Goal: Answer question/provide support: Share knowledge or assist other users

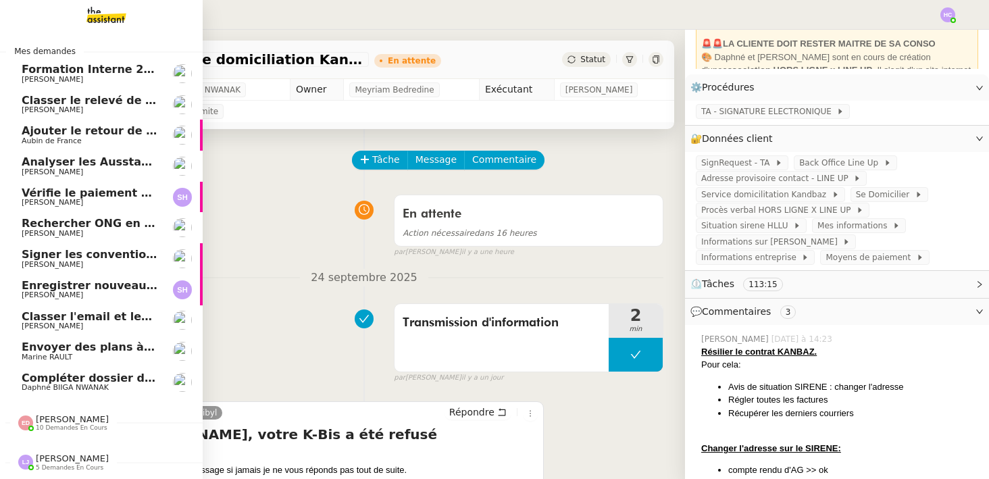
click at [111, 108] on span "[PERSON_NAME]" at bounding box center [90, 110] width 136 height 8
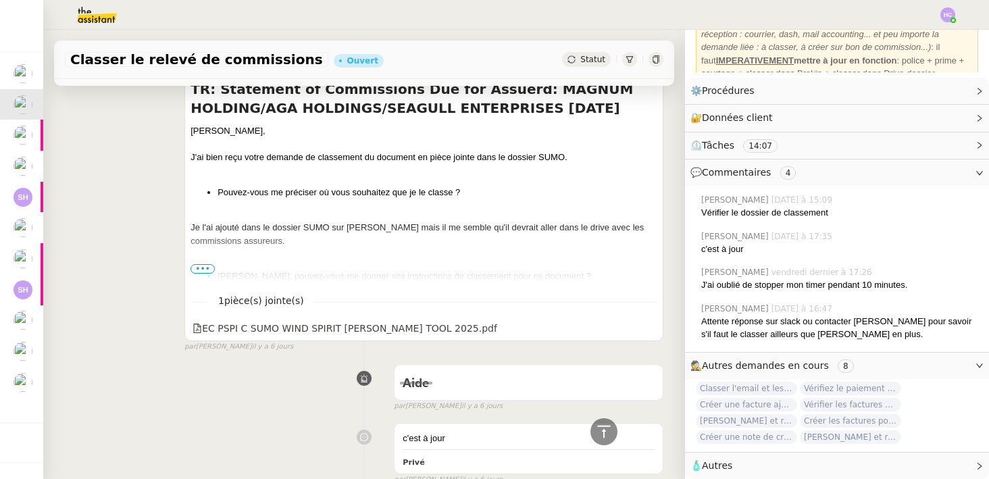
scroll to position [687, 0]
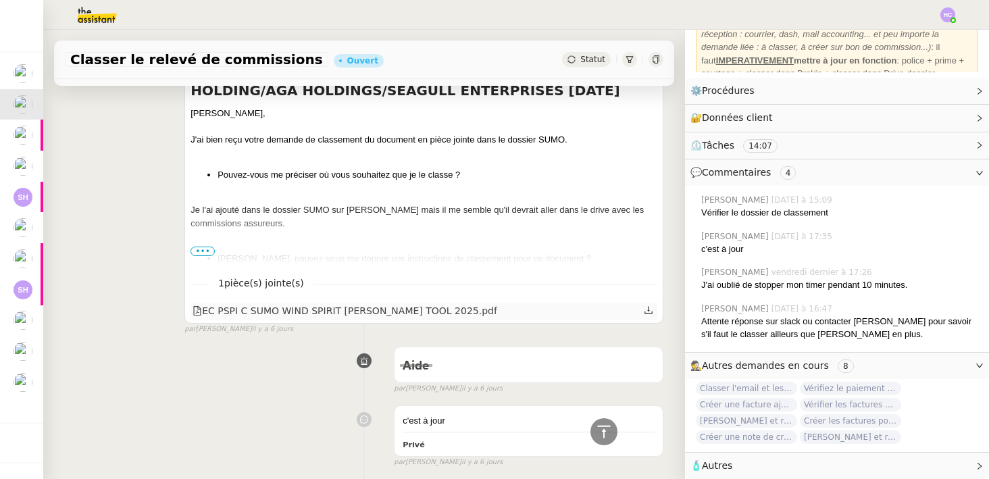
click at [650, 311] on icon at bounding box center [648, 309] width 9 height 9
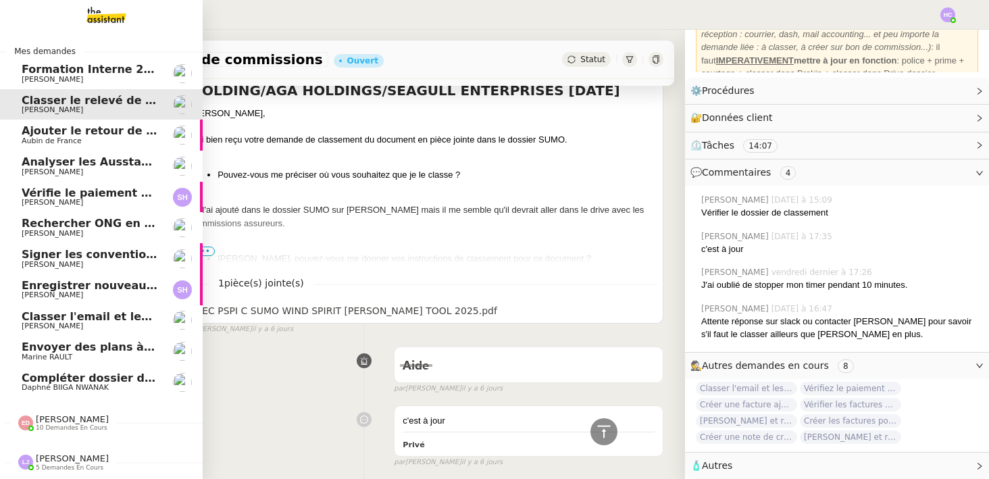
click at [53, 130] on span "Ajouter le retour de crédit à la commission" at bounding box center [152, 130] width 261 height 13
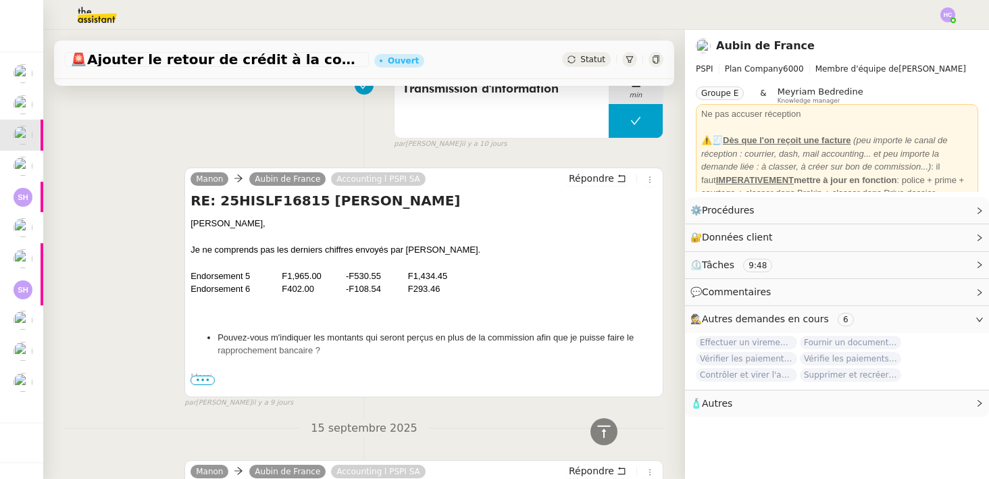
scroll to position [1634, 0]
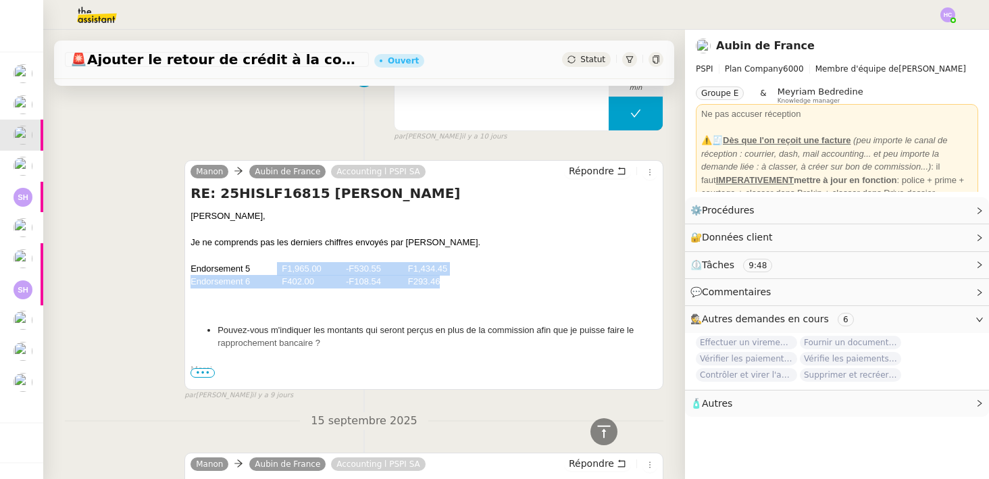
drag, startPoint x: 277, startPoint y: 269, endPoint x: 455, endPoint y: 278, distance: 178.5
click at [455, 278] on div "Endorsement 6 F402.00 -F108.54 F293.46" at bounding box center [423, 282] width 467 height 14
drag, startPoint x: 455, startPoint y: 280, endPoint x: 168, endPoint y: 270, distance: 287.2
click at [168, 270] on div "[PERSON_NAME] de France Accounting l PSPI SA Répondre RE: 25HISLF16815 [PERSON_…" at bounding box center [364, 274] width 598 height 253
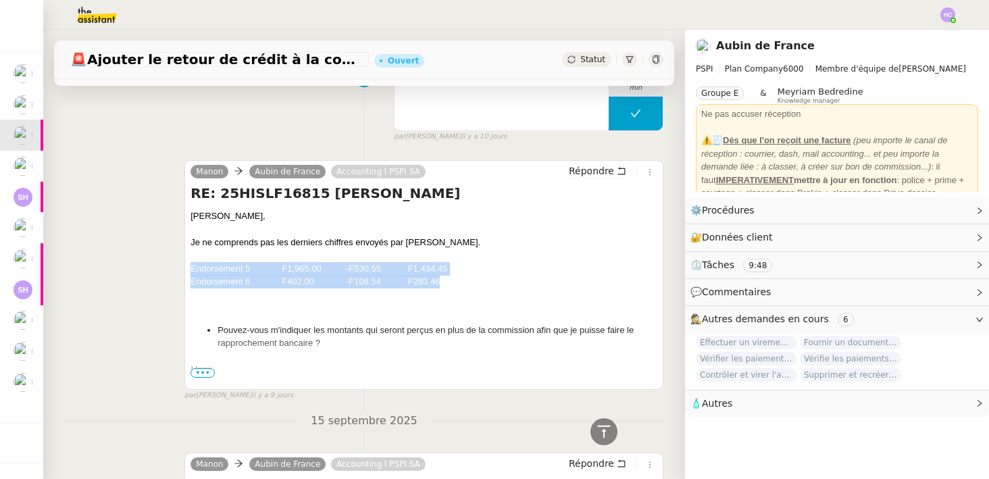
click at [334, 249] on div at bounding box center [423, 256] width 467 height 14
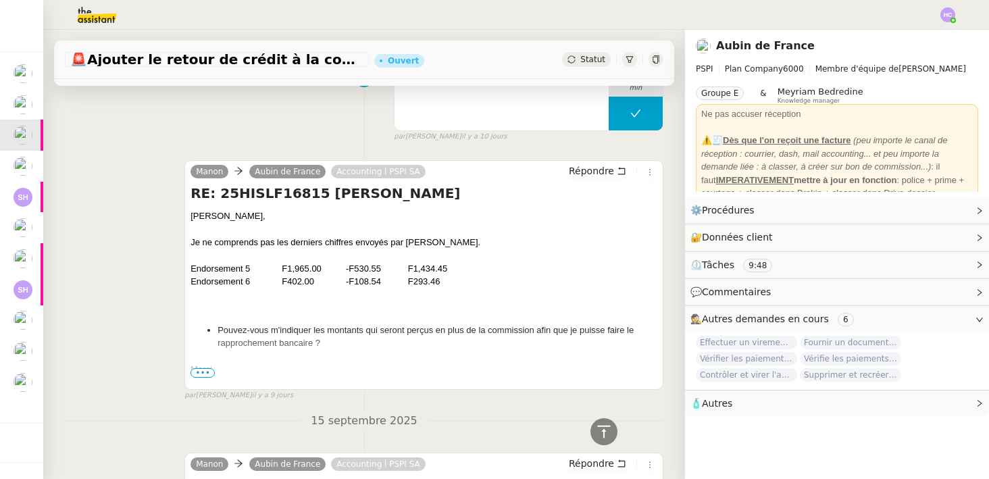
click at [307, 268] on div "Endorsement 5 F1,965.00 -F530.55 F1,434.45" at bounding box center [423, 269] width 467 height 14
click at [307, 285] on div "Endorsement 6 F402.00 -F108.54 F293.46" at bounding box center [423, 282] width 467 height 14
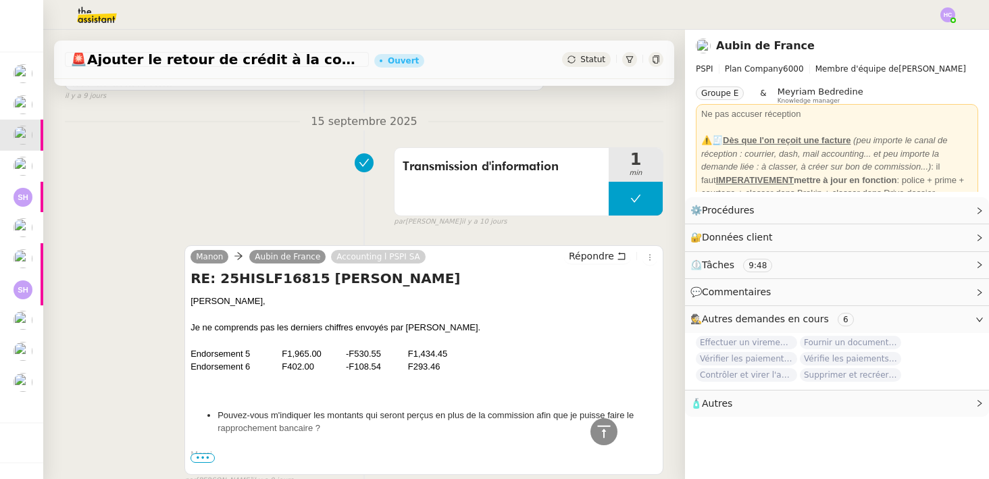
scroll to position [1592, 0]
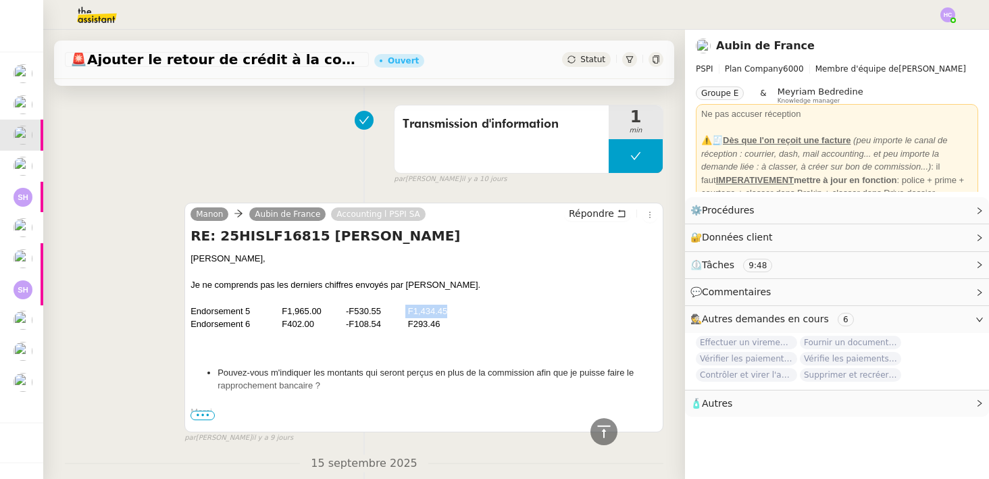
drag, startPoint x: 406, startPoint y: 310, endPoint x: 465, endPoint y: 309, distance: 59.4
click at [465, 309] on div "Endorsement 5 F1,965.00 -F530.55 F1,434.45" at bounding box center [423, 312] width 467 height 14
drag, startPoint x: 445, startPoint y: 319, endPoint x: 404, endPoint y: 320, distance: 40.5
click at [404, 320] on div "Endorsement 6 F402.00 -F108.54 F293.46" at bounding box center [423, 324] width 467 height 14
drag, startPoint x: 404, startPoint y: 311, endPoint x: 454, endPoint y: 311, distance: 50.0
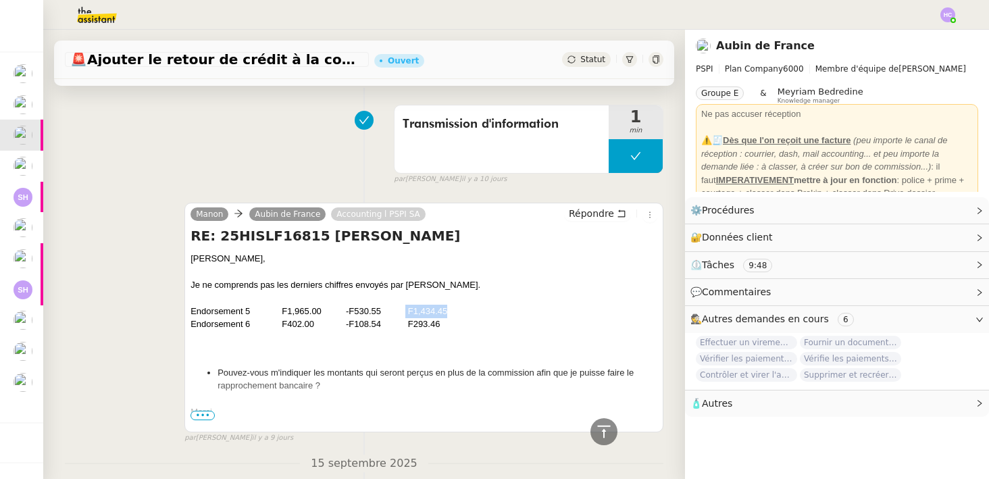
click at [454, 311] on div "Endorsement 5 F1,965.00 -F530.55 F1,434.45" at bounding box center [423, 312] width 467 height 14
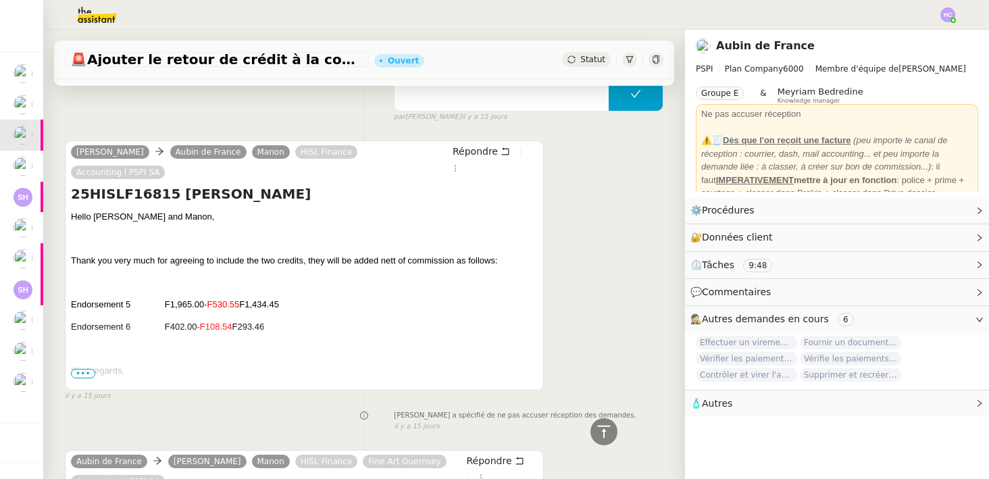
scroll to position [2956, 0]
click at [88, 369] on span "•••" at bounding box center [83, 373] width 24 height 9
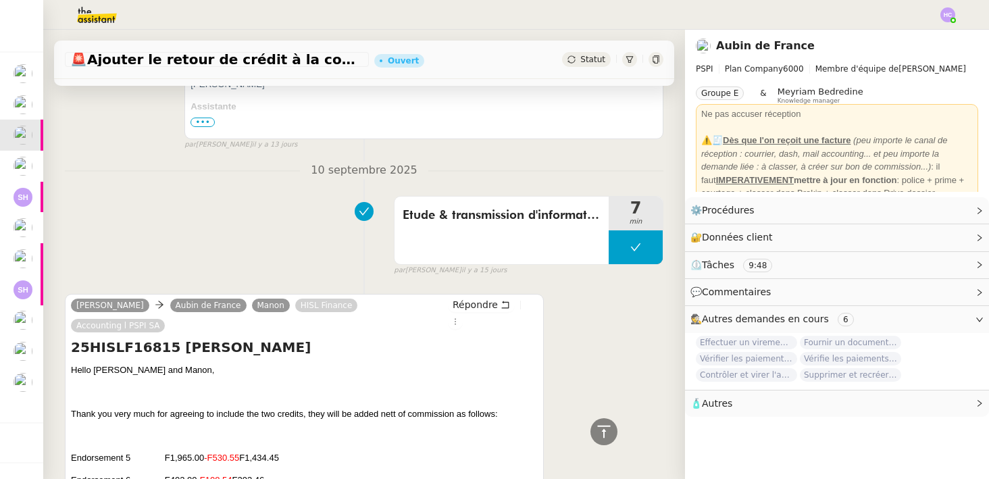
scroll to position [2923, 0]
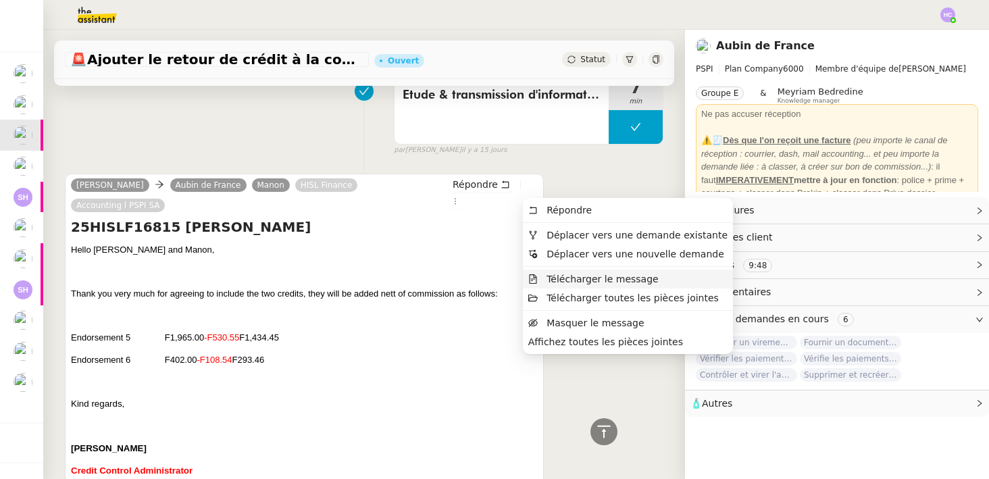
click at [570, 281] on span "Télécharger le message" at bounding box center [602, 278] width 112 height 11
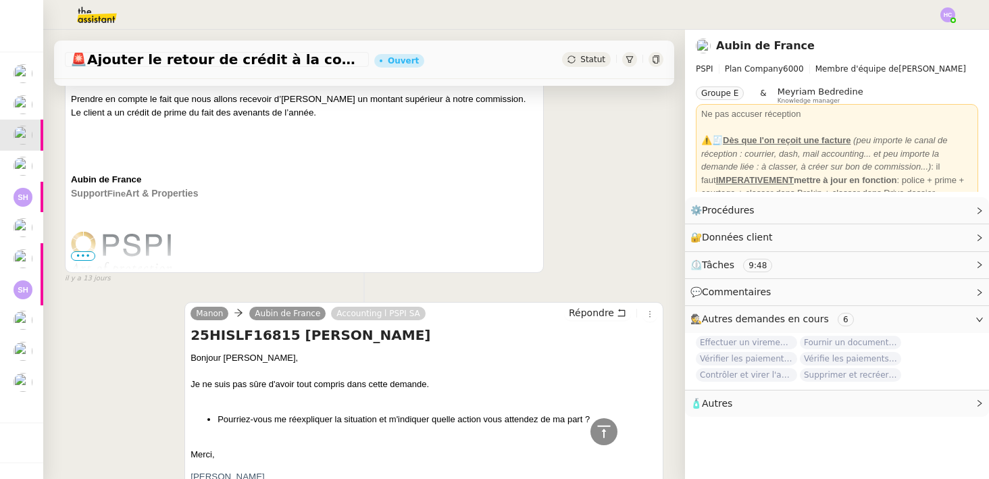
scroll to position [2039, 0]
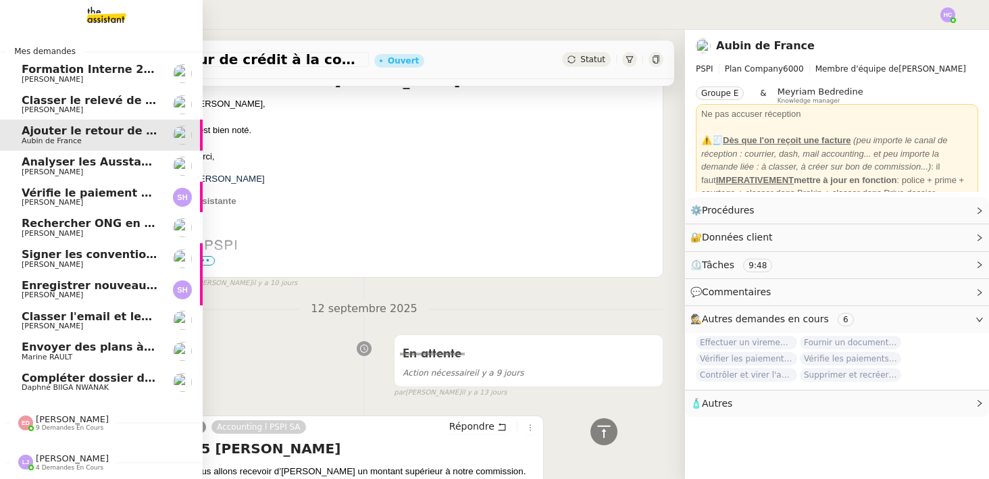
click at [109, 379] on span "Compléter dossier domiciliation asso sur Se Domicilier" at bounding box center [188, 377] width 333 height 13
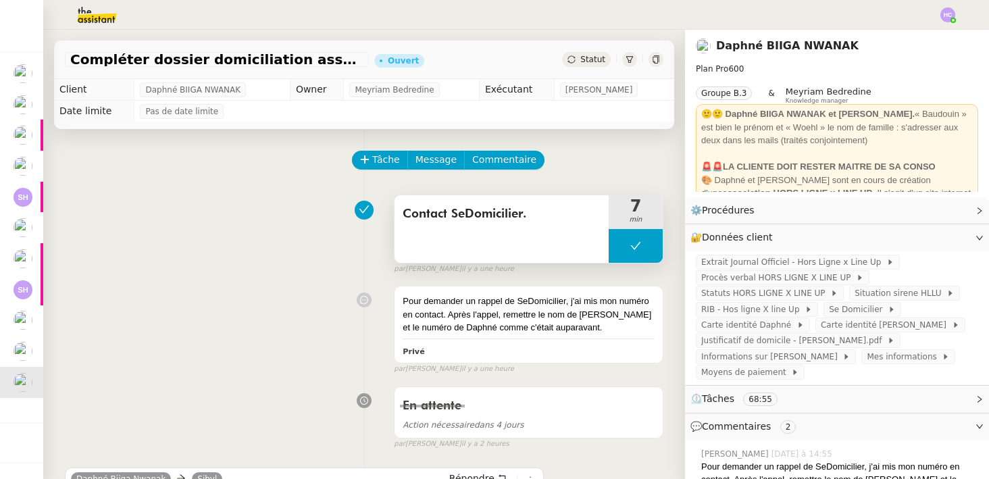
click at [635, 245] on icon at bounding box center [635, 245] width 11 height 11
click at [646, 246] on icon at bounding box center [649, 245] width 11 height 11
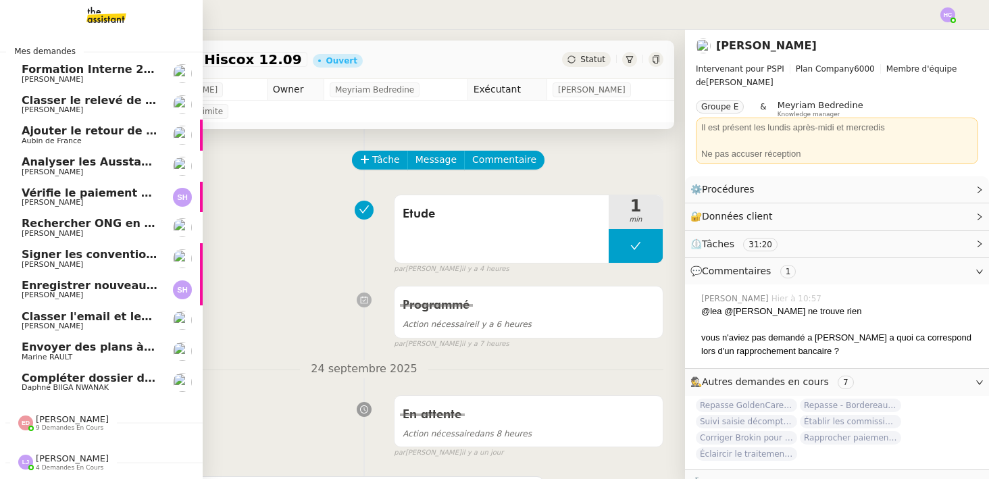
click at [46, 104] on span "Classer le relevé de commissions" at bounding box center [123, 100] width 202 height 13
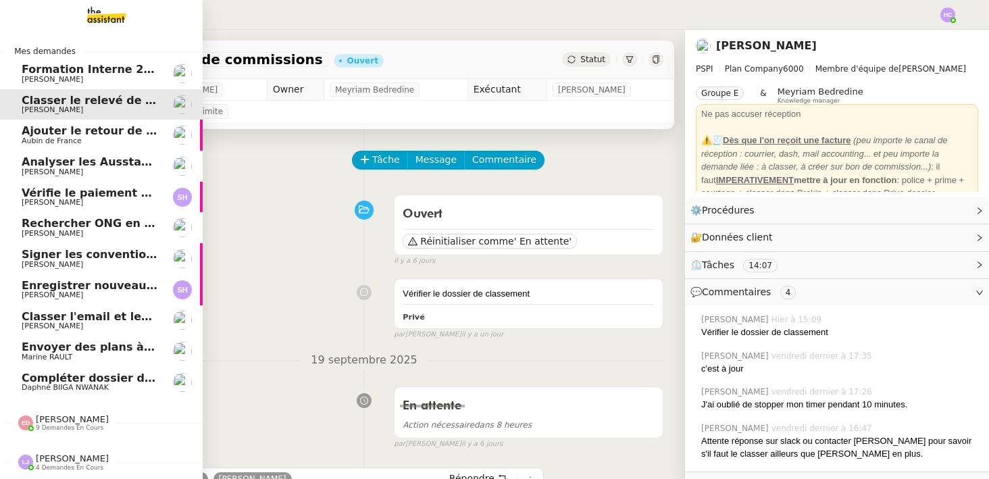
click at [70, 134] on span "Ajouter le retour de crédit à la commission" at bounding box center [152, 130] width 261 height 13
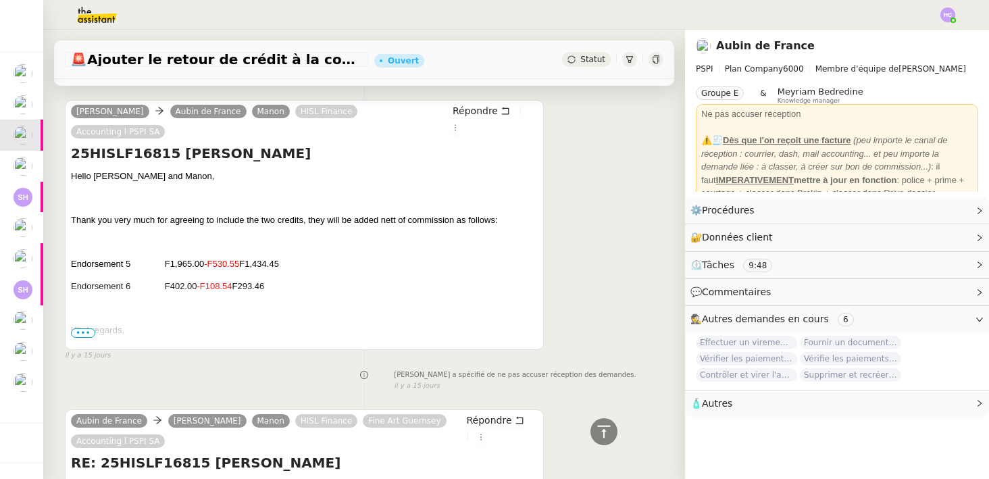
scroll to position [3013, 0]
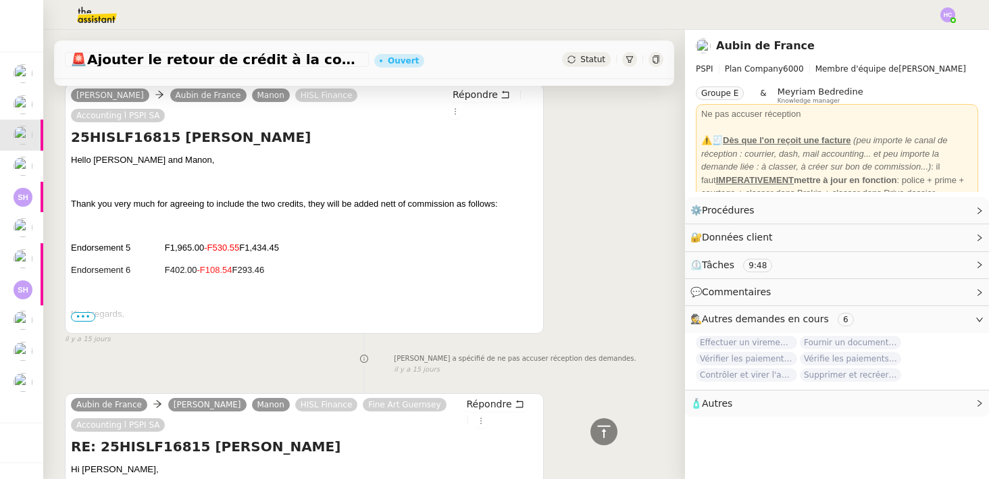
click at [80, 312] on span "•••" at bounding box center [83, 316] width 24 height 9
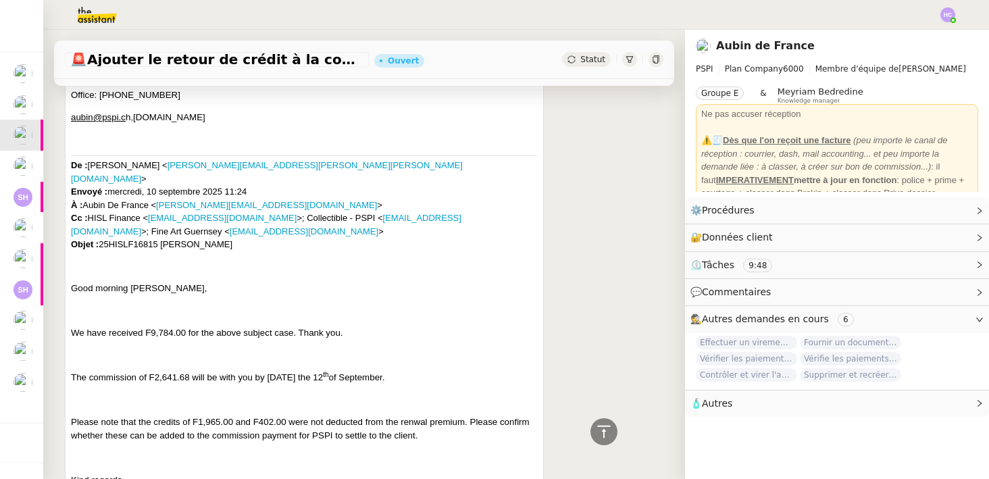
scroll to position [4108, 0]
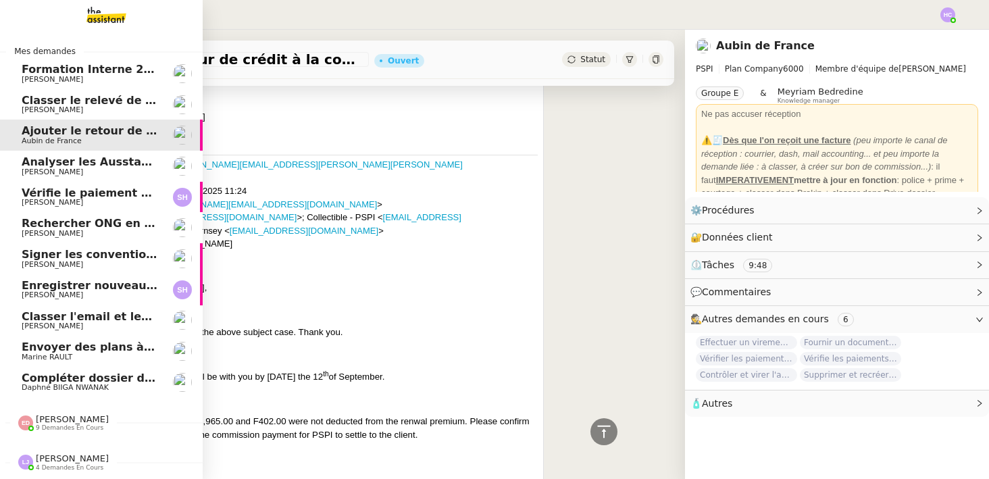
click at [98, 163] on span "Analyser les Ausstandsmeldungen" at bounding box center [126, 161] width 209 height 13
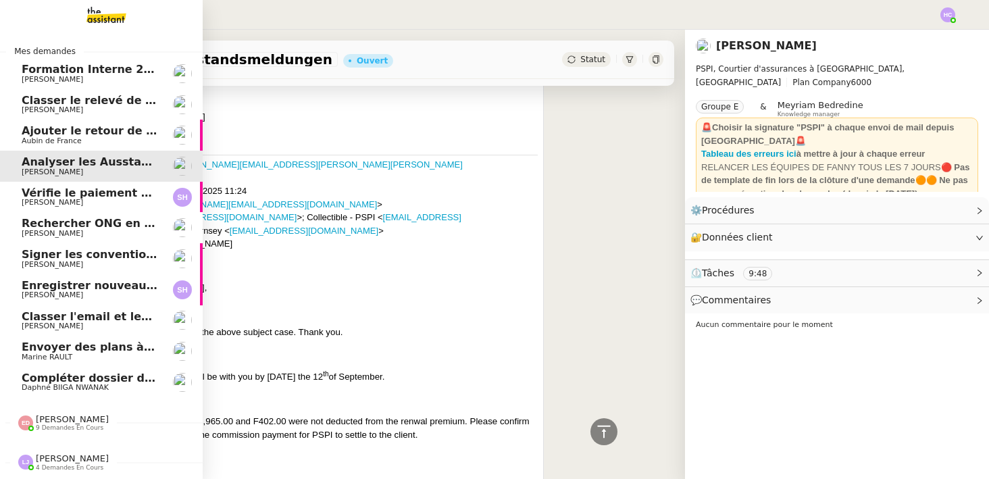
scroll to position [617, 0]
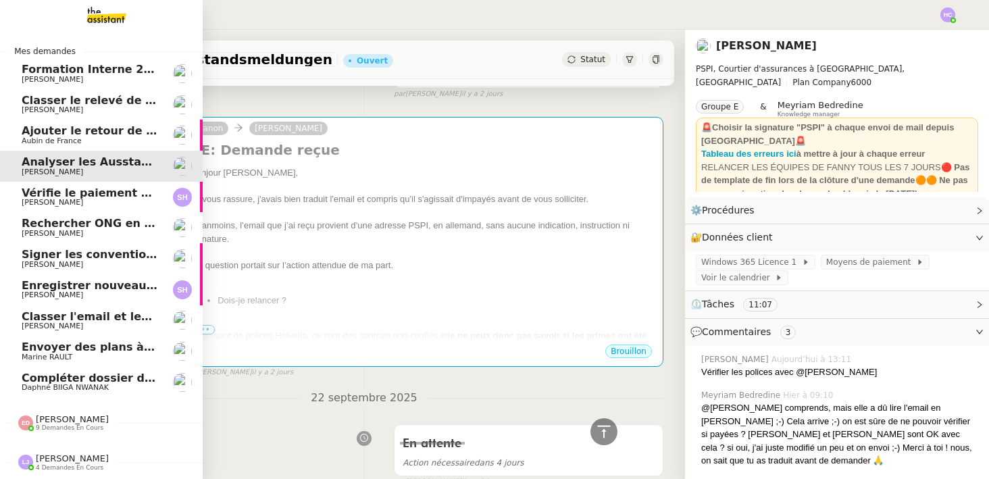
click at [66, 193] on span "Vérifie le paiement de la facture 24513" at bounding box center [141, 192] width 238 height 13
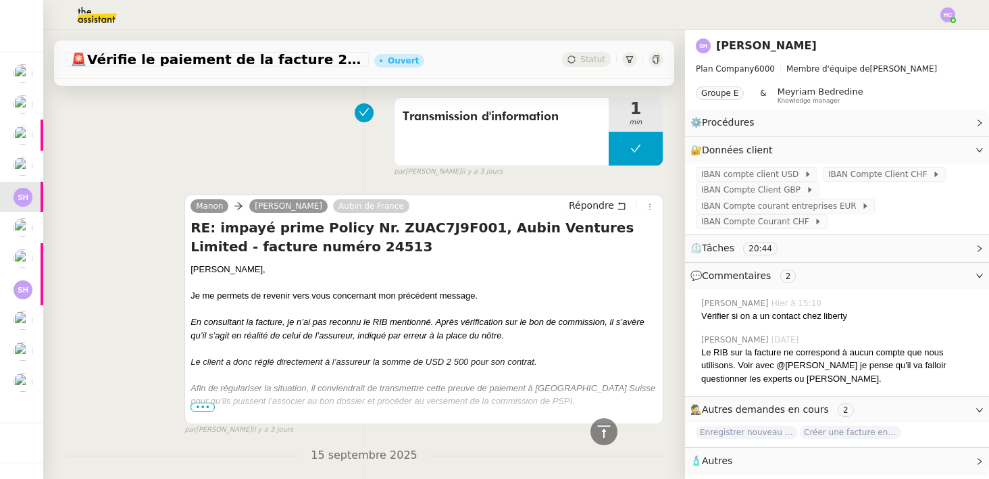
scroll to position [714, 0]
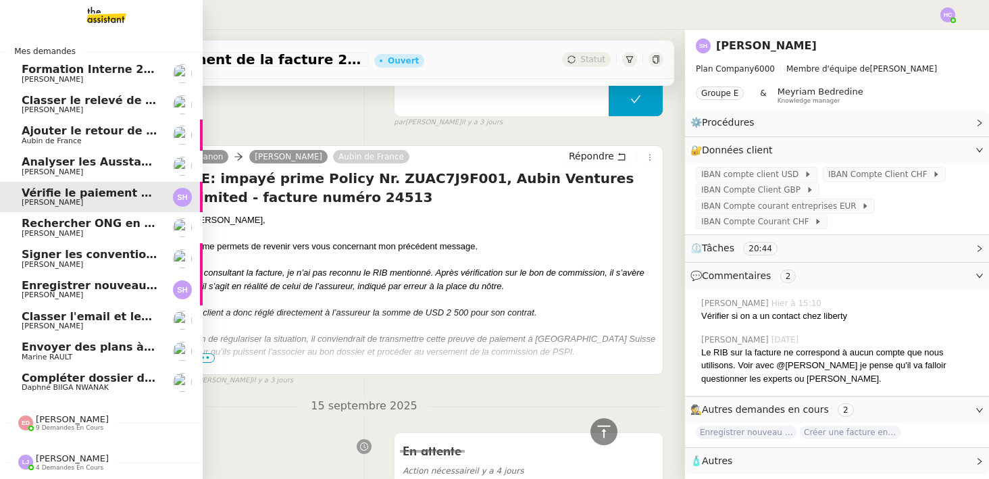
click at [66, 290] on span "Enregistrer nouveau client et contrat" at bounding box center [135, 285] width 227 height 13
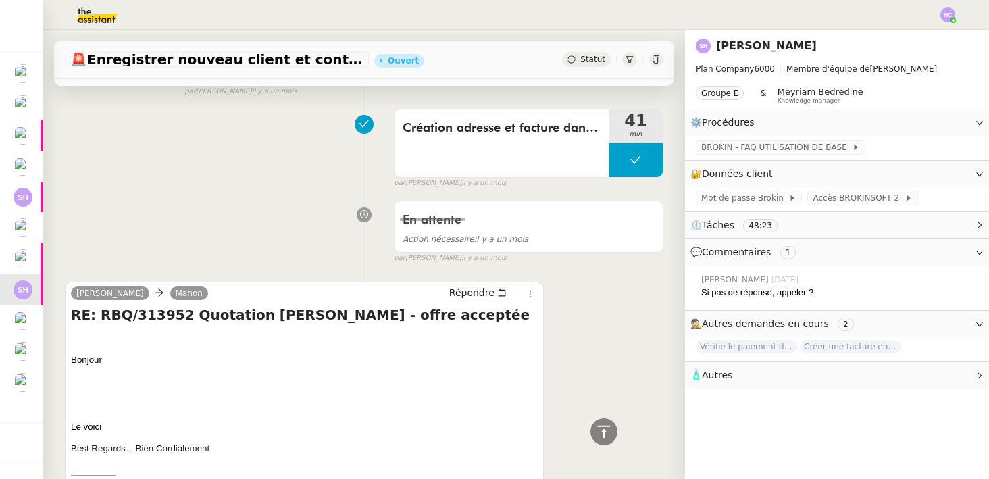
scroll to position [2008, 0]
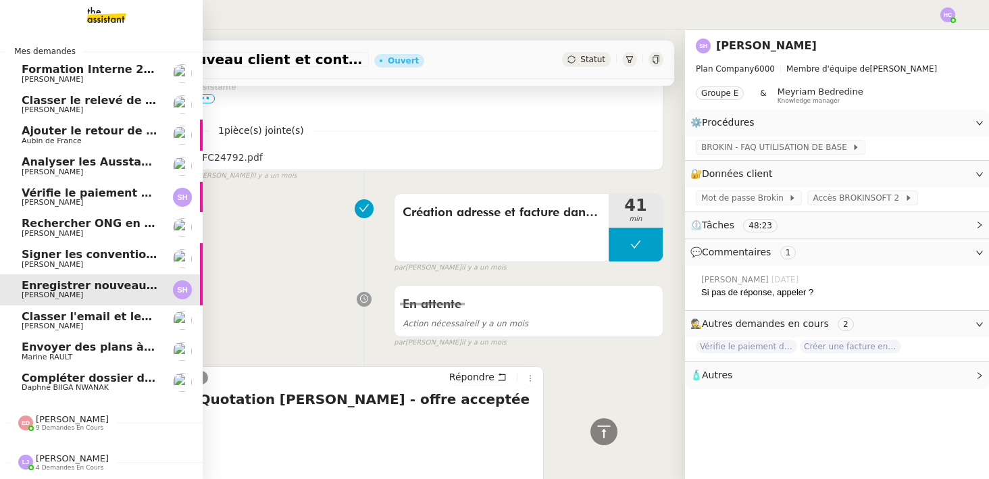
click at [55, 197] on span "Vérifie le paiement de la facture 24513" at bounding box center [141, 192] width 238 height 13
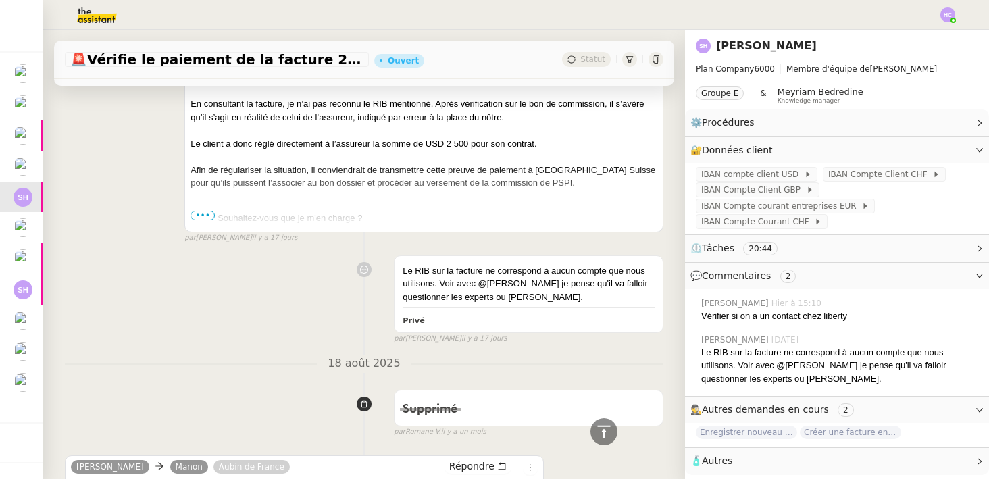
scroll to position [1771, 0]
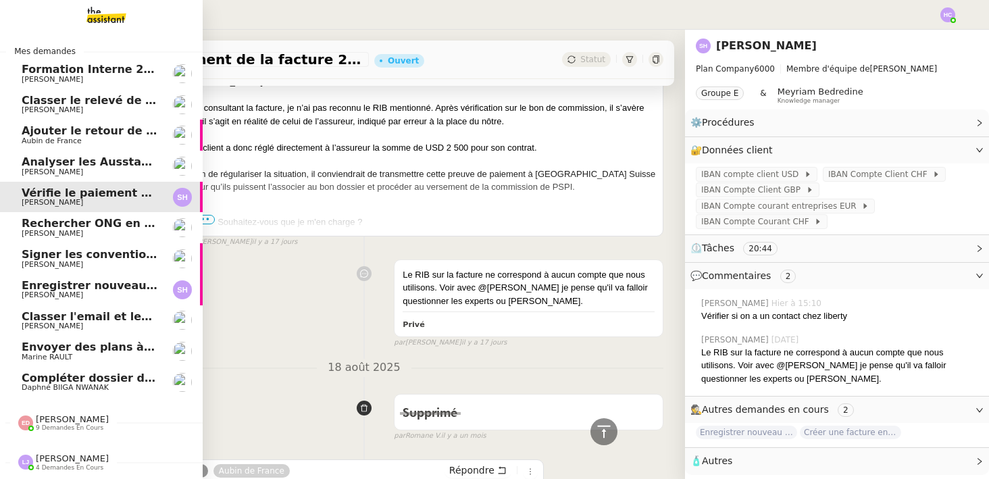
click at [35, 290] on span "Enregistrer nouveau client et contrat" at bounding box center [135, 285] width 227 height 13
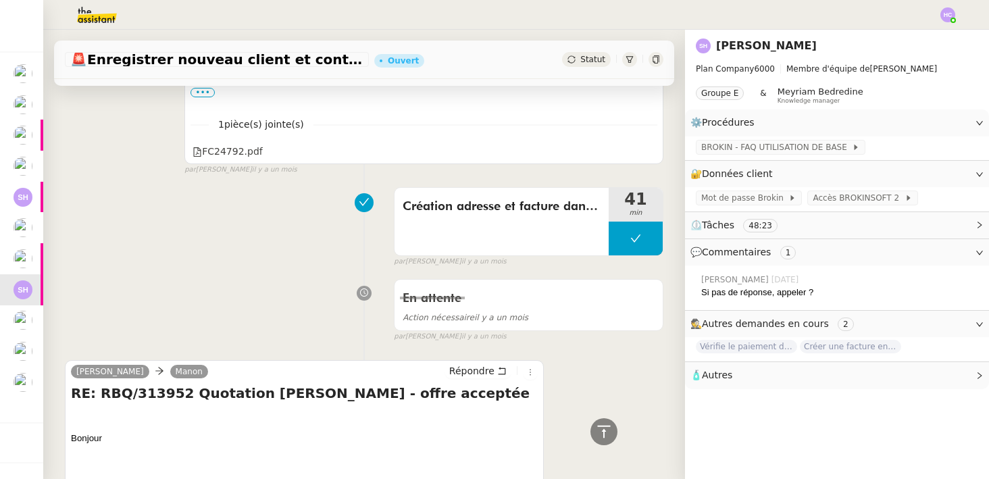
scroll to position [1841, 0]
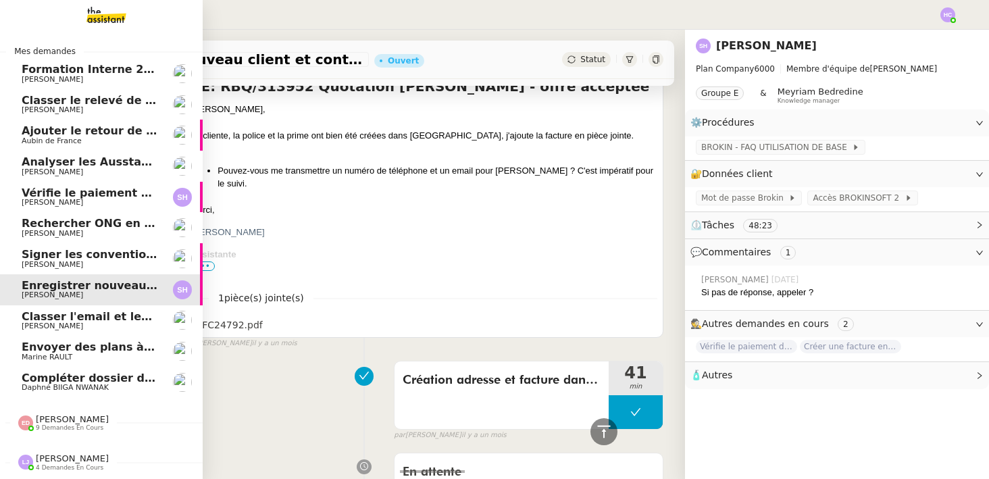
click at [76, 197] on span "Vérifie le paiement de la facture 24513" at bounding box center [141, 192] width 238 height 13
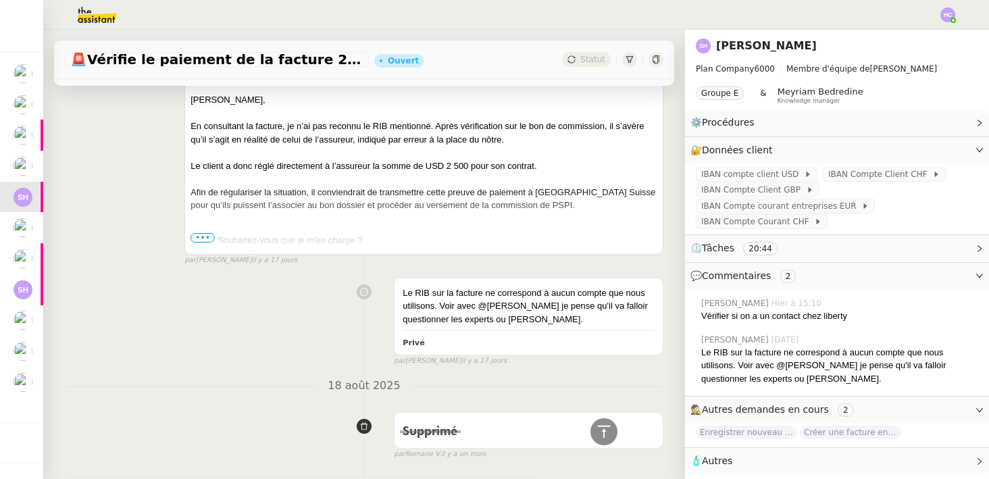
scroll to position [1756, 0]
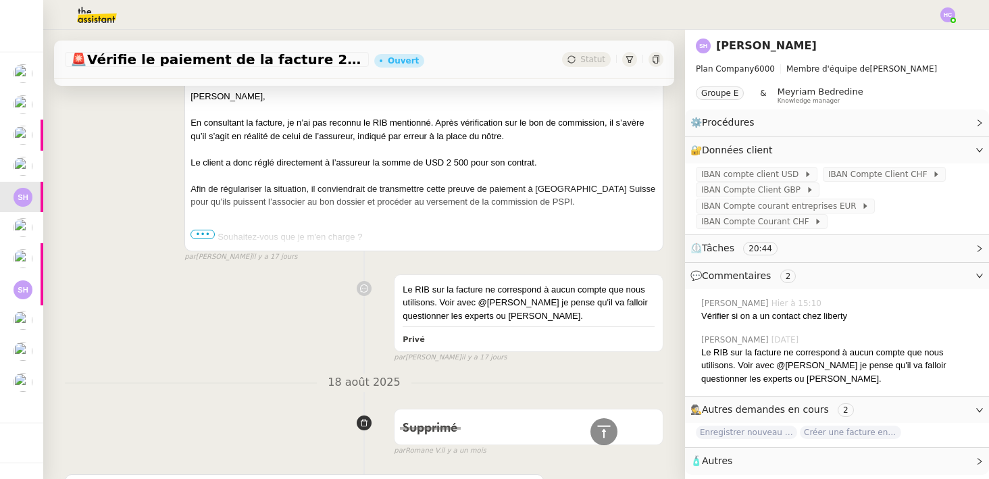
click at [92, 14] on img at bounding box center [86, 15] width 105 height 30
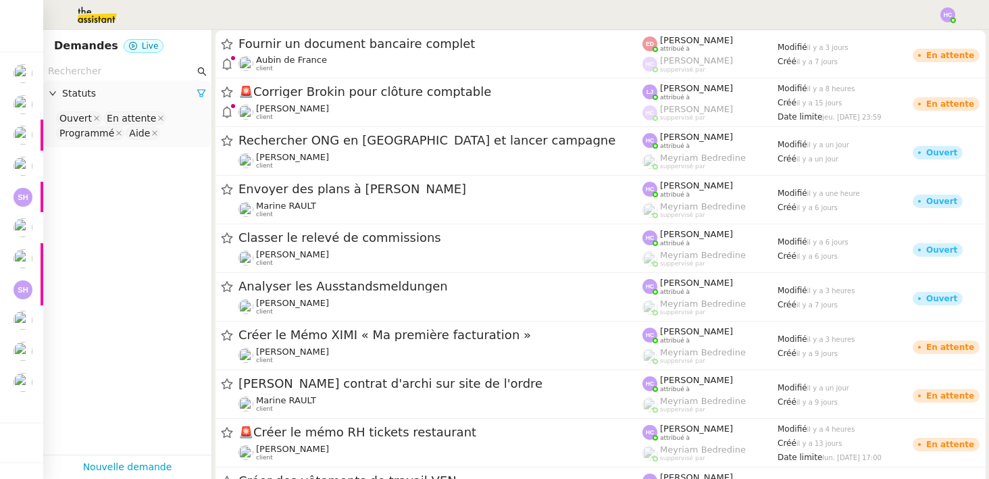
click at [107, 72] on input "text" at bounding box center [121, 71] width 147 height 16
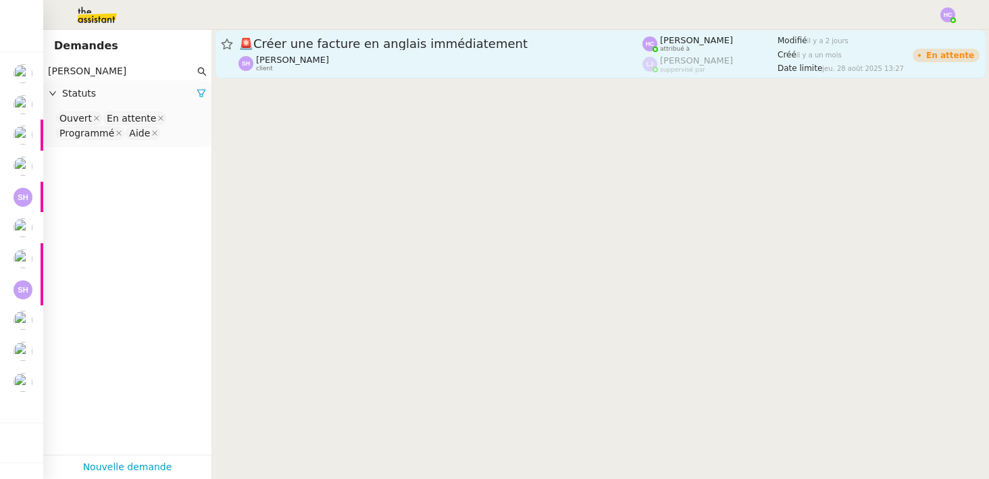
type input "pierre si"
click at [329, 53] on div "🚨 Créer une facture en anglais immédiatement Sarah Hadj client" at bounding box center [440, 54] width 404 height 36
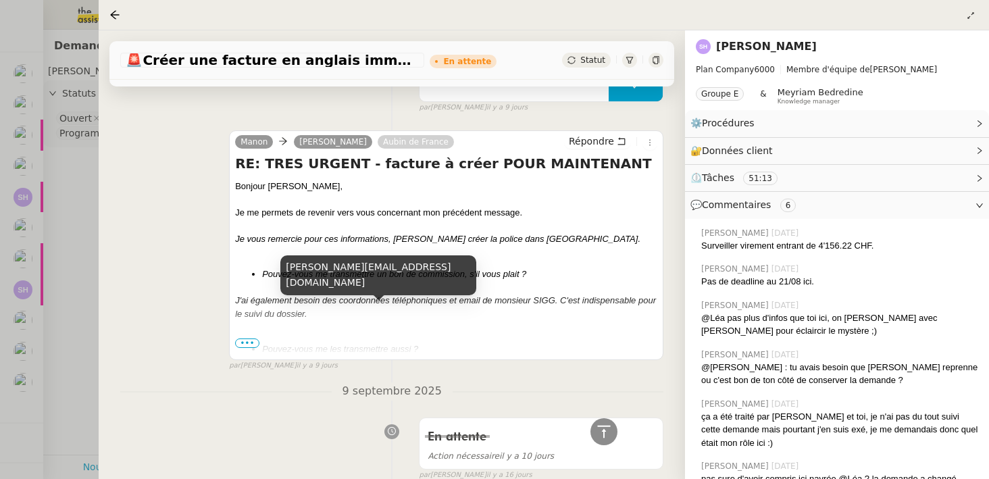
scroll to position [758, 0]
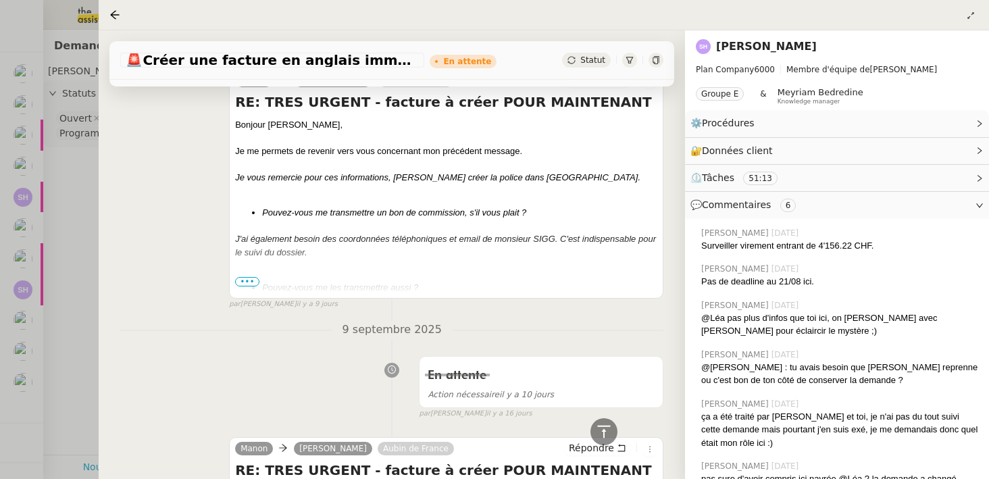
click at [244, 281] on span "•••" at bounding box center [247, 281] width 24 height 9
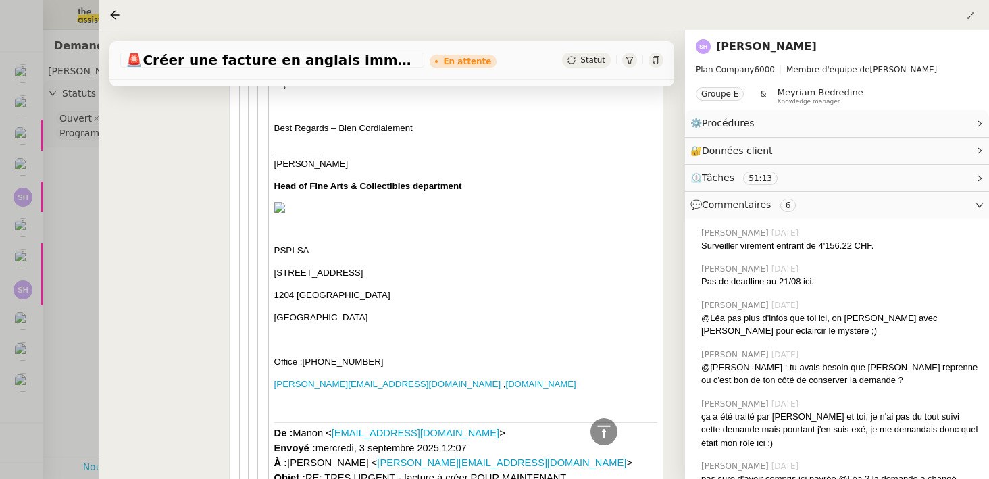
scroll to position [4854, 0]
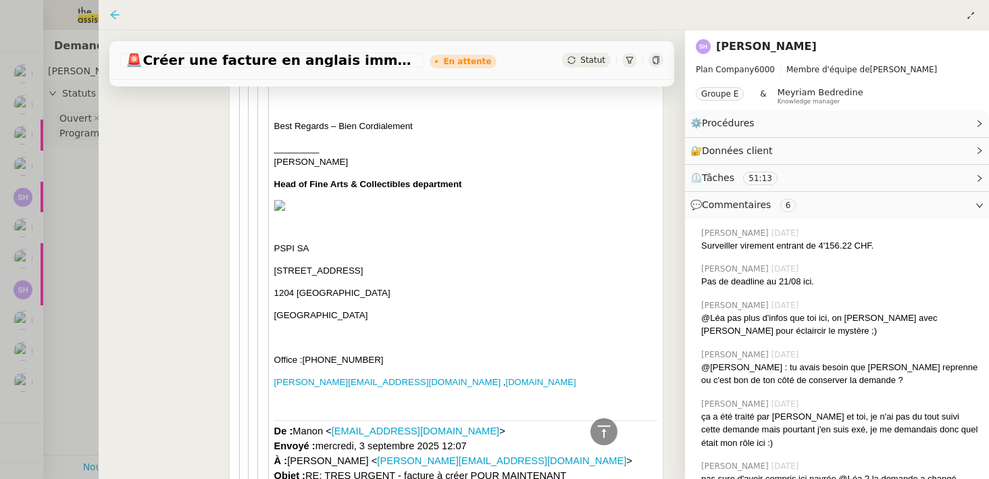
click at [113, 15] on icon at bounding box center [115, 14] width 9 height 9
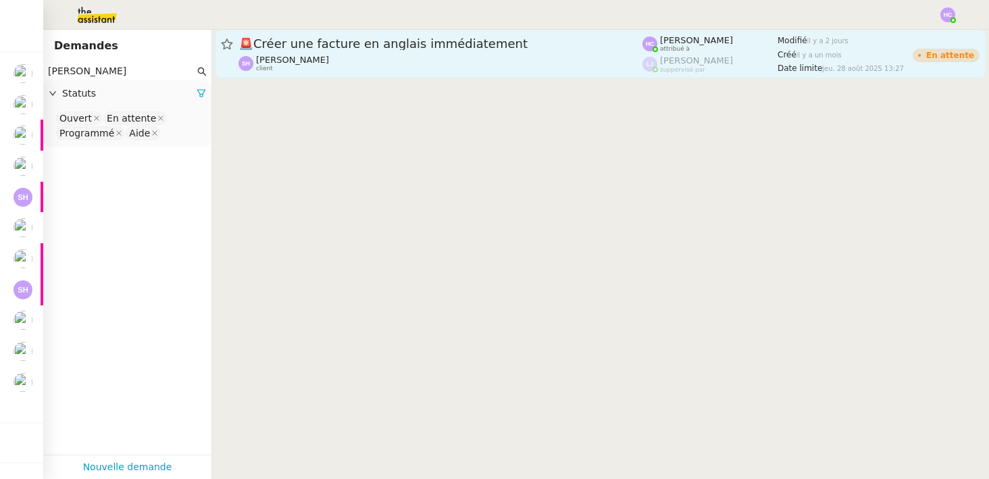
click at [350, 56] on div "Sarah Hadj client" at bounding box center [440, 64] width 404 height 18
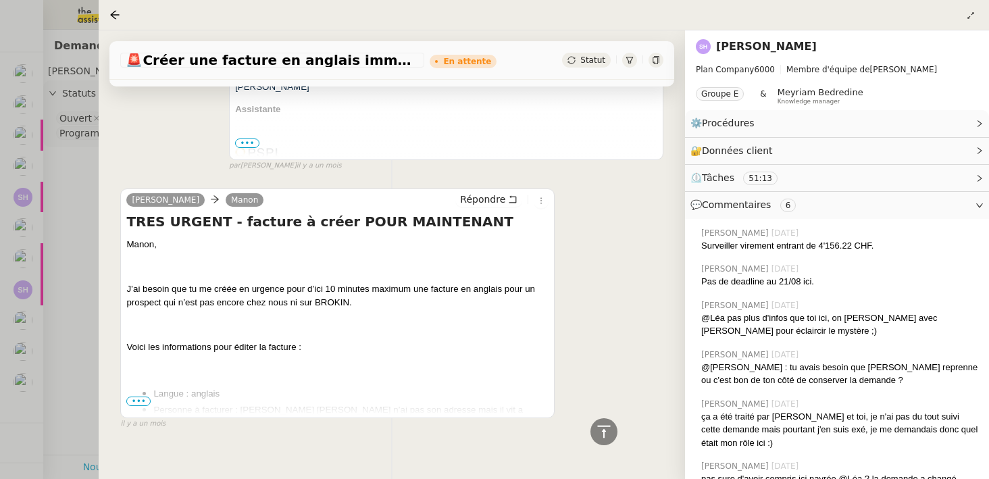
scroll to position [6184, 0]
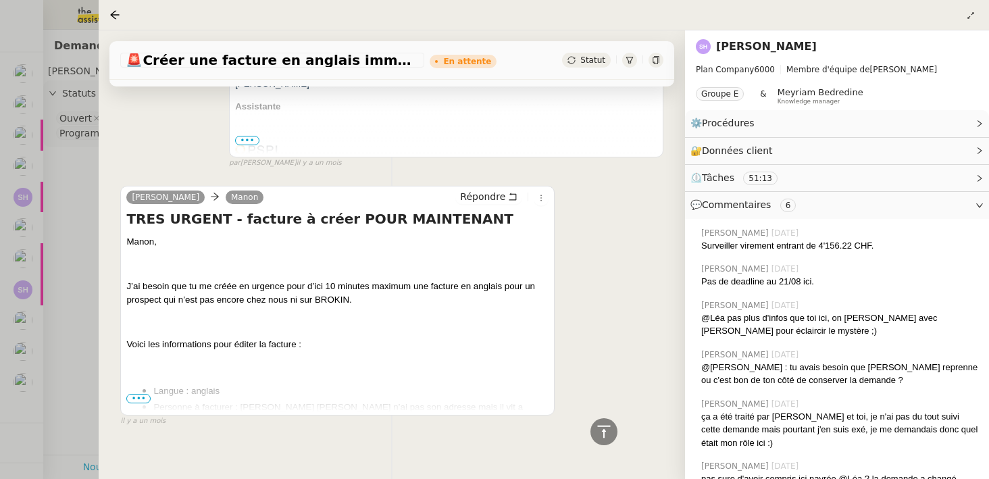
click at [140, 394] on span "•••" at bounding box center [138, 398] width 24 height 9
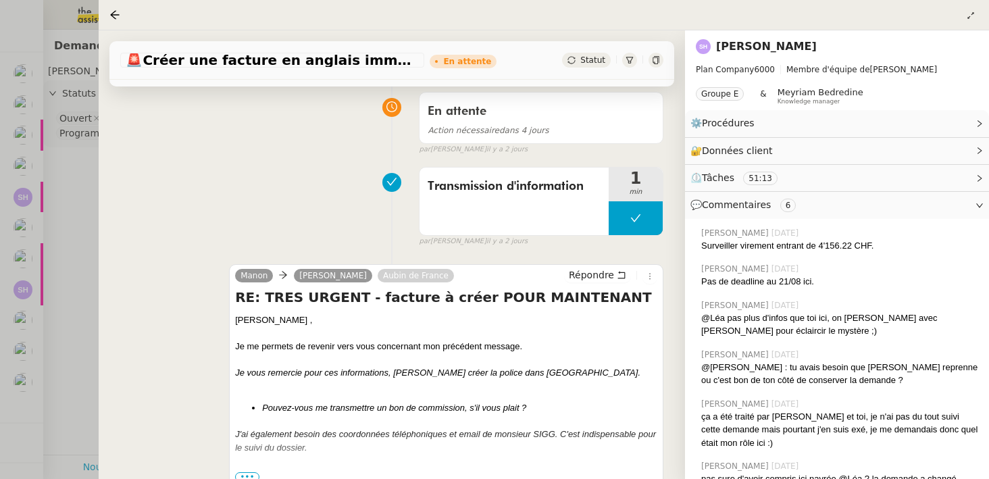
scroll to position [0, 0]
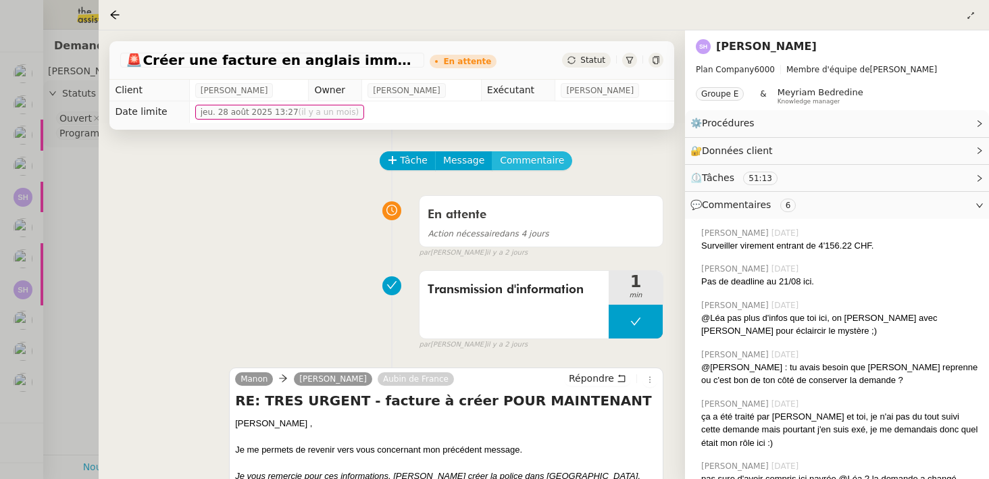
click at [506, 156] on span "Commentaire" at bounding box center [532, 161] width 64 height 16
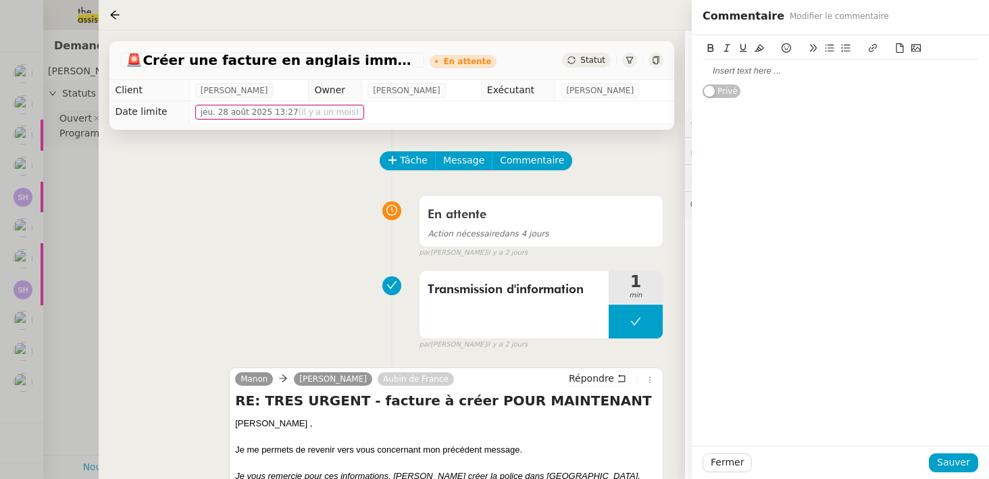
click at [779, 75] on div at bounding box center [840, 71] width 276 height 12
click at [704, 70] on div "ajouter Pierrick en copie pour la prochaine relance." at bounding box center [840, 71] width 276 height 12
click at [913, 68] on div "Ajouter Pierrick en copie pour la prochaine relance." at bounding box center [840, 71] width 276 height 12
click at [943, 459] on span "Sauver" at bounding box center [953, 462] width 33 height 16
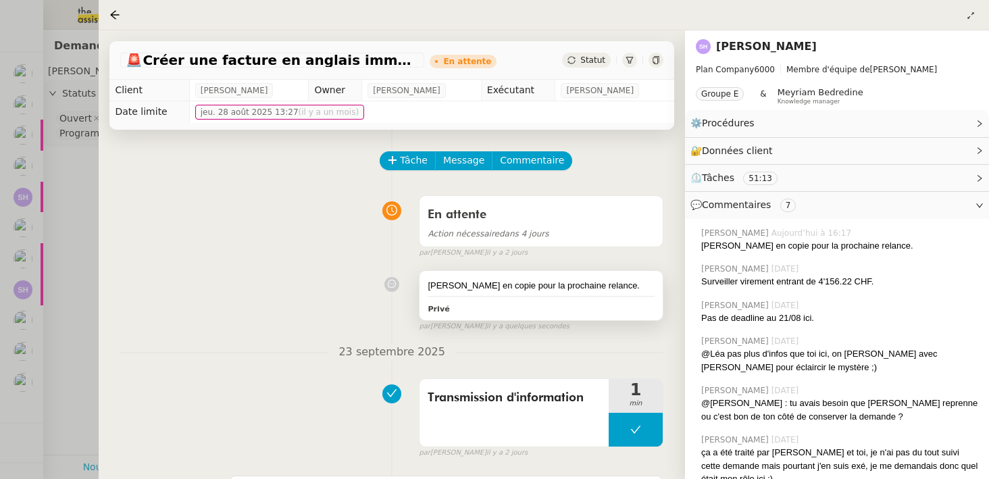
scroll to position [53, 0]
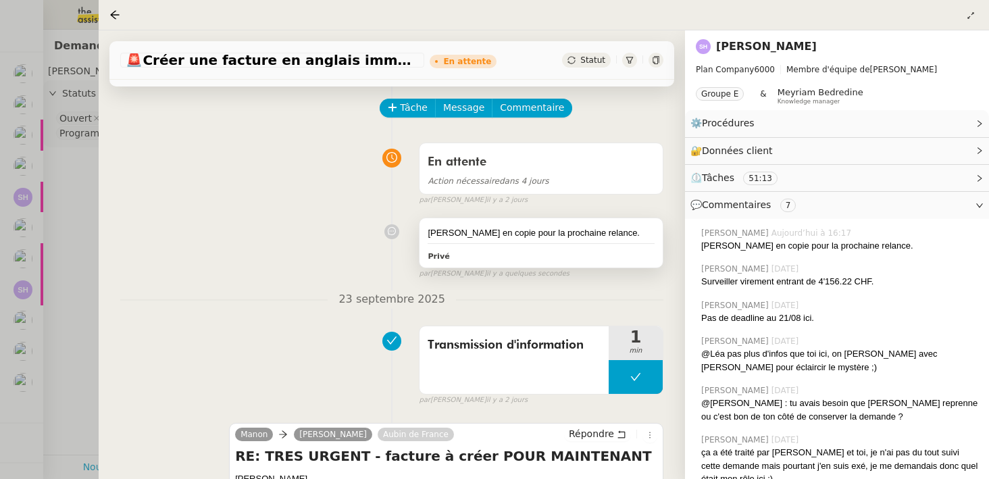
click at [538, 240] on div "Ajouter Pierrick en copie pour la prochaine relance. Privé" at bounding box center [540, 243] width 243 height 50
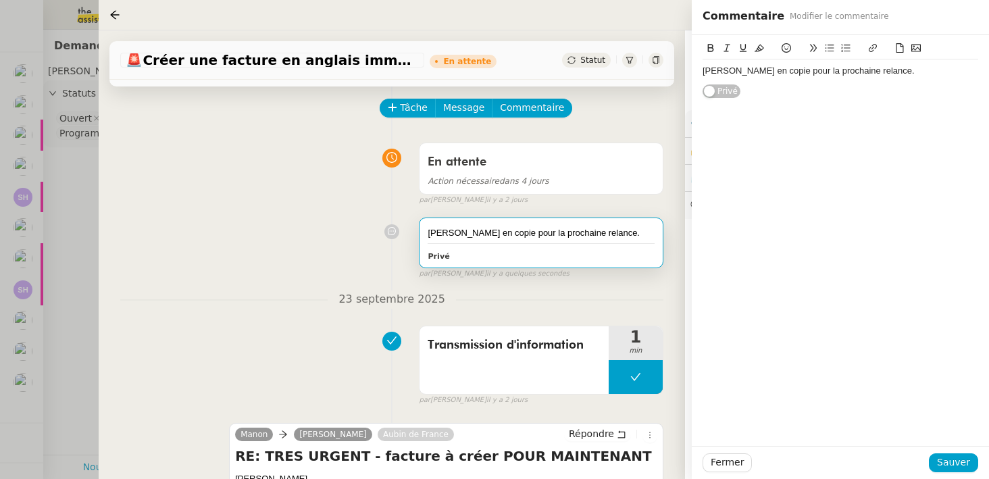
click at [912, 70] on div "Ajouter Pierrick en copie pour la prochaine relance." at bounding box center [840, 71] width 276 height 12
click at [733, 86] on li "ajouter" at bounding box center [847, 84] width 263 height 12
click at [766, 86] on li "Ajouter" at bounding box center [847, 84] width 263 height 12
click at [764, 79] on li "Ajouter justif rapprochement bancaire" at bounding box center [847, 84] width 263 height 12
click at [777, 84] on li "Ajouter justif rapprochement bancaire" at bounding box center [847, 84] width 263 height 12
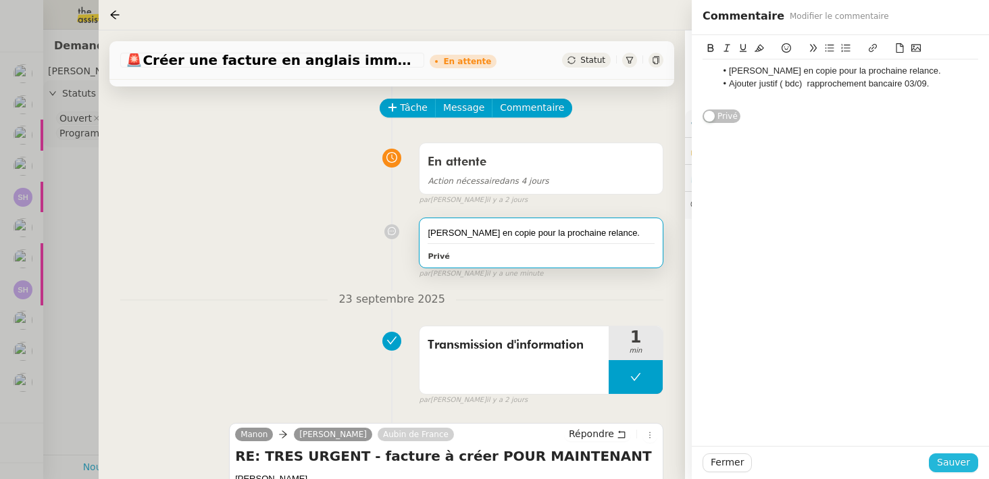
click at [951, 460] on span "Sauver" at bounding box center [953, 462] width 33 height 16
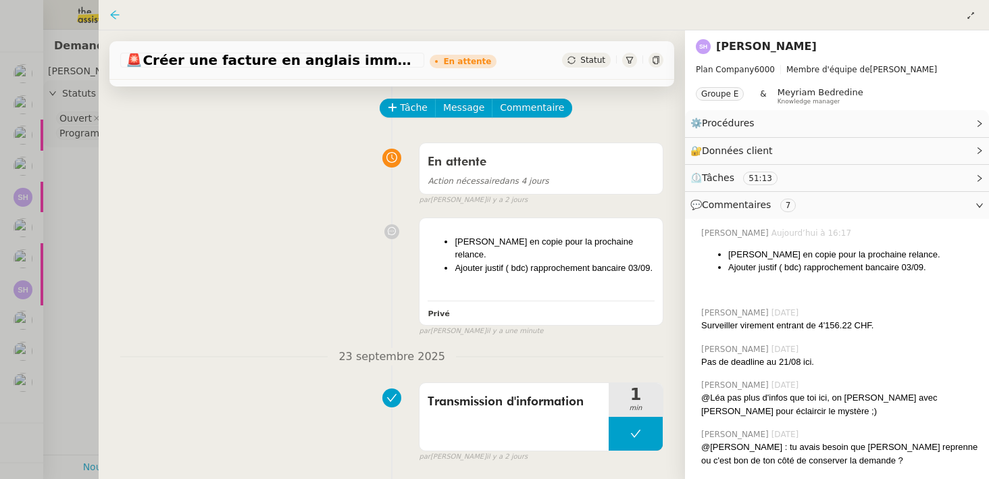
click at [116, 20] on icon at bounding box center [114, 14] width 11 height 11
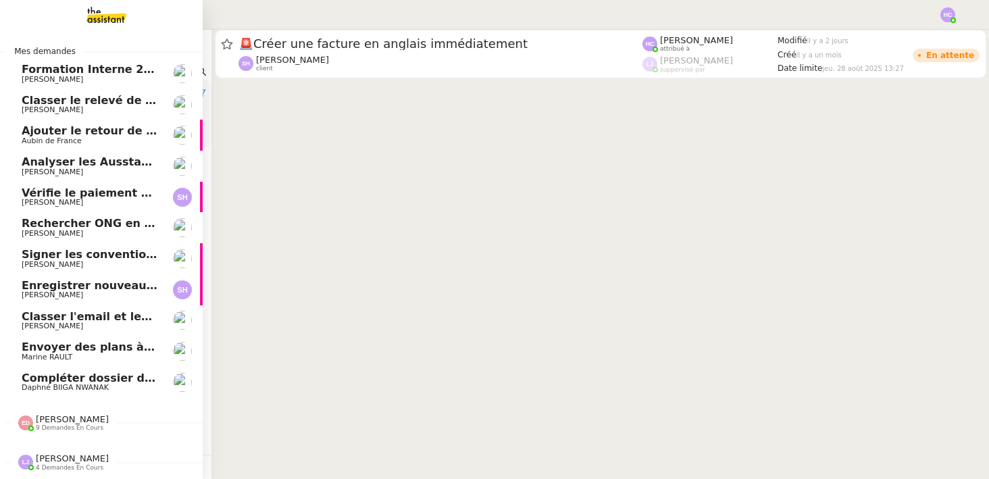
click at [54, 97] on span "Classer le relevé de commissions" at bounding box center [123, 100] width 202 height 13
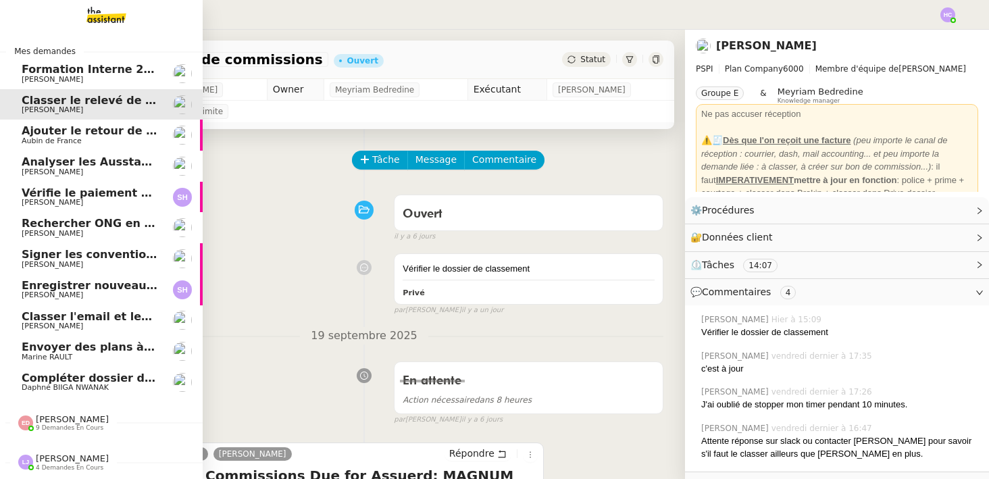
click at [74, 138] on span "Aubin de France" at bounding box center [52, 140] width 60 height 9
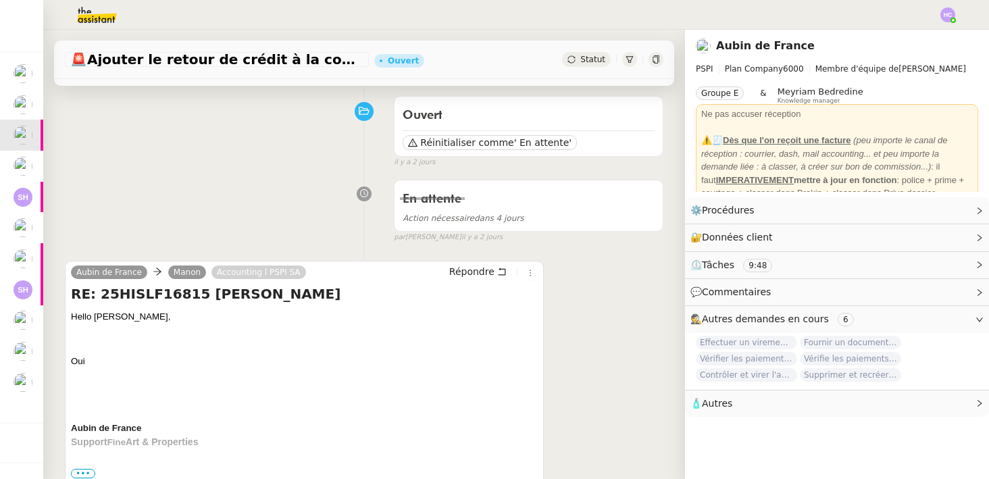
scroll to position [107, 0]
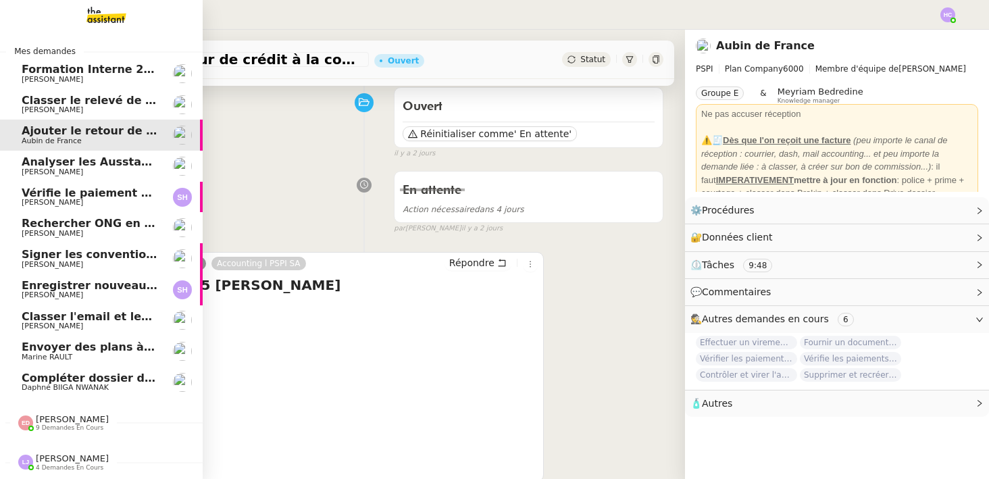
click at [56, 166] on span "Analyser les Ausstandsmeldungen" at bounding box center [126, 161] width 209 height 13
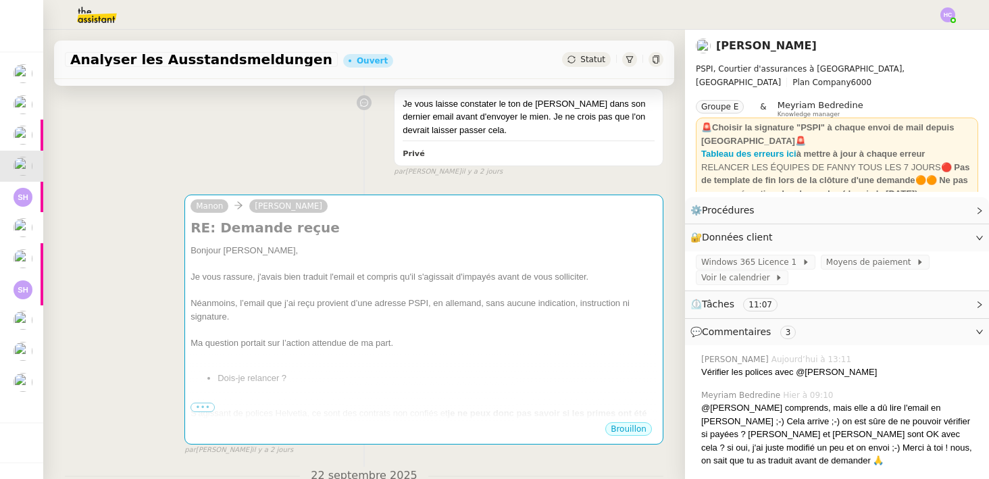
scroll to position [556, 0]
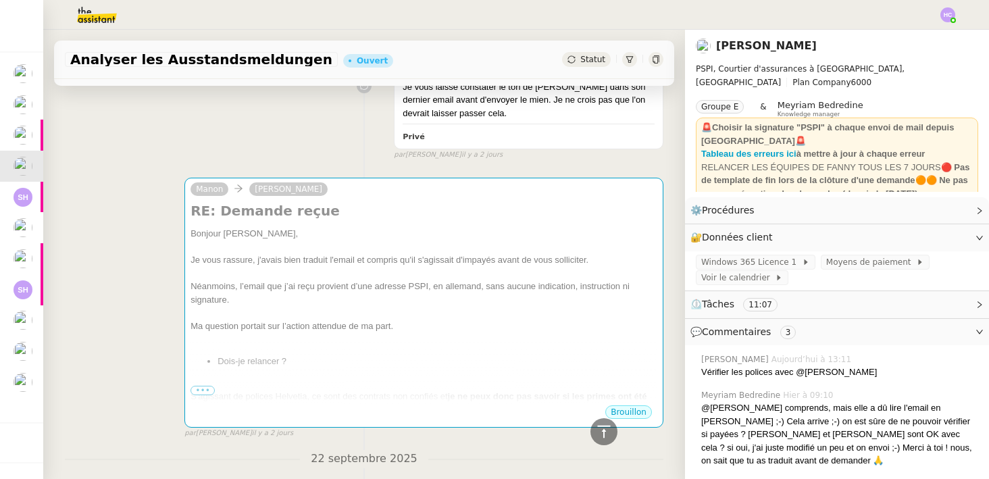
click at [401, 319] on div "Ma question portait sur l’action attendue de ma part." at bounding box center [423, 326] width 467 height 14
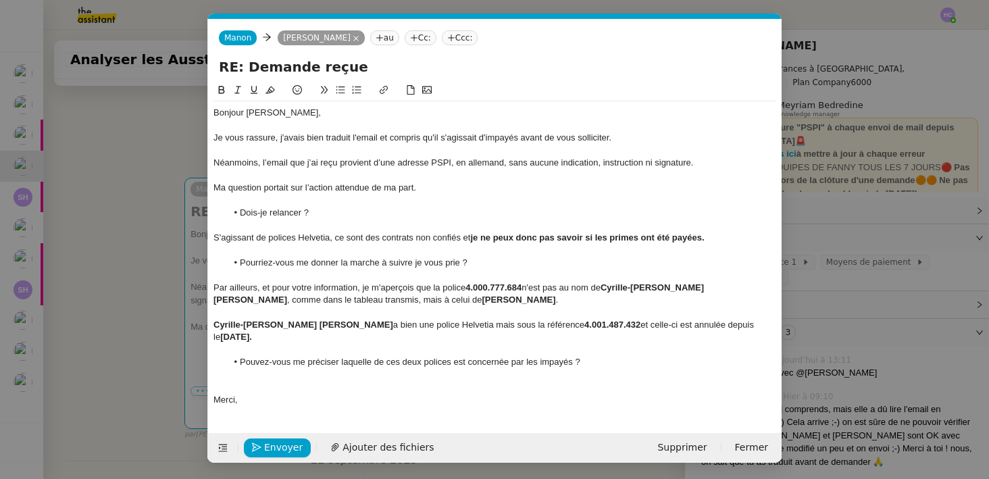
scroll to position [0, 28]
drag, startPoint x: 359, startPoint y: 286, endPoint x: 262, endPoint y: 285, distance: 96.6
click at [262, 285] on div "Par ailleurs, et pour votre information, je m'aperçois que la police 4.000.777.…" at bounding box center [494, 294] width 563 height 25
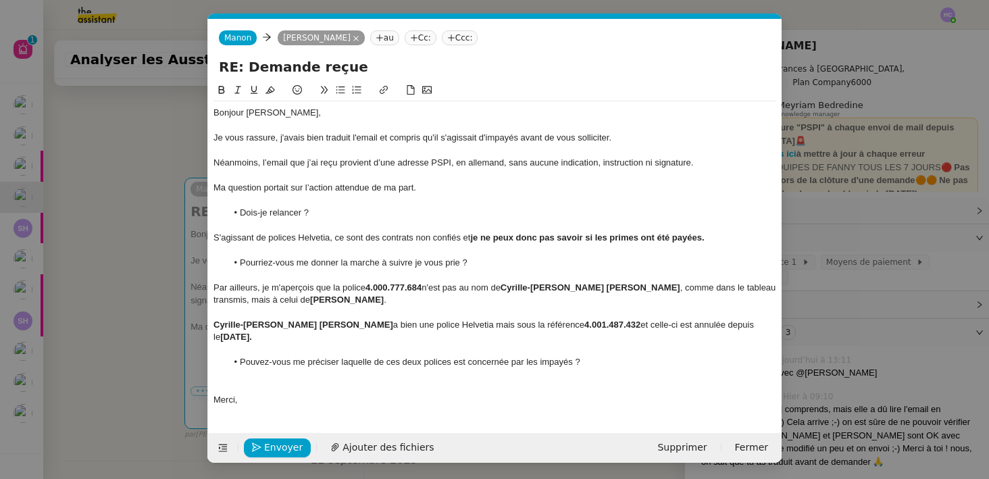
click at [440, 296] on div "Par ailleurs, je m'aperçois que la police 4.000.777.684 n'est pas au nom de Cyr…" at bounding box center [494, 294] width 563 height 25
click at [221, 369] on div at bounding box center [494, 375] width 563 height 12
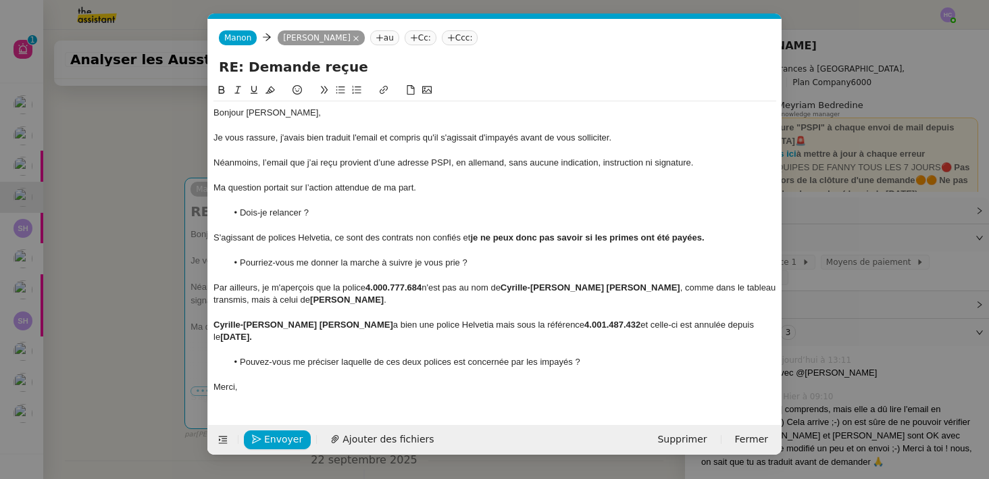
click at [429, 369] on div at bounding box center [494, 375] width 563 height 12
click at [265, 381] on div "Merci," at bounding box center [494, 387] width 563 height 12
click at [278, 439] on span "Envoyer" at bounding box center [283, 440] width 38 height 16
click at [279, 439] on span "Confirmer l'envoi" at bounding box center [304, 440] width 81 height 16
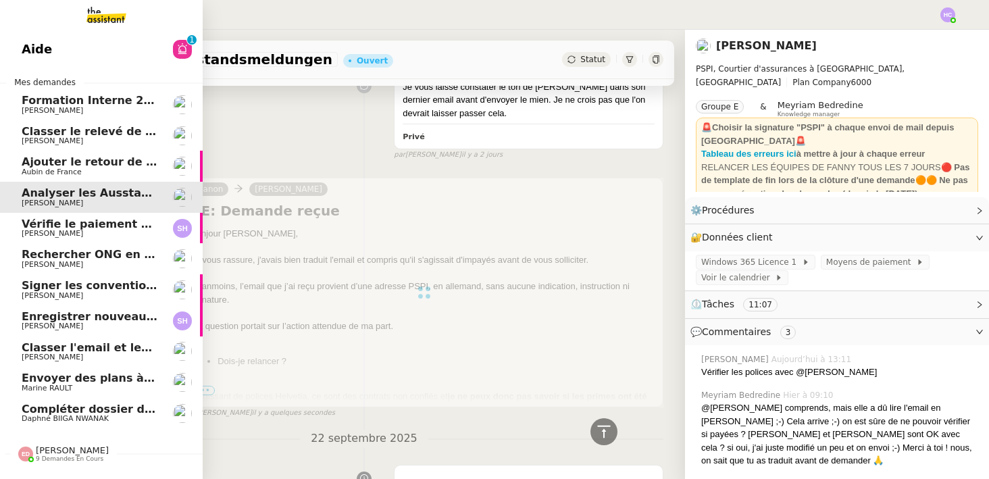
click at [107, 230] on span "[PERSON_NAME]" at bounding box center [90, 234] width 136 height 8
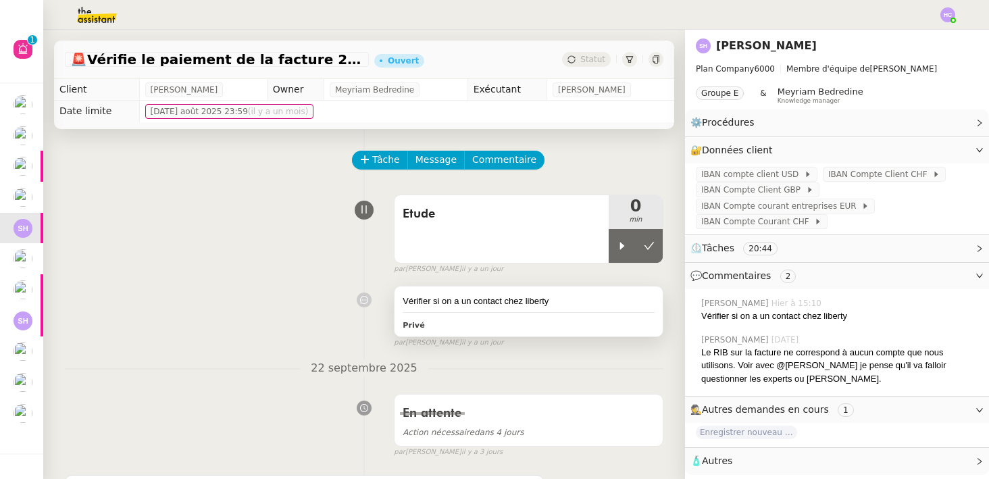
click at [500, 306] on div "Vérifier si on a un contact chez liberty" at bounding box center [528, 301] width 252 height 14
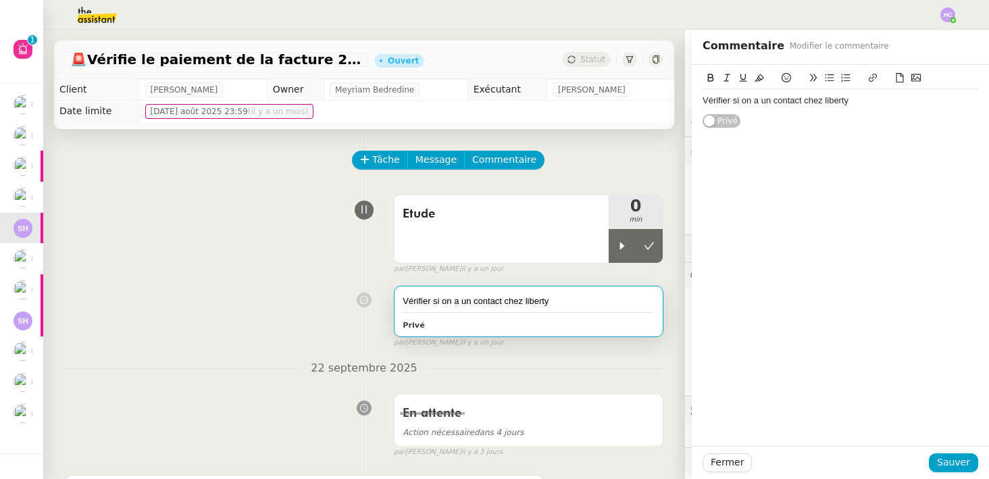
click at [873, 102] on div "Vérifier si on a un contact chez liberty" at bounding box center [840, 101] width 276 height 12
click at [943, 461] on span "Sauver" at bounding box center [953, 462] width 33 height 16
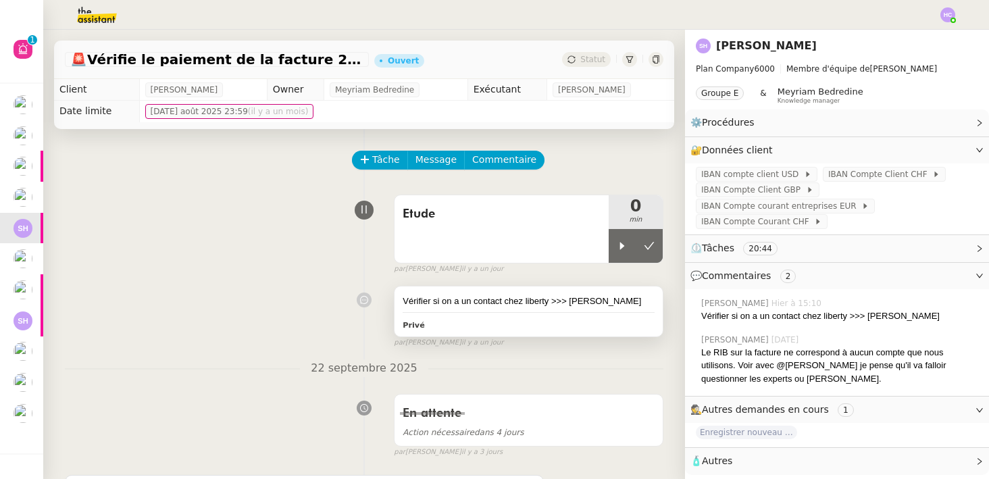
click at [550, 332] on div "Vérifier si on a un contact chez liberty >>> Monika Privé" at bounding box center [528, 311] width 268 height 50
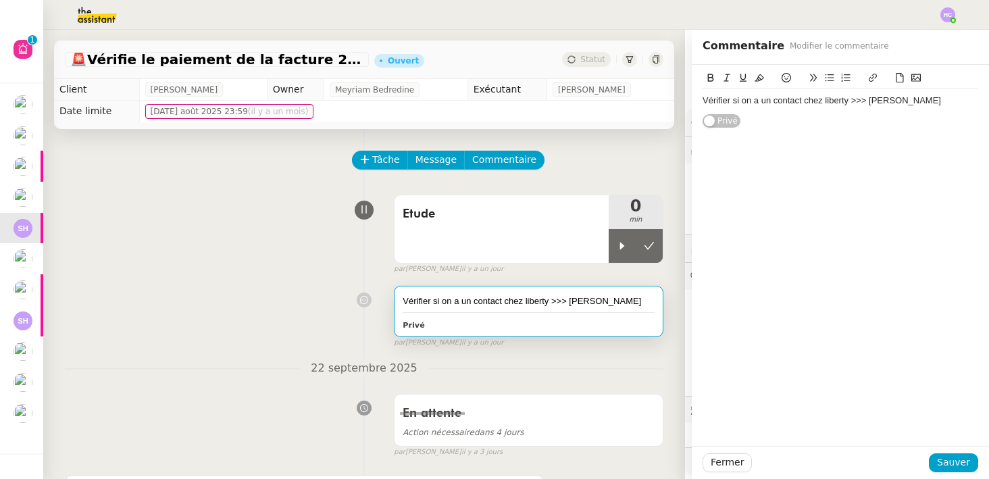
click at [910, 101] on div "Vérifier si on a un contact chez liberty >>> Monika" at bounding box center [840, 101] width 276 height 12
click at [960, 459] on span "Sauver" at bounding box center [953, 462] width 33 height 16
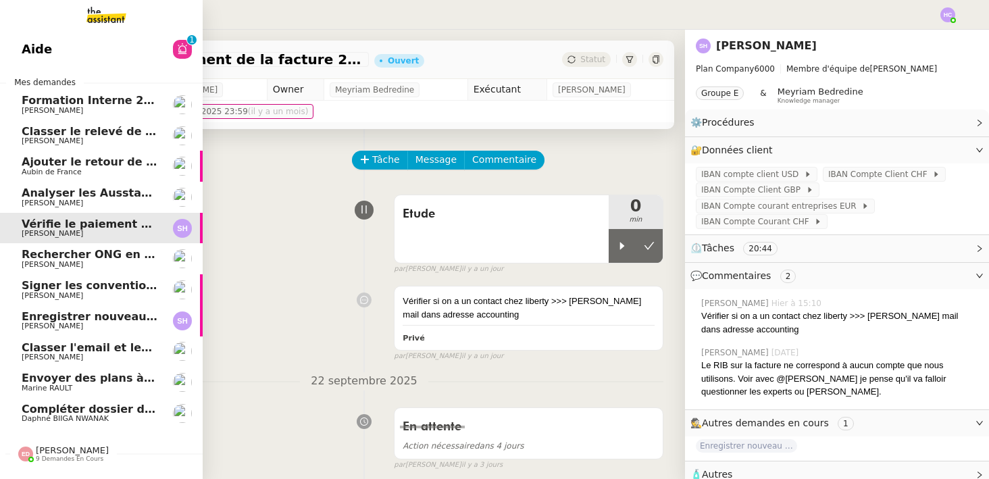
click at [101, 253] on span "Rechercher ONG en [GEOGRAPHIC_DATA] et lancer campagne" at bounding box center [208, 254] width 373 height 13
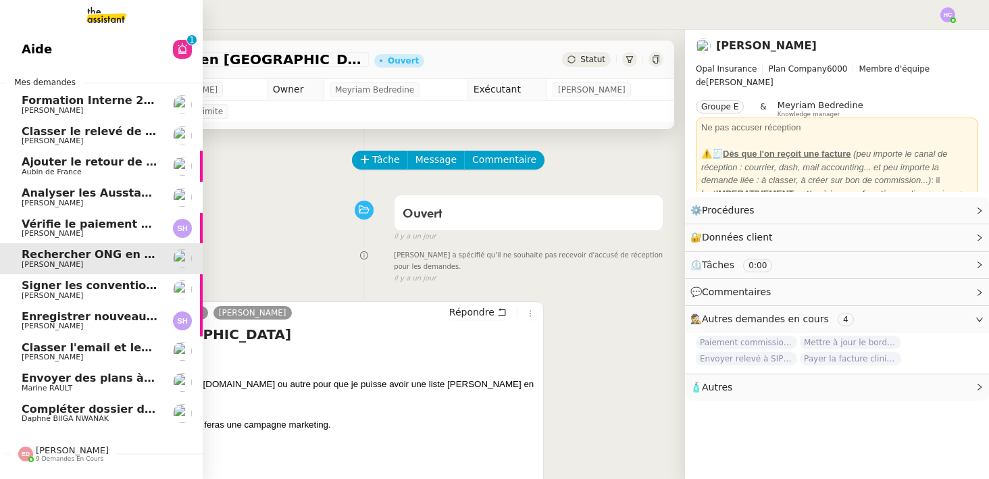
click at [98, 284] on span "Signer les conventions d'assistance" at bounding box center [130, 285] width 217 height 13
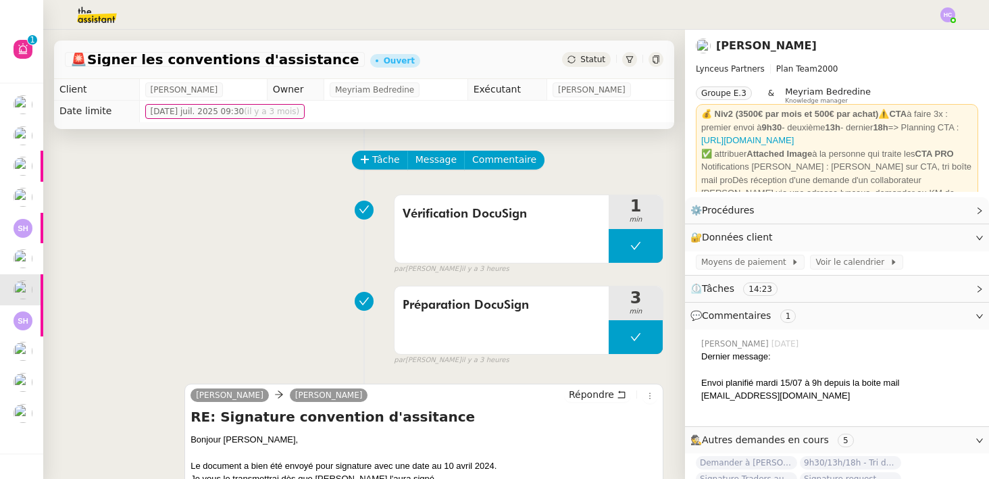
scroll to position [55, 0]
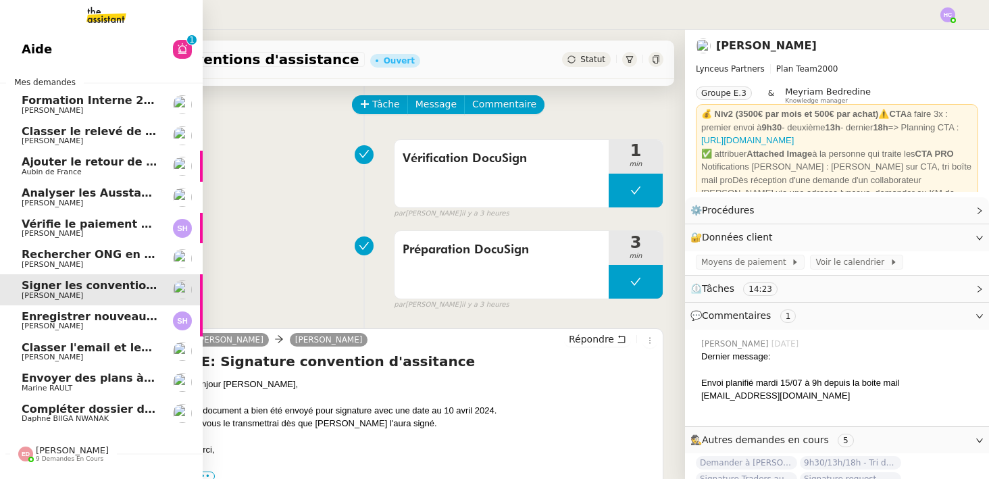
click at [34, 317] on span "Enregistrer nouveau client et contrat" at bounding box center [135, 316] width 227 height 13
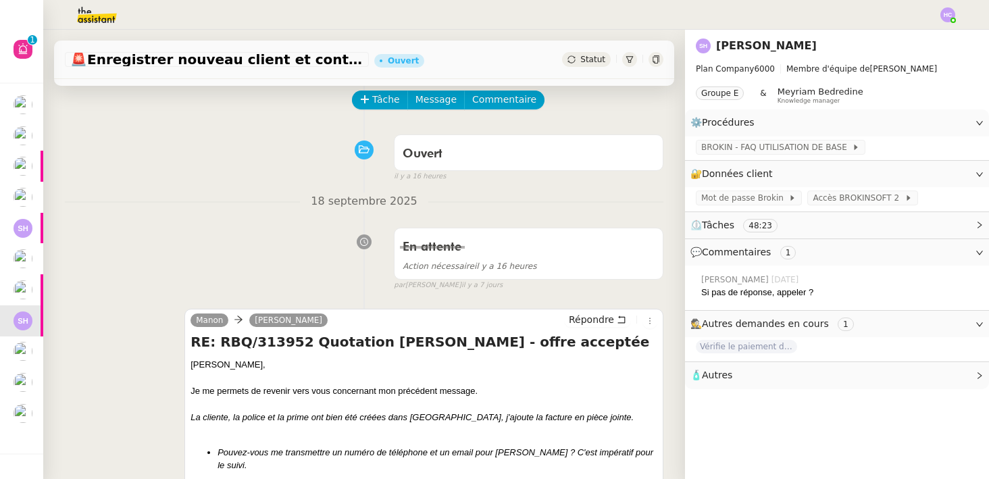
scroll to position [74, 0]
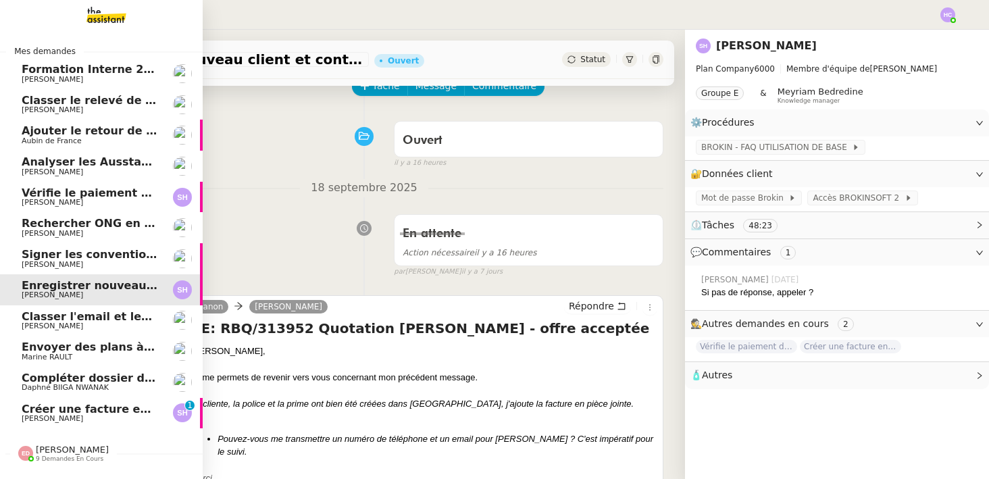
click at [64, 411] on span "Créer une facture en anglais immédiatement" at bounding box center [158, 408] width 273 height 13
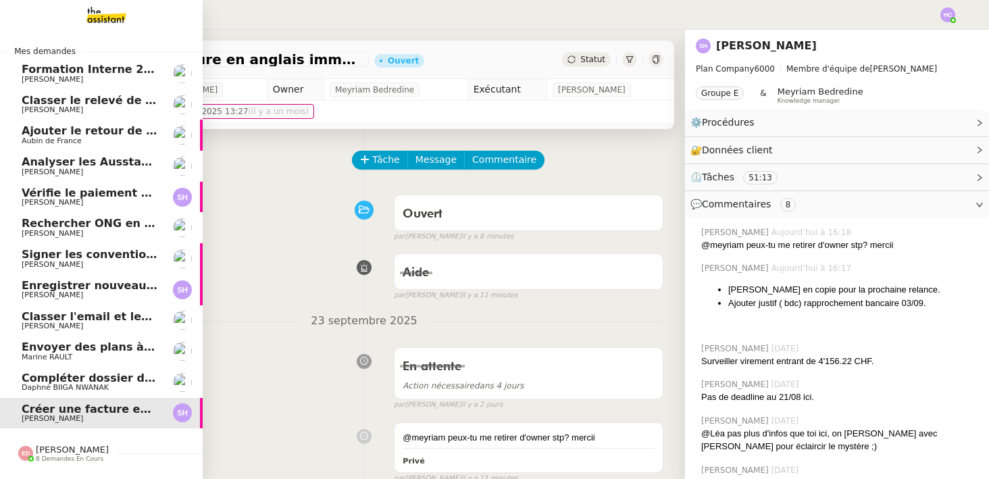
click at [95, 194] on span "Vérifie le paiement de la facture 24513" at bounding box center [141, 192] width 238 height 13
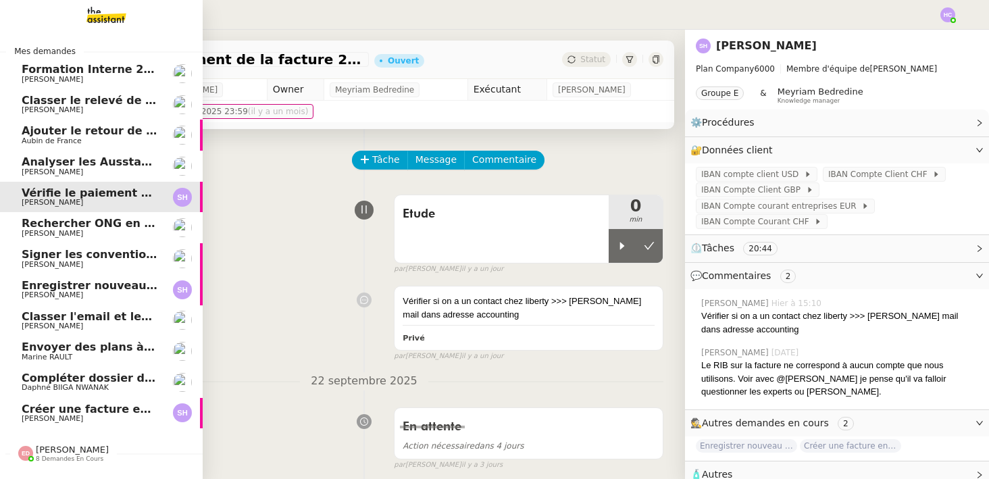
click at [127, 226] on span "Rechercher ONG en [GEOGRAPHIC_DATA] et lancer campagne" at bounding box center [208, 223] width 373 height 13
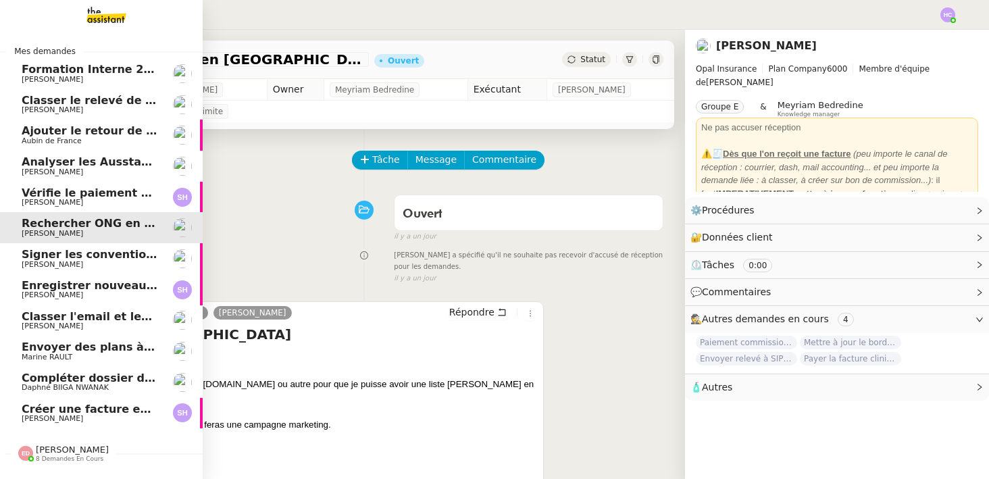
click at [117, 261] on span "[PERSON_NAME]" at bounding box center [90, 265] width 136 height 8
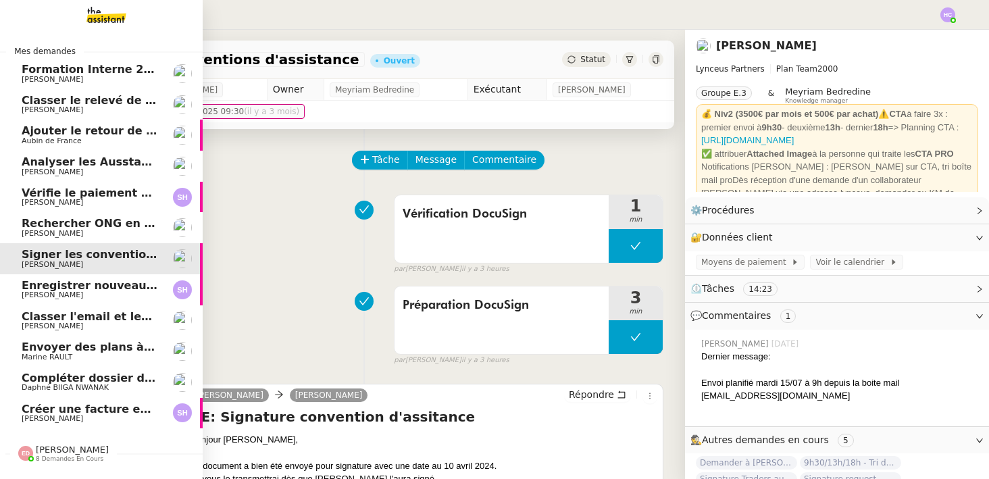
click at [34, 287] on span "Enregistrer nouveau client et contrat" at bounding box center [135, 285] width 227 height 13
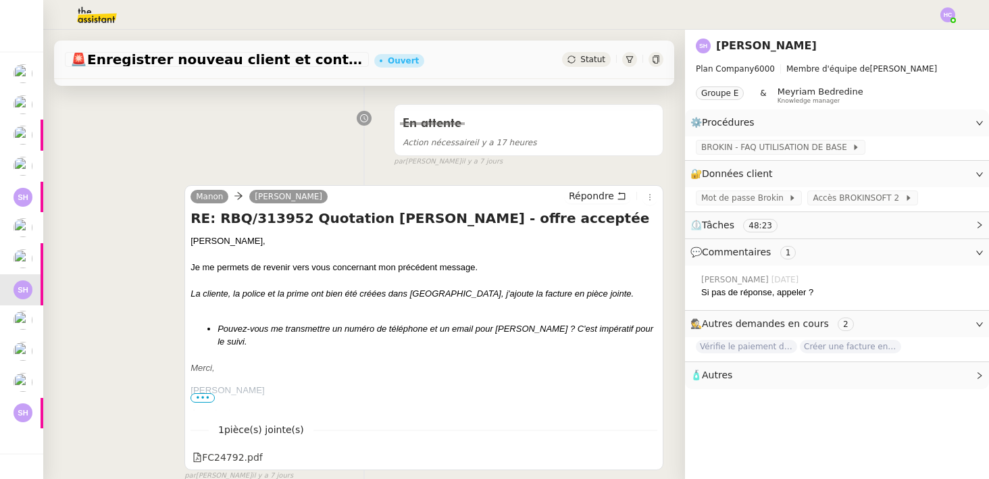
scroll to position [207, 0]
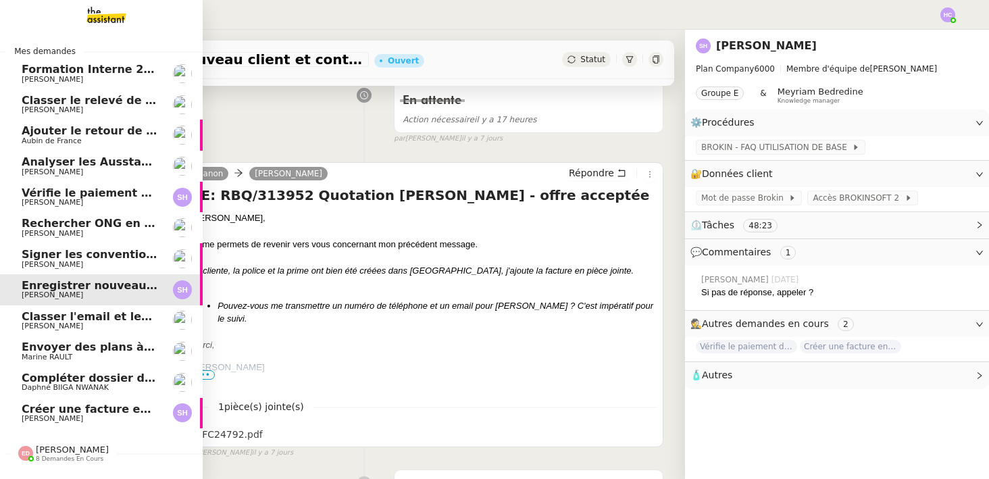
click at [63, 318] on span "Classer l'email et les fichiers" at bounding box center [109, 316] width 175 height 13
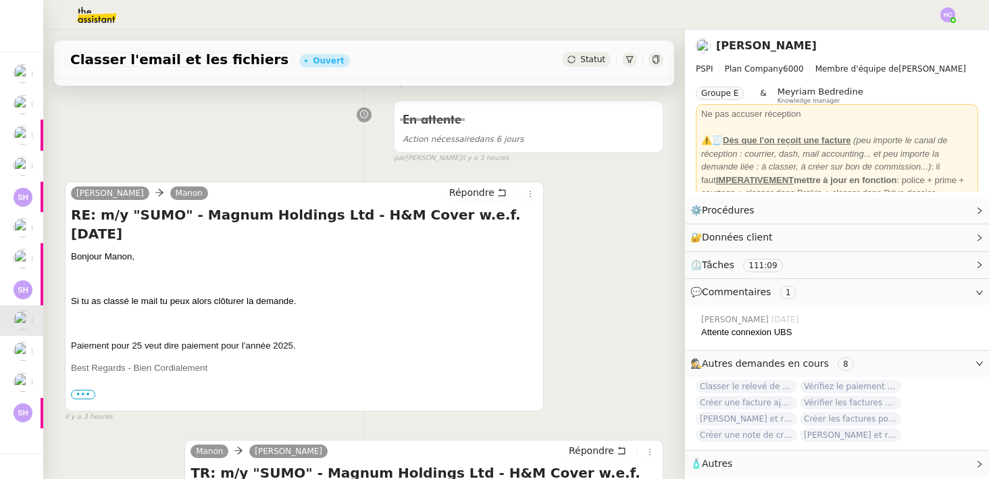
scroll to position [183, 0]
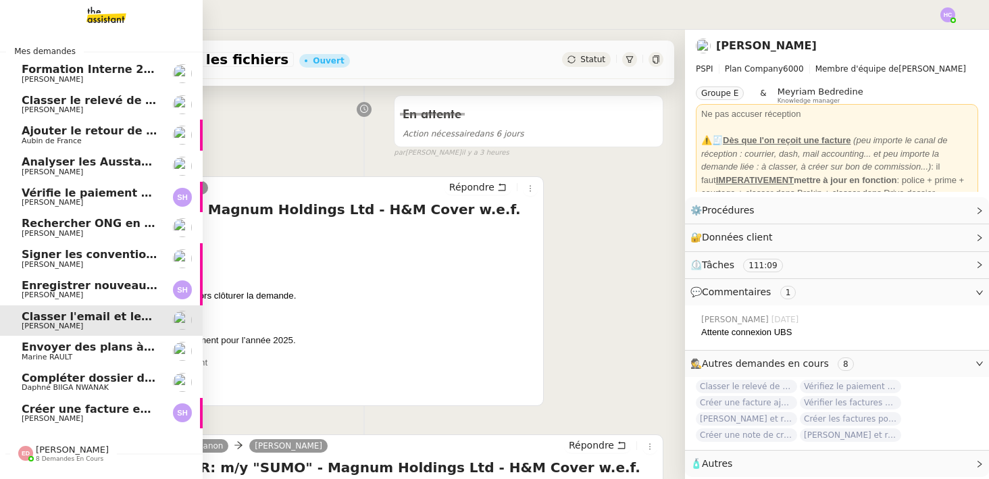
click at [55, 347] on span "Envoyer des plans à [PERSON_NAME]" at bounding box center [135, 346] width 226 height 13
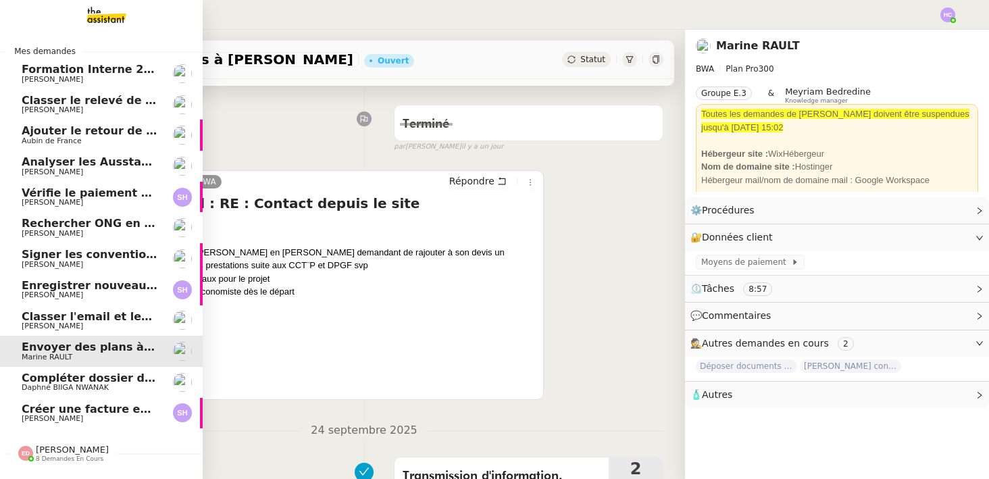
click at [37, 382] on span "Compléter dossier domiciliation asso sur Se Domicilier" at bounding box center [188, 377] width 333 height 13
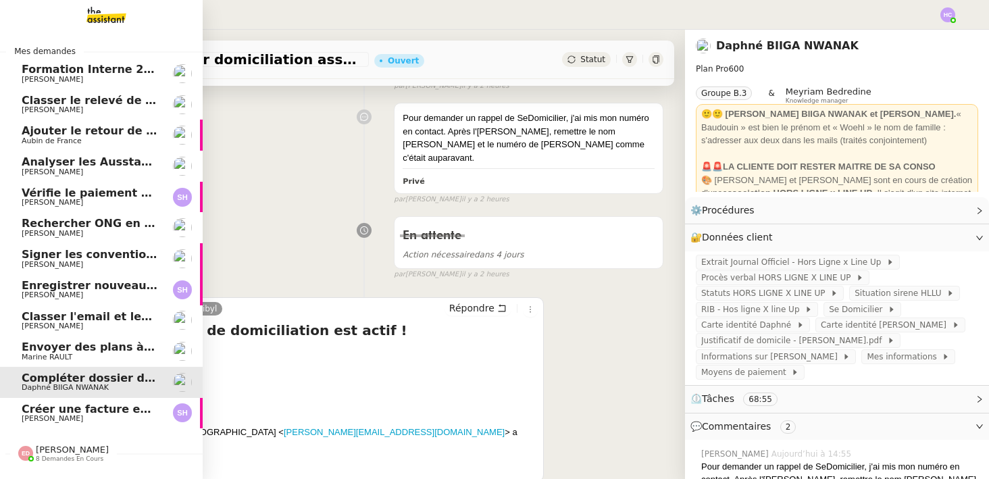
click at [90, 417] on span "[PERSON_NAME]" at bounding box center [90, 419] width 136 height 8
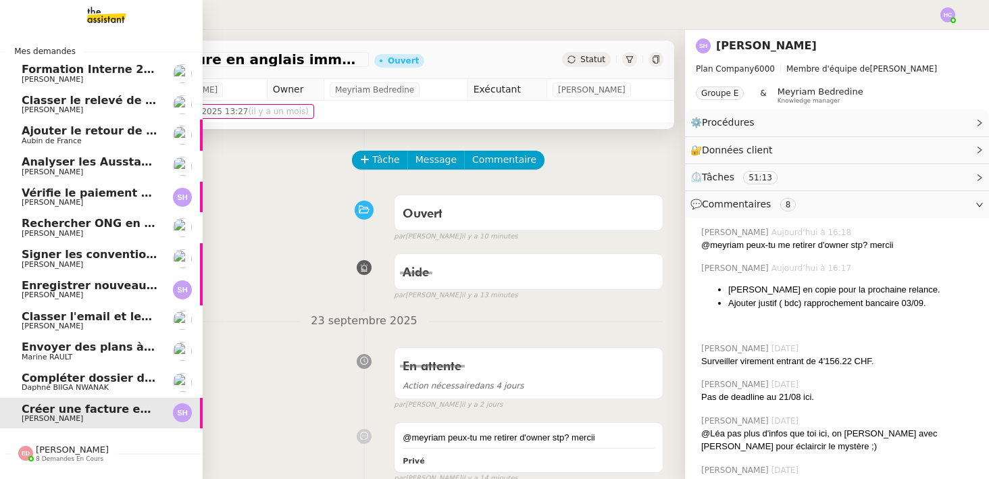
click at [34, 99] on span "Classer le relevé de commissions" at bounding box center [123, 100] width 202 height 13
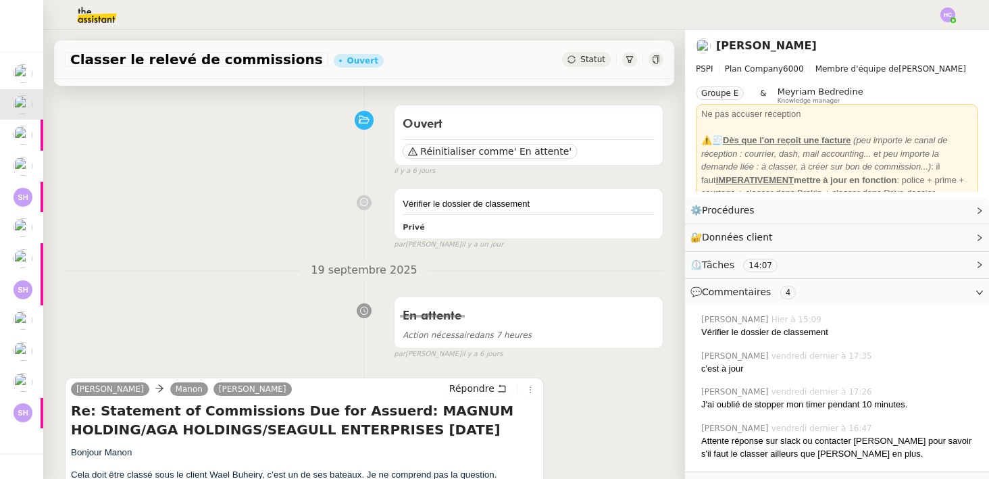
scroll to position [241, 0]
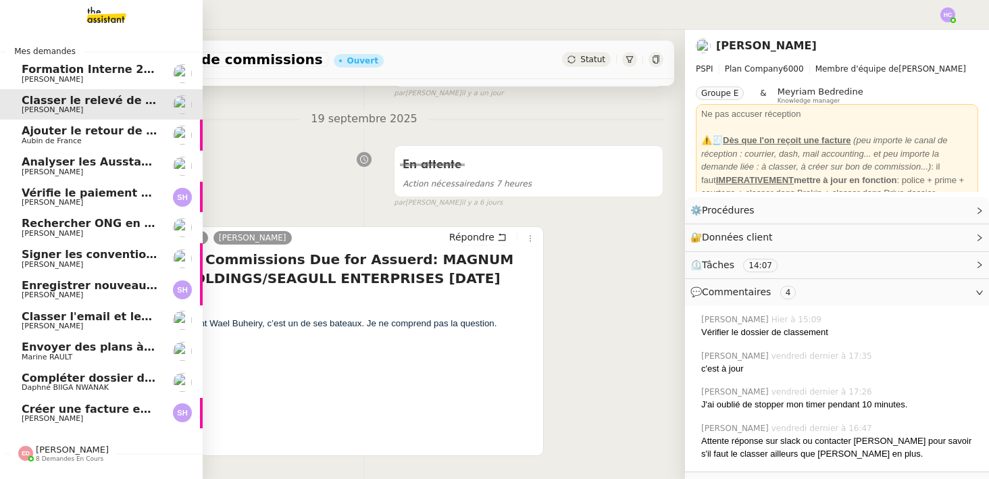
click at [63, 132] on span "Ajouter le retour de crédit à la commission" at bounding box center [152, 130] width 261 height 13
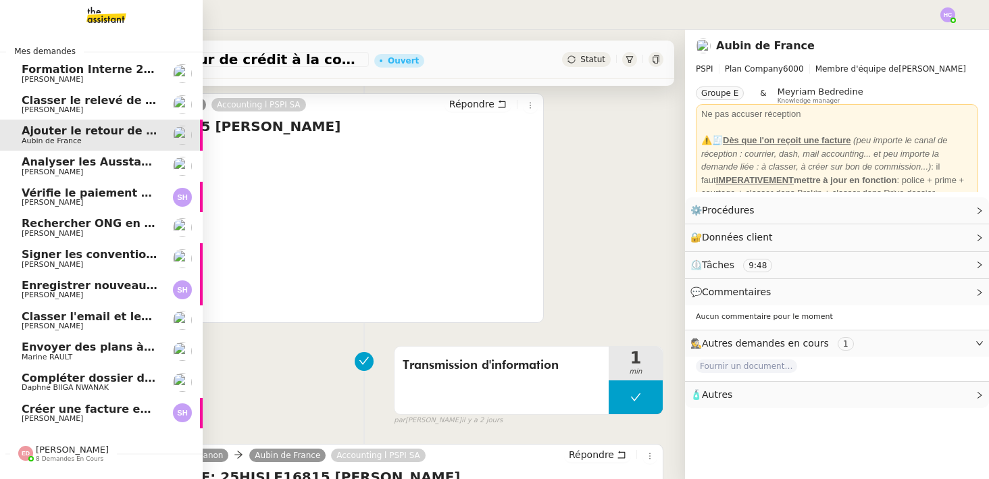
scroll to position [217, 0]
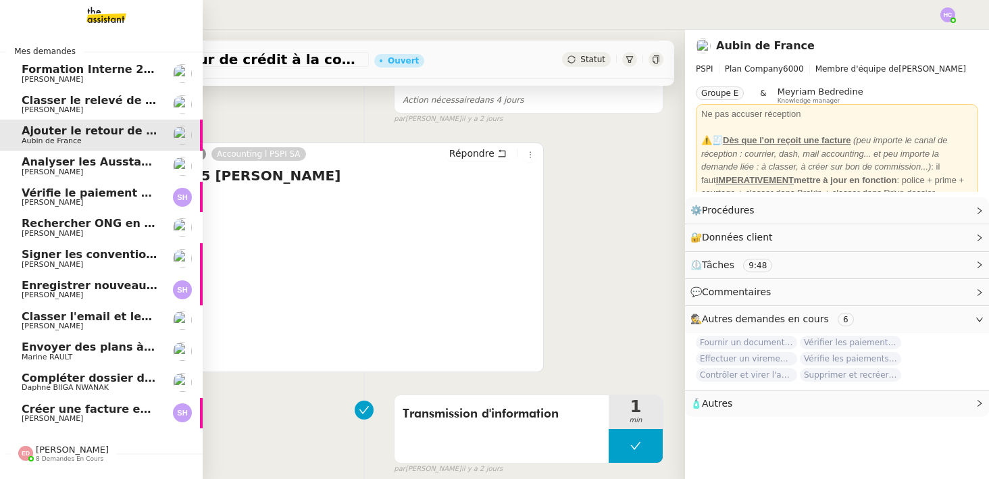
click at [78, 167] on span "Analyser les Ausstandsmeldungen" at bounding box center [126, 161] width 209 height 13
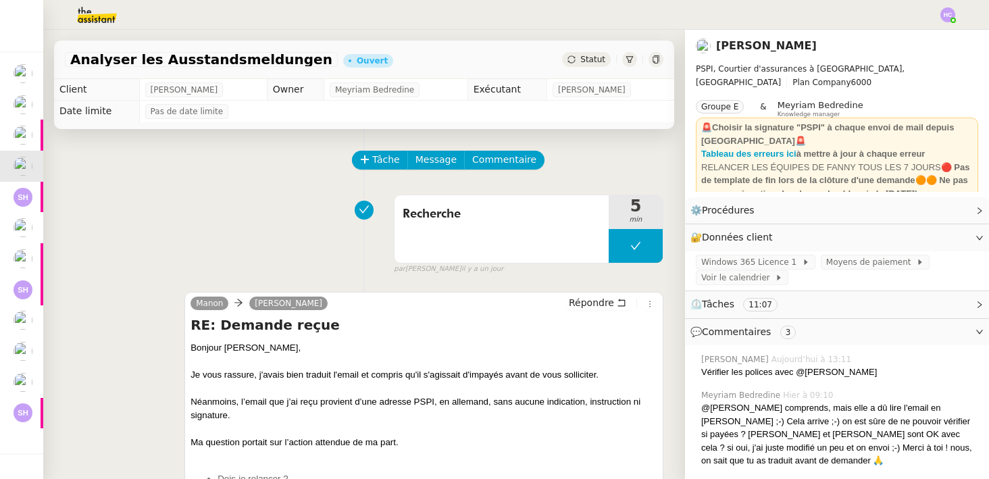
click at [586, 60] on span "Statut" at bounding box center [592, 59] width 25 height 9
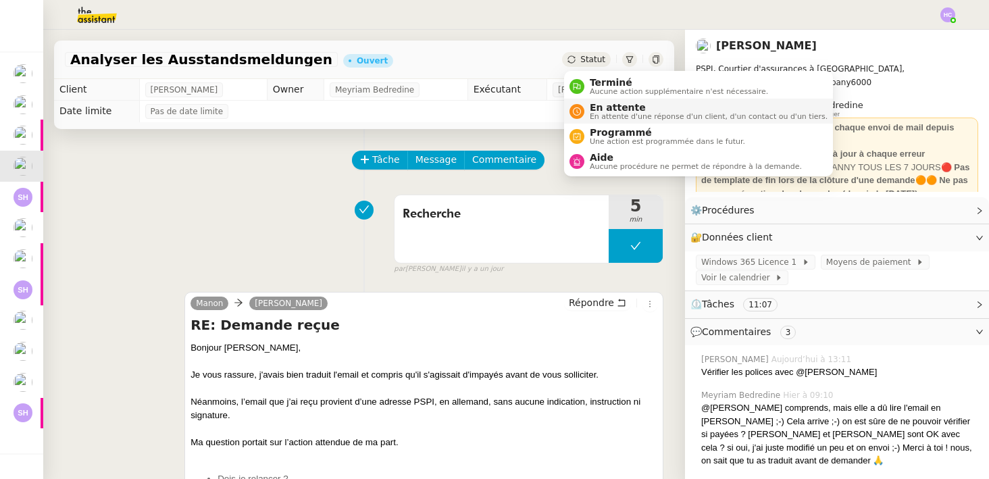
click at [608, 116] on span "En attente d'une réponse d'un client, d'un contact ou d'un tiers." at bounding box center [709, 116] width 238 height 7
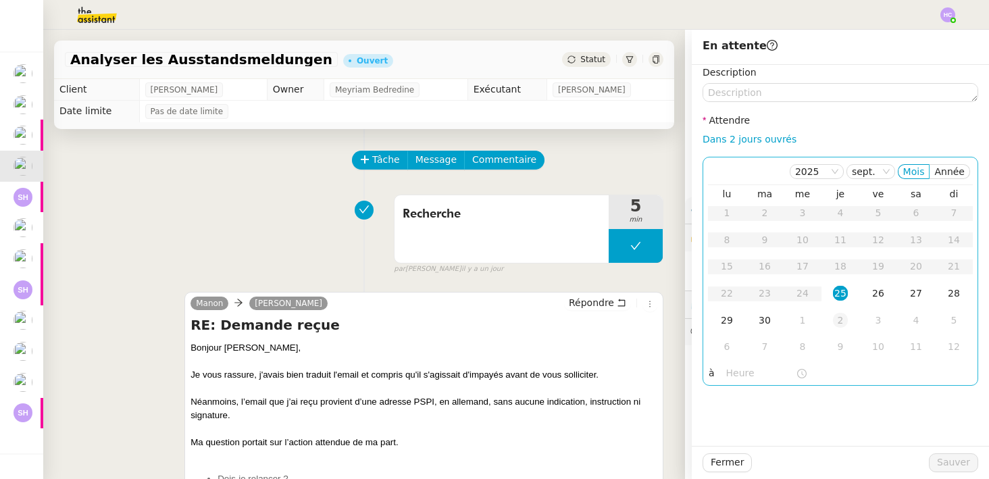
click at [844, 324] on div "2" at bounding box center [840, 320] width 15 height 15
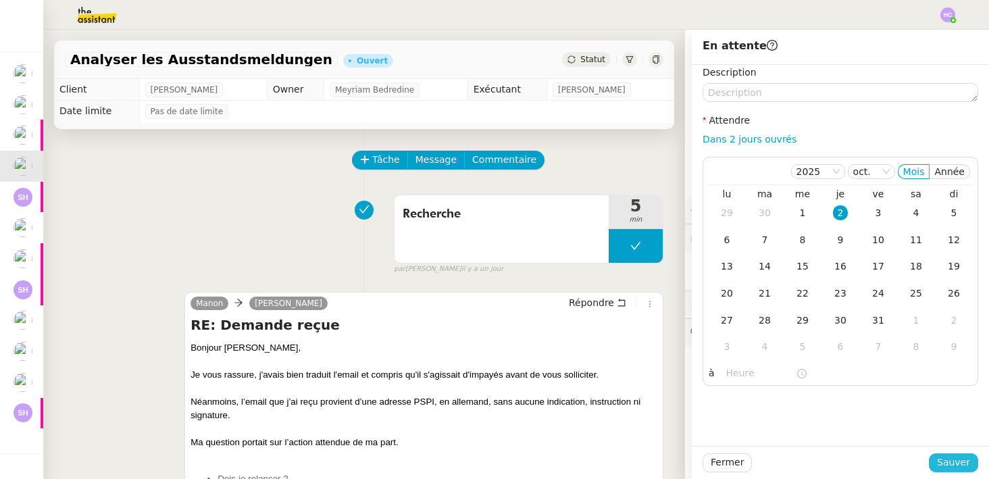
click at [950, 470] on span "Sauver" at bounding box center [953, 462] width 33 height 16
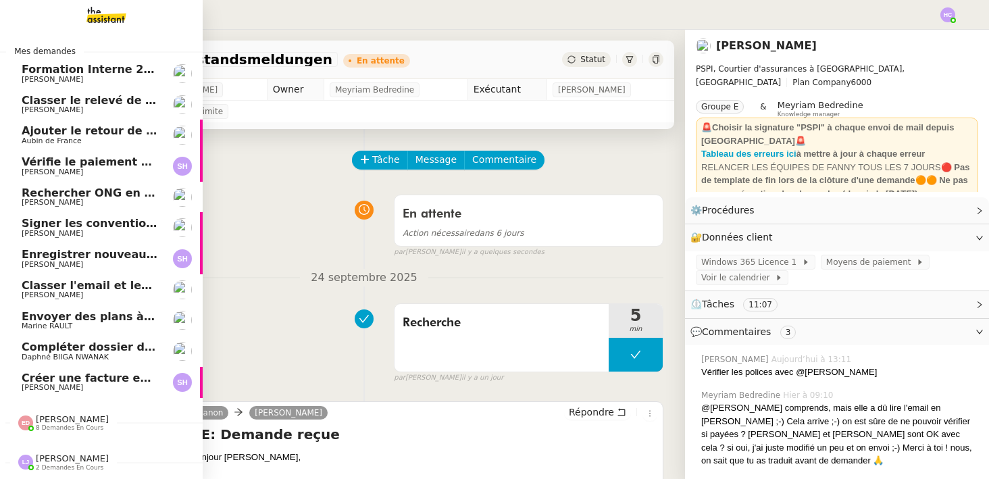
click at [64, 166] on span "Vérifie le paiement de la facture 24513" at bounding box center [141, 161] width 238 height 13
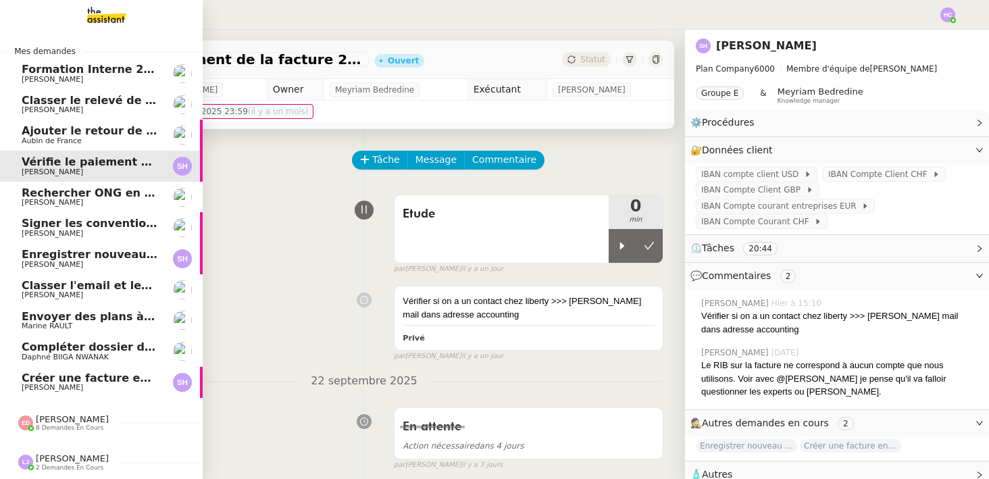
click at [77, 193] on span "Rechercher ONG en [GEOGRAPHIC_DATA] et lancer campagne" at bounding box center [208, 192] width 373 height 13
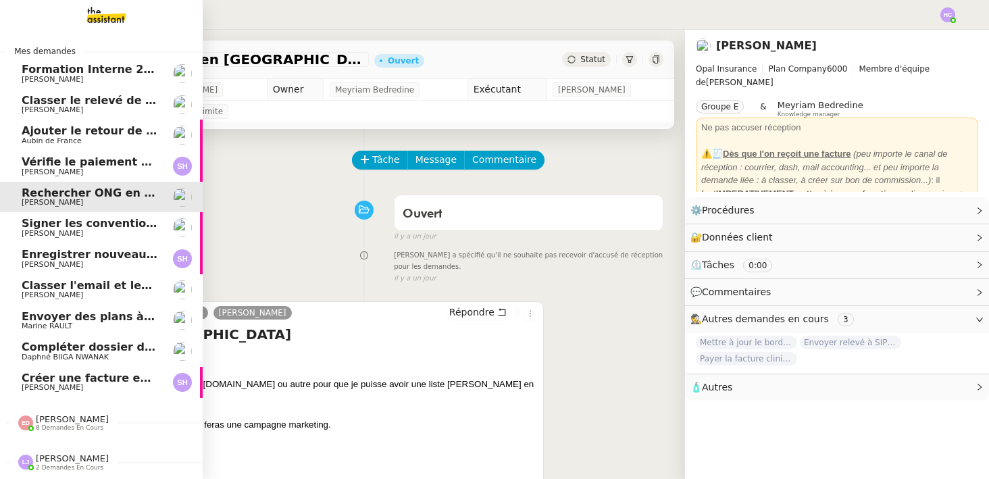
click at [75, 226] on span "Signer les conventions d'assistance" at bounding box center [130, 223] width 217 height 13
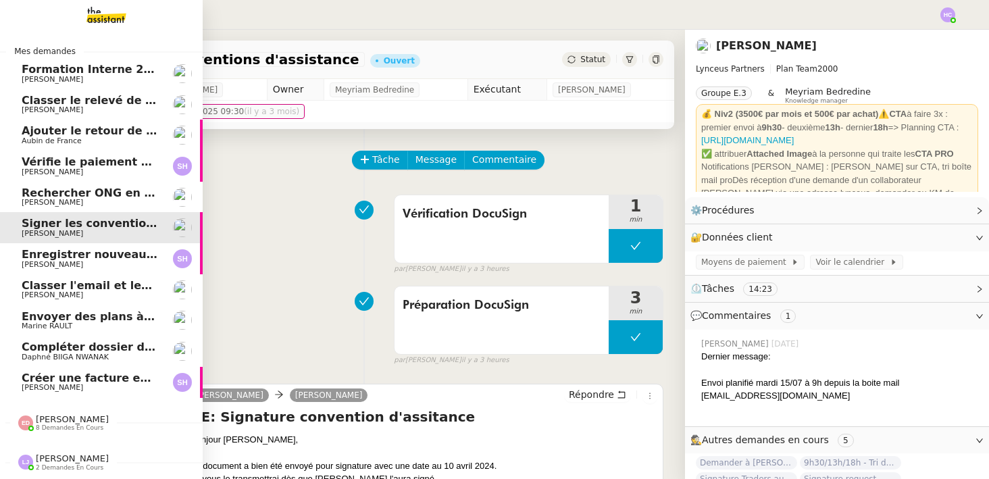
click at [85, 258] on span "Enregistrer nouveau client et contrat" at bounding box center [135, 254] width 227 height 13
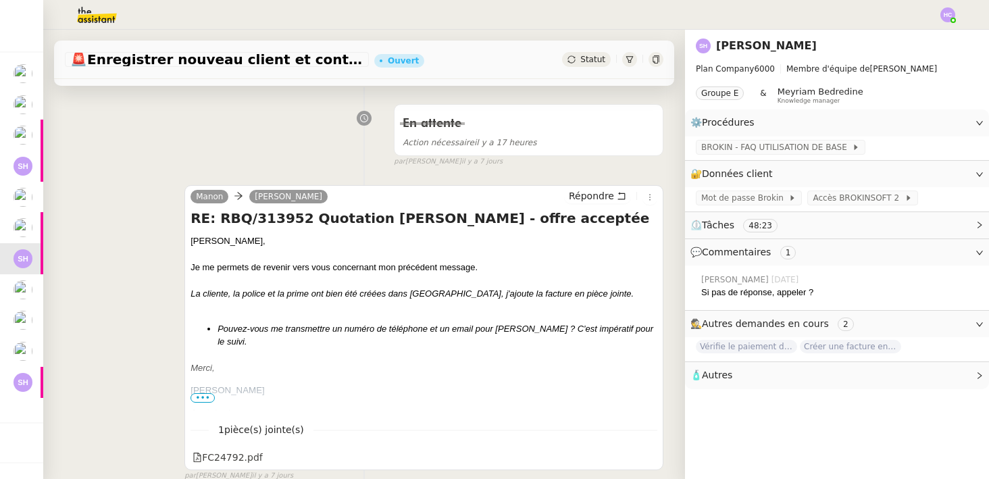
scroll to position [188, 0]
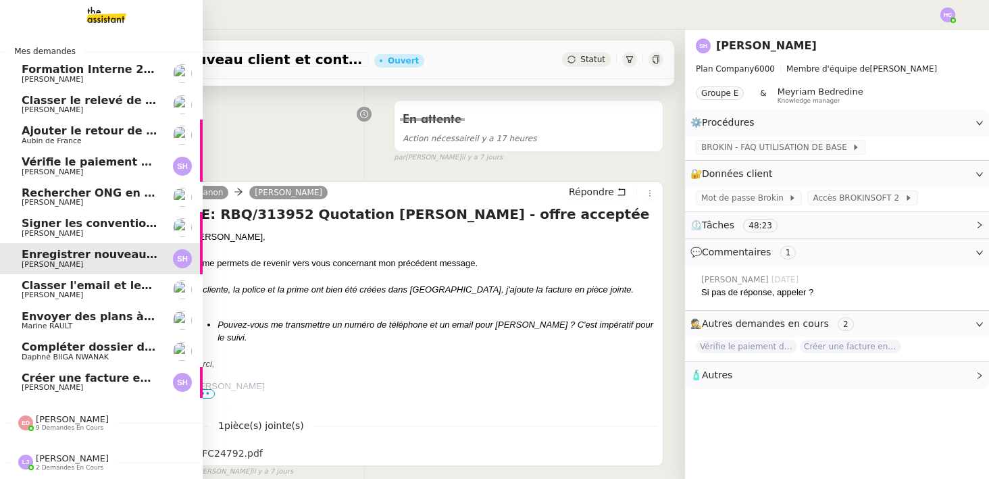
click at [83, 289] on span "Classer l'email et les fichiers" at bounding box center [109, 285] width 175 height 13
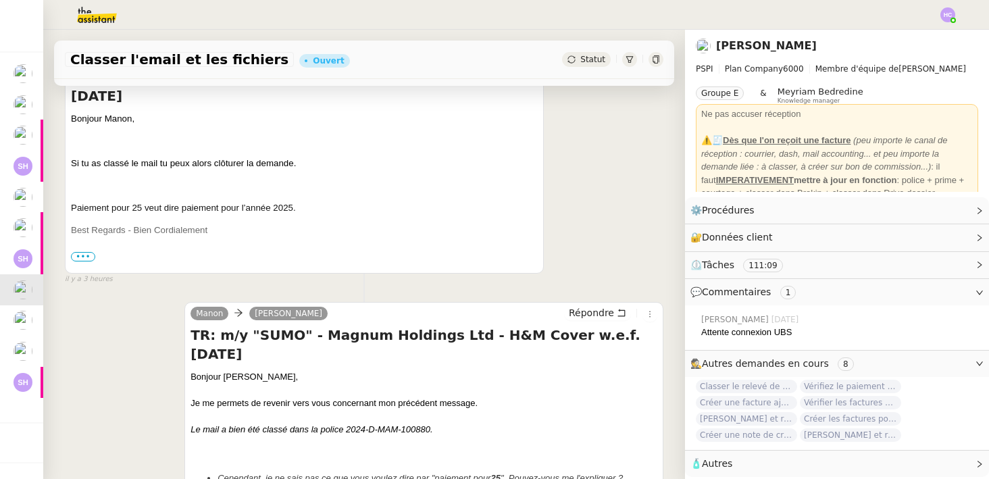
scroll to position [361, 0]
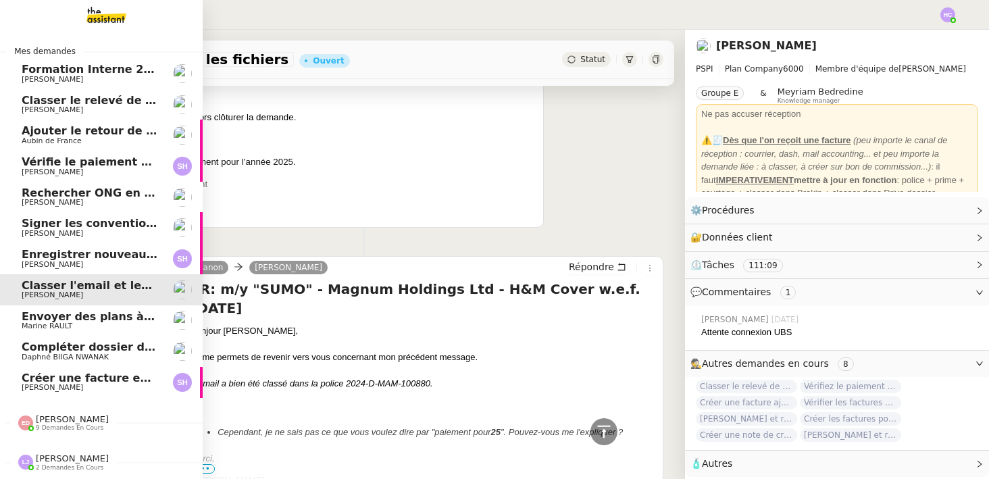
click at [93, 380] on span "Créer une facture en anglais immédiatement" at bounding box center [158, 377] width 273 height 13
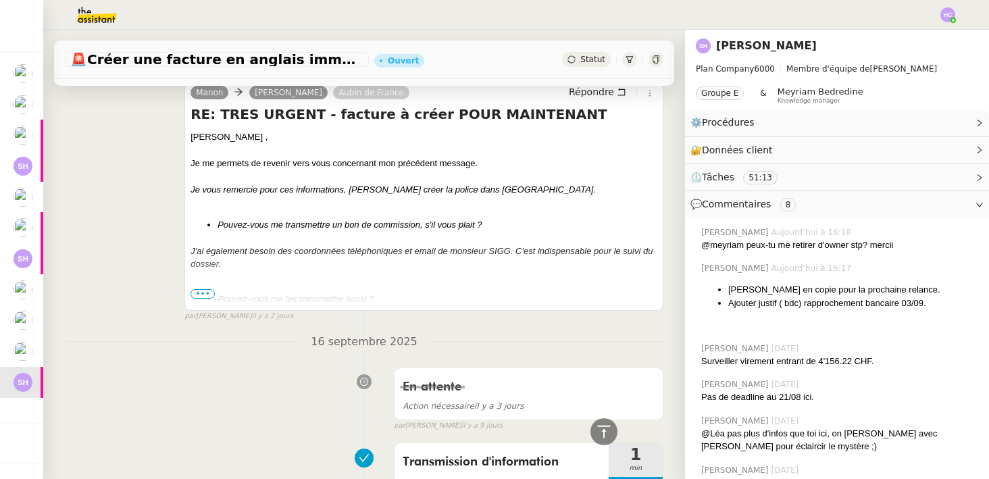
scroll to position [662, 0]
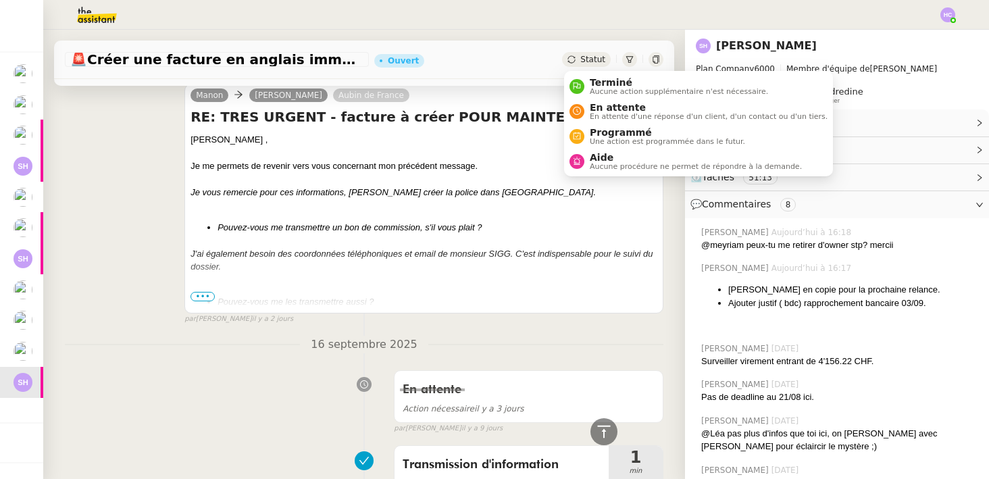
click at [593, 60] on span "Statut" at bounding box center [592, 59] width 25 height 9
click at [603, 104] on span "En attente" at bounding box center [709, 107] width 238 height 11
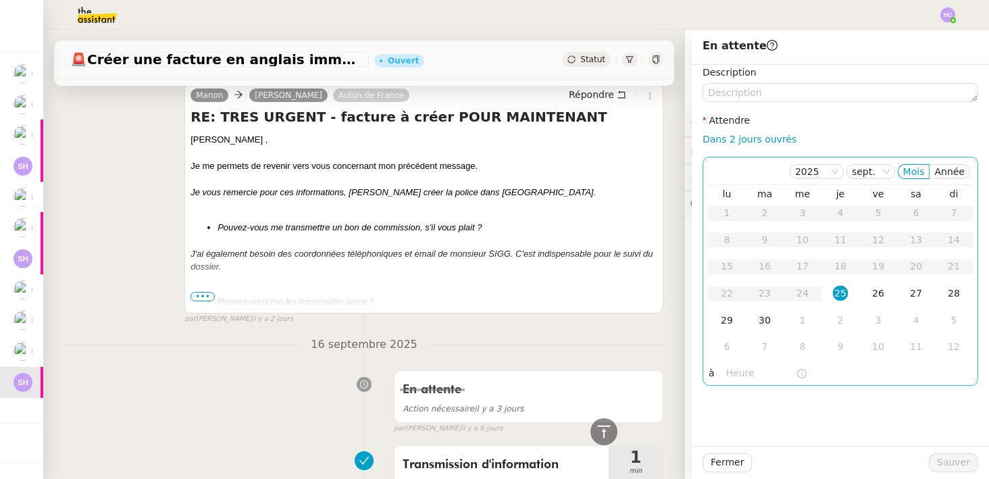
click at [768, 318] on div "30" at bounding box center [764, 320] width 15 height 15
click at [945, 458] on span "Sauver" at bounding box center [953, 462] width 33 height 16
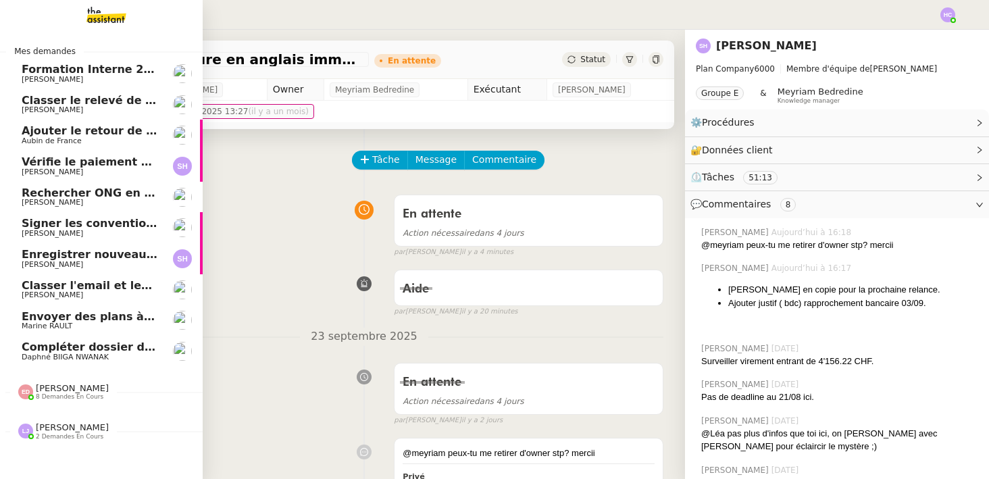
click at [63, 103] on span "Classer le relevé de commissions" at bounding box center [123, 100] width 202 height 13
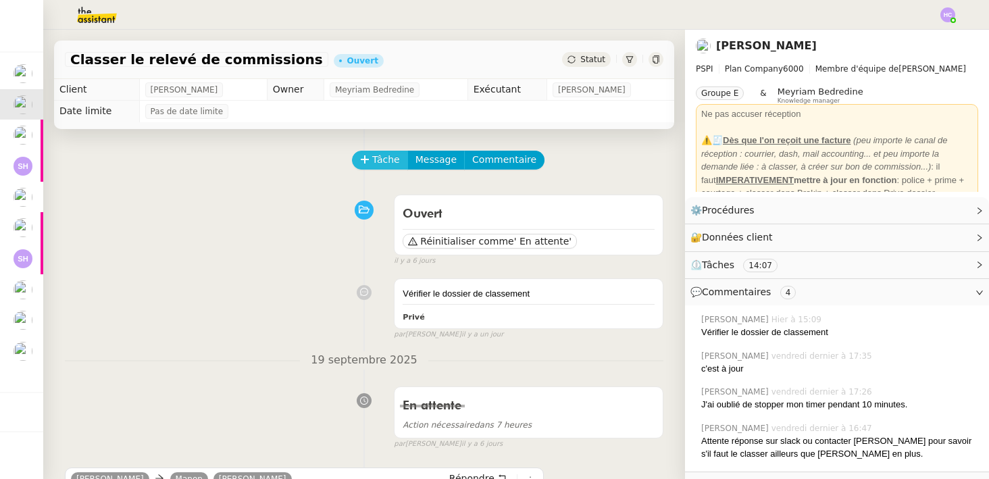
click at [384, 159] on span "Tâche" at bounding box center [386, 160] width 28 height 16
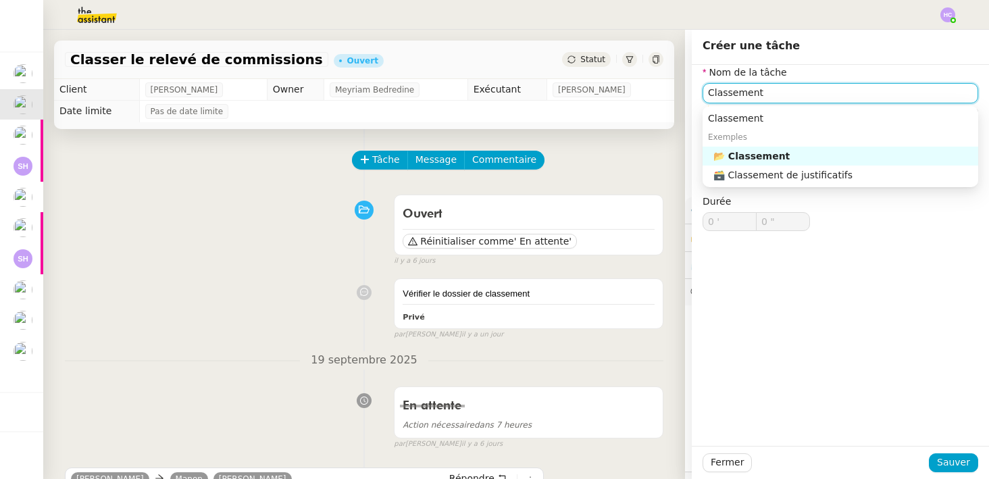
click at [787, 172] on div "🗃️ Classement de justificatifs" at bounding box center [842, 175] width 259 height 12
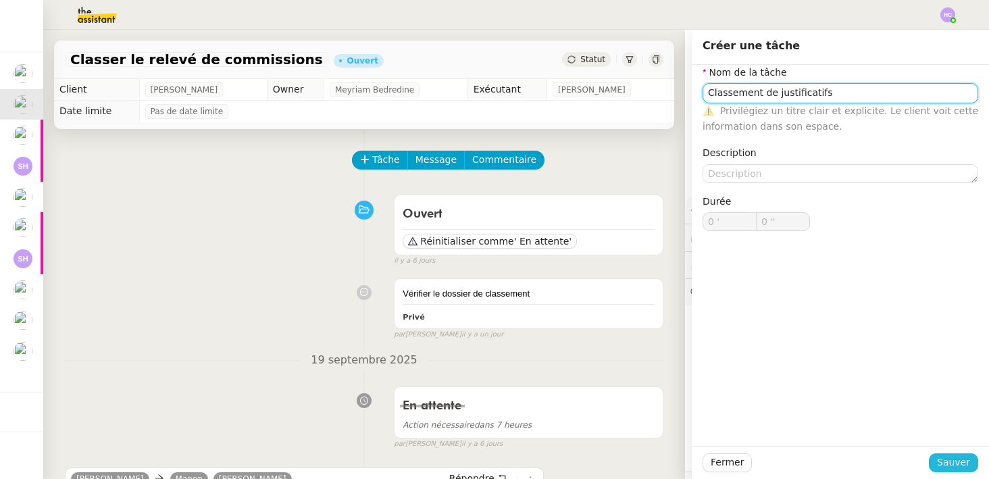
type input "Classement de justificatifs"
click at [945, 456] on span "Sauver" at bounding box center [953, 462] width 33 height 16
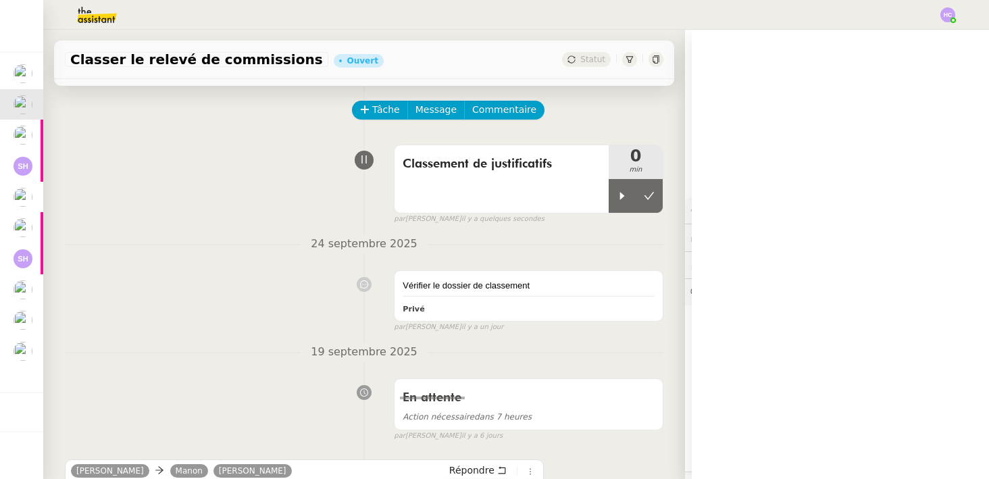
scroll to position [70, 0]
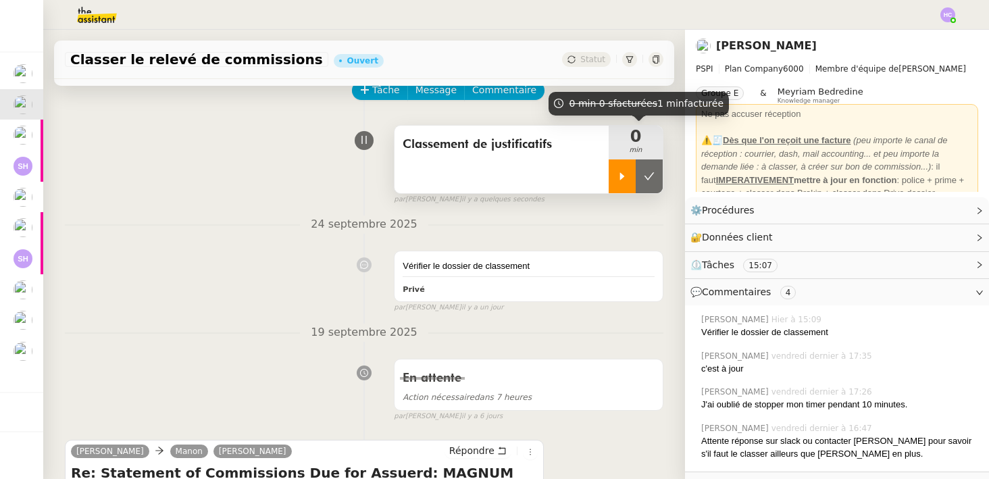
click at [622, 165] on div at bounding box center [621, 176] width 27 height 34
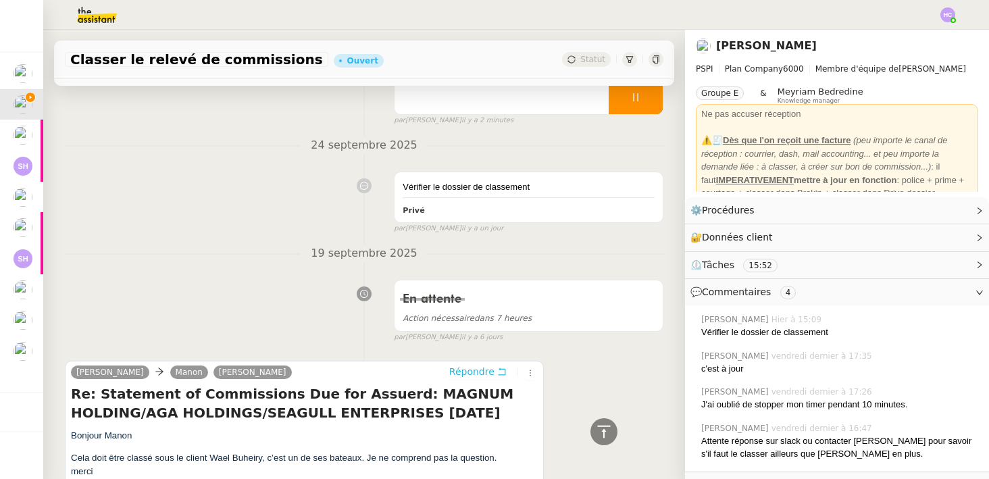
scroll to position [321, 0]
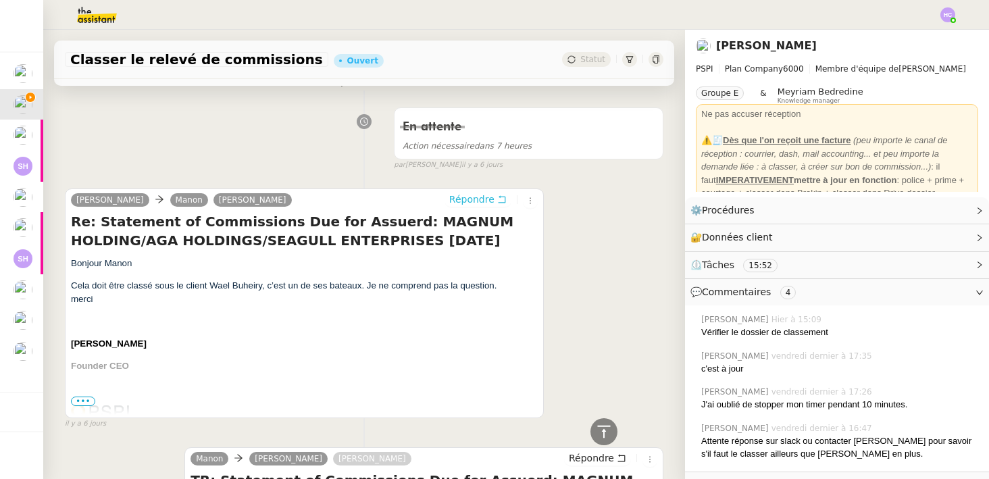
click at [476, 196] on span "Répondre" at bounding box center [471, 199] width 45 height 14
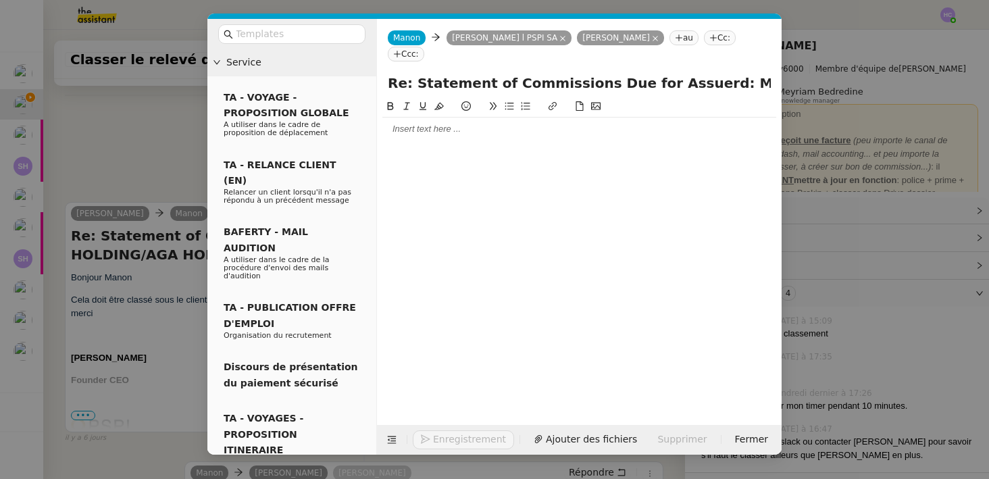
scroll to position [456, 0]
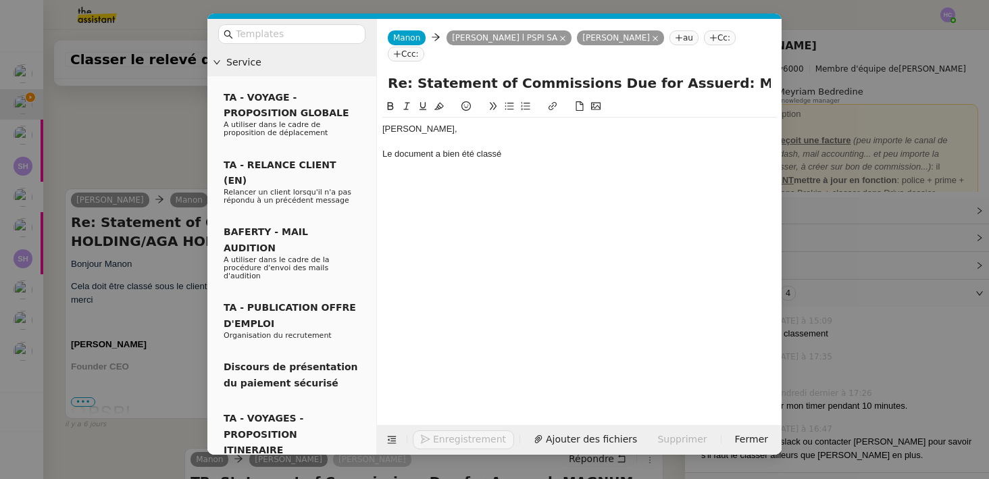
click at [160, 298] on nz-modal-container "Service TA - VOYAGE - PROPOSITION GLOBALE A utiliser dans le cadre de propositi…" at bounding box center [494, 239] width 989 height 479
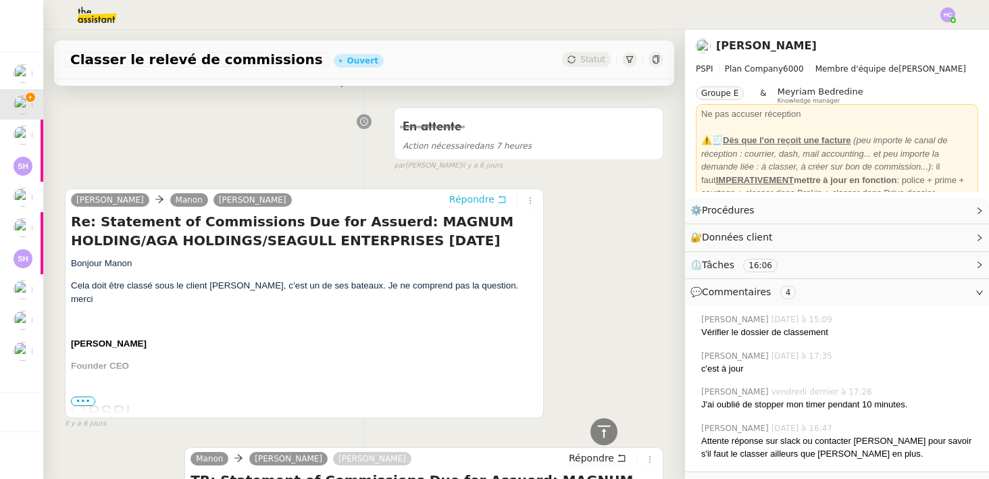
scroll to position [481, 0]
drag, startPoint x: 263, startPoint y: 287, endPoint x: 157, endPoint y: 285, distance: 106.7
click at [157, 285] on span "Cela doit être classé sous le client Wael Buheiry, c’est un de ses bateaux. Je …" at bounding box center [294, 292] width 447 height 24
copy span "sous le client Wael Buheiry,"
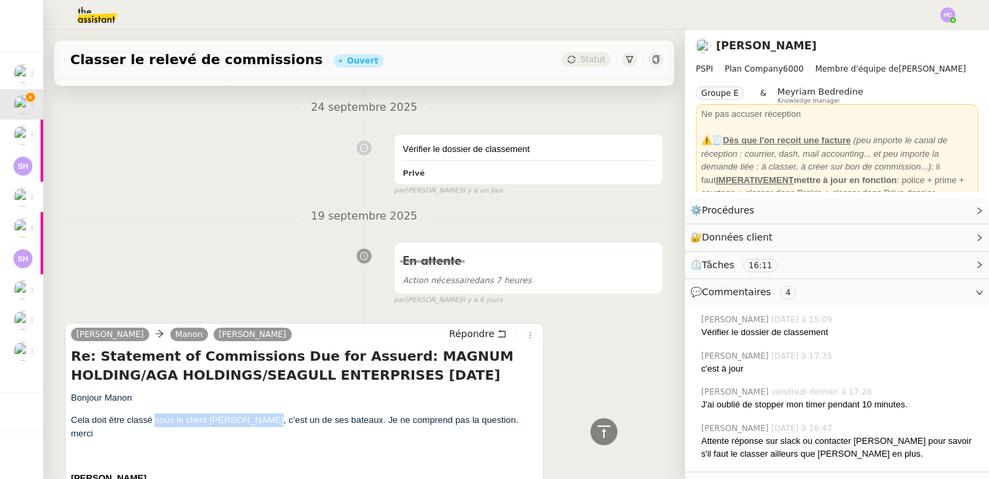
scroll to position [153, 0]
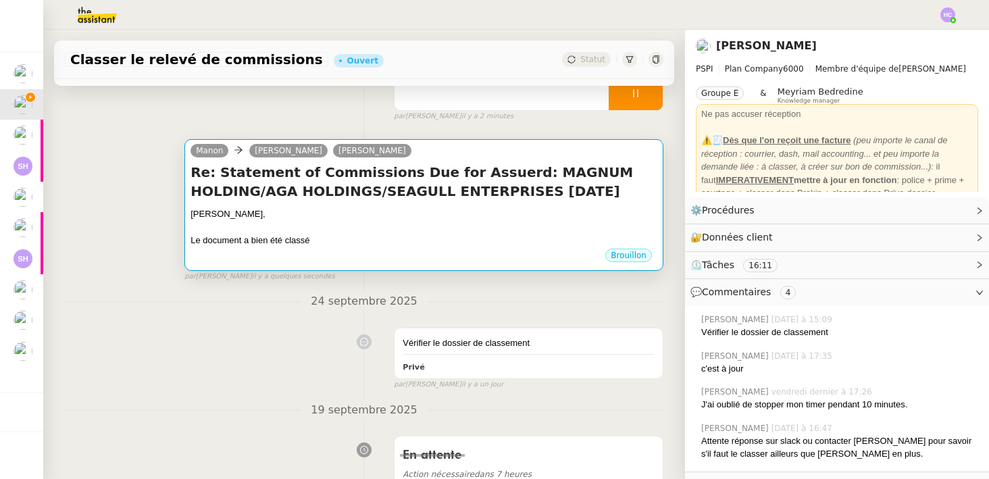
click at [407, 221] on div at bounding box center [423, 228] width 467 height 14
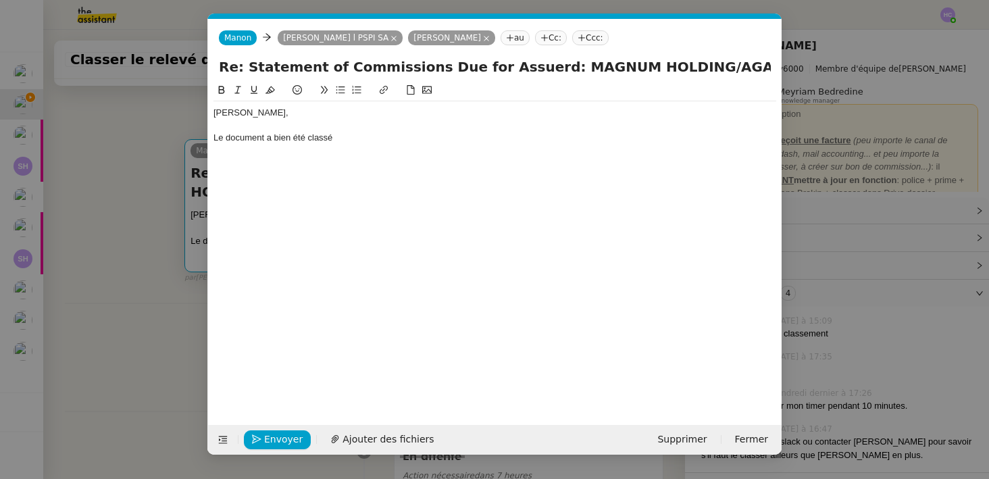
scroll to position [0, 28]
click at [364, 136] on div "Le document a bien été classé" at bounding box center [494, 138] width 563 height 12
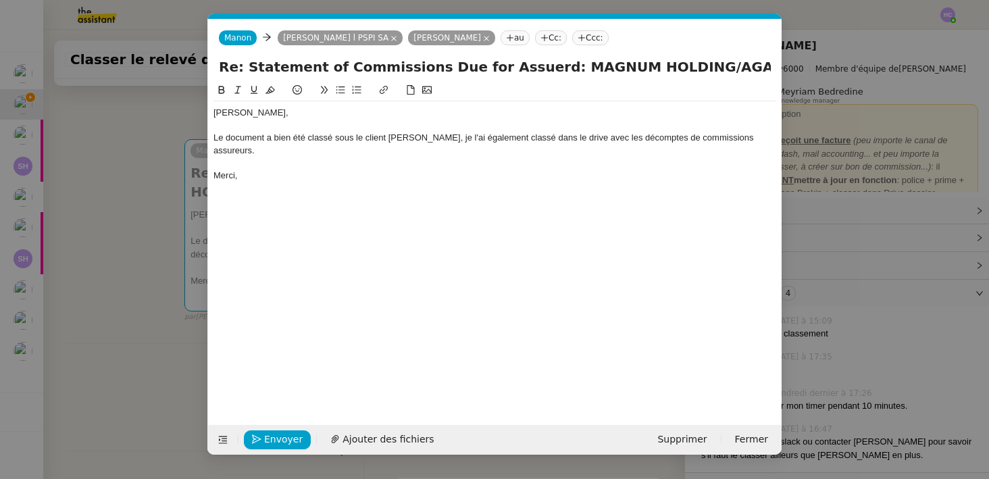
click at [442, 140] on div "Le document a bien été classé sous le client Wael Buheiry, je l'ai également cl…" at bounding box center [494, 144] width 563 height 25
click at [513, 138] on div "Le document a bien été classé sous le client Wael Buheiry. Je l'ai également cl…" at bounding box center [494, 144] width 563 height 25
click at [755, 136] on div "Le document a bien été classé sous le client Wael Buheiry. Je l'ai également aj…" at bounding box center [494, 144] width 563 height 25
click at [284, 152] on div "Le document a bien été classé sous le client Wael Buheiry. Je l'ai également aj…" at bounding box center [494, 144] width 563 height 25
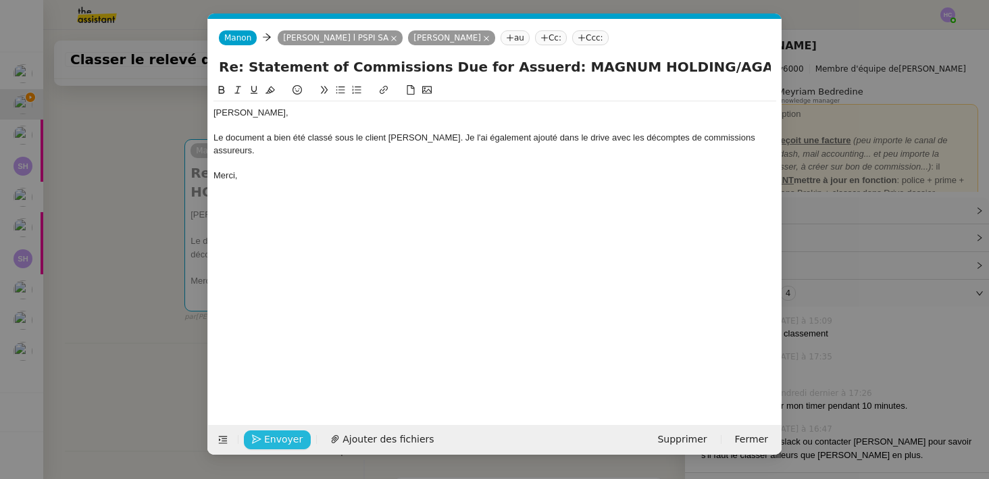
click at [283, 438] on span "Envoyer" at bounding box center [283, 440] width 38 height 16
click at [295, 441] on span "Confirmer l'envoi" at bounding box center [304, 440] width 81 height 16
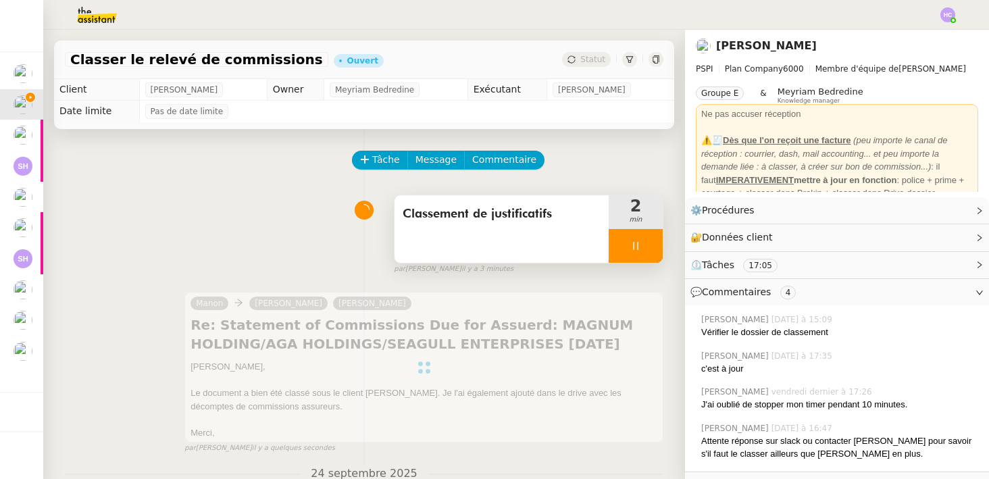
click at [635, 244] on icon at bounding box center [635, 245] width 11 height 11
click at [654, 246] on icon at bounding box center [649, 245] width 11 height 11
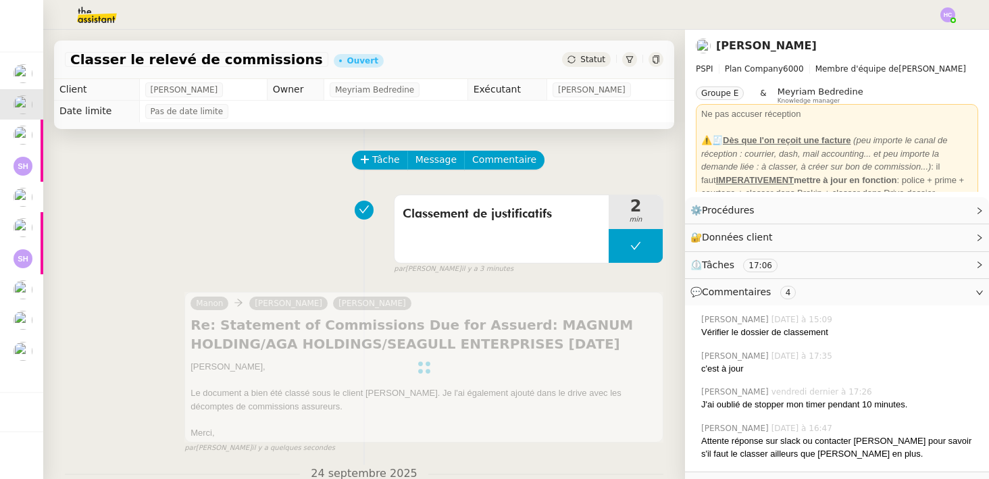
click at [585, 62] on span "Statut" at bounding box center [592, 59] width 25 height 9
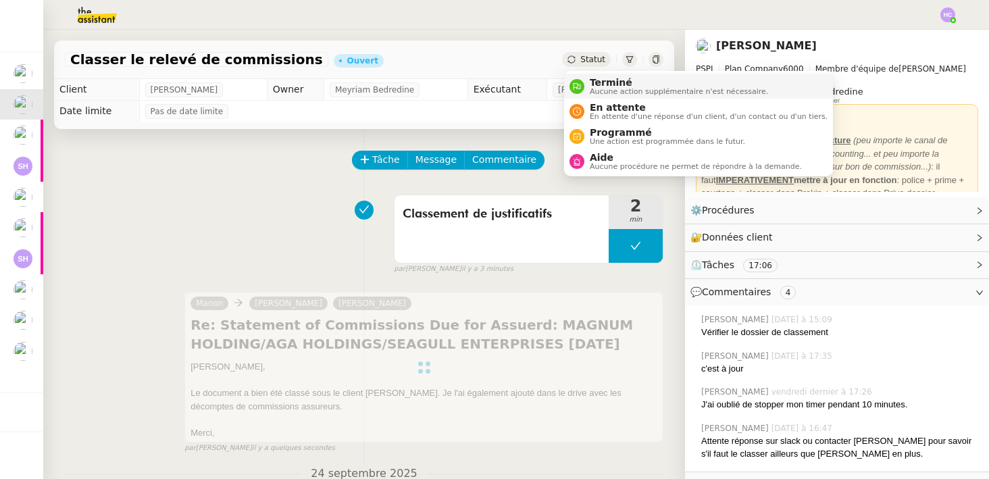
click at [587, 91] on div "Terminé Aucune action supplémentaire n'est nécessaire." at bounding box center [676, 86] width 184 height 18
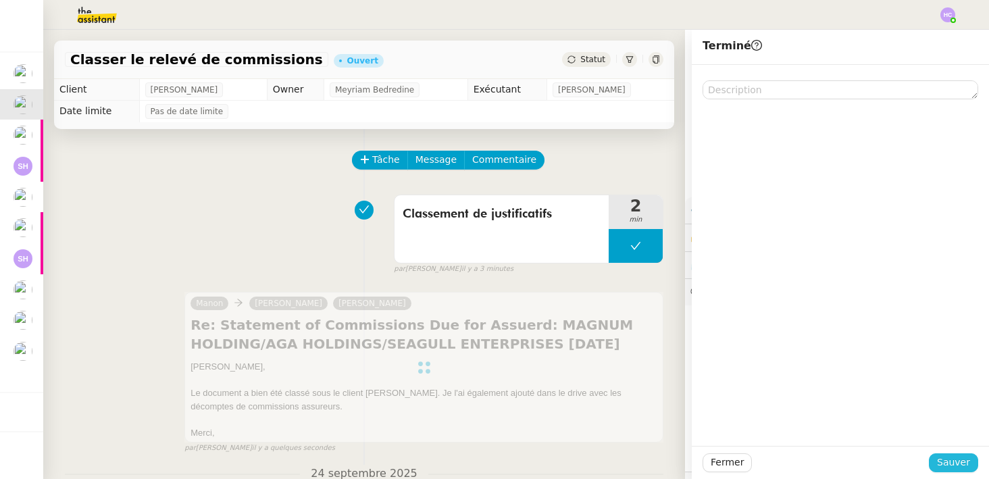
click at [943, 453] on button "Sauver" at bounding box center [953, 462] width 49 height 19
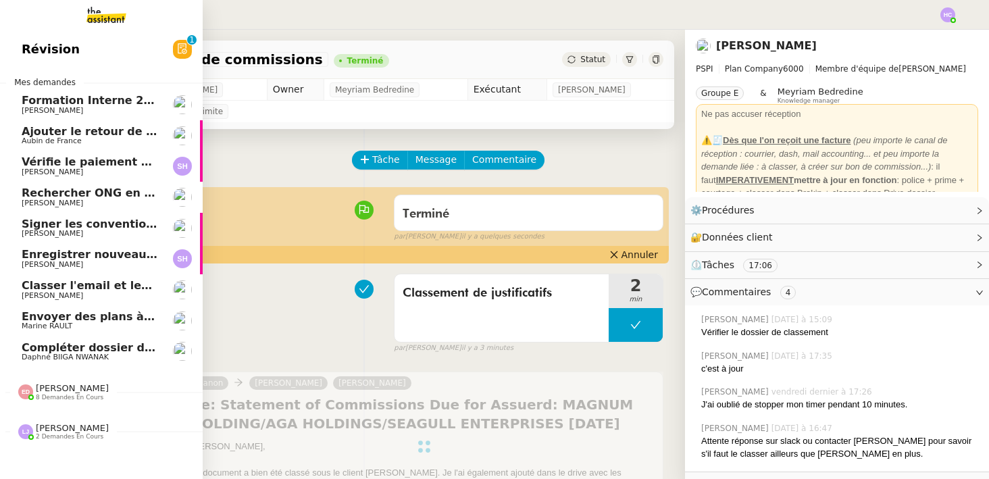
click at [76, 138] on span "Aubin de France" at bounding box center [52, 140] width 60 height 9
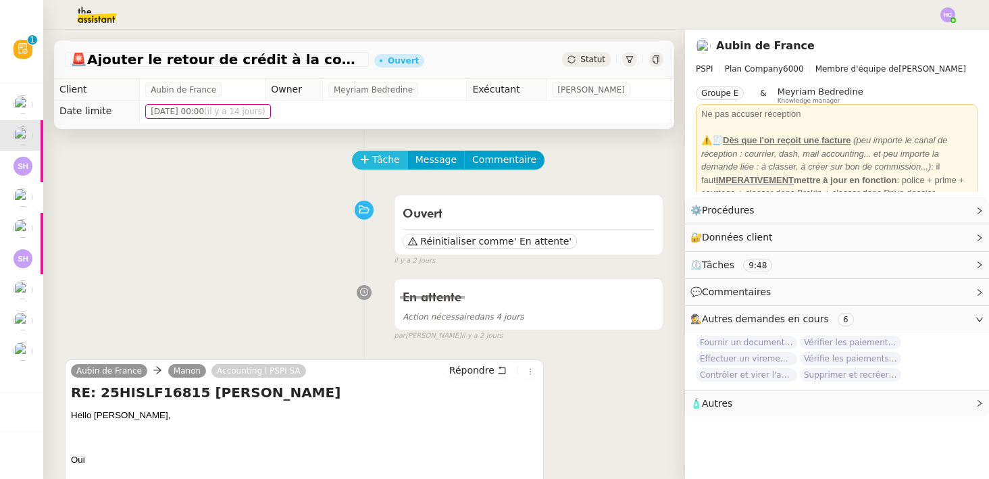
click at [379, 155] on span "Tâche" at bounding box center [386, 160] width 28 height 16
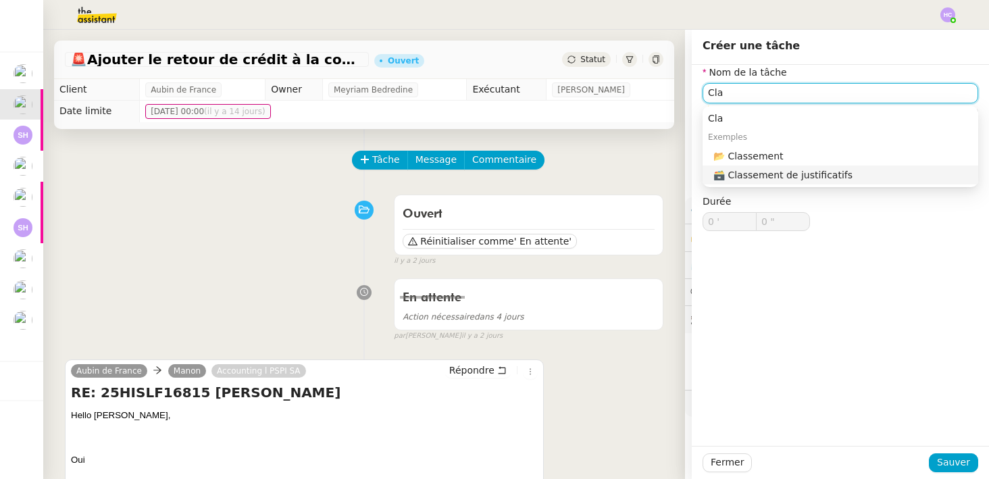
click at [829, 178] on div "🗃️ Classement de justificatifs" at bounding box center [842, 175] width 259 height 12
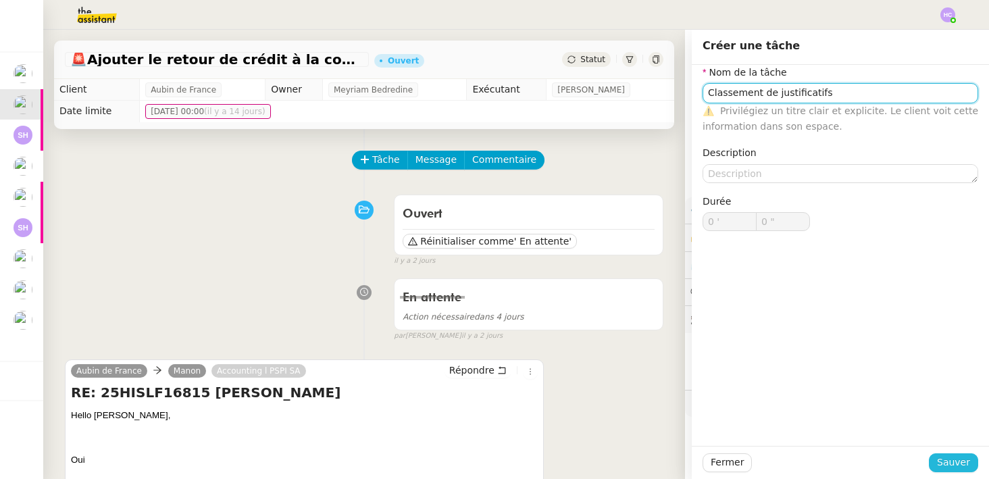
type input "Classement de justificatifs"
click at [956, 457] on span "Sauver" at bounding box center [953, 462] width 33 height 16
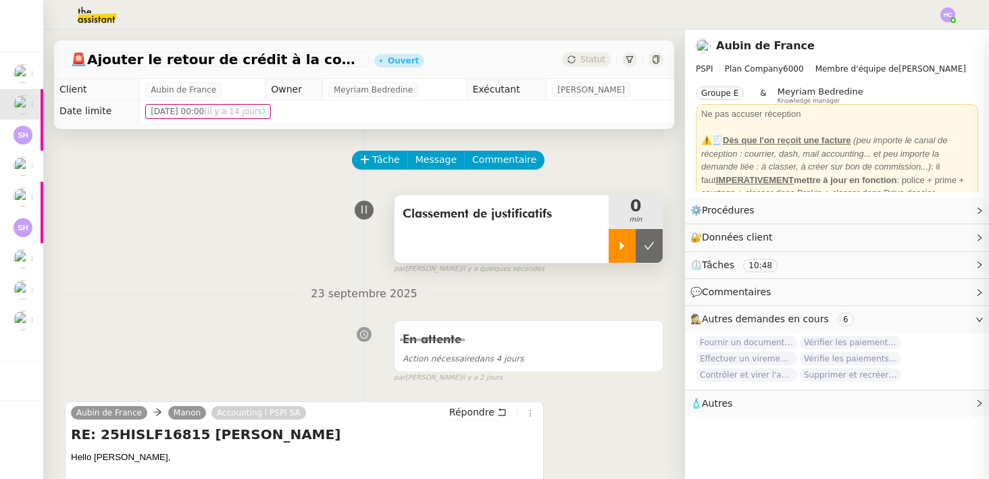
click at [617, 251] on icon at bounding box center [622, 245] width 11 height 11
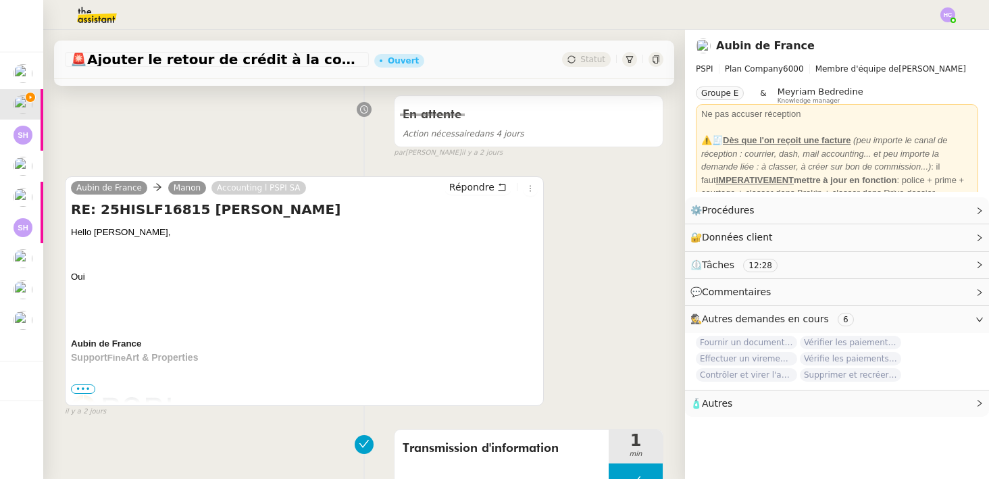
scroll to position [251, 0]
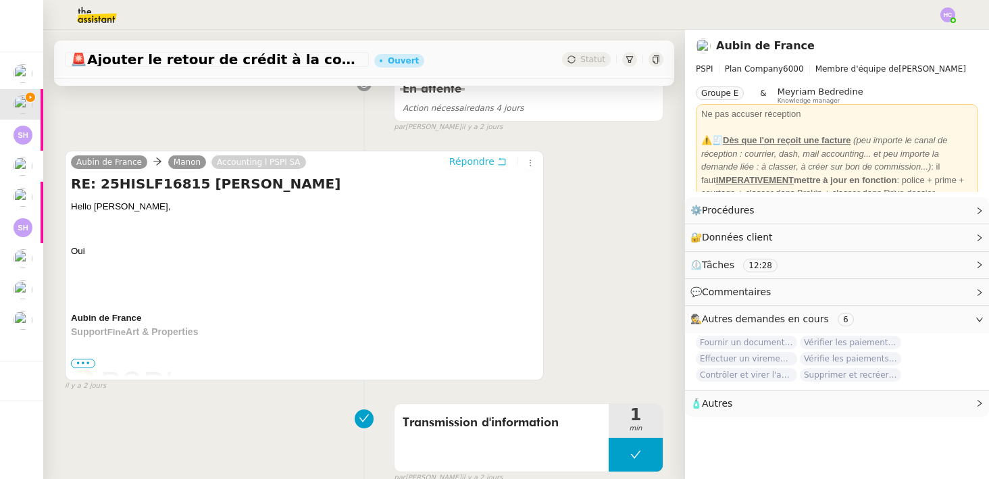
click at [468, 163] on span "Répondre" at bounding box center [471, 162] width 45 height 14
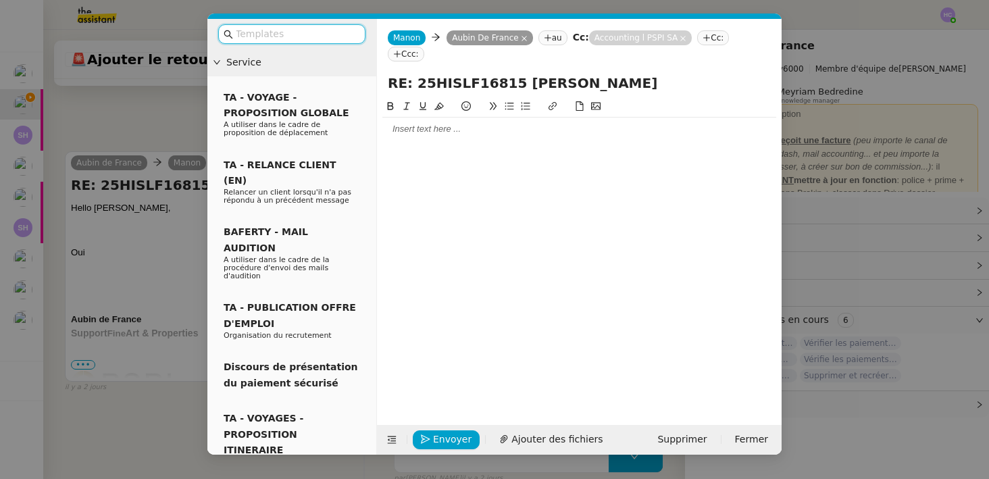
click at [443, 133] on div at bounding box center [579, 129] width 394 height 12
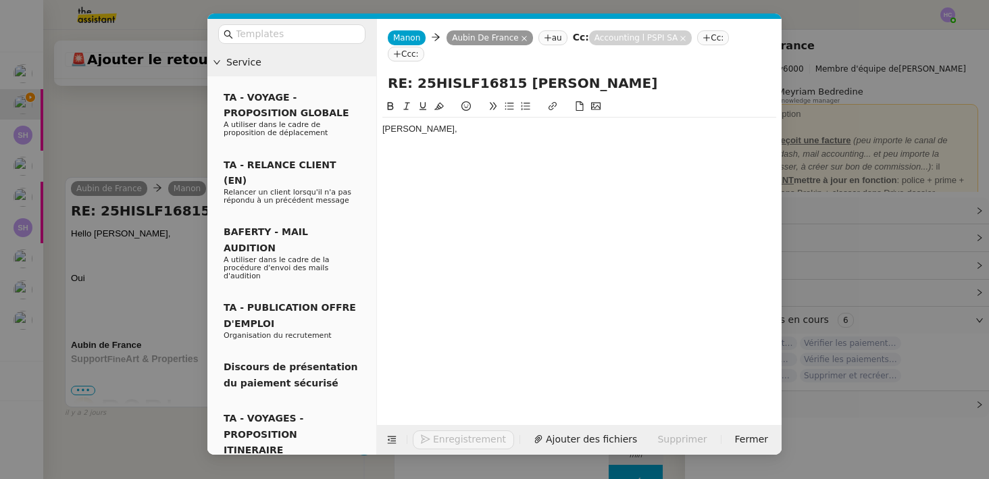
scroll to position [393, 0]
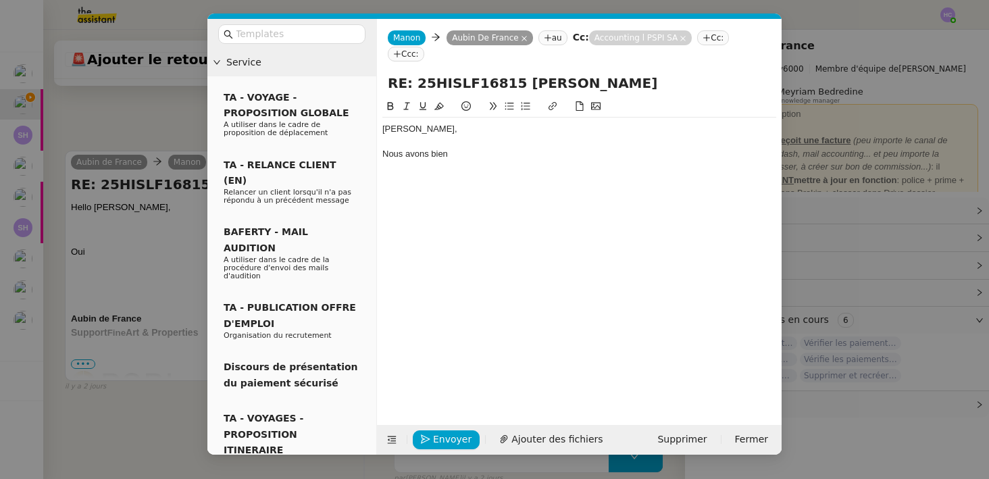
click at [163, 406] on nz-modal-container "Service TA - VOYAGE - PROPOSITION GLOBALE A utiliser dans le cadre de propositi…" at bounding box center [494, 239] width 989 height 479
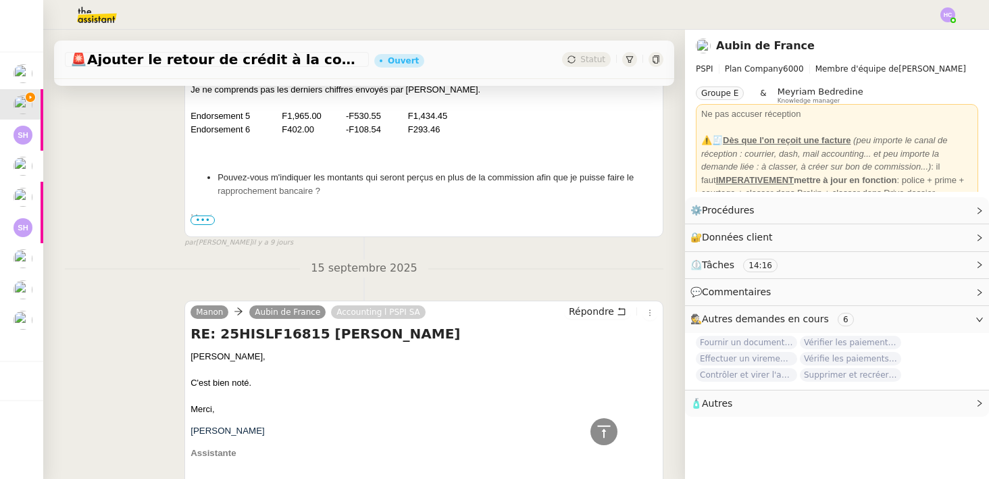
scroll to position [1968, 0]
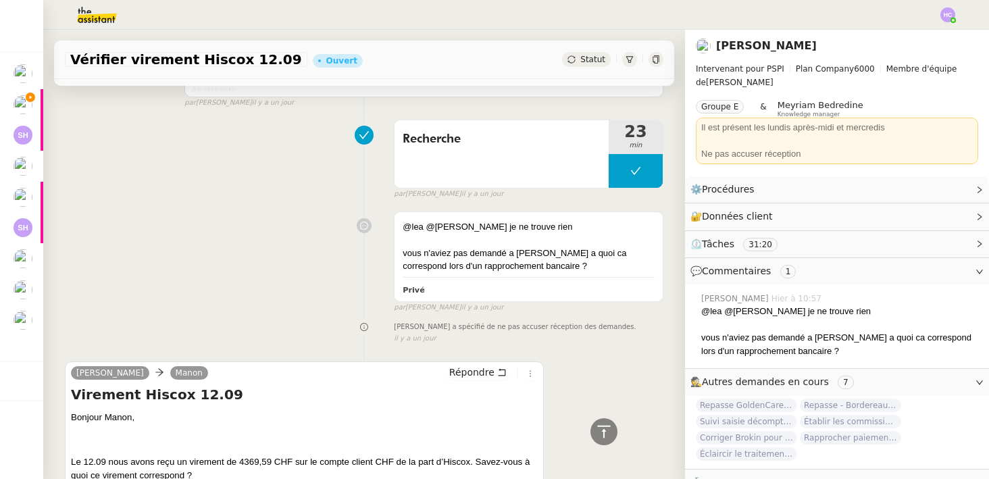
scroll to position [1431, 0]
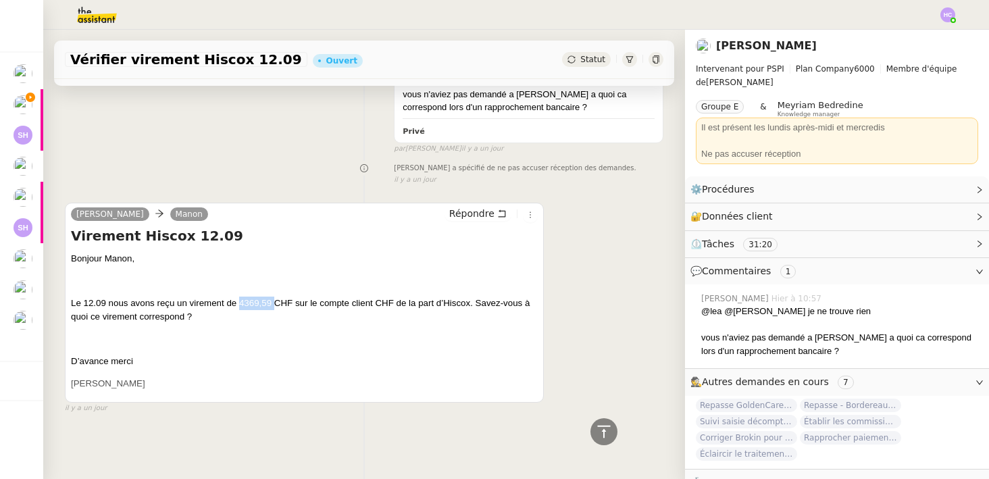
drag, startPoint x: 274, startPoint y: 304, endPoint x: 239, endPoint y: 303, distance: 35.1
click at [239, 303] on span "Le 12.09 nous avons reçu un virement de 4369,59 CHF sur le compte client CHF de…" at bounding box center [300, 310] width 459 height 24
copy span "4369,59"
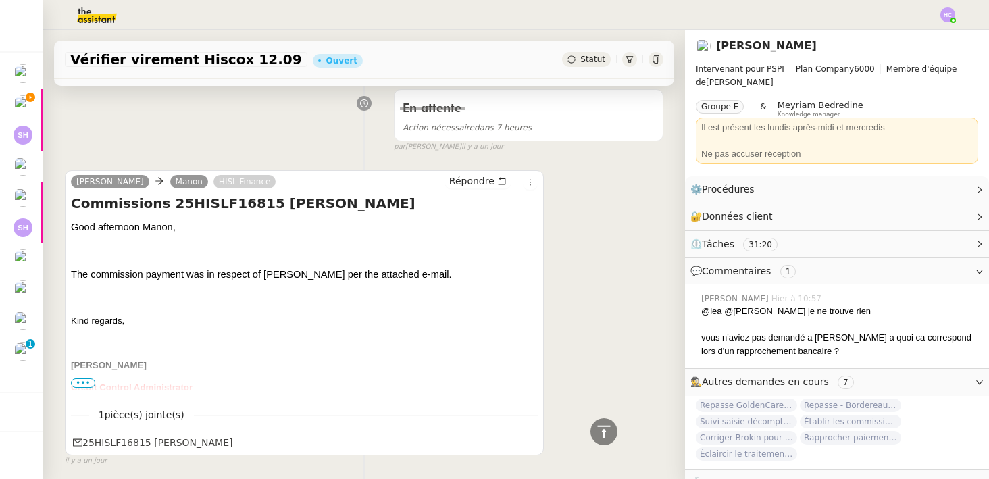
scroll to position [0, 0]
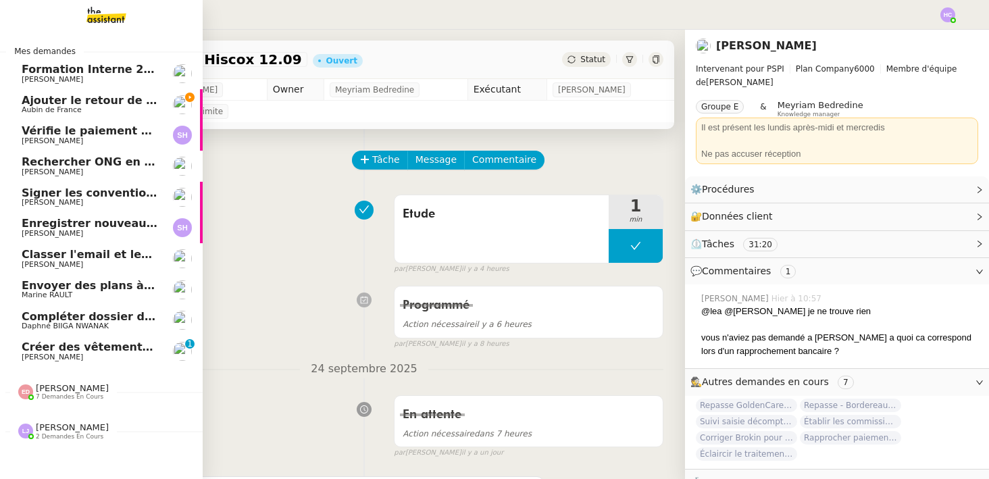
click at [93, 100] on span "Ajouter le retour de crédit à la commission" at bounding box center [152, 100] width 261 height 13
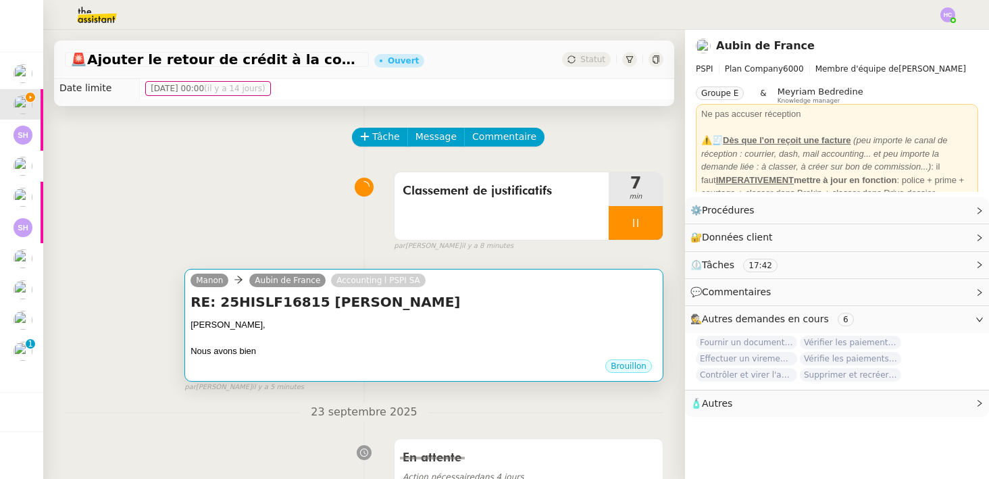
scroll to position [26, 0]
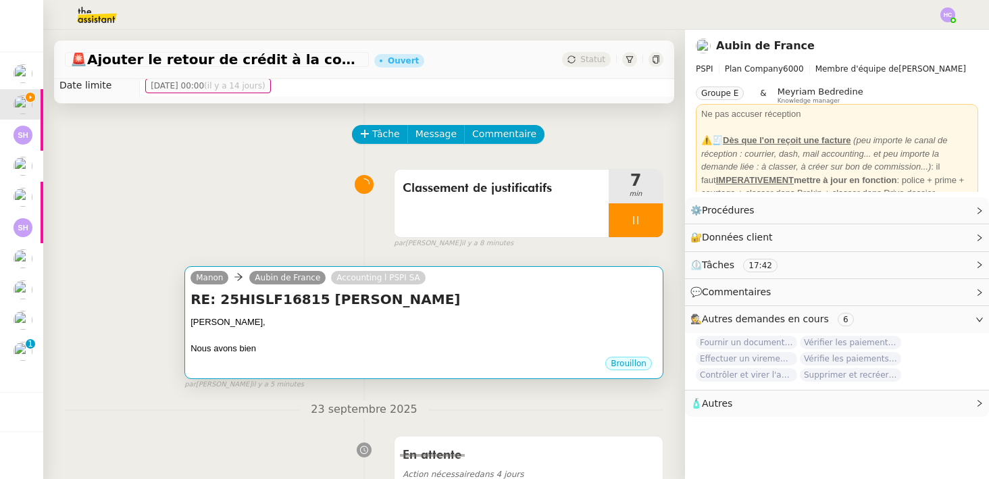
click at [309, 356] on div "Brouillon" at bounding box center [423, 365] width 467 height 20
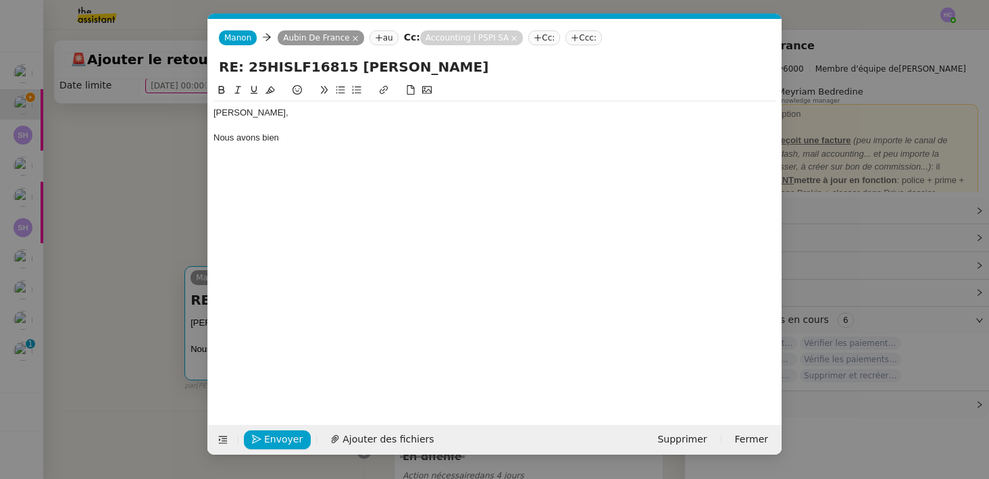
scroll to position [0, 28]
click at [298, 134] on div "Nous avons bien" at bounding box center [494, 138] width 563 height 12
drag, startPoint x: 281, startPoint y: 140, endPoint x: 388, endPoint y: 140, distance: 106.7
click at [388, 140] on div "Nous avons bien RE9US LES FONDS" at bounding box center [494, 138] width 563 height 12
click at [163, 228] on nz-modal-container "Service TA - VOYAGE - PROPOSITION GLOBALE A utiliser dans le cadre de propositi…" at bounding box center [494, 239] width 989 height 479
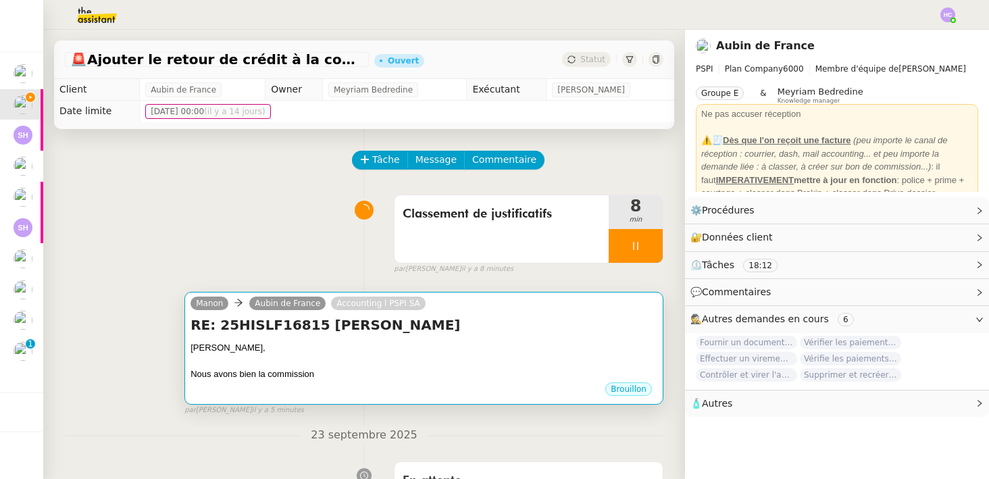
scroll to position [51, 0]
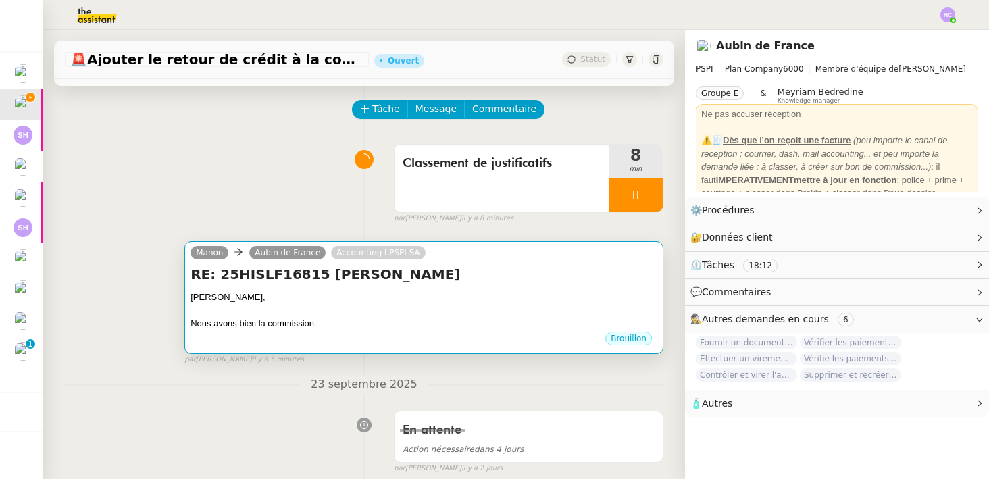
click at [332, 312] on div at bounding box center [423, 311] width 467 height 14
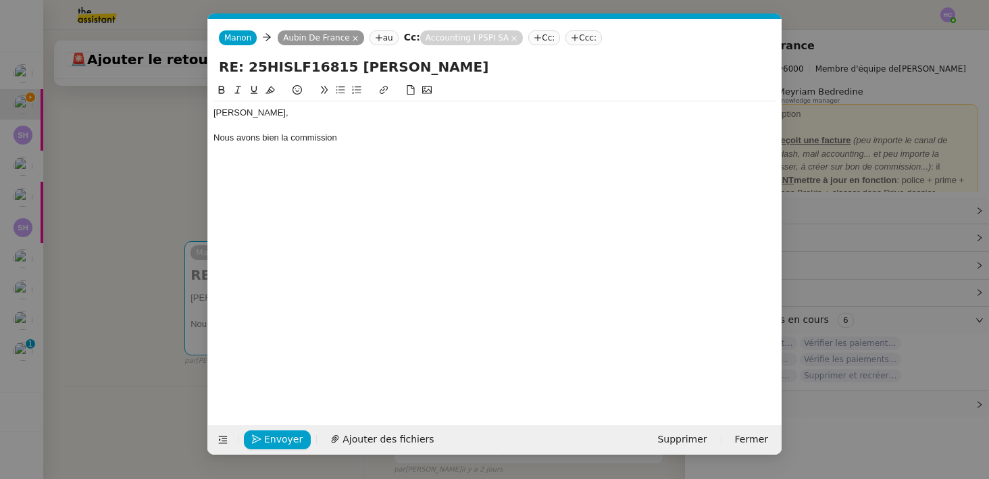
scroll to position [0, 28]
click at [358, 140] on div "Nous avons bien la commission" at bounding box center [494, 138] width 563 height 12
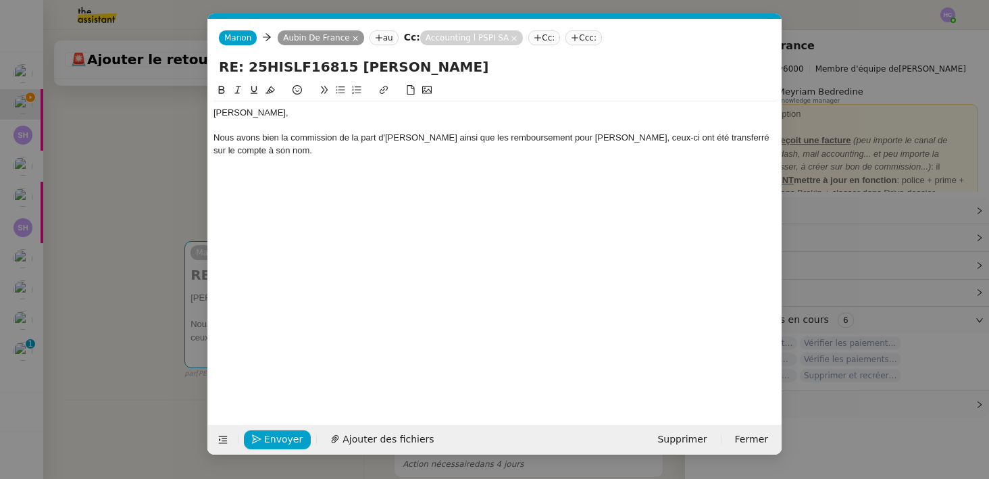
click at [514, 138] on div "Nous avons bien la commission de la part d'[PERSON_NAME] ainsi que les rembours…" at bounding box center [494, 144] width 563 height 25
click at [0, 0] on lt-span "les remboursement s" at bounding box center [0, 0] width 0 height 0
click at [465, 141] on div "Nous avons bien la commission de la part d'[PERSON_NAME] ainsi que les rembours…" at bounding box center [494, 144] width 563 height 25
click at [617, 145] on div "Nous avons bien la commission de la part d'Hiscox ainsi que les remboursements …" at bounding box center [494, 144] width 563 height 25
drag, startPoint x: 644, startPoint y: 137, endPoint x: 612, endPoint y: 137, distance: 31.1
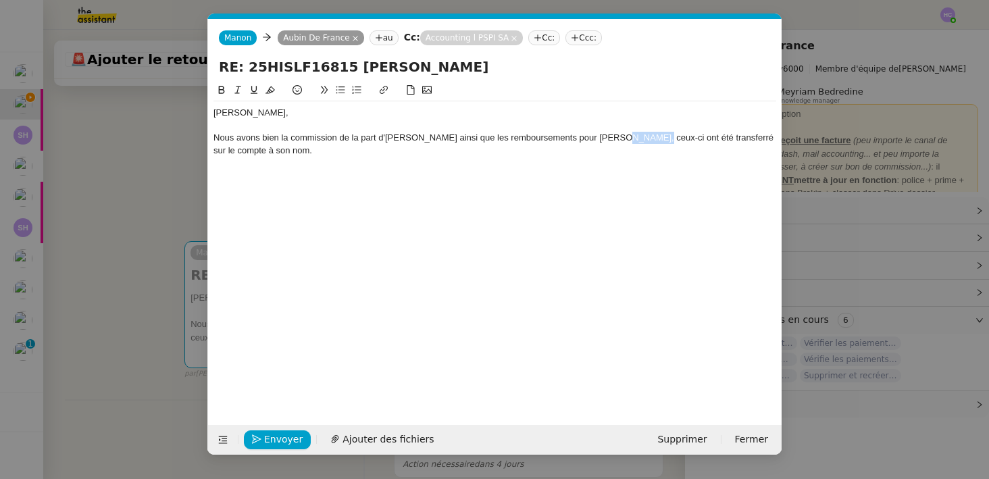
click at [612, 137] on div "Nous avons bien la commission de la part d'Hiscox ainsi que les remboursements …" at bounding box center [494, 144] width 563 height 25
click at [733, 142] on div "Nous avons bien la commission de la part d'Hiscox ainsi que les remboursements …" at bounding box center [494, 144] width 563 height 25
click at [0, 0] on lt-span "transféré" at bounding box center [0, 0] width 0 height 0
click at [317, 149] on div "Nous avons bien la commission de la part d'Hiscox ainsi que les remboursements …" at bounding box center [494, 144] width 563 height 25
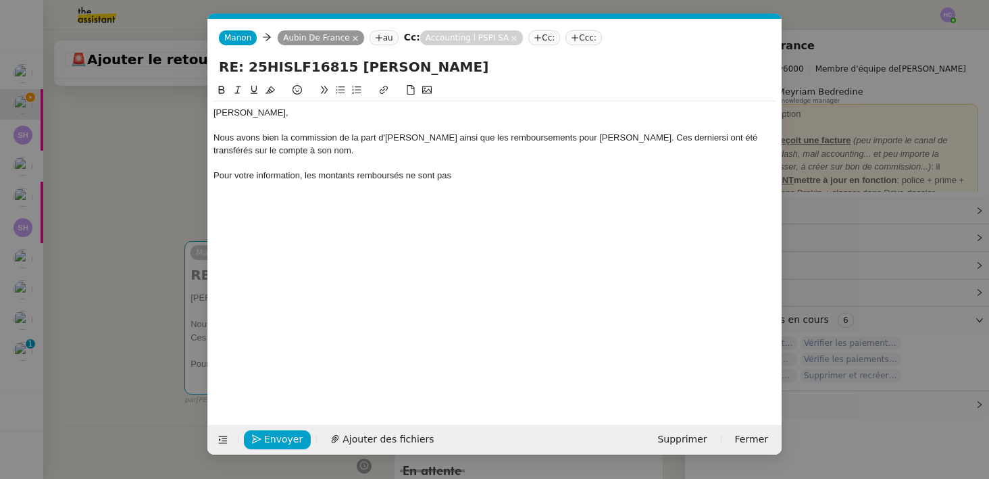
click at [133, 313] on nz-modal-container "Service TA - VOYAGE - PROPOSITION GLOBALE A utiliser dans le cadre de propositi…" at bounding box center [494, 239] width 989 height 479
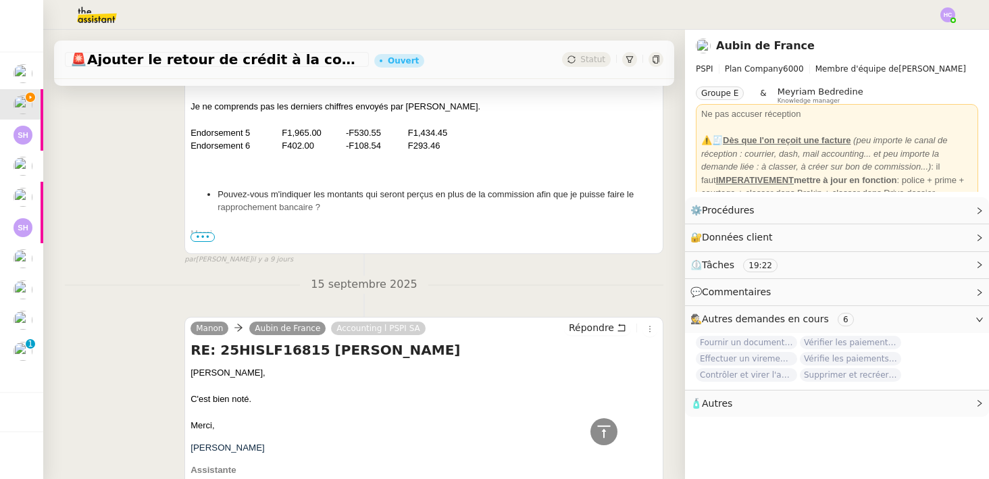
scroll to position [1968, 0]
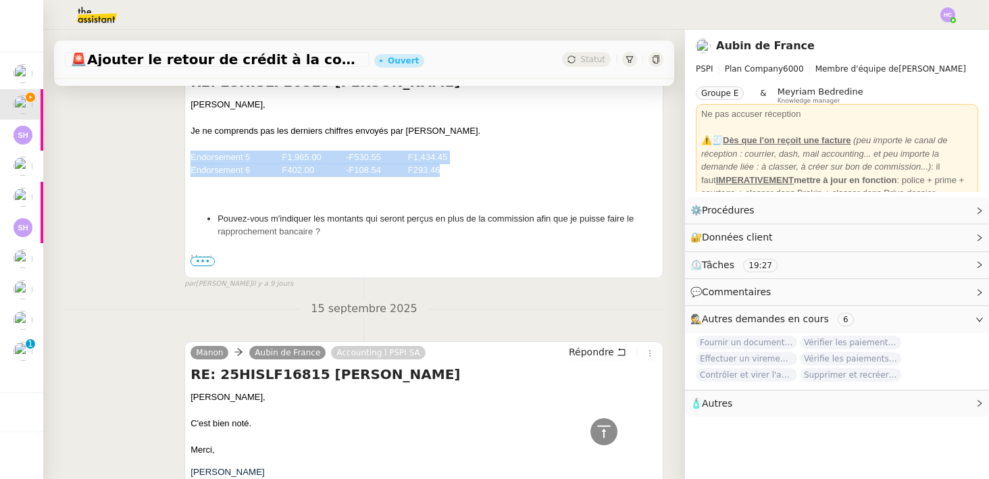
drag, startPoint x: 447, startPoint y: 172, endPoint x: 183, endPoint y: 153, distance: 264.7
click at [183, 153] on div "Manon Aubin de France Accounting l PSPI SA Répondre RE: 25HISLF16815 Marie-José…" at bounding box center [364, 162] width 598 height 253
copy div "Endorsement 5 F1,965.00 -F530.55 F1,434.45 Endorsement 6 F402.00 -F108.54 F293.…"
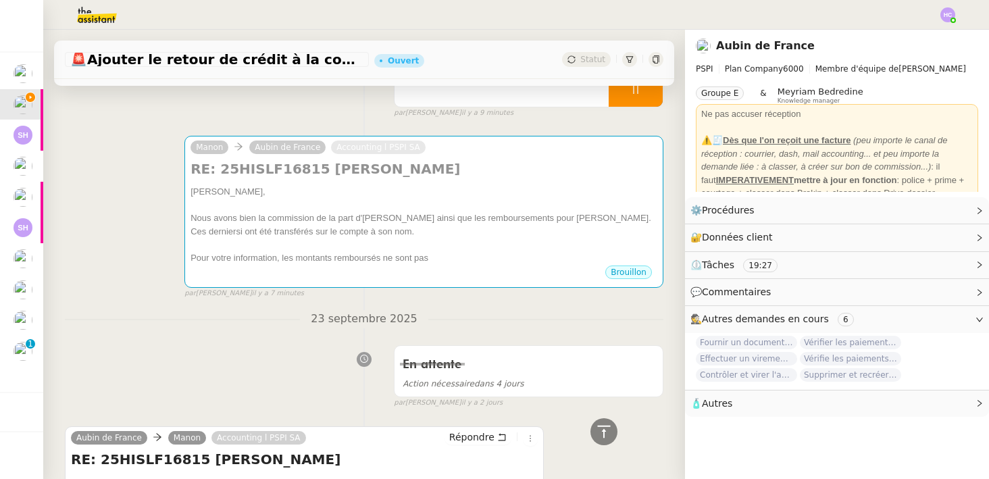
scroll to position [0, 0]
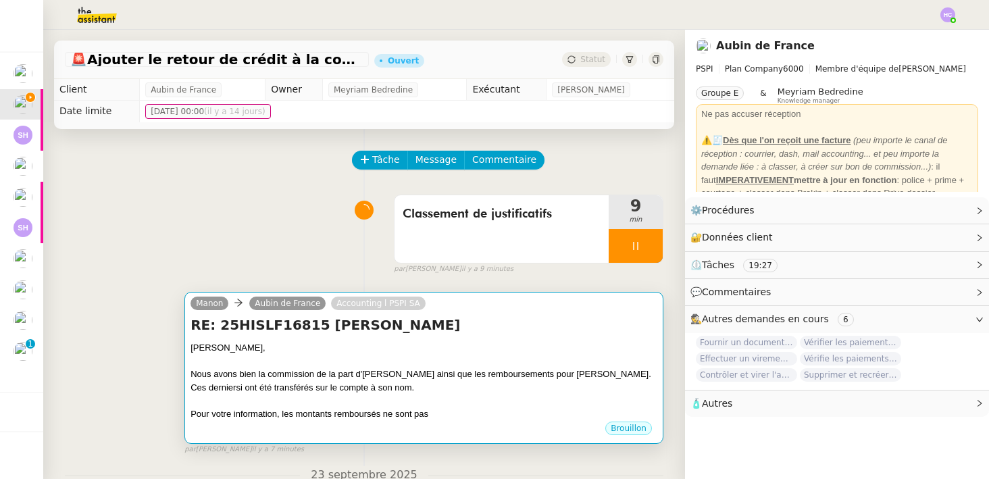
click at [432, 355] on div at bounding box center [423, 362] width 467 height 14
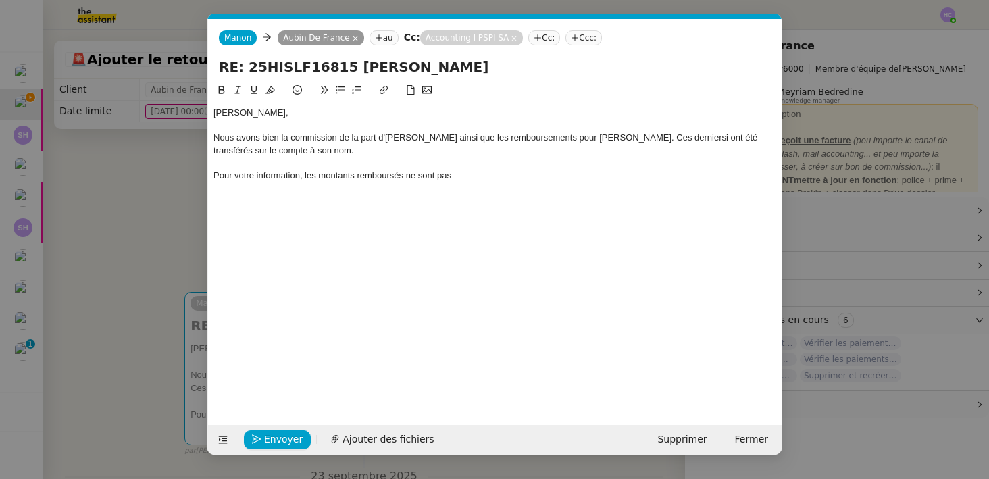
scroll to position [0, 28]
drag, startPoint x: 471, startPoint y: 178, endPoint x: 407, endPoint y: 178, distance: 63.5
click at [407, 178] on div "Pour votre information, les montants remboursés ne sont pas" at bounding box center [494, 175] width 563 height 12
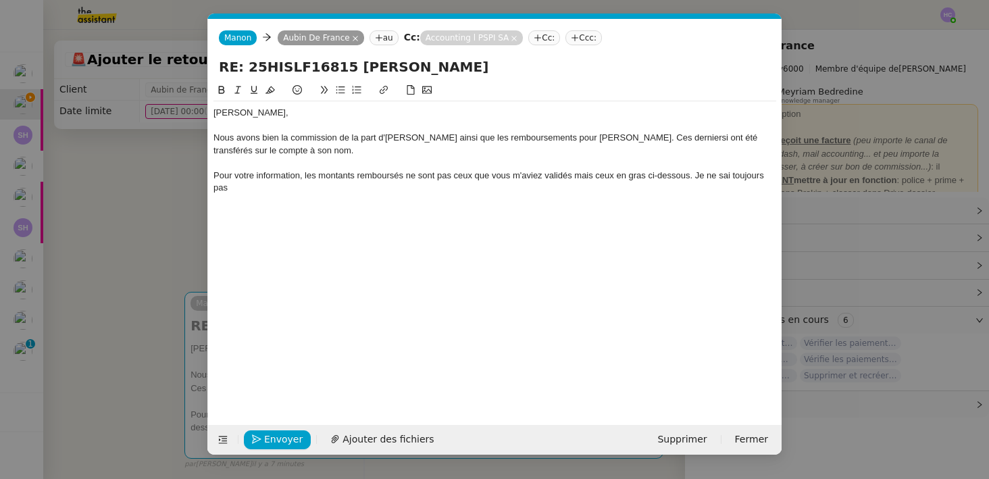
click at [745, 176] on div "Pour votre information, les montants remboursés ne sont pas ceux que vous m'avi…" at bounding box center [494, 181] width 563 height 25
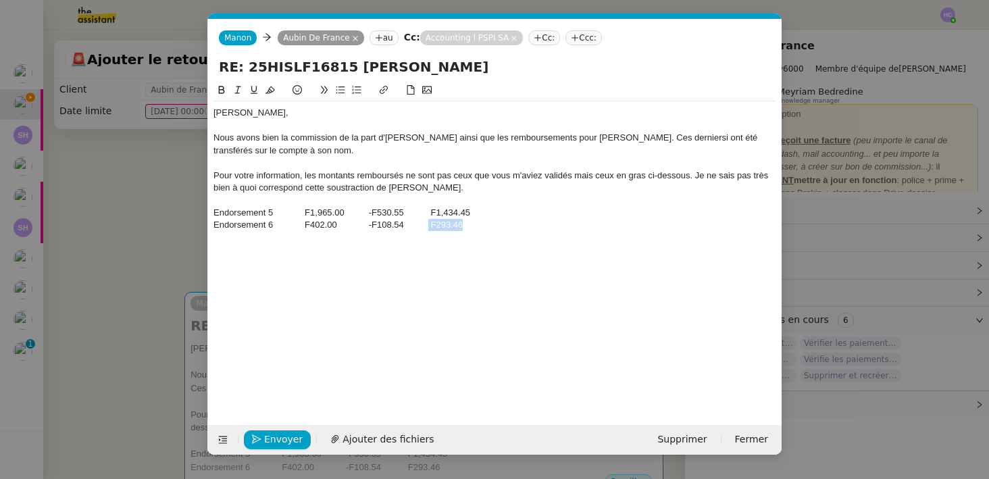
drag, startPoint x: 467, startPoint y: 224, endPoint x: 429, endPoint y: 224, distance: 38.5
click at [429, 224] on div "Endorsement 6 F402.00 -F108.54 F293.46" at bounding box center [494, 225] width 563 height 12
drag, startPoint x: 490, startPoint y: 212, endPoint x: 429, endPoint y: 212, distance: 60.8
click at [429, 212] on div "Endorsement 5 F1,965.00 -F530.55 F1,434.45" at bounding box center [494, 213] width 563 height 12
click at [499, 270] on div "Aubin, Nous avons bien la commission de la part d'Hiscox ainsi que les rembours…" at bounding box center [494, 242] width 563 height 321
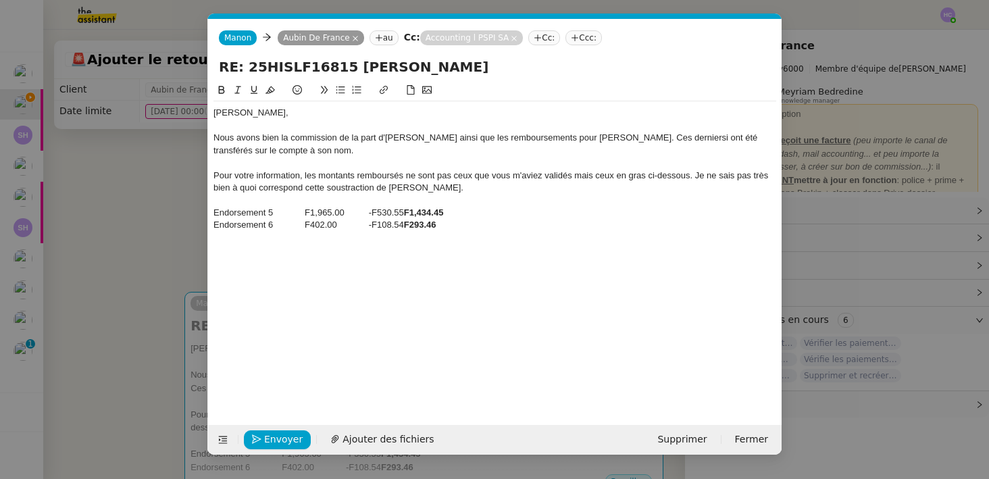
click at [557, 172] on div "Pour votre information, les montants remboursés ne sont pas ceux que vous m'avi…" at bounding box center [494, 181] width 563 height 25
click at [0, 0] on lt-em "validé" at bounding box center [0, 0] width 0 height 0
click at [697, 180] on div "Pour votre information, les montants remboursés ne sont pas ceux que vous m'avi…" at bounding box center [494, 181] width 563 height 25
click at [511, 188] on div "Je ne sais pas très bien à quoi correspond cette soustraction de Stuart." at bounding box center [494, 188] width 563 height 12
click at [500, 221] on div "Endorsement 6 F402.00 -F108.54 F293.46" at bounding box center [494, 225] width 563 height 12
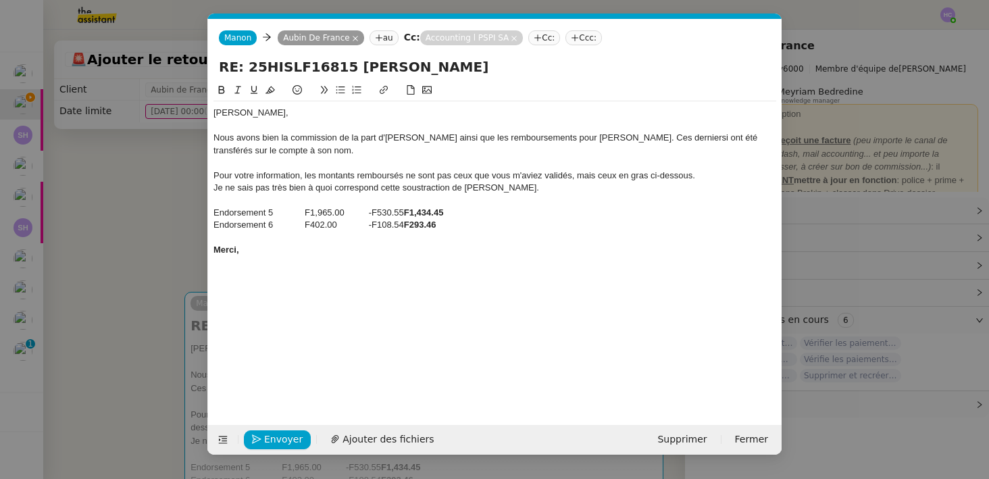
drag, startPoint x: 253, startPoint y: 249, endPoint x: 207, endPoint y: 249, distance: 45.9
click at [207, 249] on form "Manon Manon Aubin De France au Cc: Accounting l PSPI SA Cc: Ccc: RE: 25HISLF168…" at bounding box center [494, 237] width 574 height 436
click at [294, 271] on div "Aubin, Nous avons bien la commission de la part d'Hiscox ainsi que les rembours…" at bounding box center [494, 242] width 563 height 321
click at [667, 138] on div "Nous avons bien la commission de la part d'Hiscox ainsi que les remboursements …" at bounding box center [494, 144] width 563 height 25
click at [0, 0] on lt-em "derniers" at bounding box center [0, 0] width 0 height 0
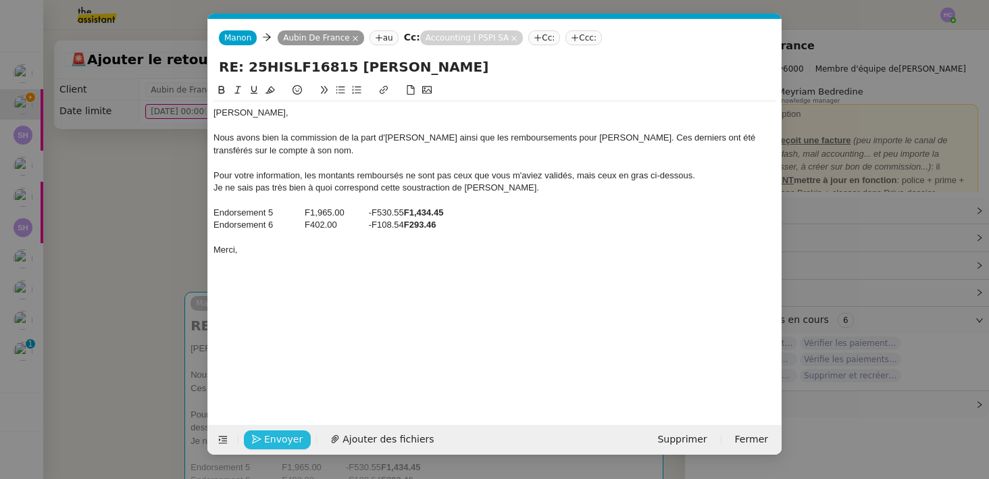
click at [273, 441] on span "Envoyer" at bounding box center [283, 440] width 38 height 16
click at [273, 440] on span "Confirmer l'envoi" at bounding box center [304, 440] width 81 height 16
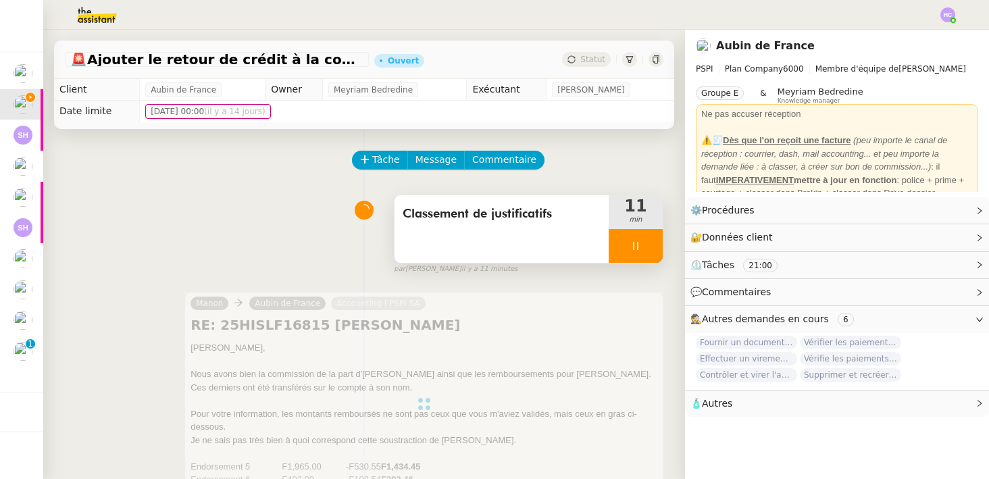
click at [639, 240] on icon at bounding box center [635, 245] width 11 height 11
click at [648, 241] on icon at bounding box center [649, 245] width 11 height 11
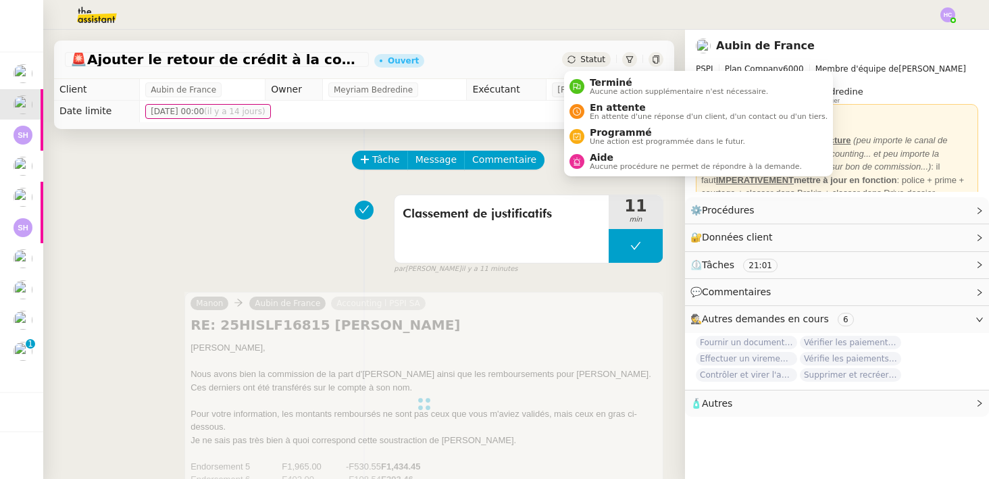
click at [590, 55] on span "Statut" at bounding box center [592, 59] width 25 height 9
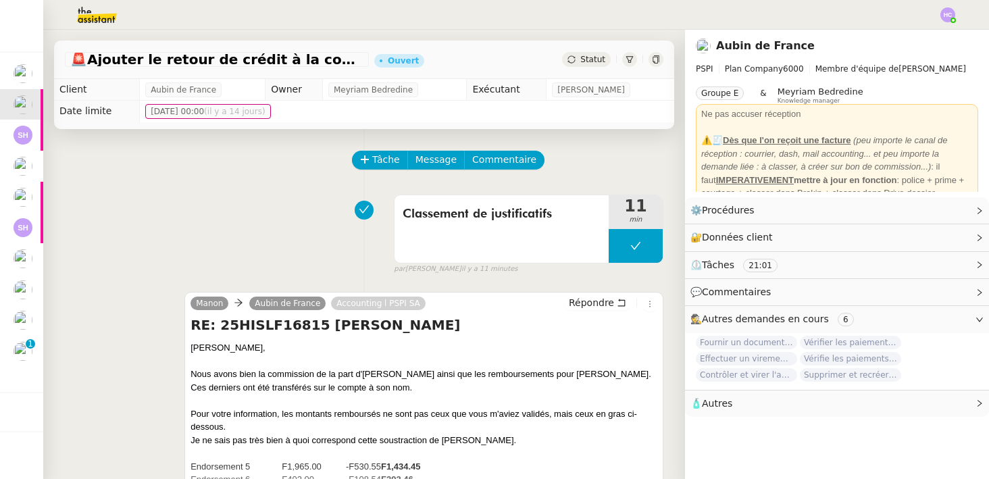
click at [596, 61] on span "Statut" at bounding box center [592, 59] width 25 height 9
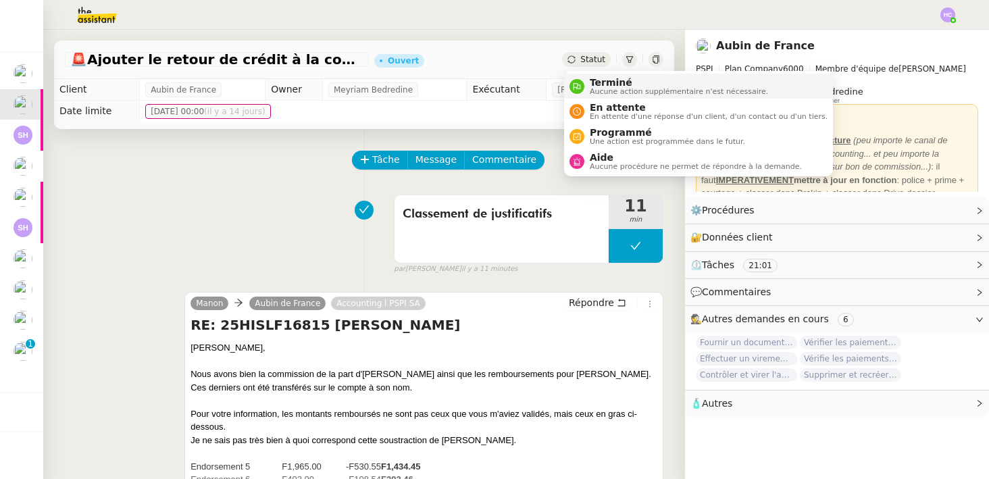
click at [600, 84] on span "Terminé" at bounding box center [679, 82] width 178 height 11
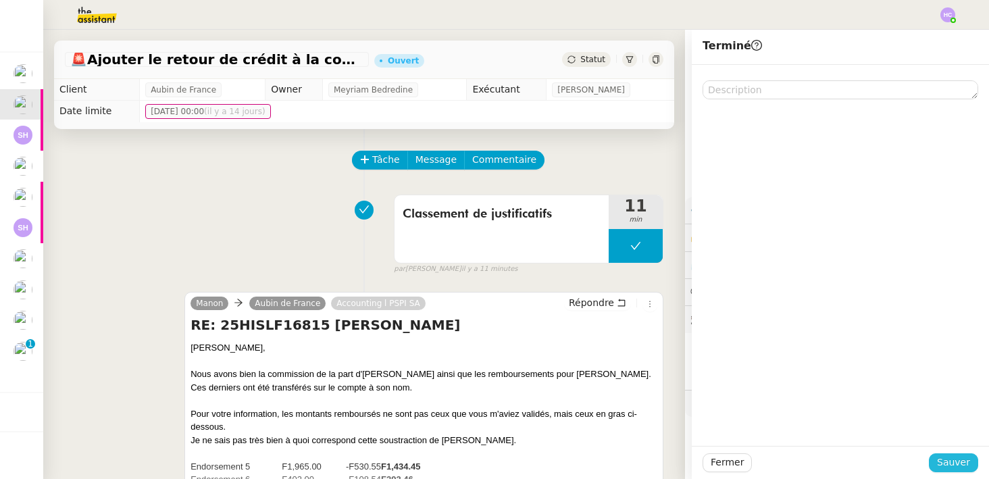
click at [947, 463] on span "Sauver" at bounding box center [953, 462] width 33 height 16
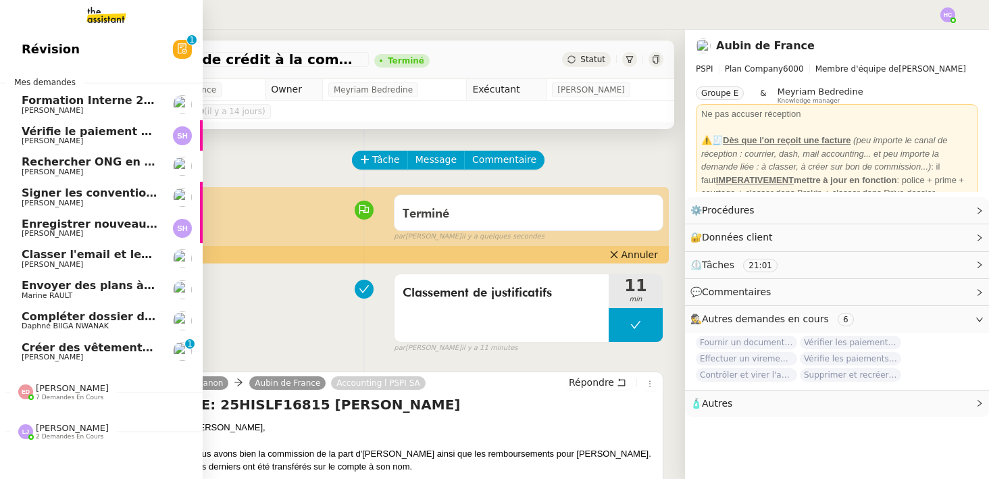
click at [93, 137] on span "[PERSON_NAME]" at bounding box center [90, 141] width 136 height 8
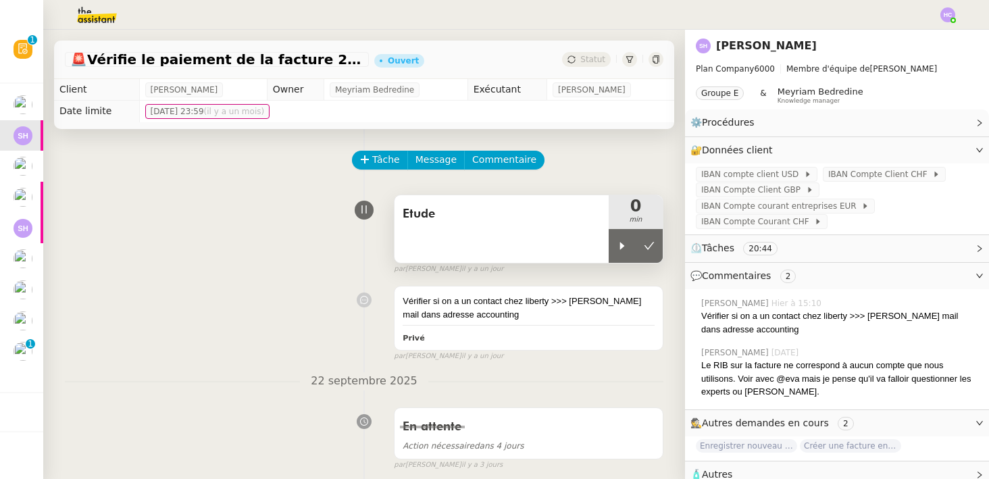
click at [450, 226] on div "Etude" at bounding box center [501, 229] width 214 height 68
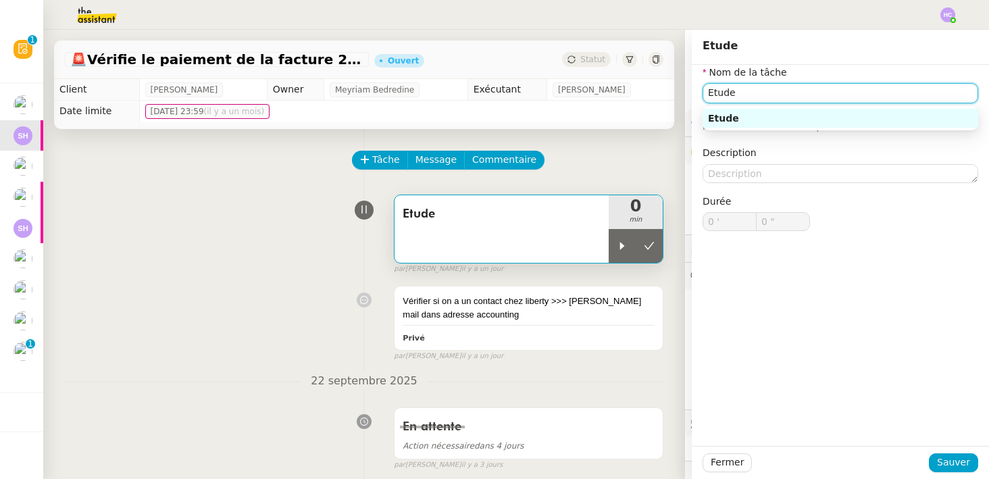
drag, startPoint x: 760, startPoint y: 90, endPoint x: 664, endPoint y: 90, distance: 96.6
click at [664, 90] on app-ticket "🚨 Vérifie le paiement de la facture 24513 Ouvert Statut Client Sarah Hadj Owner…" at bounding box center [515, 254] width 945 height 449
click at [810, 120] on div "Transmission d'information." at bounding box center [840, 118] width 265 height 12
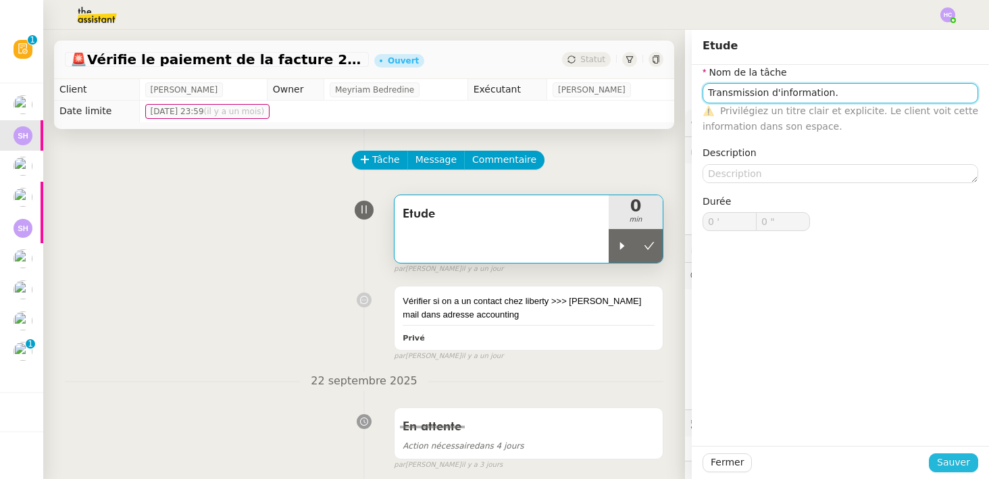
type input "Transmission d'information."
click at [951, 461] on span "Sauver" at bounding box center [953, 462] width 33 height 16
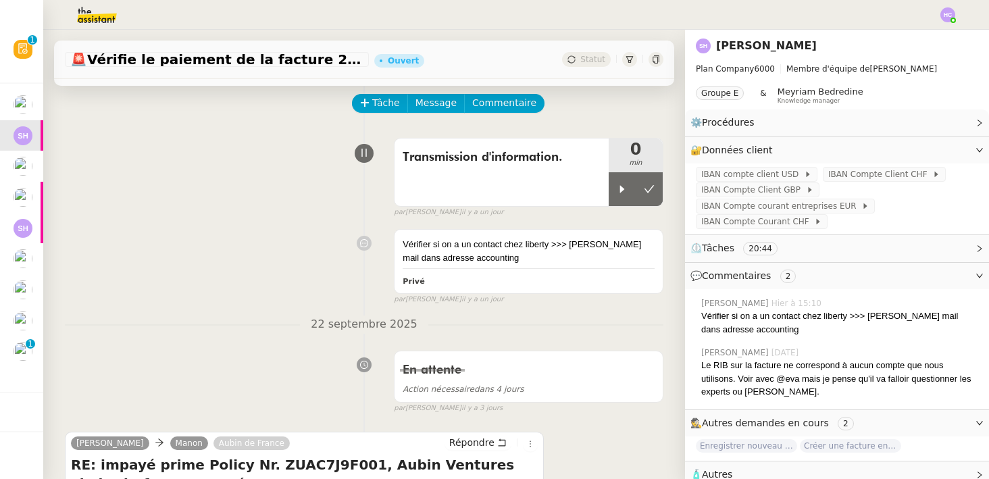
scroll to position [49, 0]
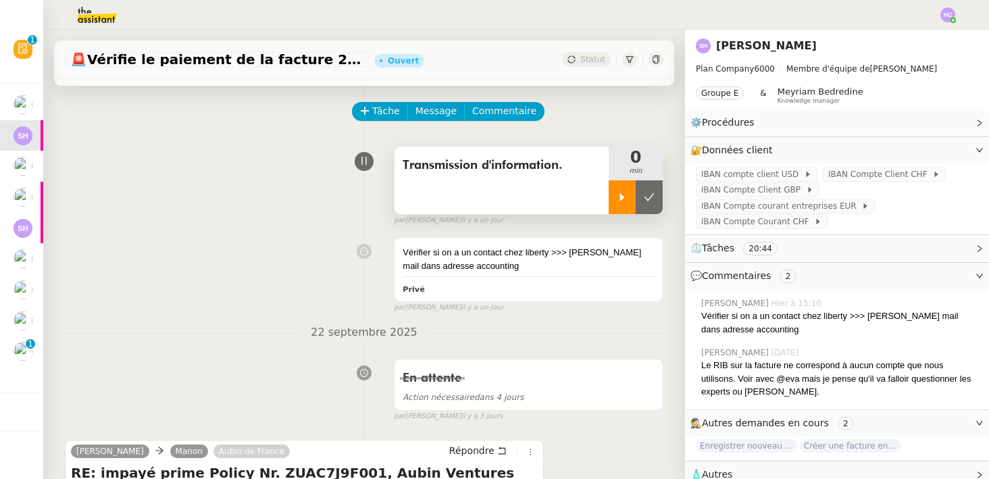
click at [625, 200] on icon at bounding box center [622, 197] width 11 height 11
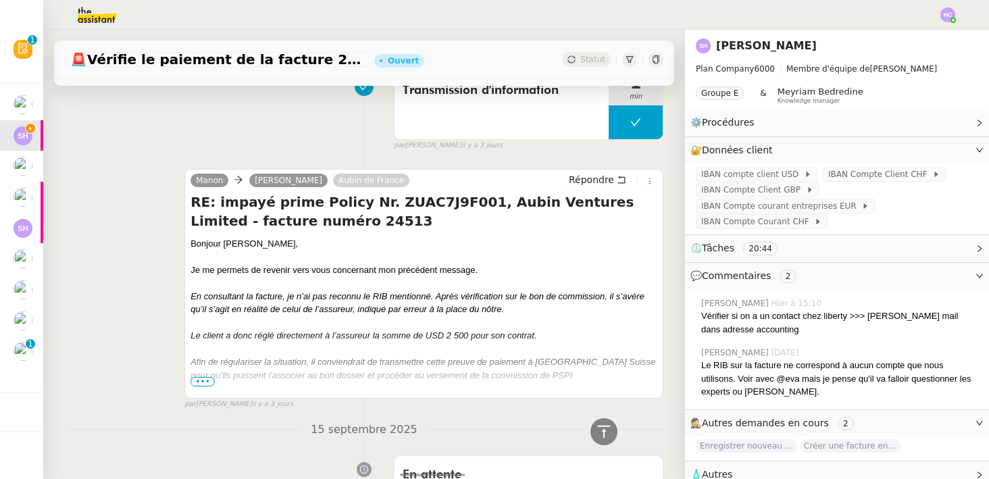
scroll to position [735, 0]
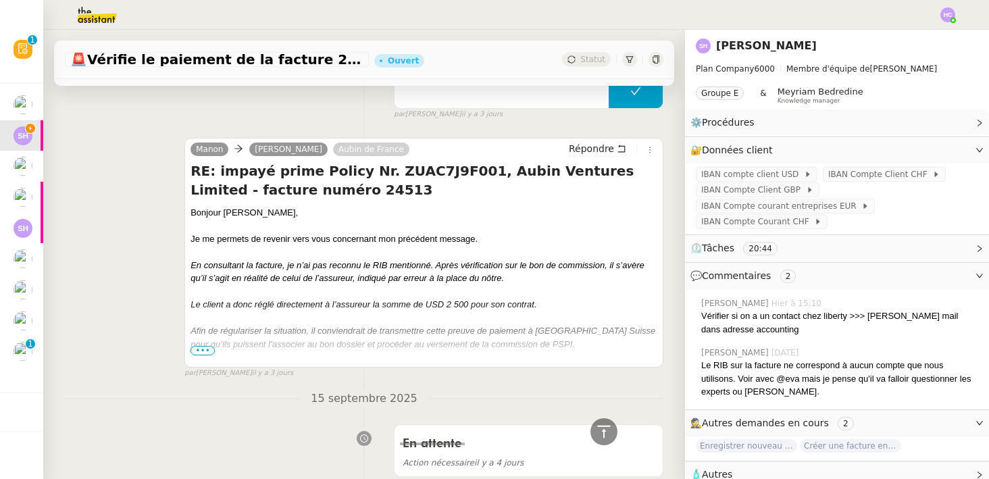
click at [202, 349] on span "•••" at bounding box center [202, 350] width 24 height 9
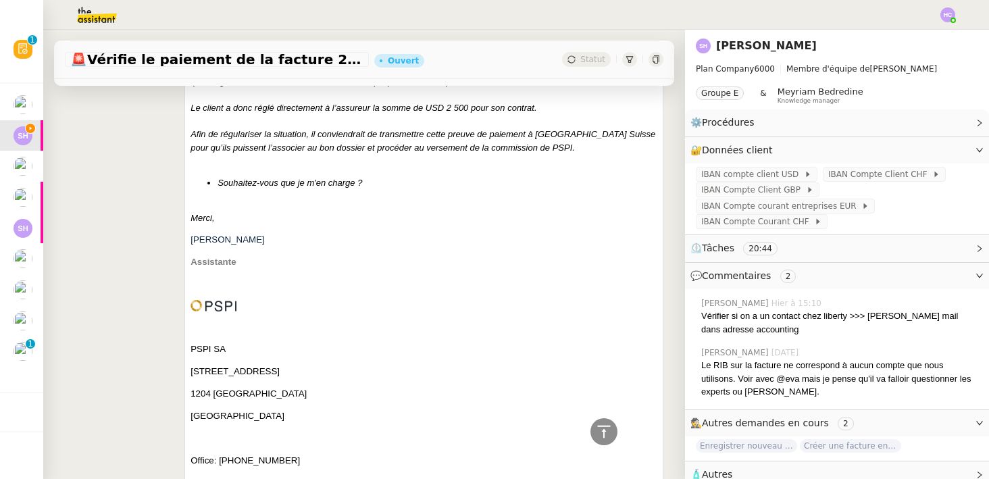
scroll to position [959, 0]
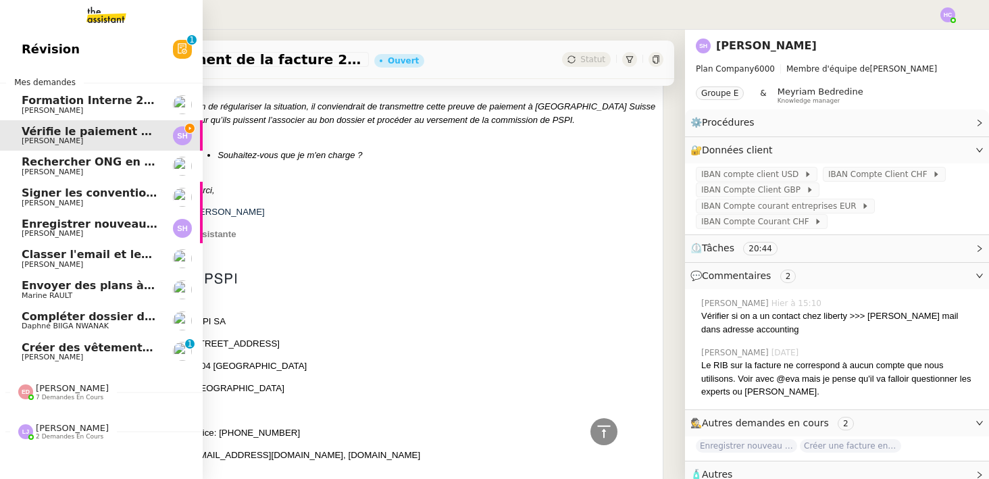
click at [68, 350] on span "Créer des vêtements de travail VEN" at bounding box center [130, 347] width 217 height 13
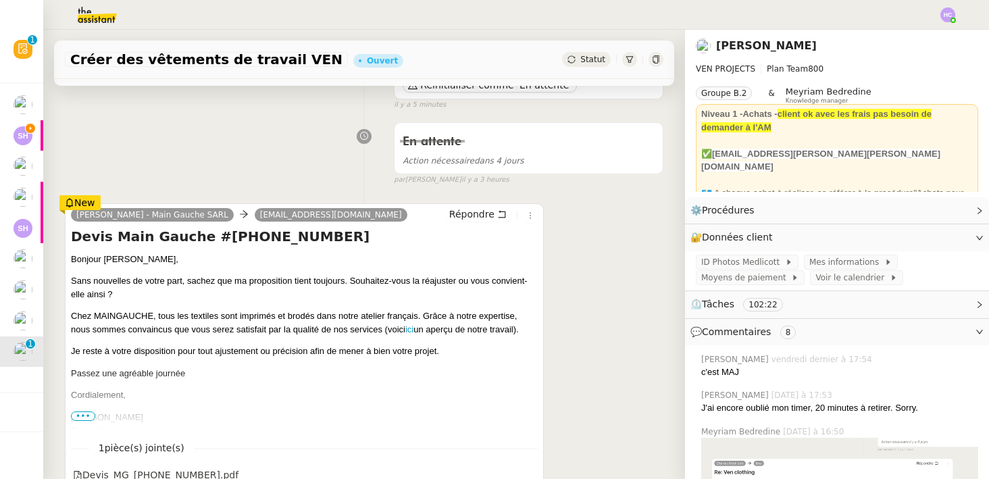
scroll to position [155, 0]
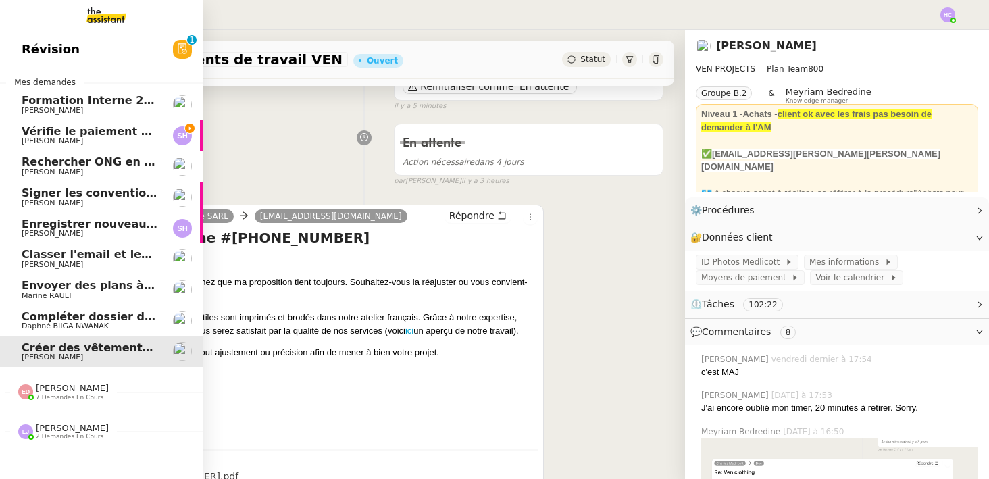
click at [102, 139] on span "[PERSON_NAME]" at bounding box center [90, 141] width 136 height 8
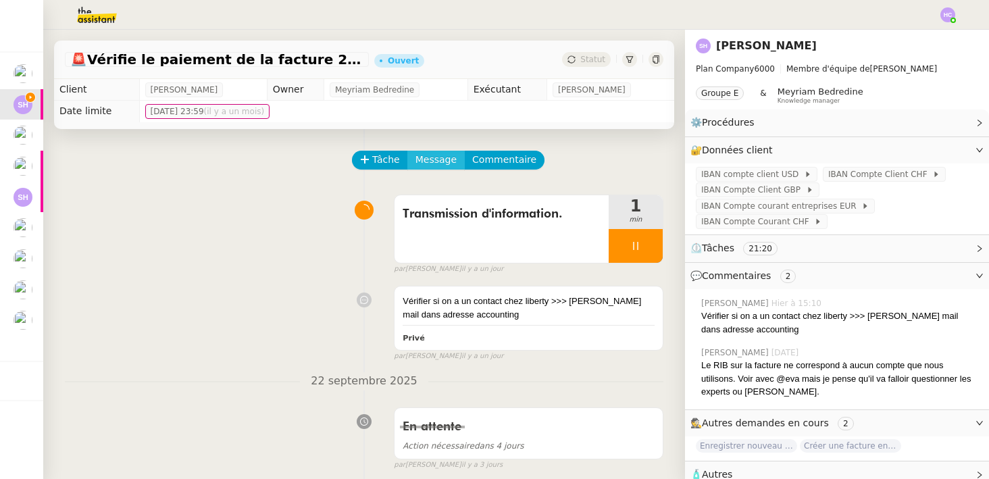
click at [446, 156] on span "Message" at bounding box center [435, 160] width 41 height 16
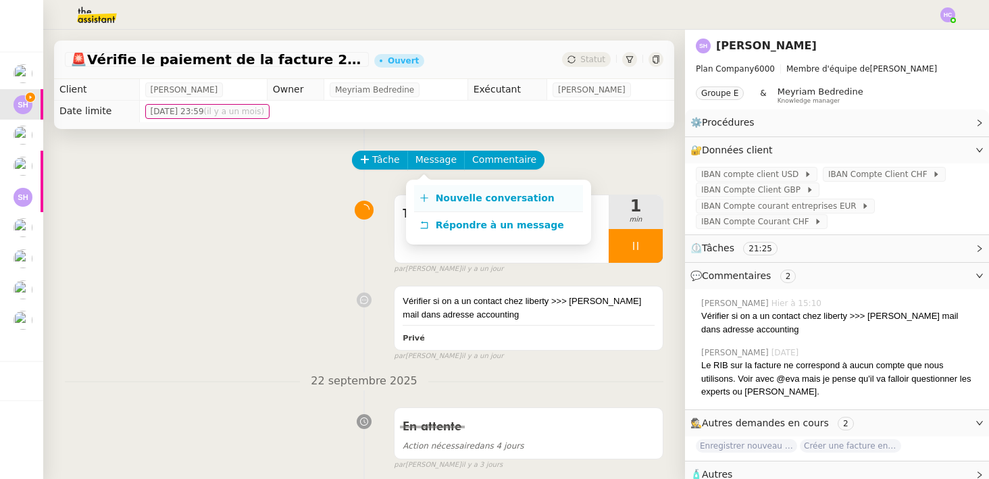
click at [450, 194] on span "Nouvelle conversation" at bounding box center [495, 197] width 119 height 11
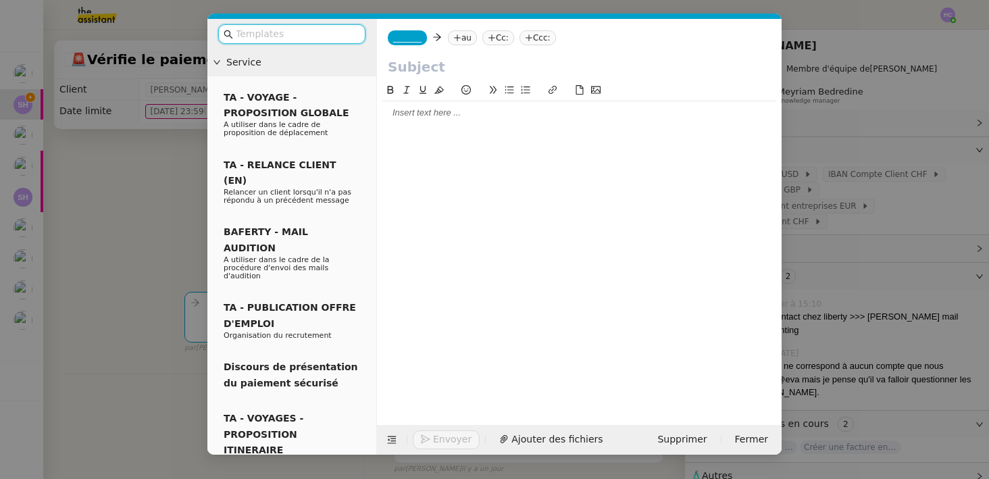
click at [455, 110] on div at bounding box center [579, 113] width 394 height 12
click at [412, 116] on div at bounding box center [579, 113] width 394 height 12
click at [176, 171] on nz-modal-container "Service TA - VOYAGE - PROPOSITION GLOBALE A utiliser dans le cadre de propositi…" at bounding box center [494, 239] width 989 height 479
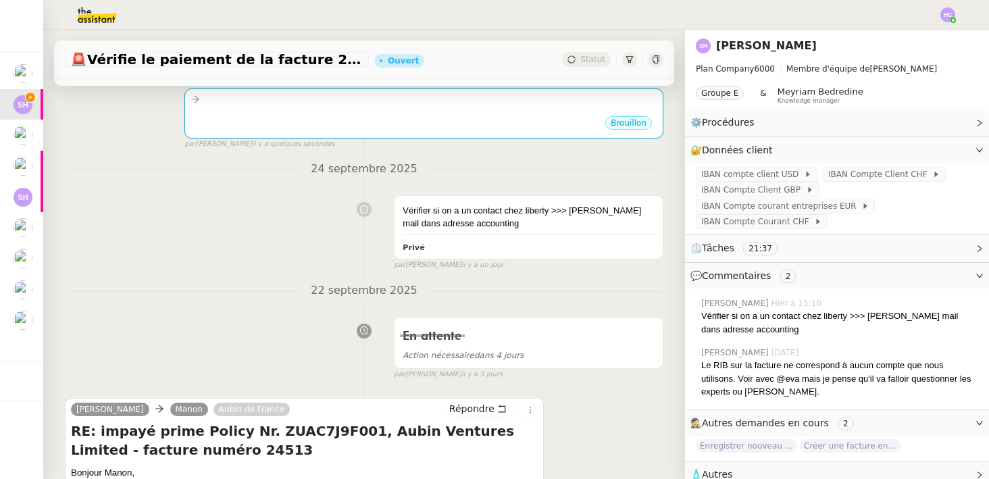
scroll to position [23, 0]
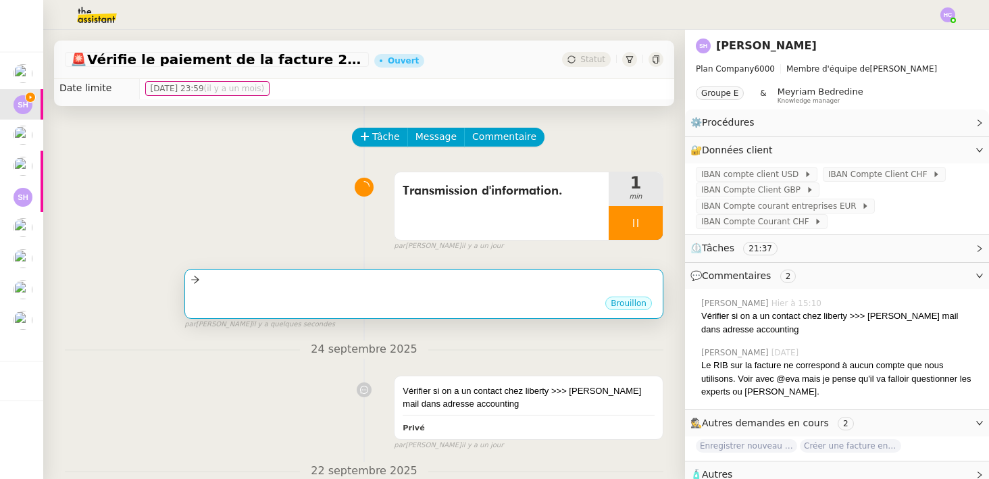
click at [291, 292] on div "•••" at bounding box center [423, 291] width 467 height 7
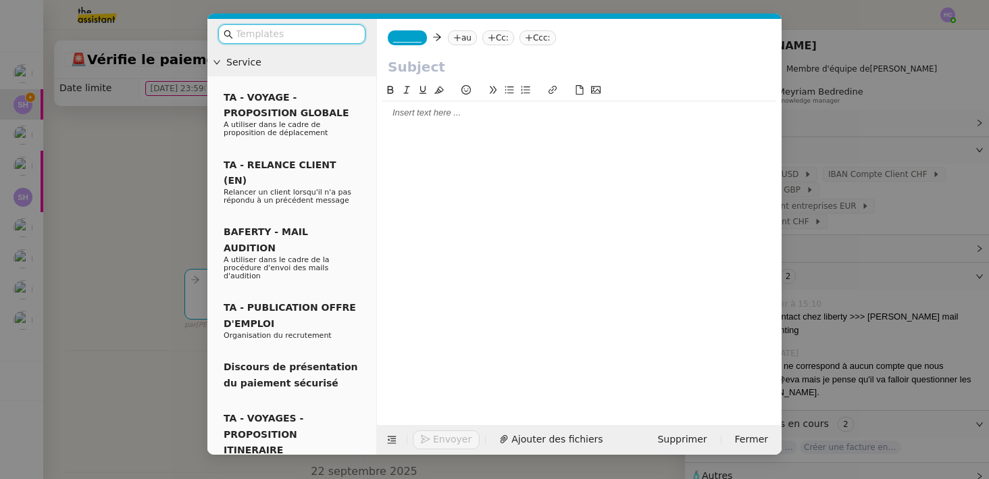
click at [420, 121] on div at bounding box center [579, 112] width 394 height 23
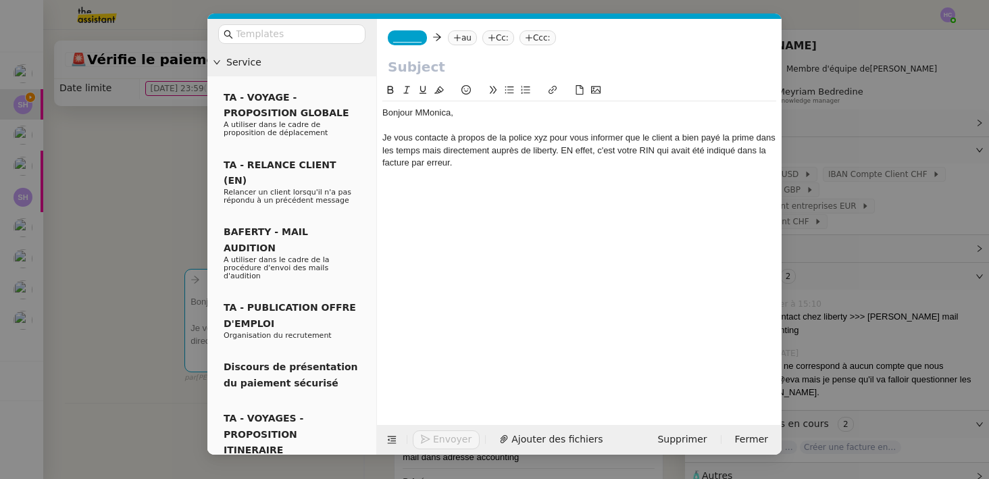
click at [460, 164] on div "Je vous contacte à propos de la police xyz pour vous informer que le client a b…" at bounding box center [579, 150] width 394 height 37
click at [419, 116] on div "Bonjour MMonica," at bounding box center [579, 113] width 394 height 12
click at [172, 199] on nz-modal-container "Service TA - VOYAGE - PROPOSITION GLOBALE A utiliser dans le cadre de propositi…" at bounding box center [494, 239] width 989 height 479
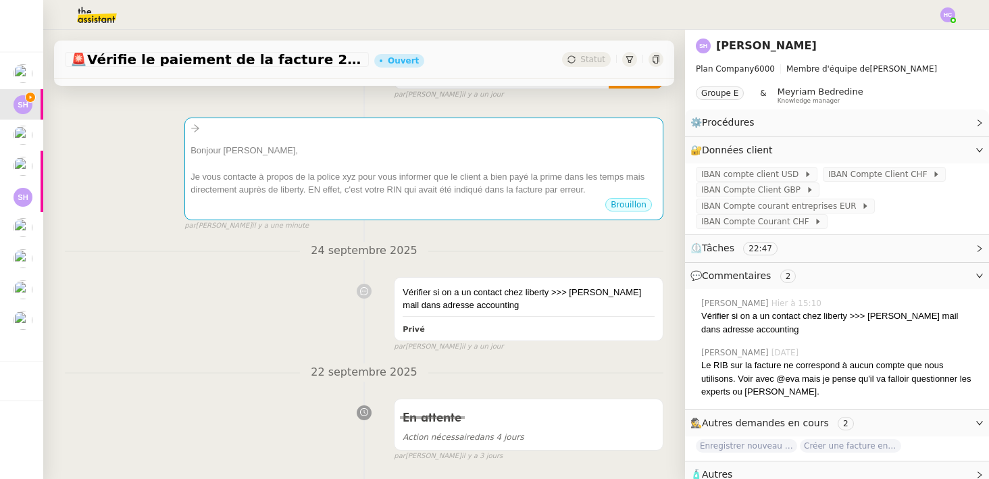
scroll to position [175, 0]
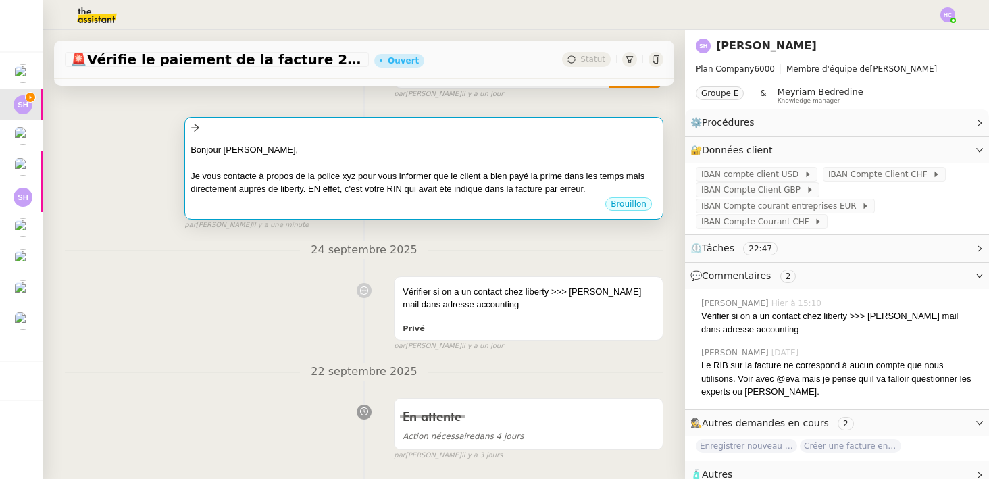
click at [324, 171] on div "Je vous contacte à propos de la police xyz pour vous informer que le client a b…" at bounding box center [423, 182] width 467 height 26
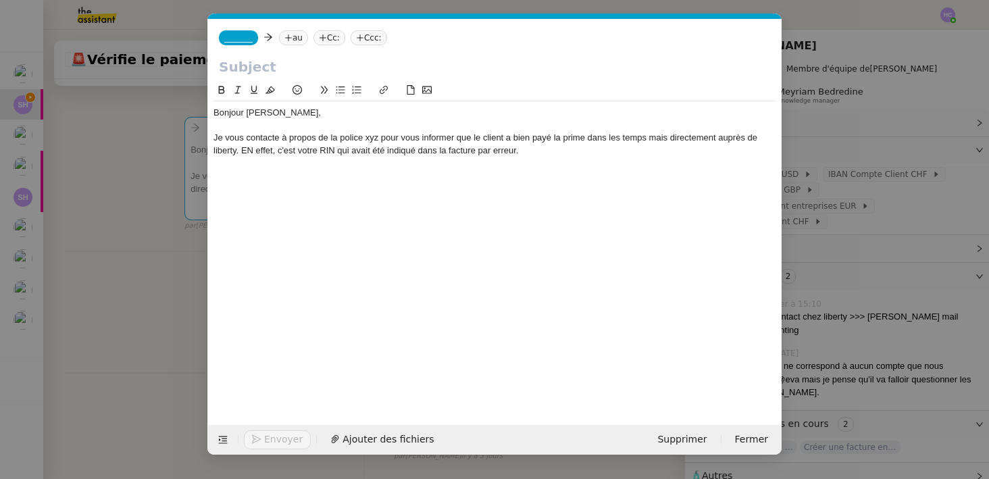
scroll to position [0, 28]
click at [527, 151] on div "Je vous contacte à propos de la police xyz pour vous informer que le client a b…" at bounding box center [494, 144] width 563 height 25
click at [113, 279] on nz-modal-container "Service TA - VOYAGE - PROPOSITION GLOBALE A utiliser dans le cadre de propositi…" at bounding box center [494, 239] width 989 height 479
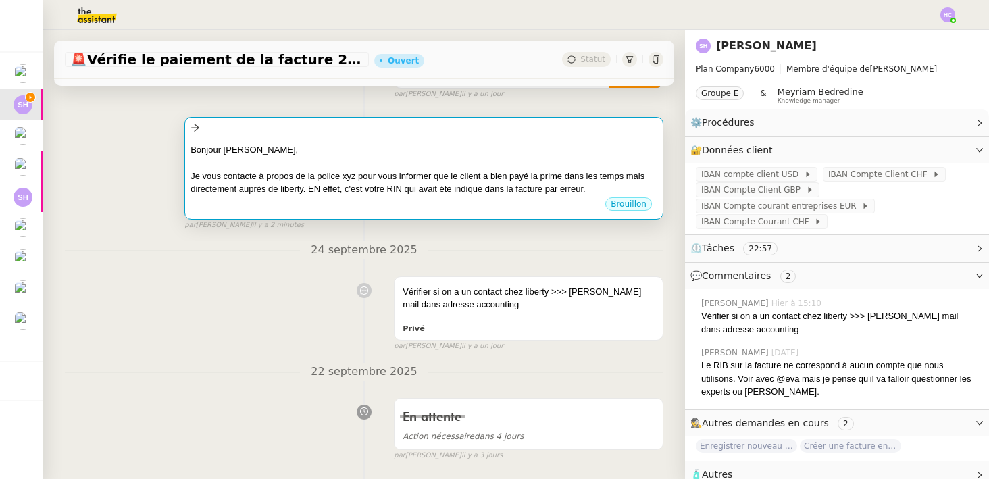
click at [338, 196] on div "Brouillon" at bounding box center [423, 206] width 467 height 20
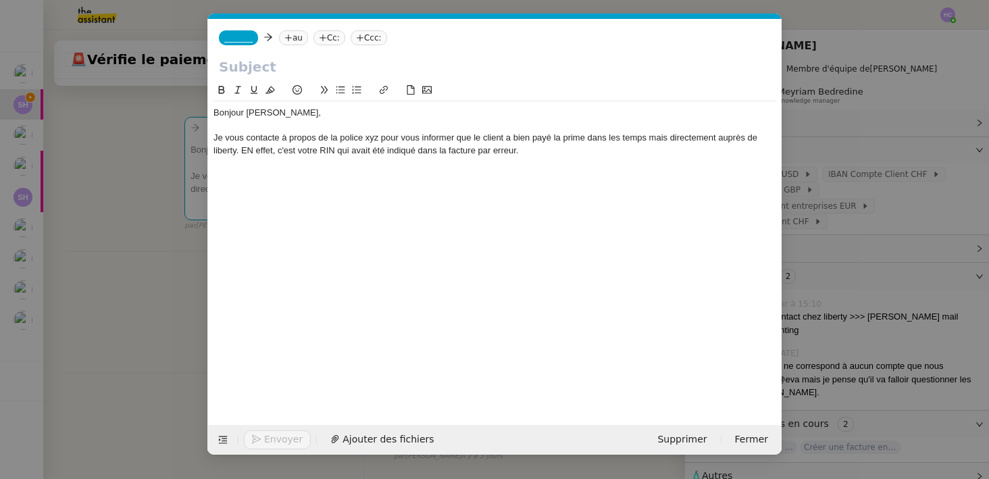
click at [554, 155] on div "Je vous contacte à propos de la police xyz pour vous informer que le client a b…" at bounding box center [494, 144] width 563 height 25
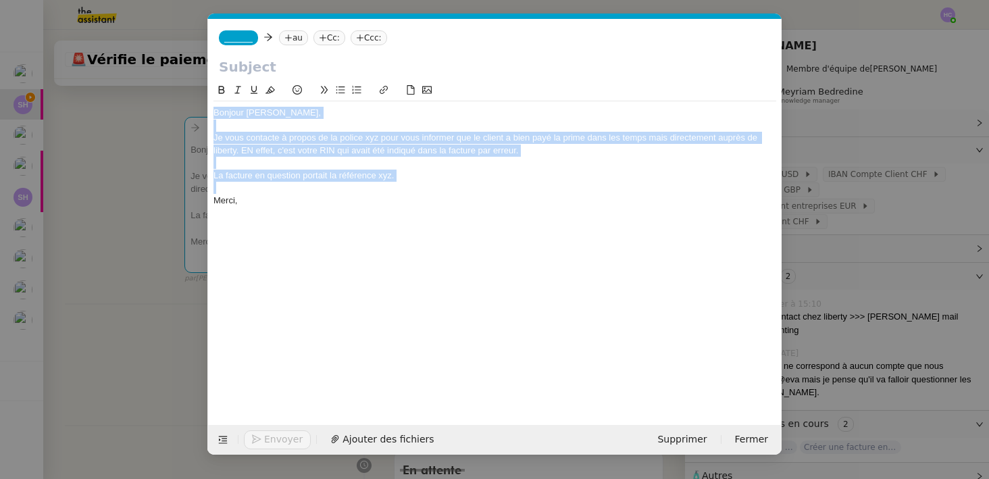
drag, startPoint x: 253, startPoint y: 191, endPoint x: 207, endPoint y: 107, distance: 95.8
click at [207, 107] on nz-modal-container "Service TA - VOYAGE - PROPOSITION GLOBALE A utiliser dans le cadre de propositi…" at bounding box center [494, 239] width 989 height 479
copy div "Bonjour Monica, Je vous contacte à propos de la police xyz pour vous informer q…"
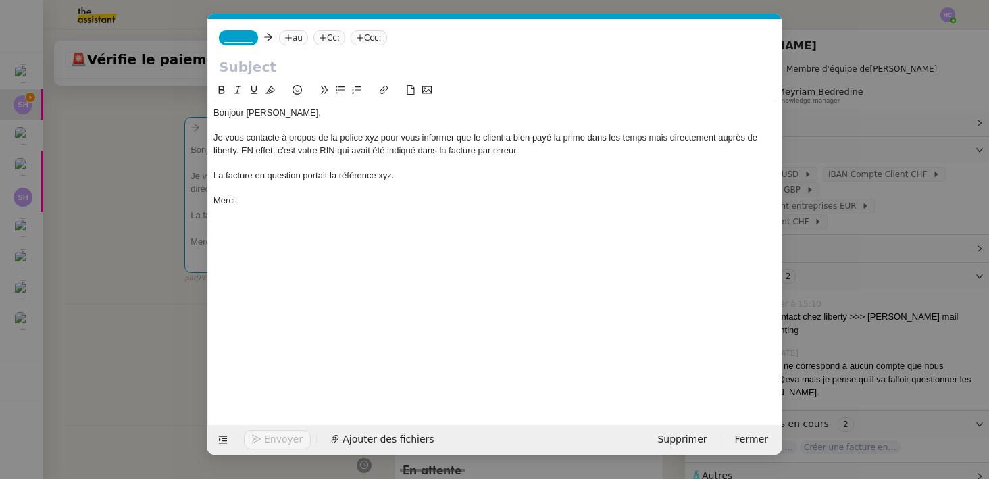
click at [325, 196] on div "Merci," at bounding box center [494, 200] width 563 height 12
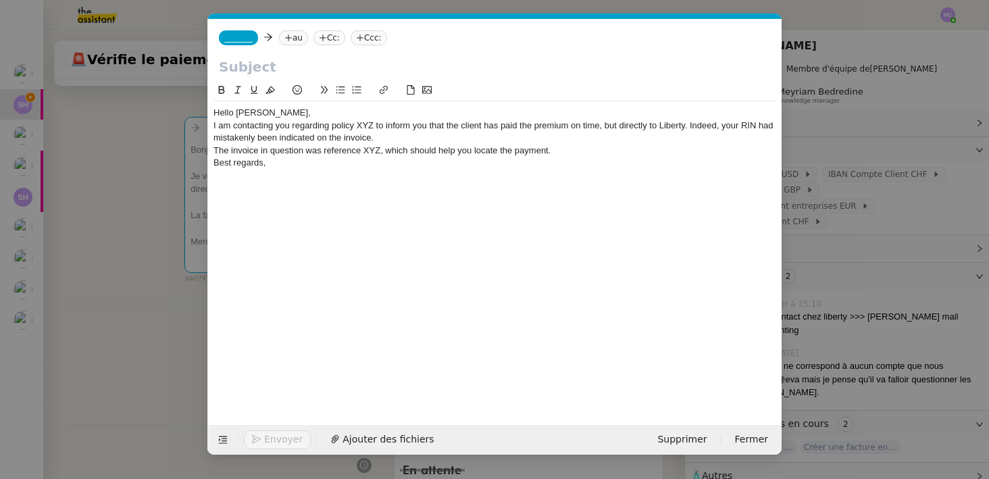
scroll to position [0, 0]
click at [281, 113] on div "Hello Monica," at bounding box center [494, 113] width 563 height 12
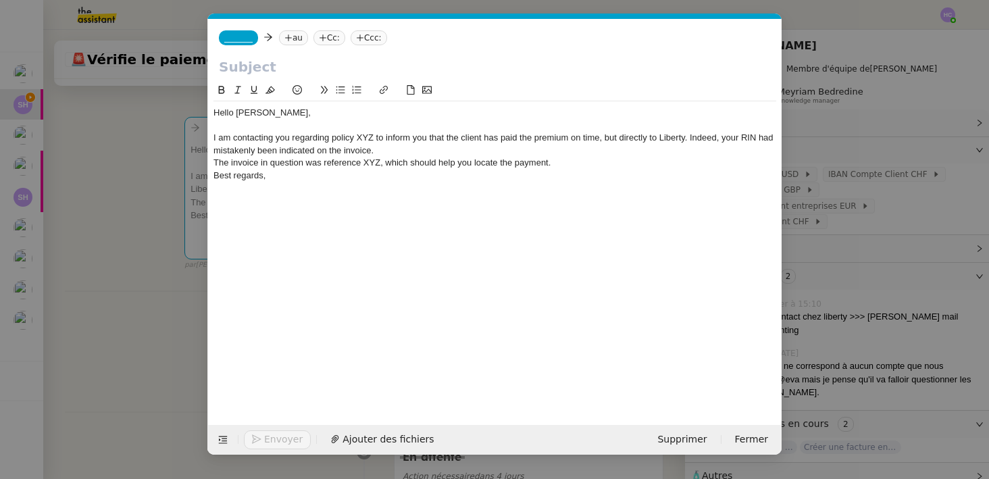
click at [380, 150] on div "I am contacting you regarding policy XYZ to inform you that the client has paid…" at bounding box center [494, 144] width 563 height 25
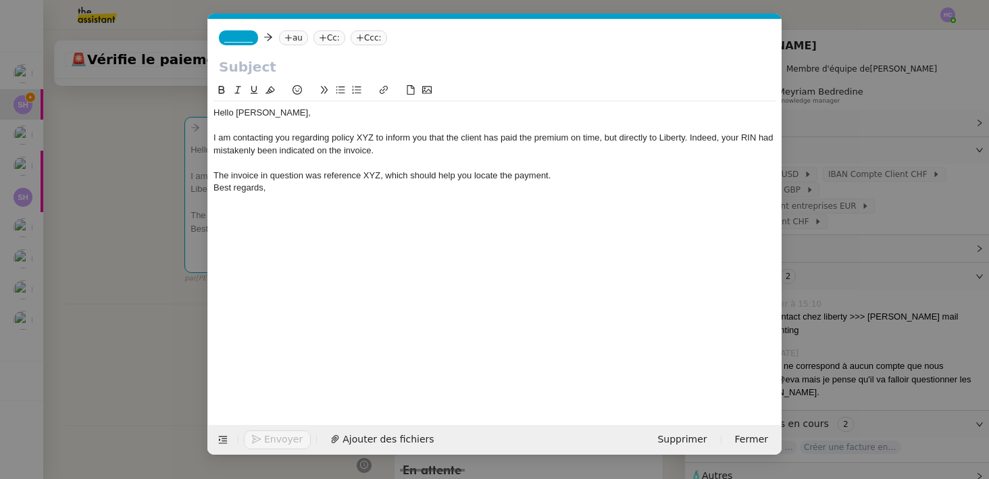
click at [565, 172] on div "The invoice in question was reference XYZ, which should help you locate the pay…" at bounding box center [494, 175] width 563 height 12
click at [171, 246] on nz-modal-container "Service TA - VOYAGE - PROPOSITION GLOBALE A utiliser dans le cadre de propositi…" at bounding box center [494, 239] width 989 height 479
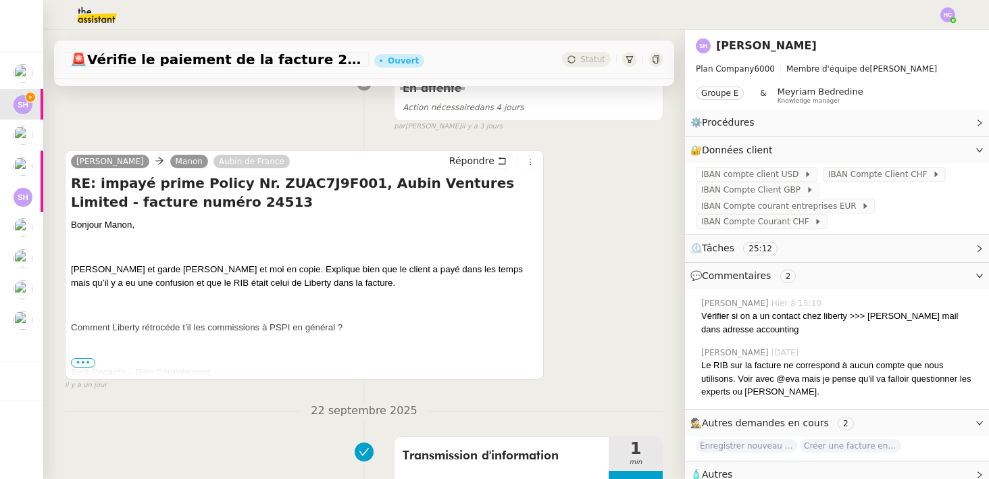
scroll to position [638, 0]
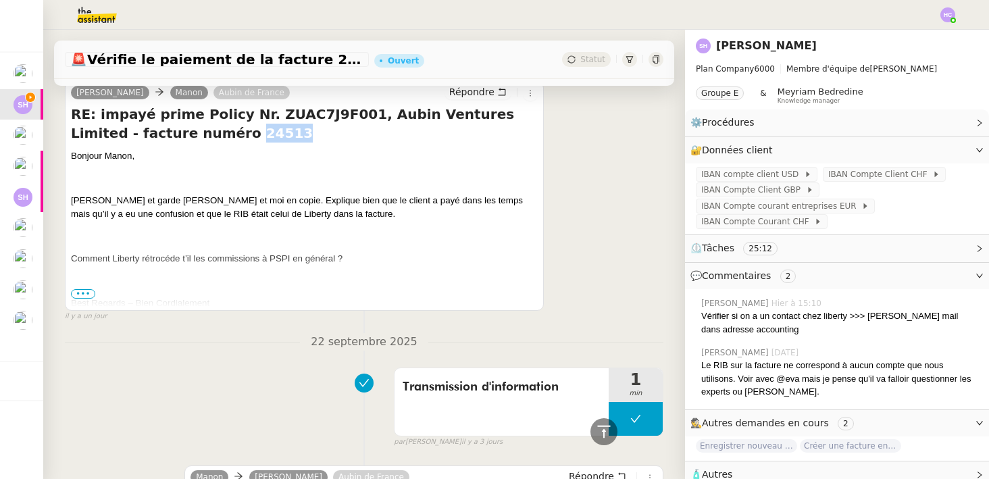
drag, startPoint x: 209, startPoint y: 134, endPoint x: 172, endPoint y: 133, distance: 37.1
click at [172, 133] on h4 "RE: impayé prime Policy Nr. ZUAC7J9F001, Aubin Ventures Limited - facture numér…" at bounding box center [304, 124] width 467 height 38
copy h4 "24513"
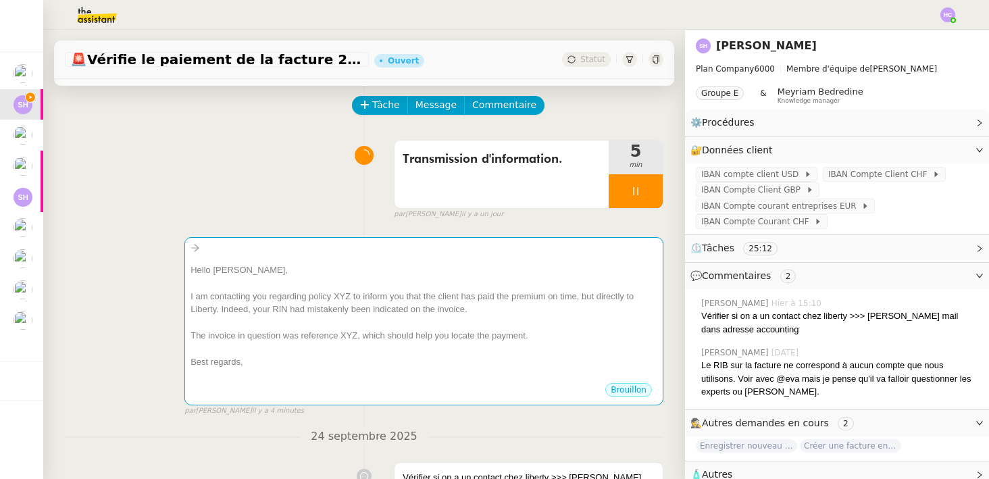
scroll to position [0, 0]
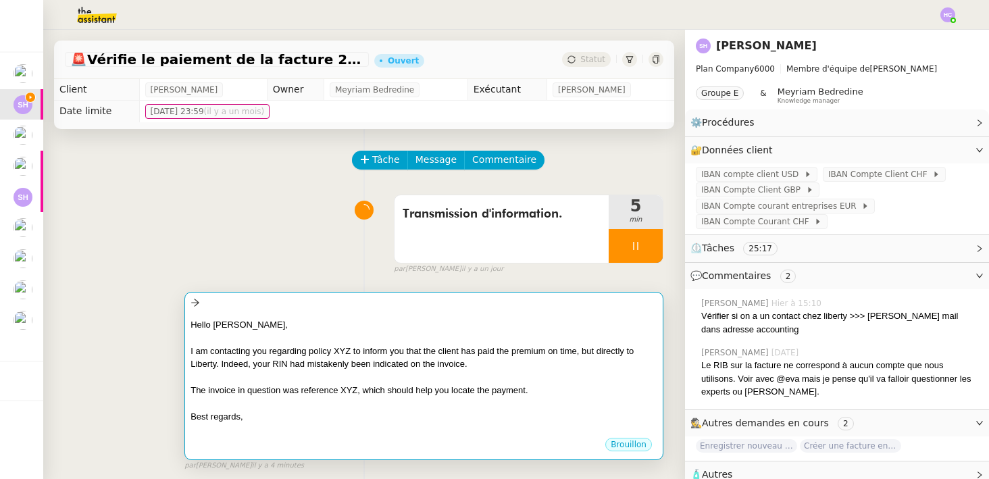
click at [328, 366] on div "I am contacting you regarding policy XYZ to inform you that the client has paid…" at bounding box center [423, 357] width 467 height 26
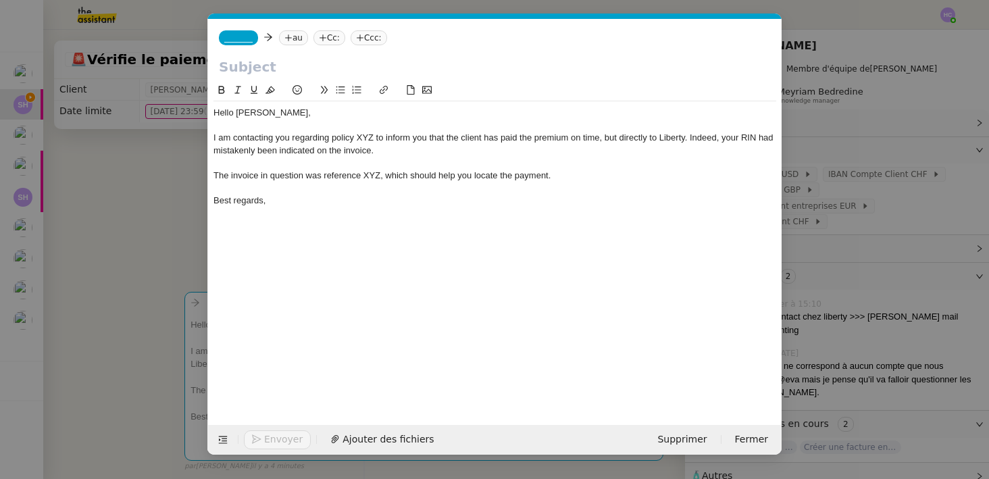
scroll to position [0, 28]
click at [373, 177] on div "The invoice in question was reference XYZ, which should help you locate the pay…" at bounding box center [494, 175] width 563 height 12
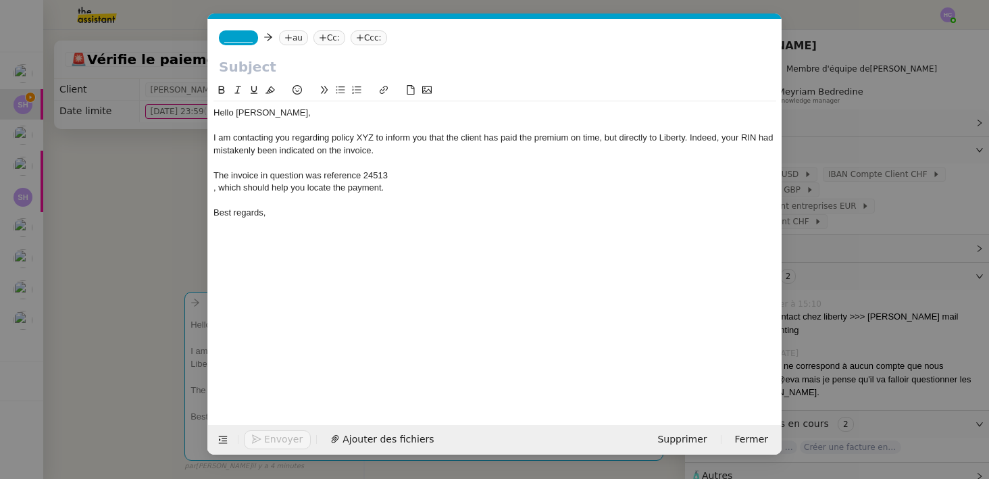
scroll to position [0, 0]
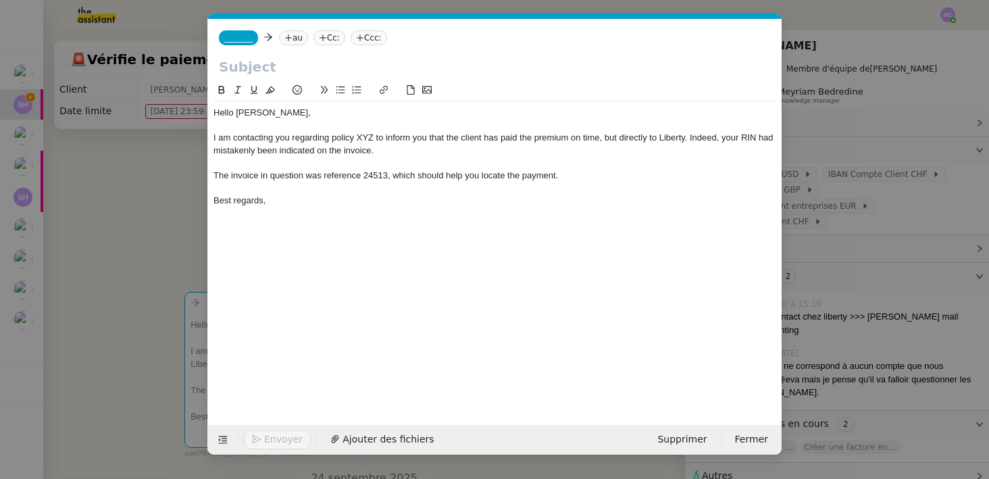
click at [175, 276] on nz-modal-container "Service TA - VOYAGE - PROPOSITION GLOBALE A utiliser dans le cadre de propositi…" at bounding box center [494, 239] width 989 height 479
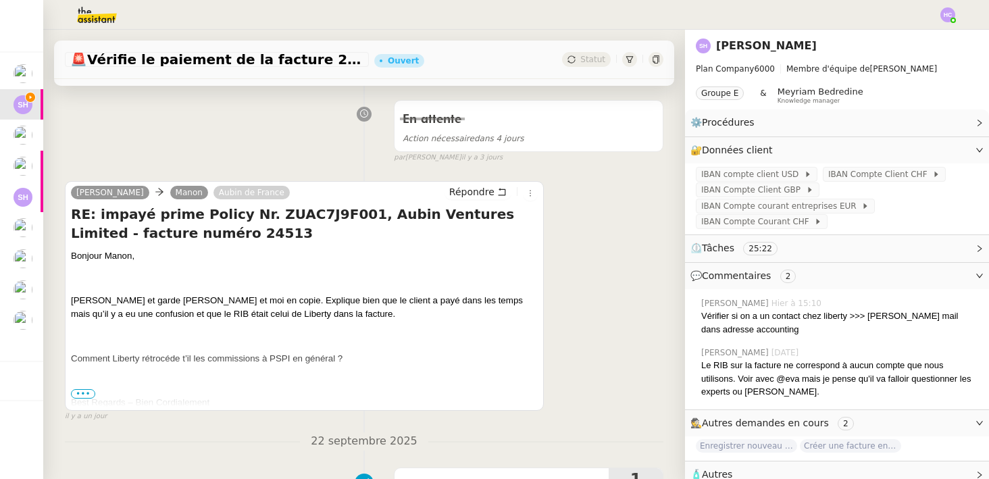
scroll to position [540, 0]
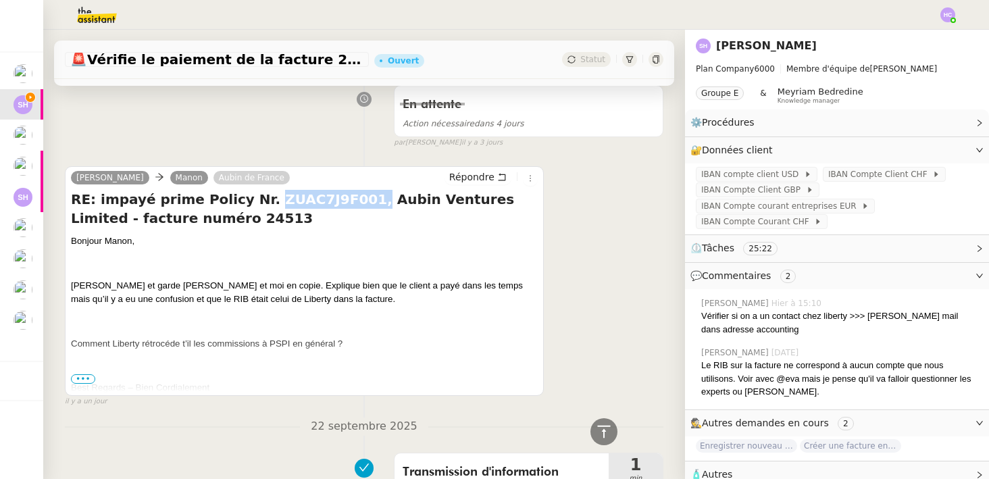
drag, startPoint x: 338, startPoint y: 197, endPoint x: 245, endPoint y: 201, distance: 93.3
click at [245, 201] on h4 "RE: impayé prime Policy Nr. ZUAC7J9F001, Aubin Ventures Limited - facture numér…" at bounding box center [304, 209] width 467 height 38
copy h4 "ZUAC7J9F001,"
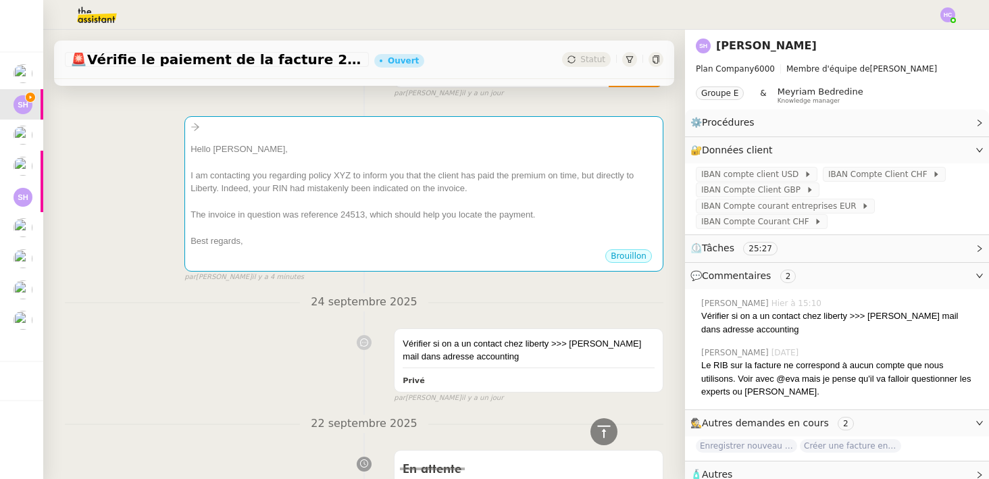
scroll to position [0, 0]
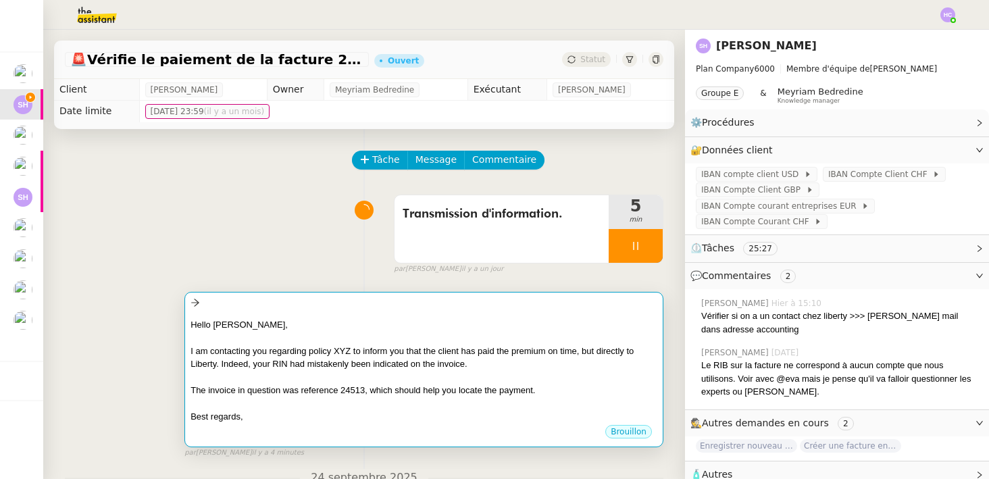
click at [376, 347] on div "I am contacting you regarding policy XYZ to inform you that the client has paid…" at bounding box center [423, 357] width 467 height 26
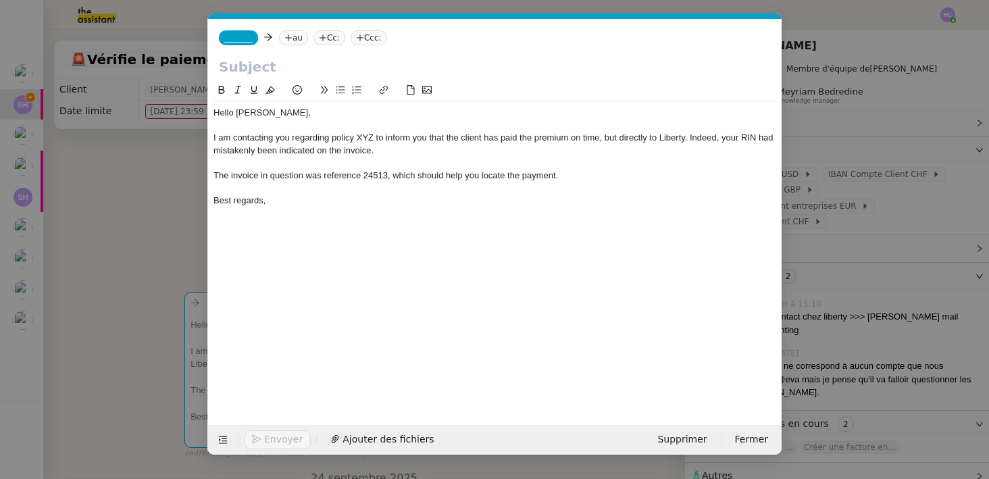
scroll to position [0, 28]
click at [364, 136] on div "I am contacting you regarding policy XYZ to inform you that the client has paid…" at bounding box center [494, 144] width 563 height 25
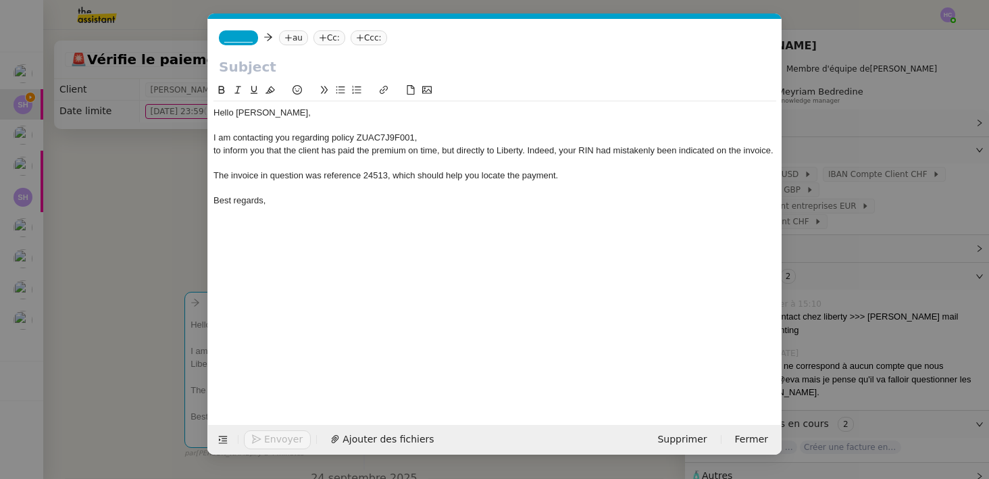
scroll to position [0, 0]
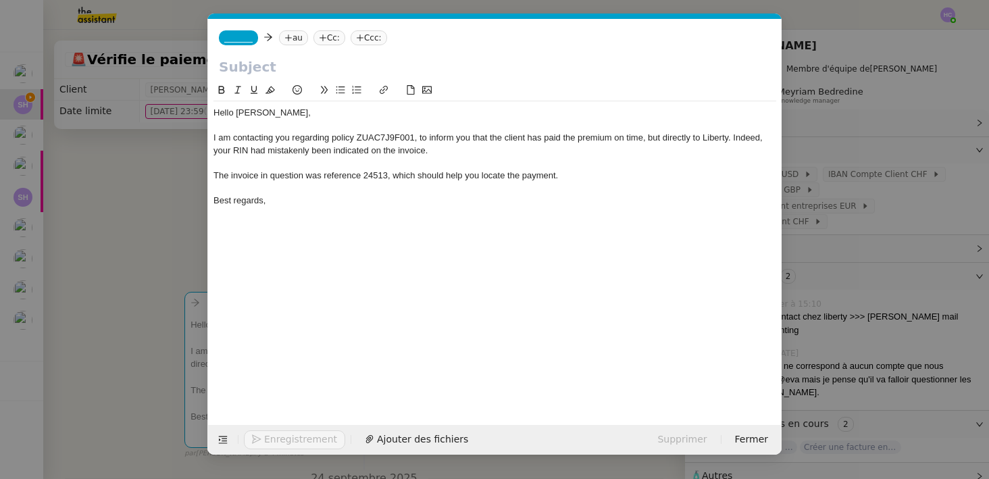
click at [396, 138] on div "I am contacting you regarding policy ZUAC7J9F001, to inform you that the client…" at bounding box center [494, 144] width 563 height 25
click at [377, 174] on div "The invoice in question was reference 24513, which should help you locate the p…" at bounding box center [494, 175] width 563 height 12
click at [579, 176] on div "The invoice in question was reference 24513 , which should help you locate the …" at bounding box center [494, 175] width 563 height 12
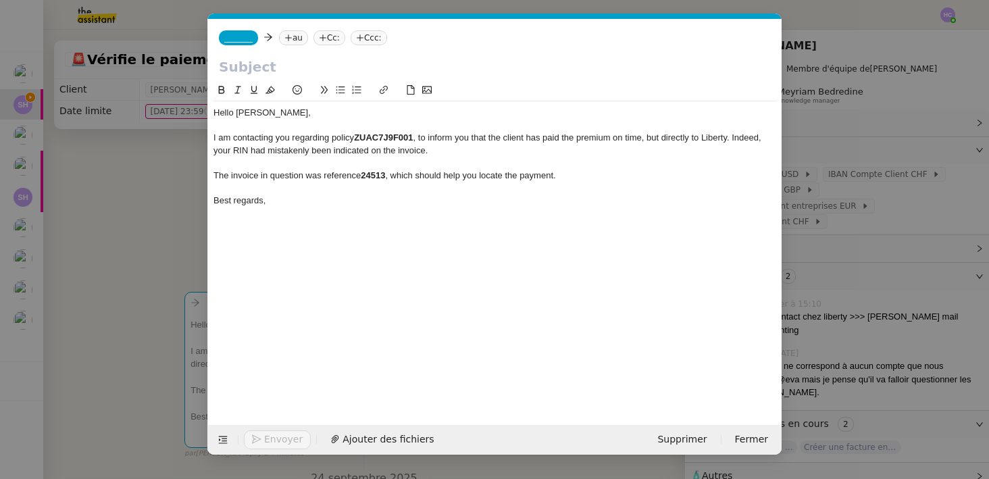
click at [240, 152] on div "I am contacting you regarding policy ZUAC7J9F001 , to inform you that the clien…" at bounding box center [494, 144] width 563 height 25
click at [519, 151] on div "I am contacting you regarding policy ZUAC7J9F001 , to inform you that the clien…" at bounding box center [494, 144] width 563 height 25
click at [394, 138] on strong "ZUAC7J9F001" at bounding box center [383, 137] width 59 height 10
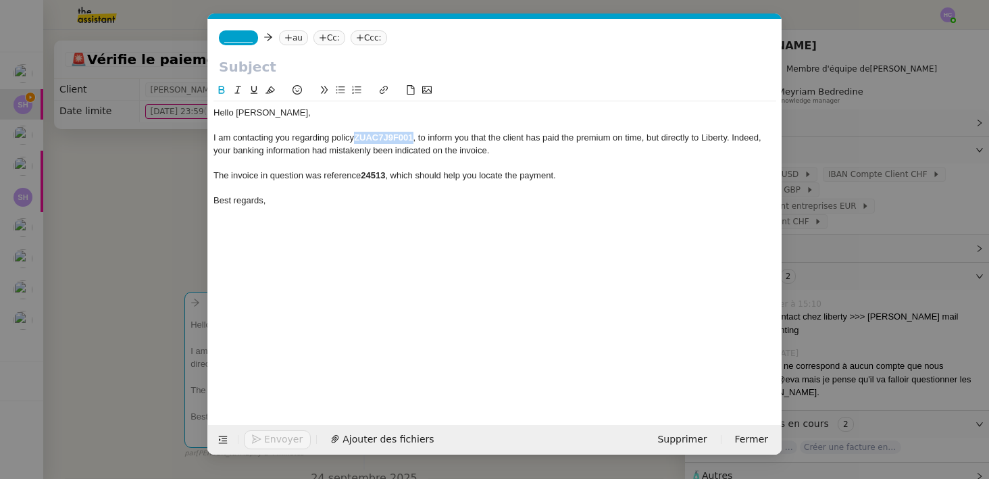
copy strong "ZUAC7J9F001"
click at [244, 72] on input "text" at bounding box center [495, 67] width 552 height 20
paste input "ZUAC7J9F001"
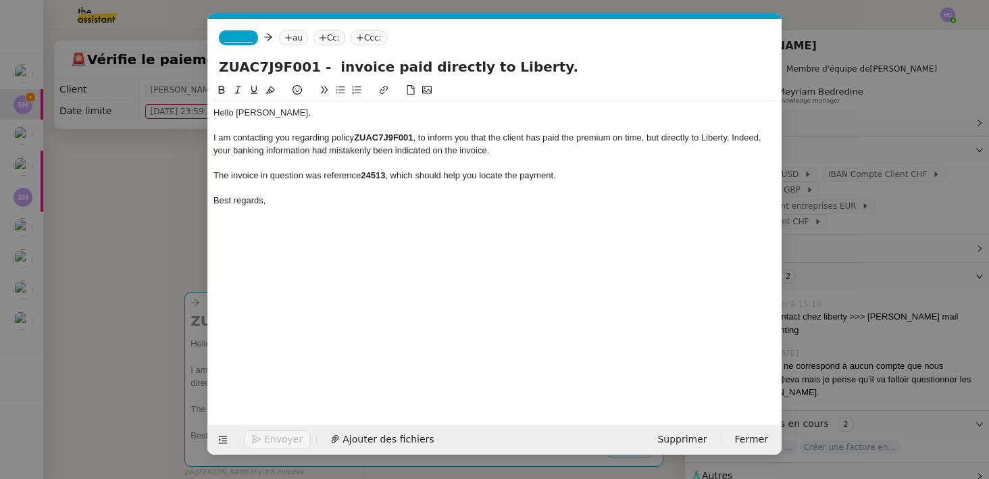
type input "ZUAC7J9F001 - invoice paid directly to Liberty."
click at [130, 261] on nz-modal-container "Service TA - VOYAGE - PROPOSITION GLOBALE A utiliser dans le cadre de propositi…" at bounding box center [494, 239] width 989 height 479
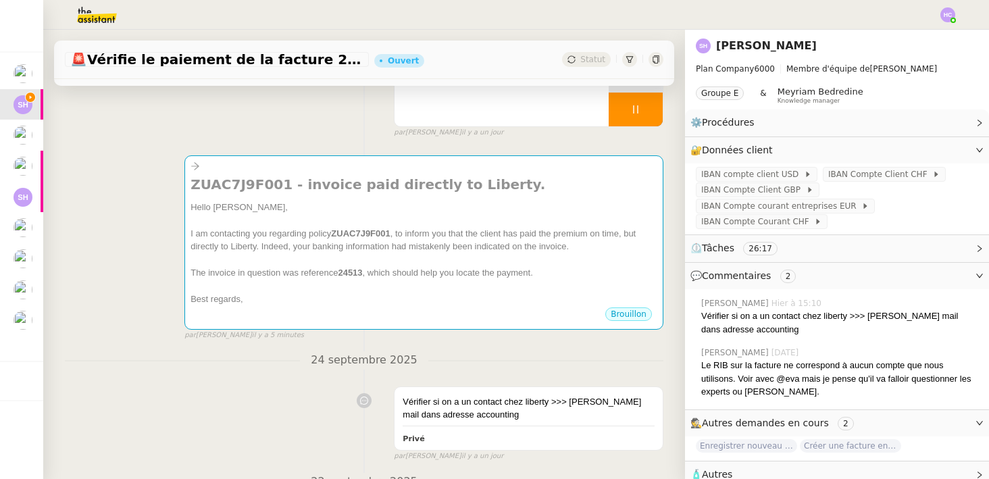
scroll to position [142, 0]
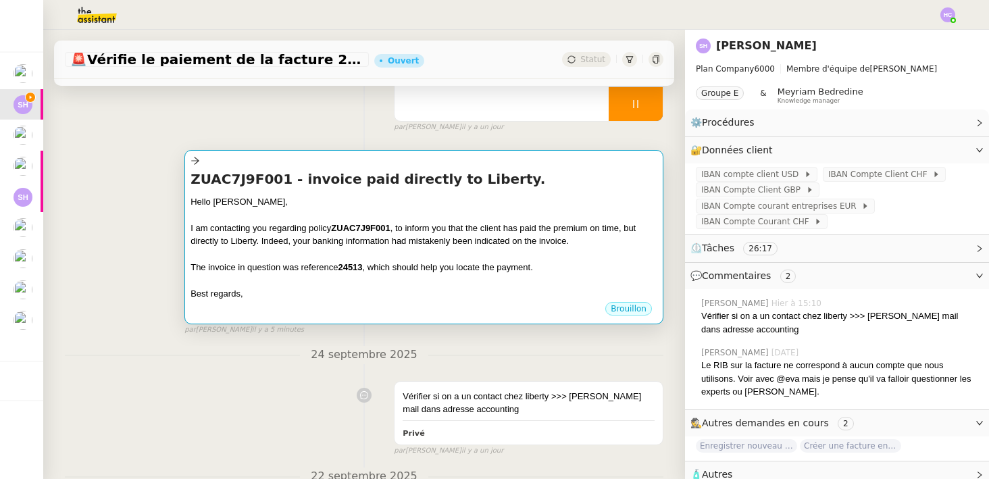
click at [296, 246] on div "I am contacting you regarding policy ZUAC7J9F001 , to inform you that the clien…" at bounding box center [423, 234] width 467 height 26
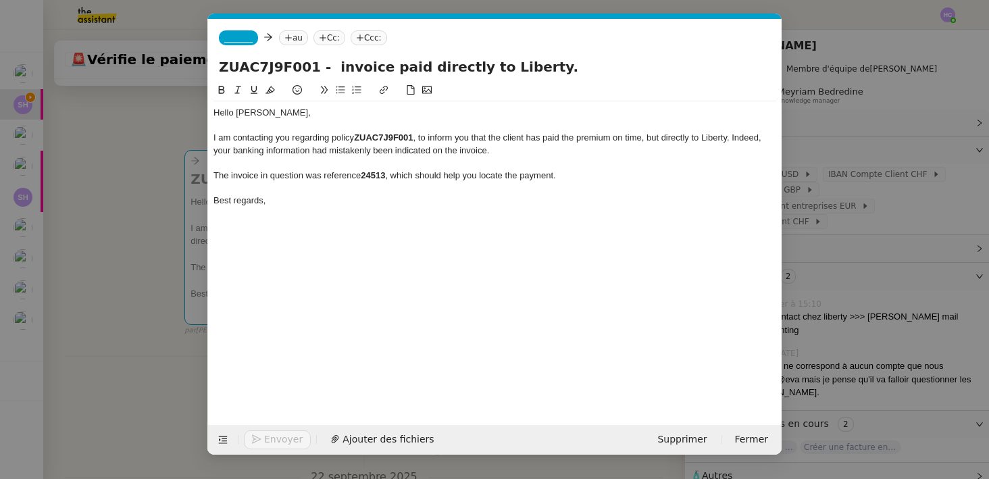
scroll to position [0, 28]
click at [289, 40] on icon at bounding box center [288, 38] width 8 height 8
type input "m"
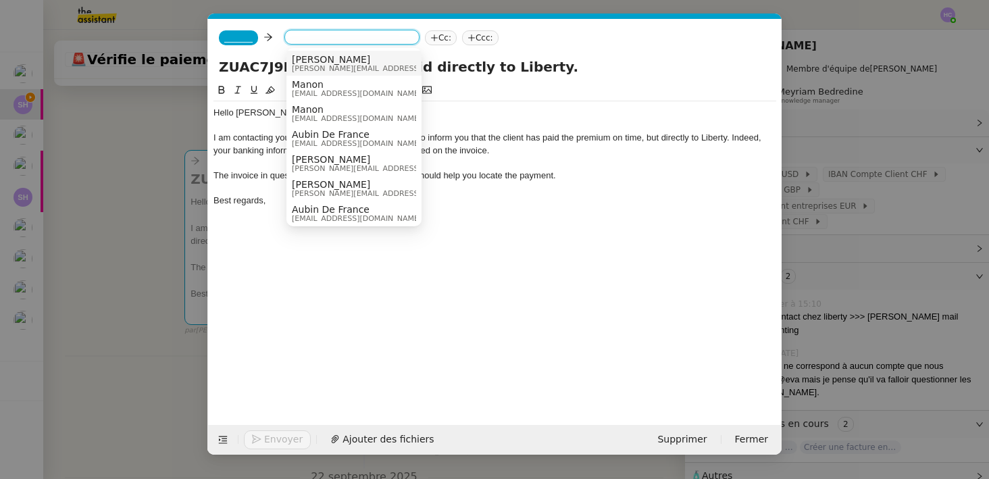
click at [245, 266] on div "Hello Monica, I am contacting you regarding policy ZUAC7J9F001 , to inform you …" at bounding box center [494, 242] width 563 height 321
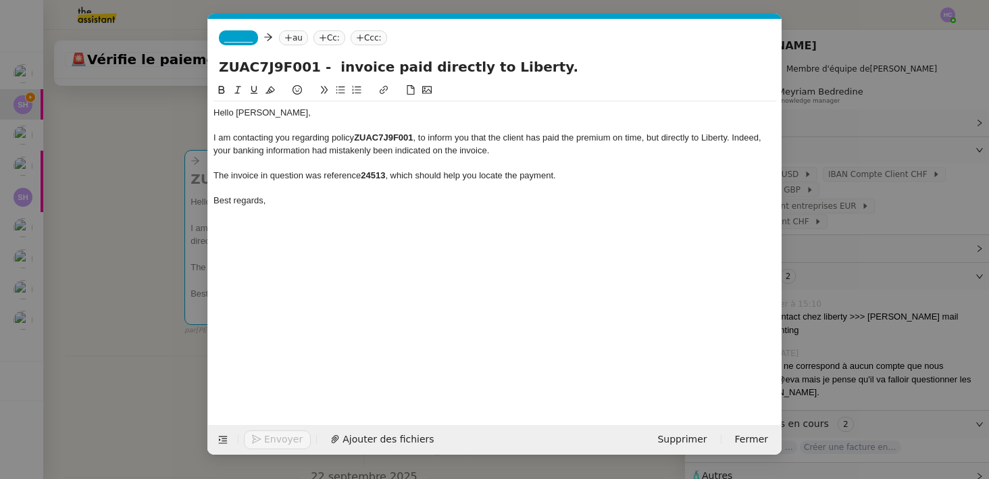
click at [306, 192] on div at bounding box center [494, 188] width 563 height 12
click at [155, 307] on nz-modal-container "Service TA - VOYAGE - PROPOSITION GLOBALE A utiliser dans le cadre de propositi…" at bounding box center [494, 239] width 989 height 479
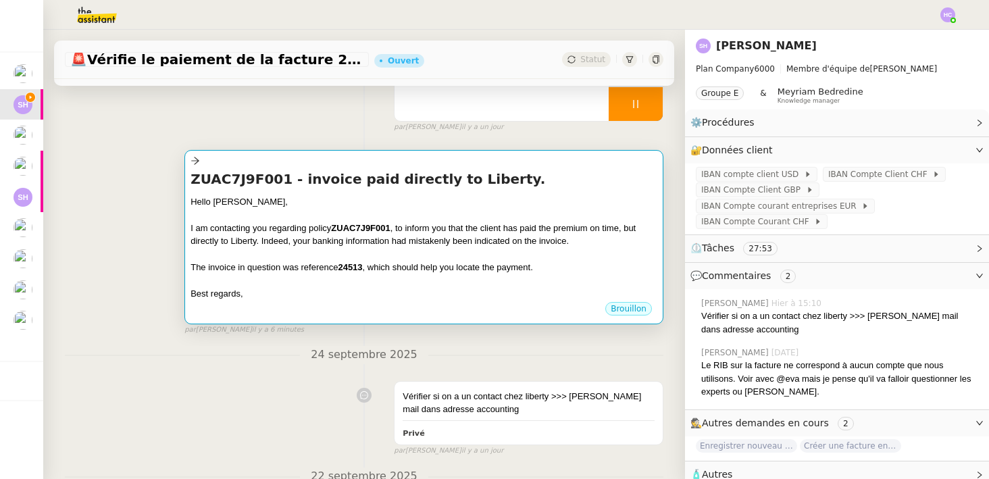
scroll to position [0, 0]
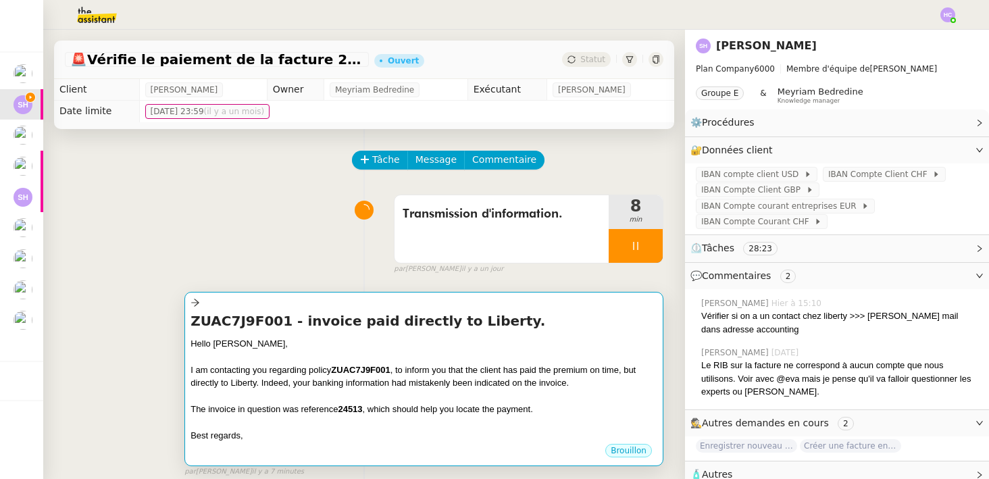
click at [319, 362] on div at bounding box center [423, 357] width 467 height 14
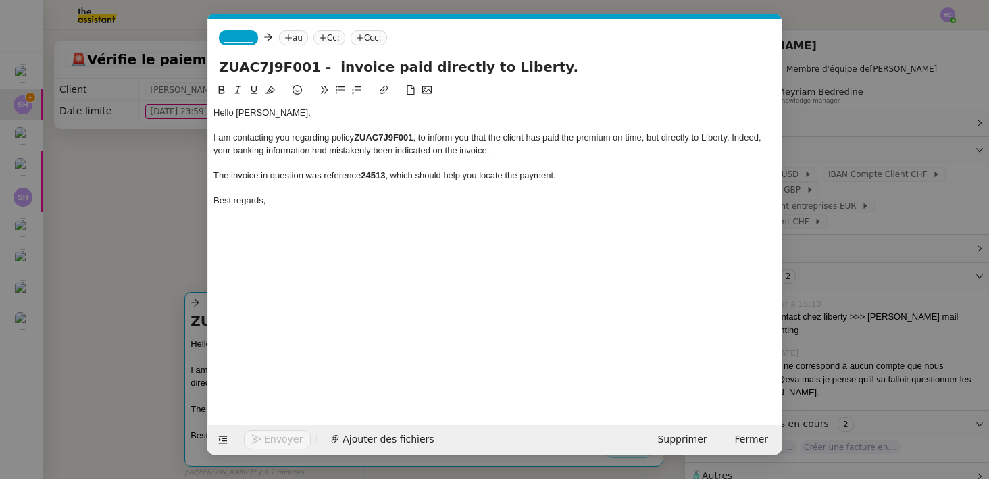
scroll to position [0, 28]
click at [244, 36] on span "_______" at bounding box center [238, 37] width 28 height 9
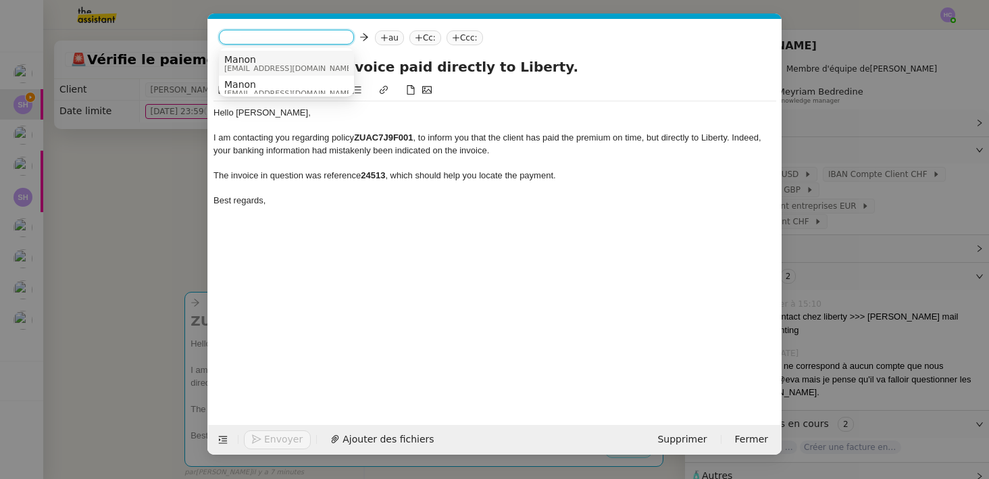
click at [253, 61] on span "Manon" at bounding box center [289, 59] width 130 height 11
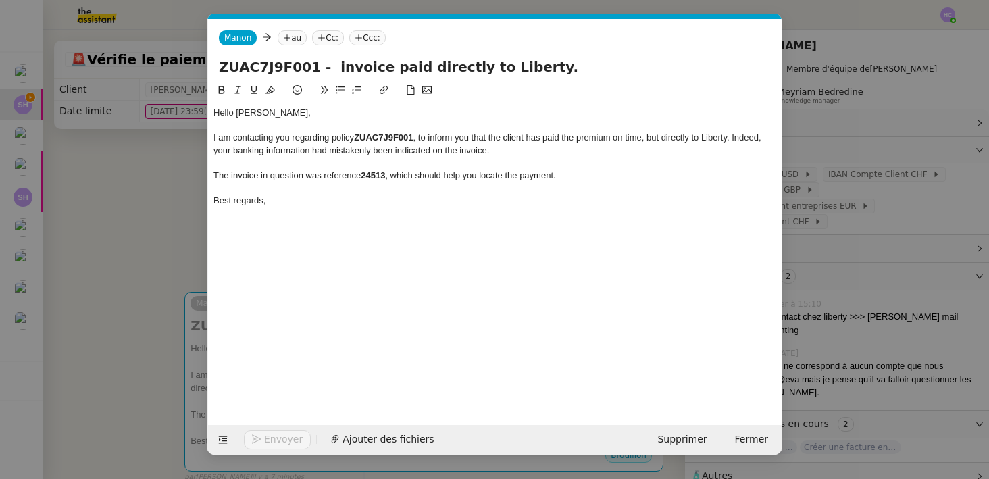
click at [280, 41] on nz-tag "au" at bounding box center [292, 37] width 29 height 15
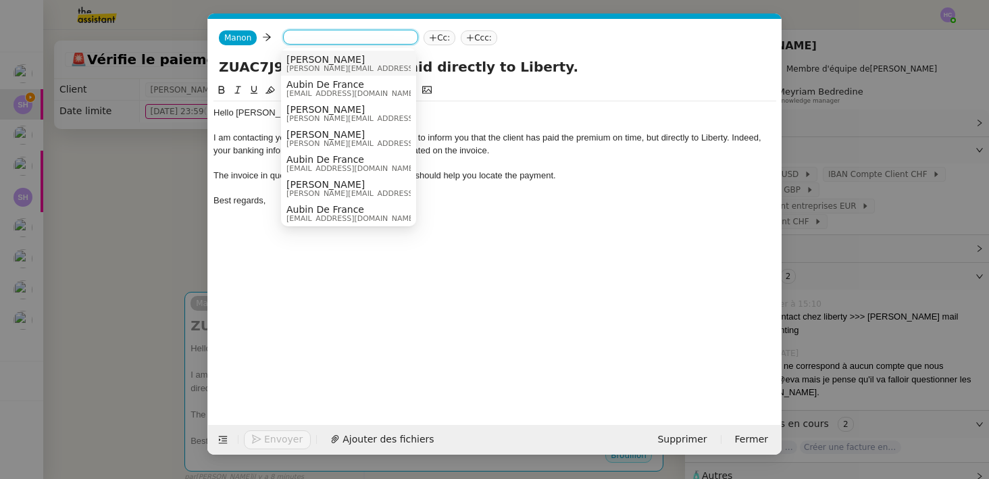
click at [302, 33] on input at bounding box center [350, 39] width 124 height 14
paste input "monika.wuelser@libertyglobalgroup.com"
type input "monika.wuelser@libertyglobalgroup.com"
click at [442, 38] on nz-tag "Cc:" at bounding box center [439, 37] width 32 height 15
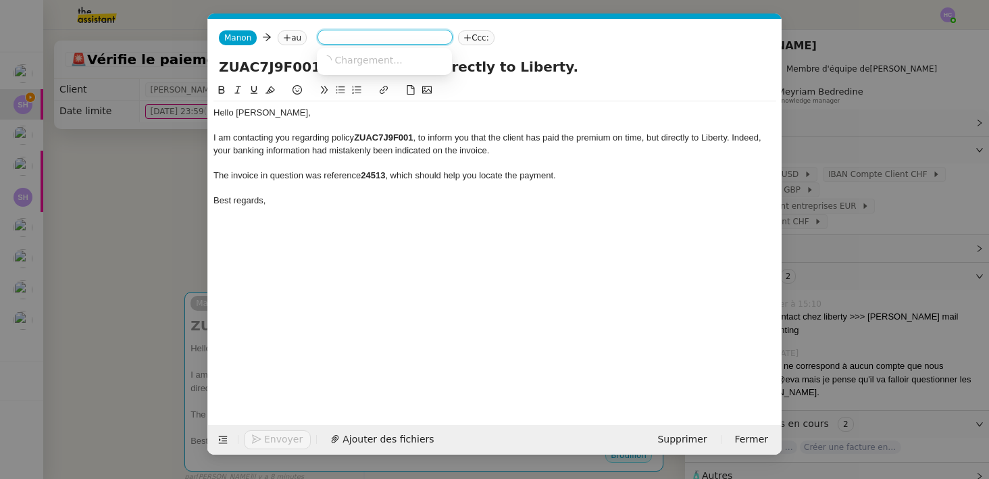
scroll to position [0, 0]
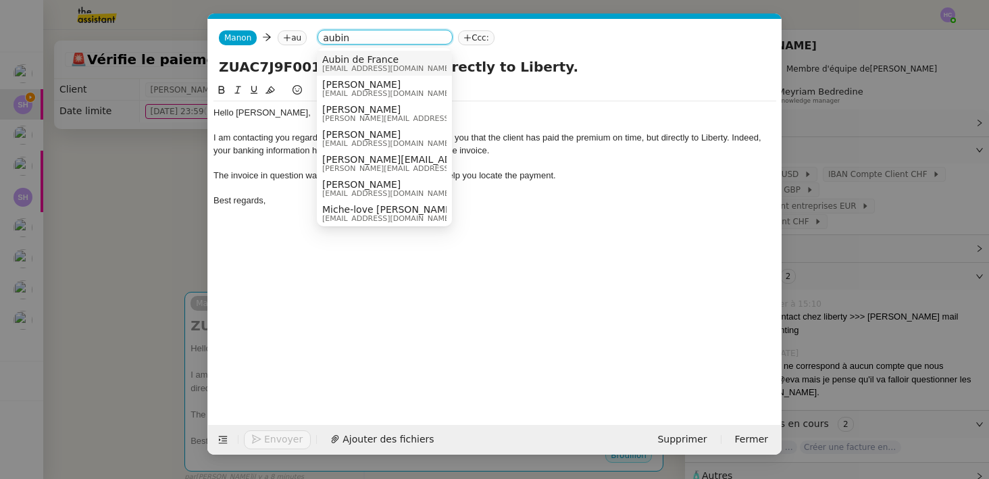
type input "aubin"
click at [390, 65] on span "aubin@pspi.ch" at bounding box center [387, 68] width 130 height 7
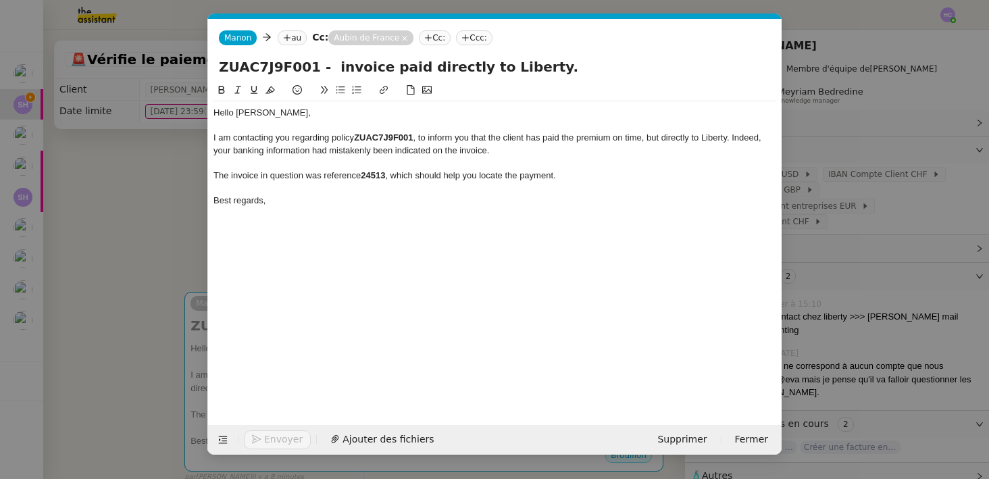
click at [294, 39] on nz-tag "au" at bounding box center [292, 37] width 29 height 15
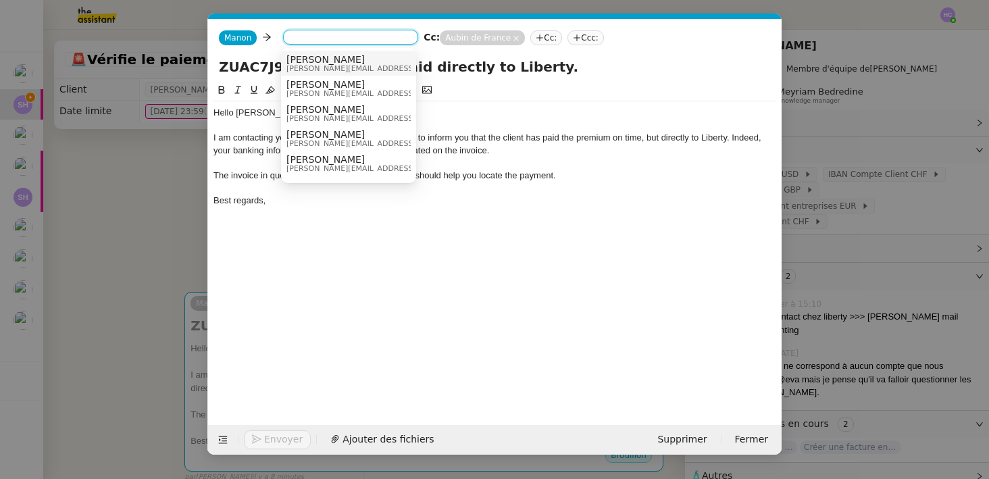
paste input "monika.wuelser@libertyglobalgroup.com"
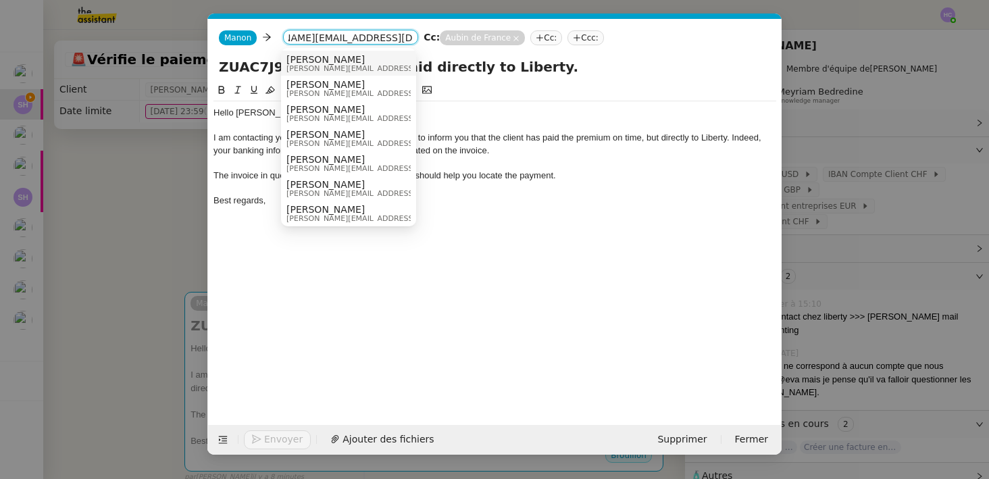
click at [318, 37] on input "monika.wuelser@libertyglobalgroup.com" at bounding box center [350, 39] width 124 height 14
type input "monika.wuelser@libertyglobalgroup.com"
click at [373, 63] on span "Wuelser, Monika" at bounding box center [382, 59] width 192 height 11
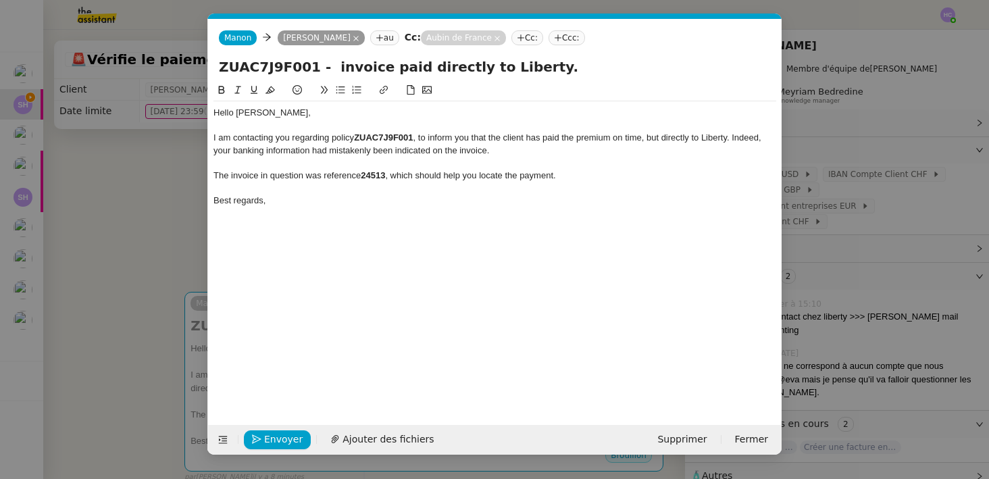
click at [305, 120] on div at bounding box center [494, 126] width 563 height 12
click at [592, 138] on div "I am contacting you regarding policy ZUAC7J9F001 , to inform you that the clien…" at bounding box center [494, 144] width 563 height 25
click at [494, 152] on div "I am contacting you regarding policy ZUAC7J9F001 , to inform you that the clien…" at bounding box center [494, 144] width 563 height 25
click at [301, 164] on div at bounding box center [494, 163] width 563 height 12
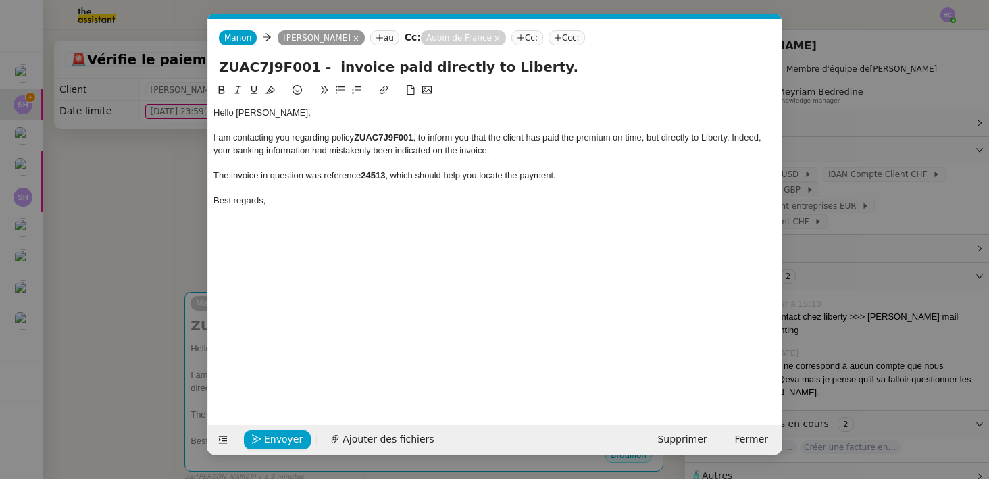
click at [280, 115] on div "Hello Monica," at bounding box center [494, 113] width 563 height 12
click at [126, 252] on nz-modal-container "Service TA - VOYAGE - PROPOSITION GLOBALE A utiliser dans le cadre de propositi…" at bounding box center [494, 239] width 989 height 479
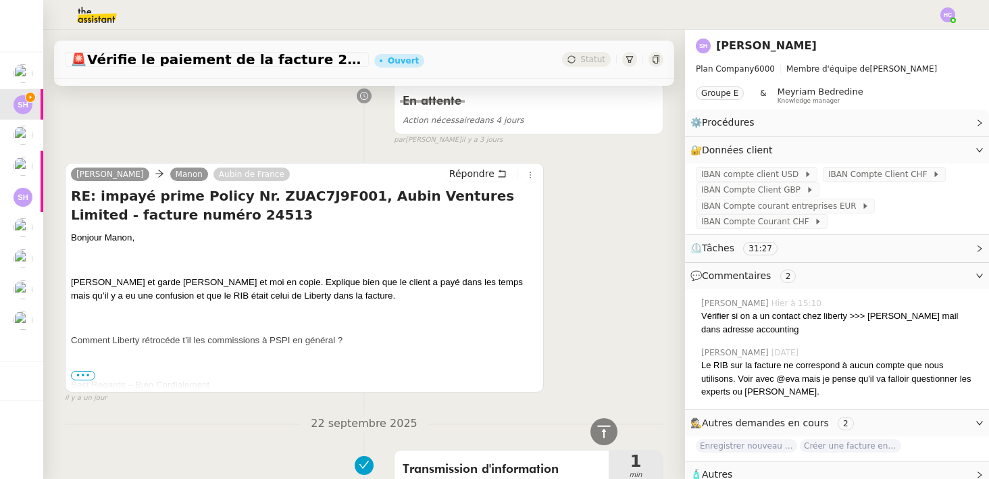
scroll to position [568, 0]
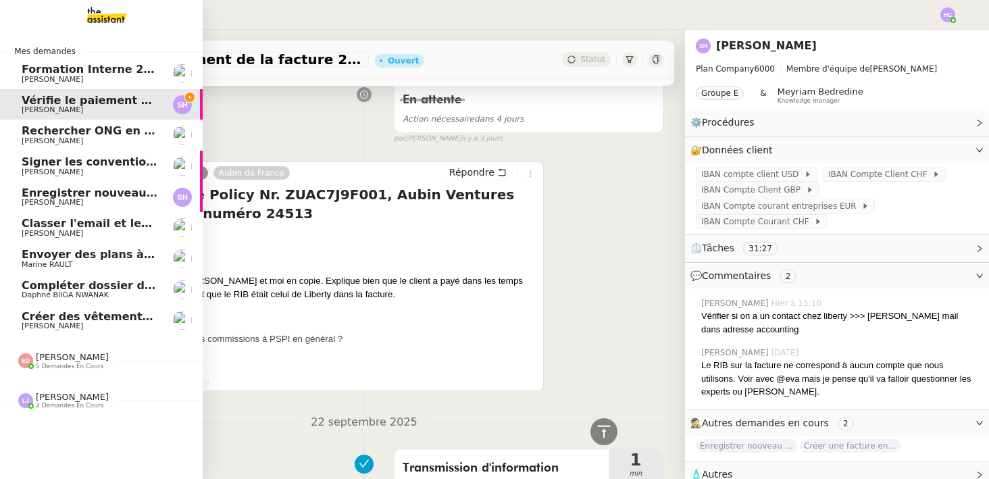
click at [67, 132] on span "Rechercher ONG en [GEOGRAPHIC_DATA] et lancer campagne" at bounding box center [208, 130] width 373 height 13
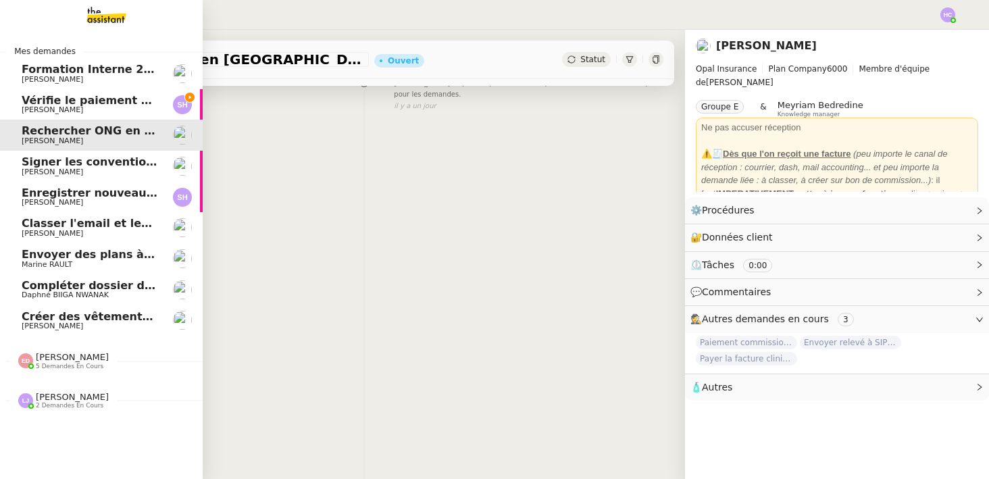
scroll to position [172, 0]
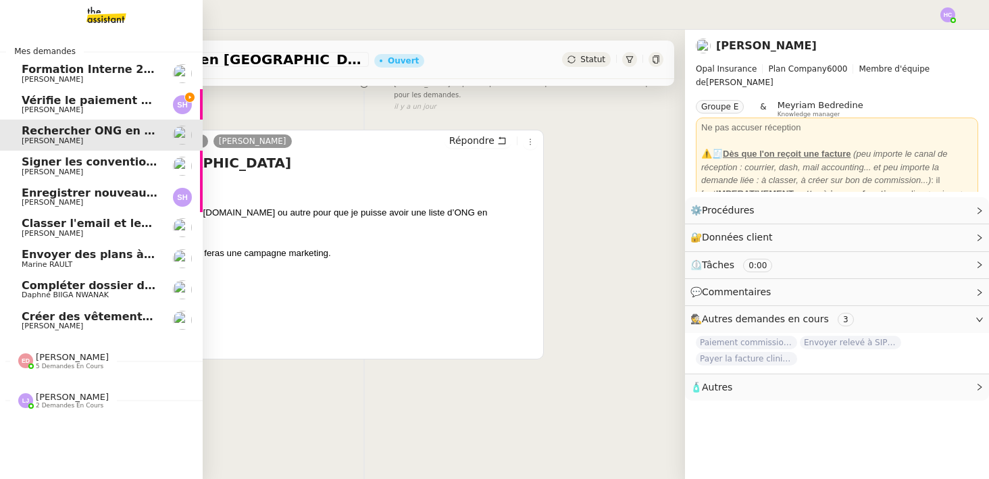
click at [74, 168] on span "[PERSON_NAME]" at bounding box center [52, 171] width 61 height 9
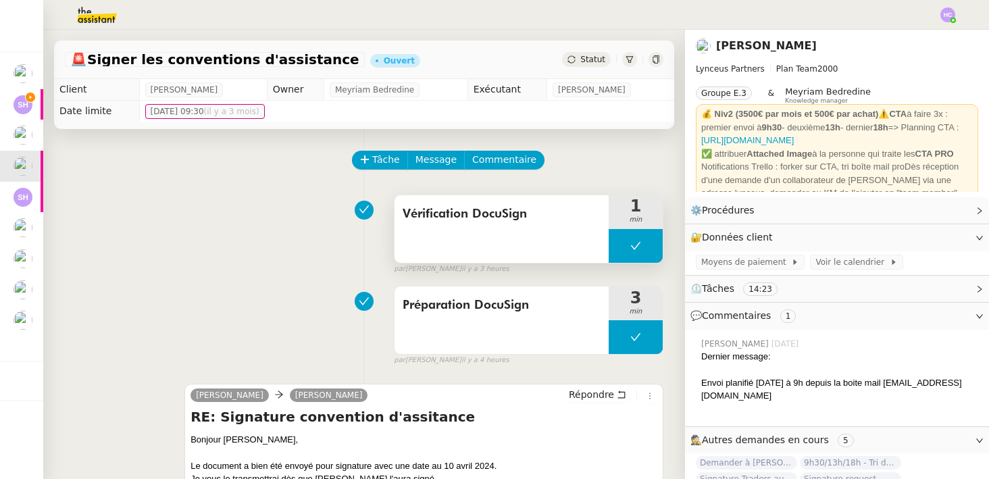
click at [650, 240] on button at bounding box center [635, 246] width 54 height 34
click at [623, 241] on icon at bounding box center [622, 245] width 11 height 11
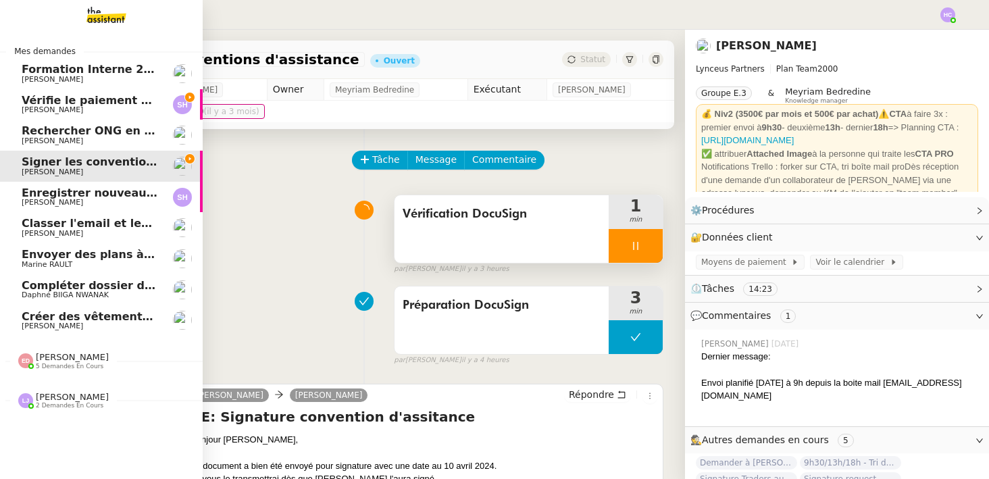
click at [44, 100] on span "Vérifie le paiement de la facture 24513" at bounding box center [141, 100] width 238 height 13
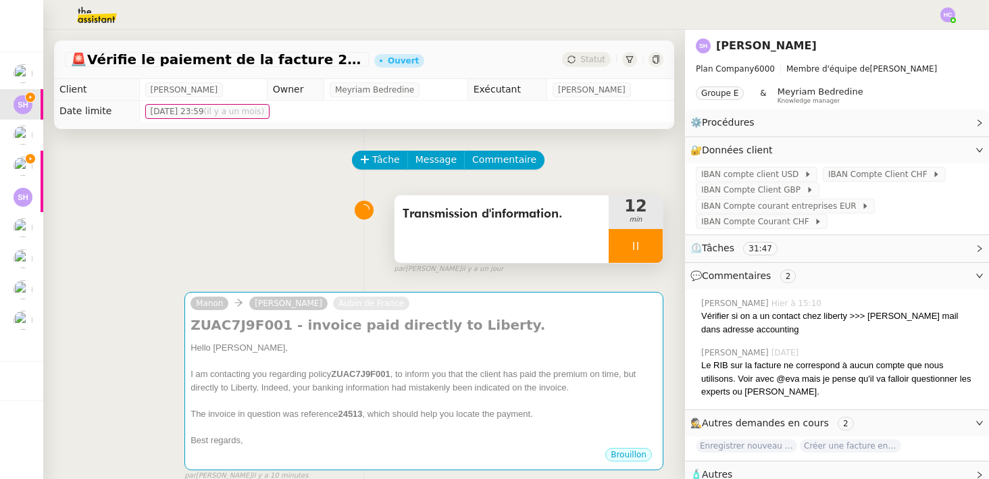
click at [648, 244] on div at bounding box center [635, 246] width 54 height 34
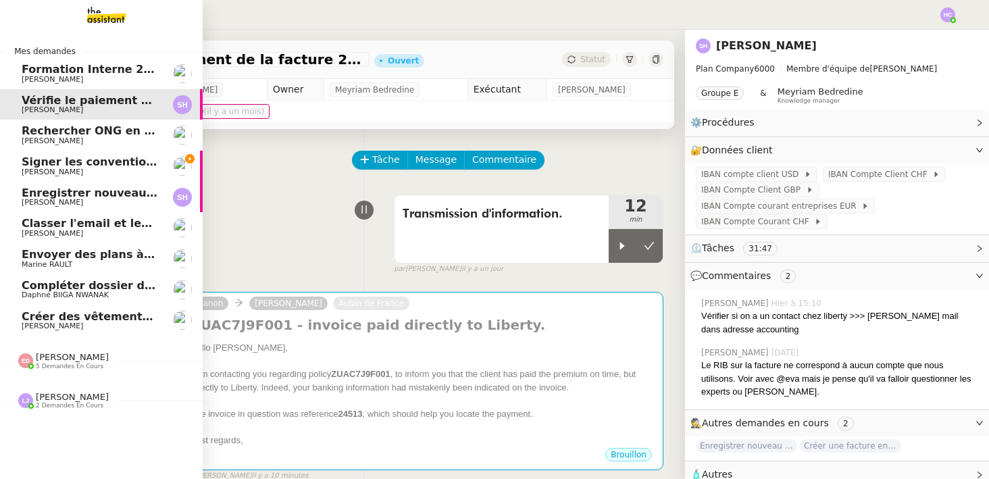
click at [88, 163] on span "Signer les conventions d'assistance" at bounding box center [130, 161] width 217 height 13
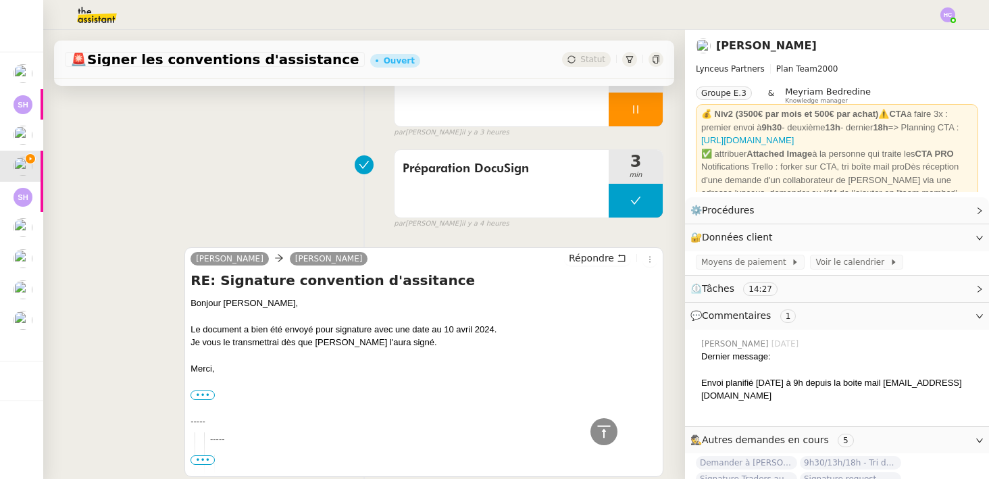
scroll to position [22, 0]
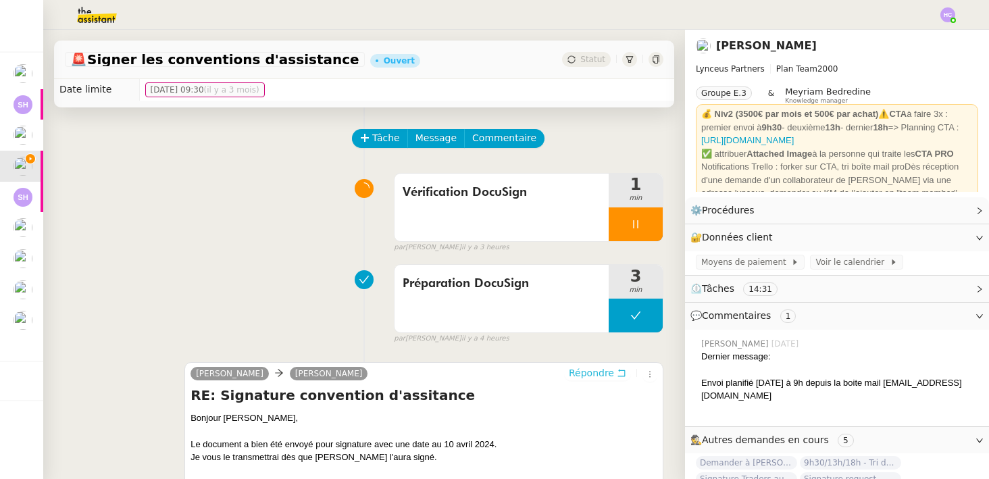
click at [603, 373] on span "Répondre" at bounding box center [591, 373] width 45 height 14
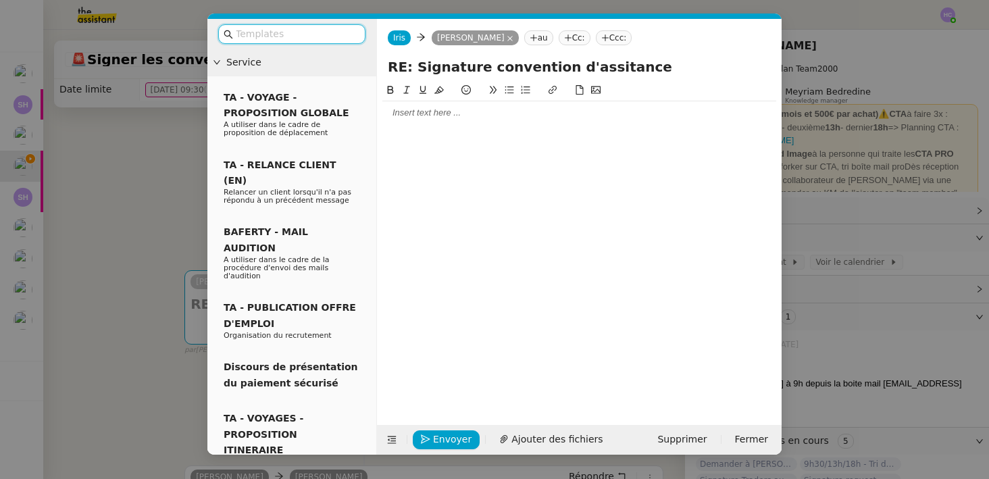
click at [417, 110] on div at bounding box center [579, 113] width 394 height 12
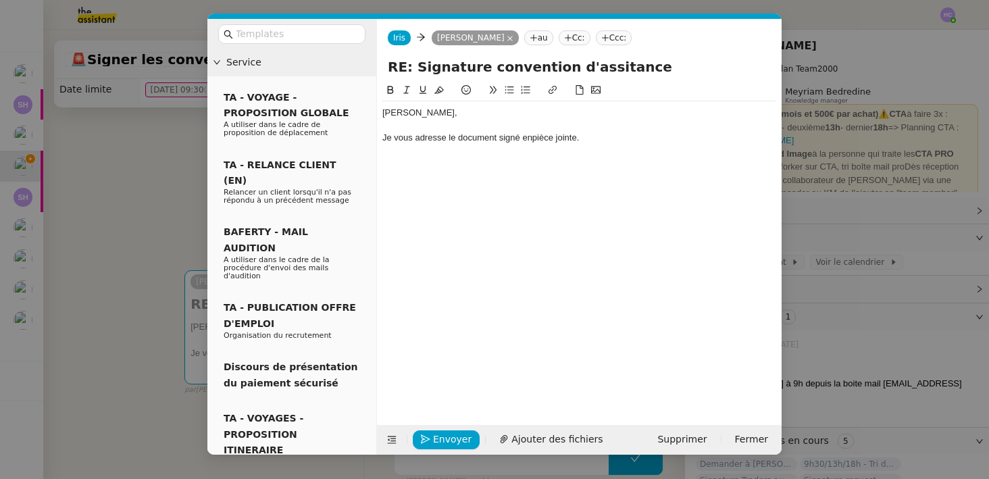
click at [529, 139] on div "Je vous adresse le document signé enpièce jointe." at bounding box center [579, 138] width 394 height 12
click at [594, 140] on div "Je vous adresse le document signé en pièce jointe." at bounding box center [579, 138] width 394 height 12
click at [529, 436] on span "Ajouter des fichiers" at bounding box center [556, 440] width 91 height 16
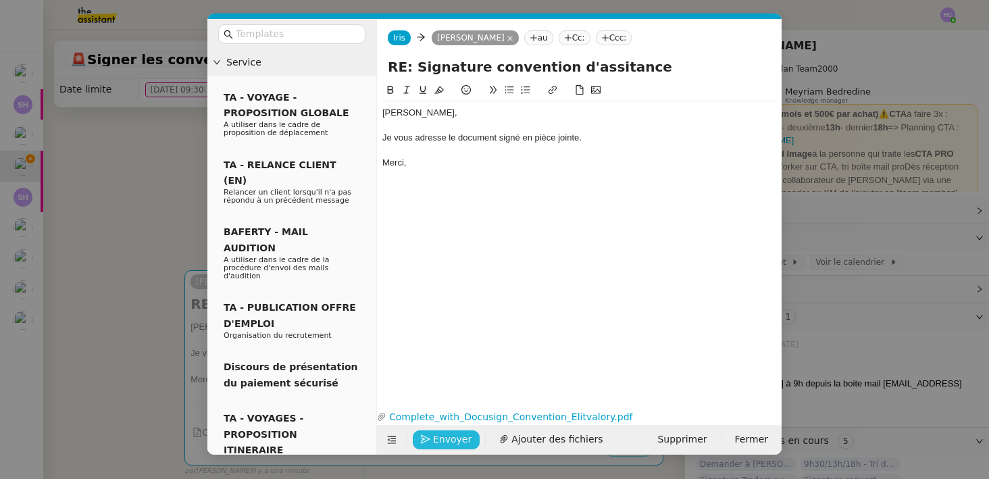
click at [457, 442] on span "Envoyer" at bounding box center [452, 440] width 38 height 16
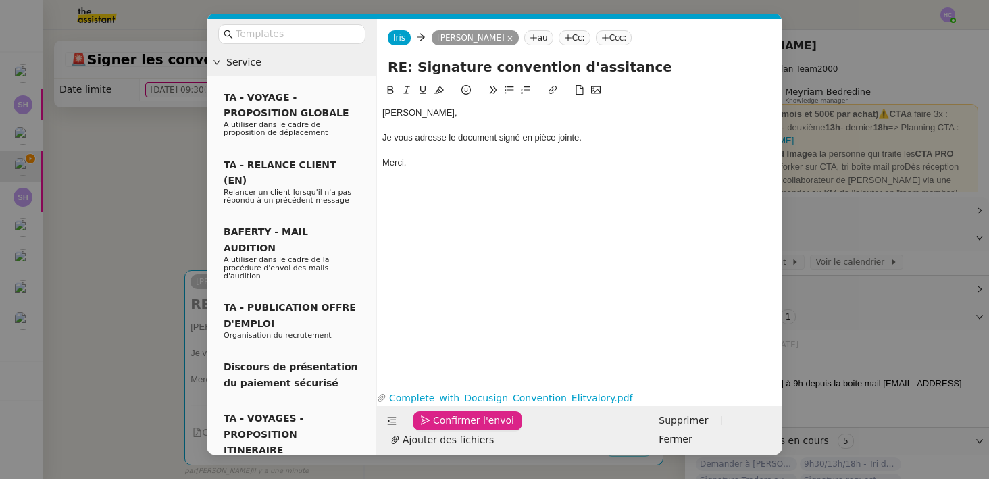
click at [457, 428] on span "Confirmer l'envoi" at bounding box center [473, 421] width 81 height 16
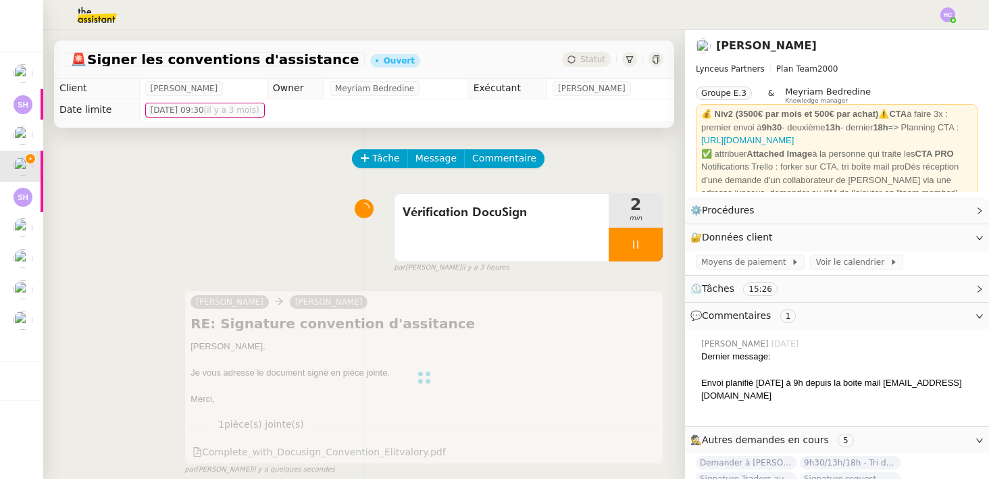
scroll to position [0, 0]
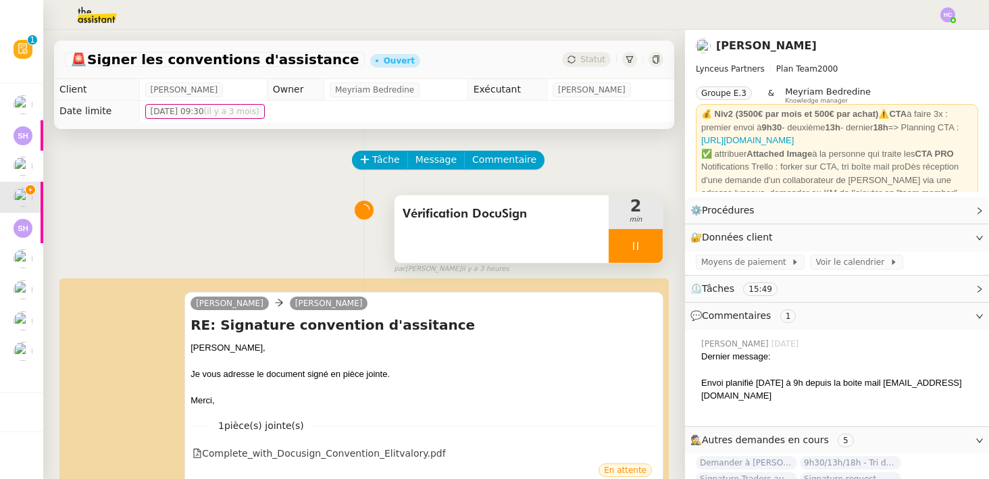
click at [656, 247] on div at bounding box center [635, 246] width 54 height 34
click at [656, 247] on button at bounding box center [648, 246] width 27 height 34
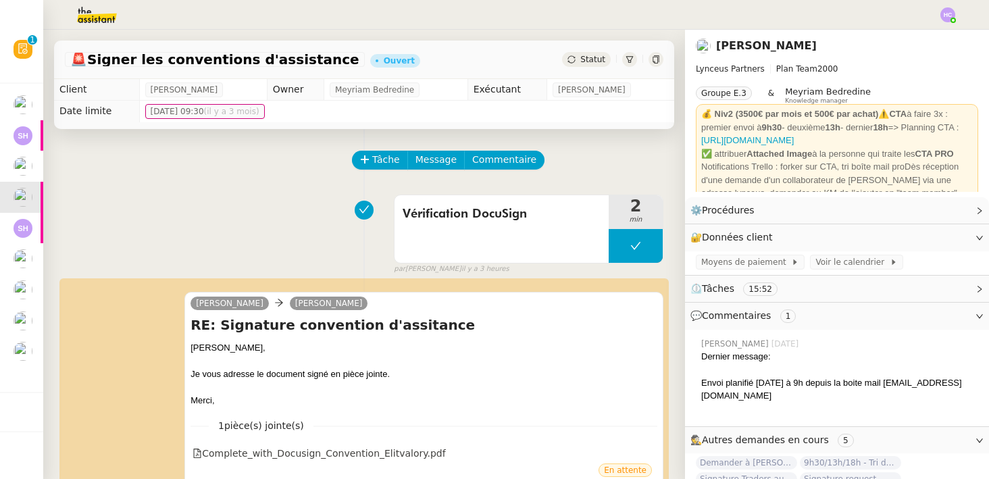
click at [597, 57] on span "Statut" at bounding box center [592, 59] width 25 height 9
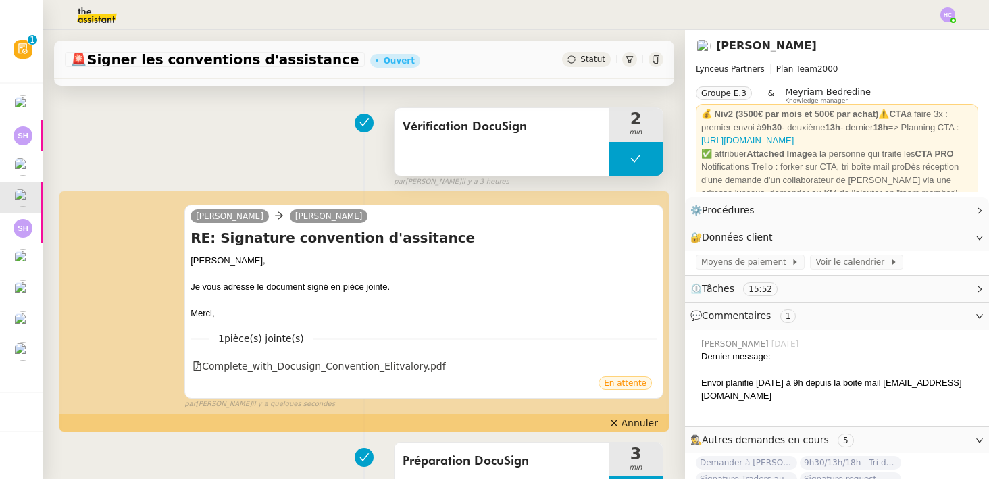
scroll to position [166, 0]
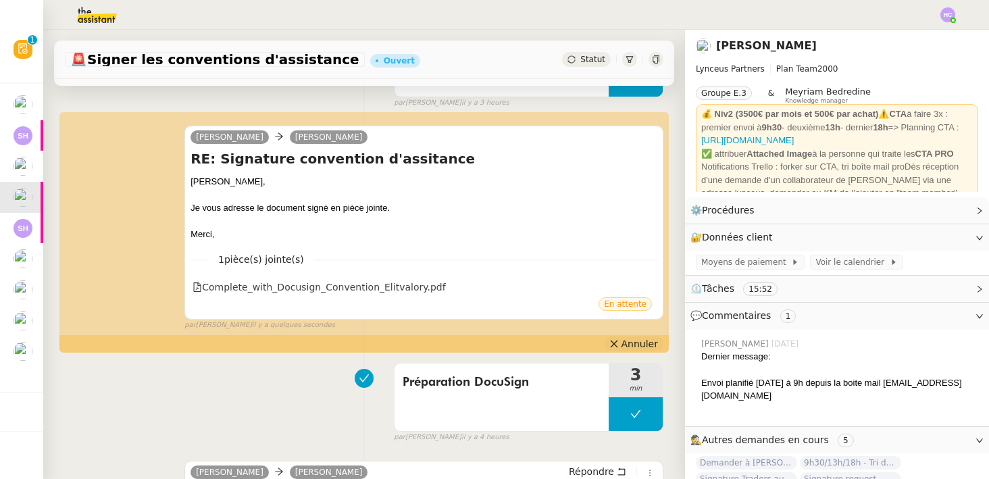
click at [639, 346] on span "Annuler" at bounding box center [639, 344] width 36 height 14
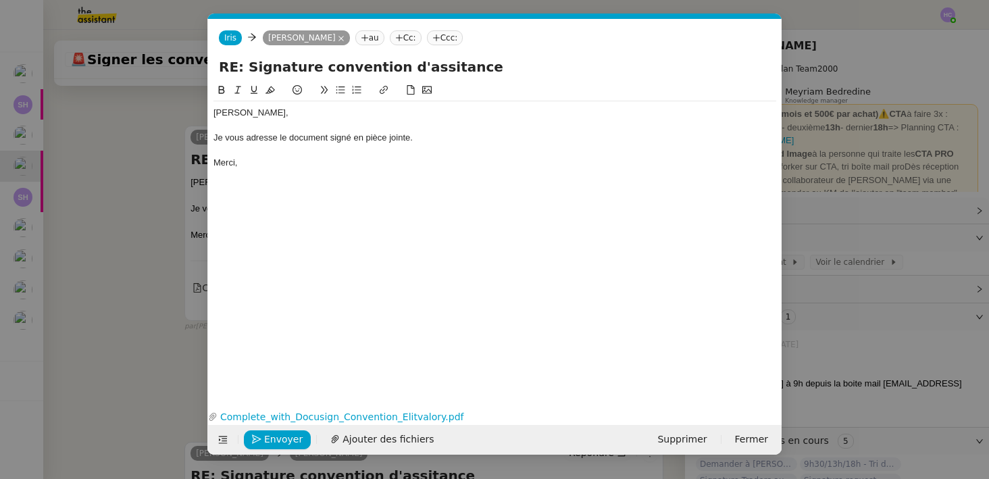
scroll to position [0, 28]
click at [390, 42] on nz-tag "Cc:" at bounding box center [406, 37] width 32 height 15
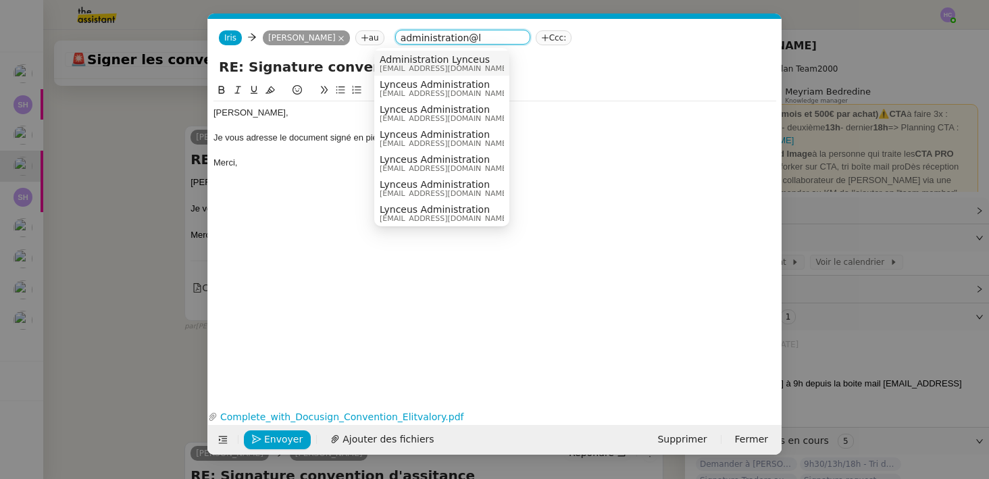
type input "administration@l"
click at [438, 65] on span "administration@lynceus-partners.com" at bounding box center [445, 68] width 130 height 7
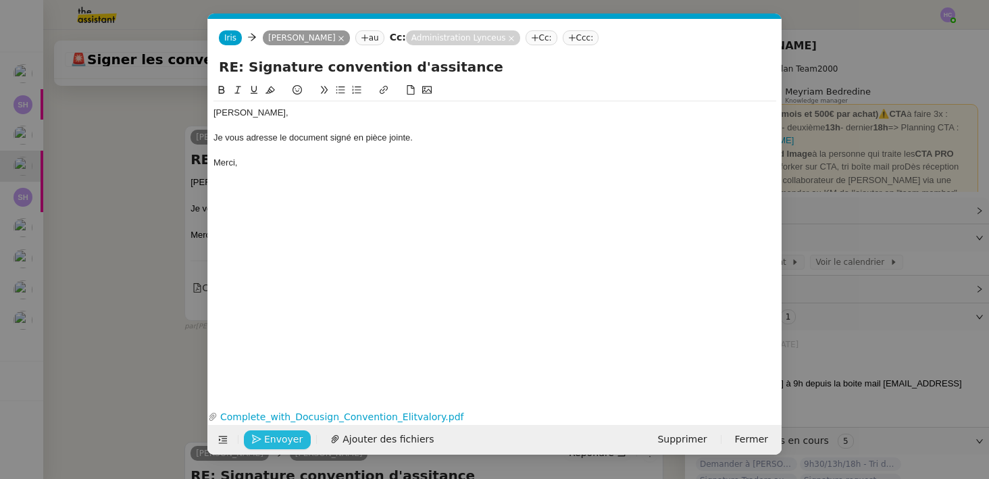
click at [286, 440] on span "Envoyer" at bounding box center [283, 440] width 38 height 16
click at [286, 440] on span "Confirmer l'envoi" at bounding box center [304, 440] width 81 height 16
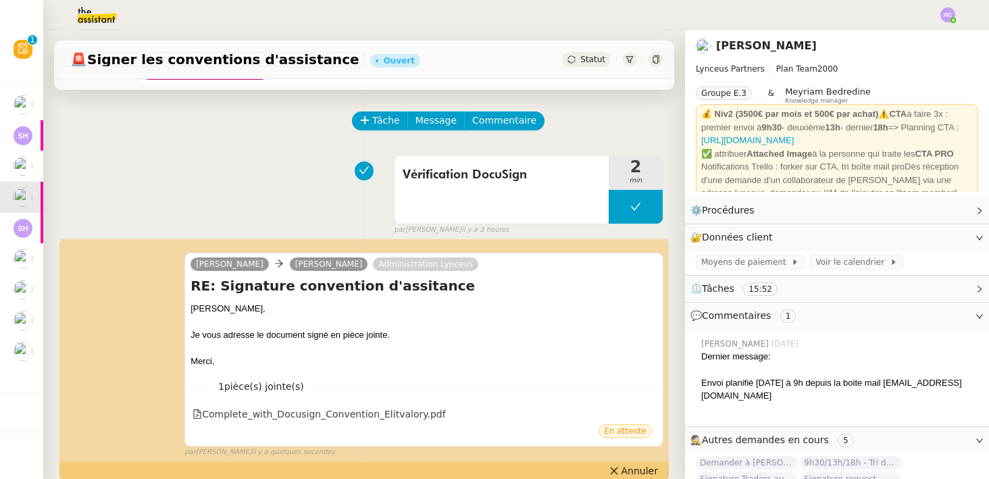
scroll to position [0, 0]
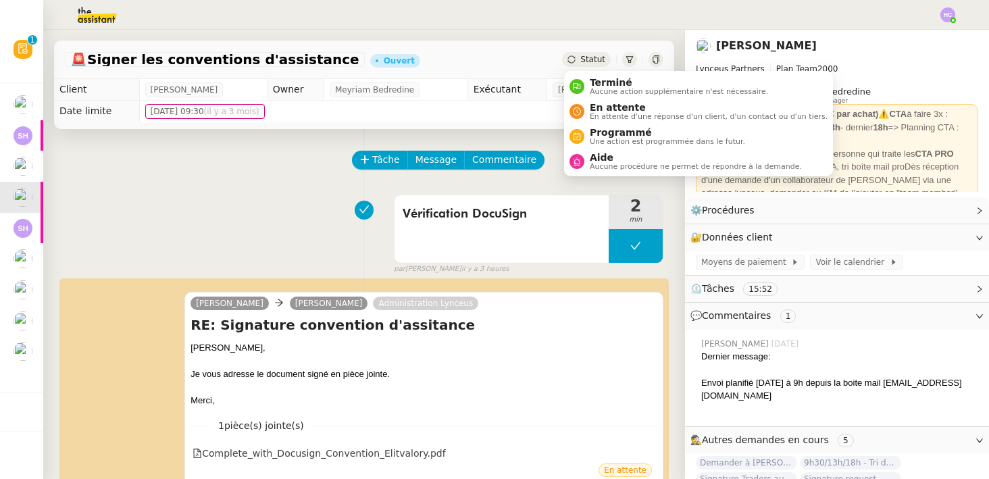
click at [591, 63] on span "Statut" at bounding box center [592, 59] width 25 height 9
click at [594, 80] on span "Terminé" at bounding box center [679, 82] width 178 height 11
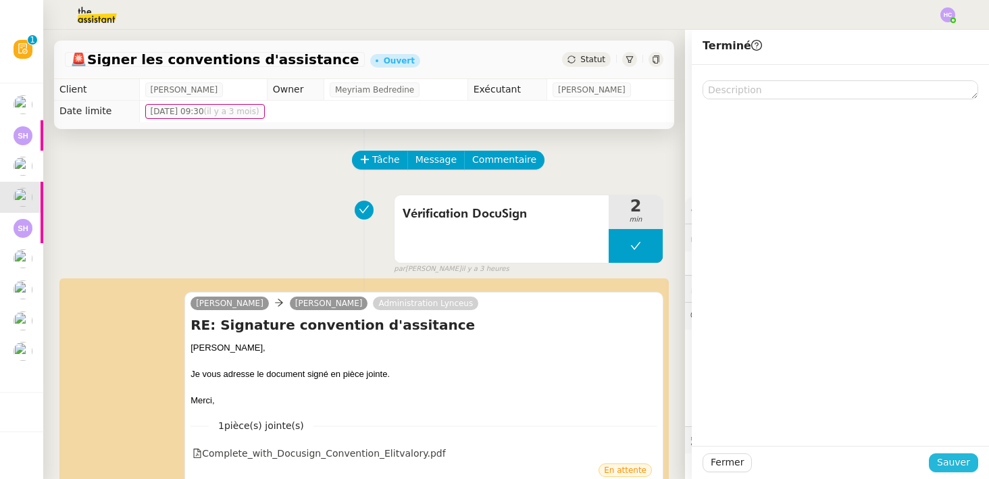
click at [956, 462] on span "Sauver" at bounding box center [953, 462] width 33 height 16
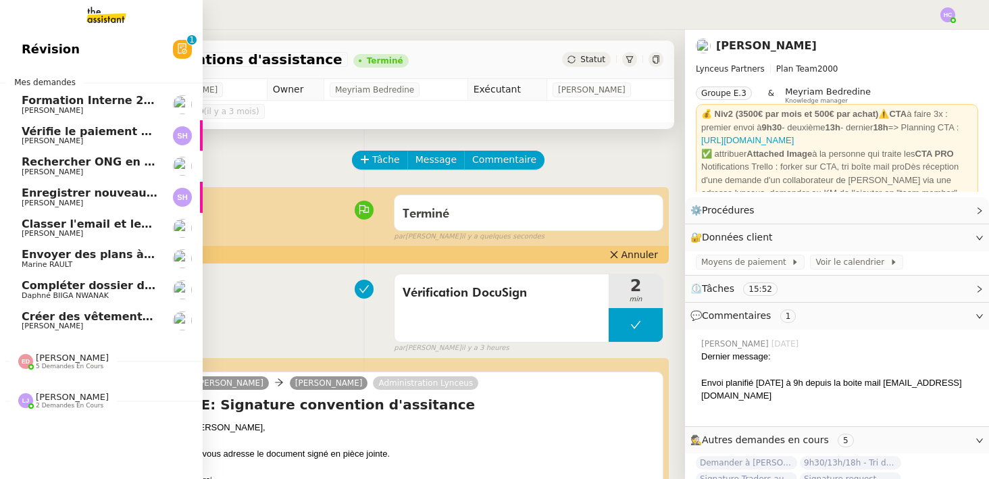
click at [90, 195] on span "Enregistrer nouveau client et contrat" at bounding box center [135, 192] width 227 height 13
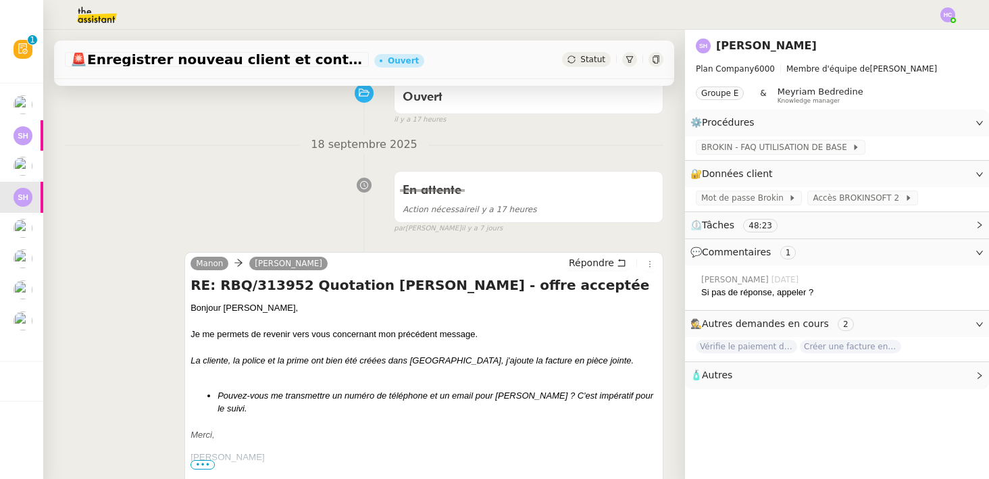
scroll to position [194, 0]
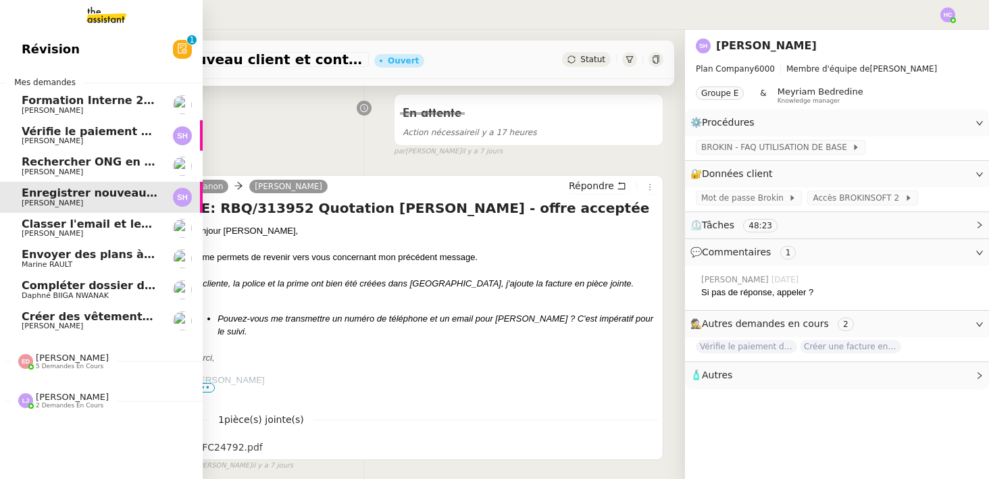
click at [84, 142] on span "[PERSON_NAME]" at bounding box center [90, 141] width 136 height 8
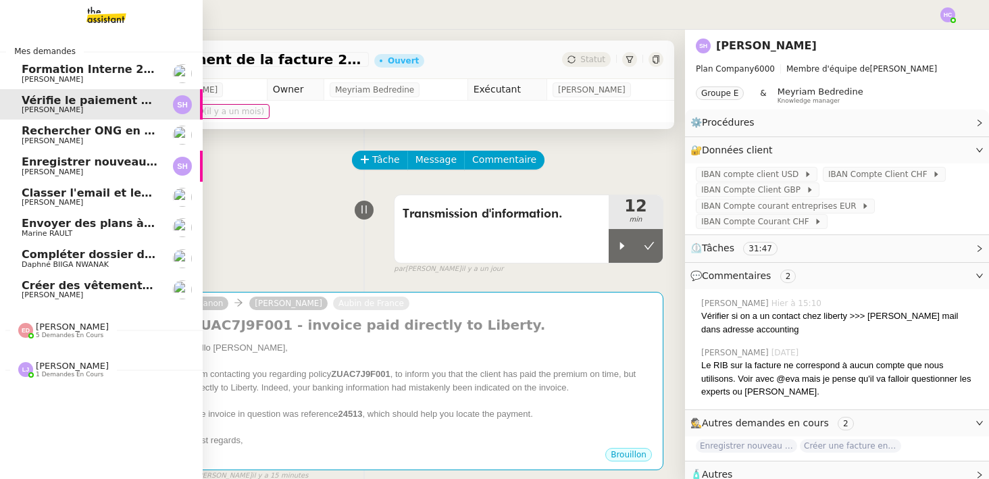
click at [59, 131] on span "Rechercher ONG en [GEOGRAPHIC_DATA] et lancer campagne" at bounding box center [208, 130] width 373 height 13
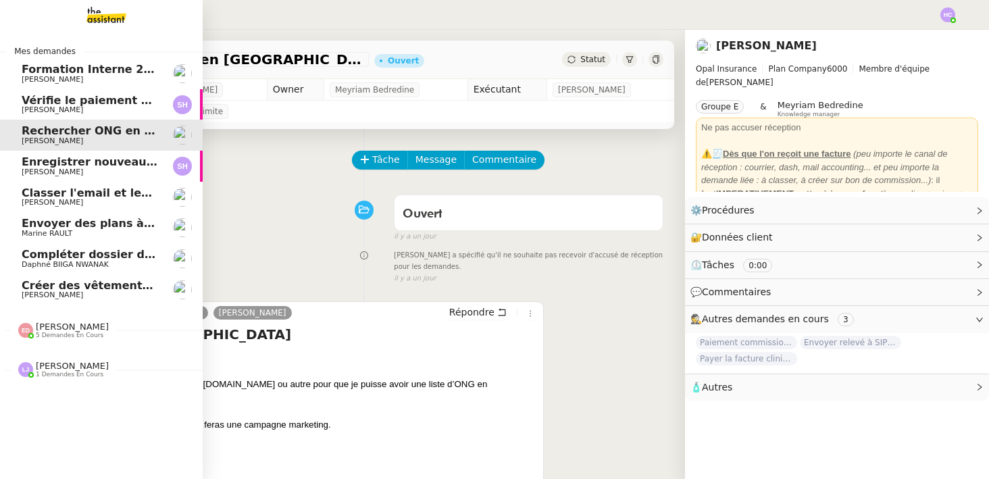
click at [37, 93] on link "Vérifie le paiement de la facture 24513 Sarah Hadj" at bounding box center [101, 104] width 203 height 31
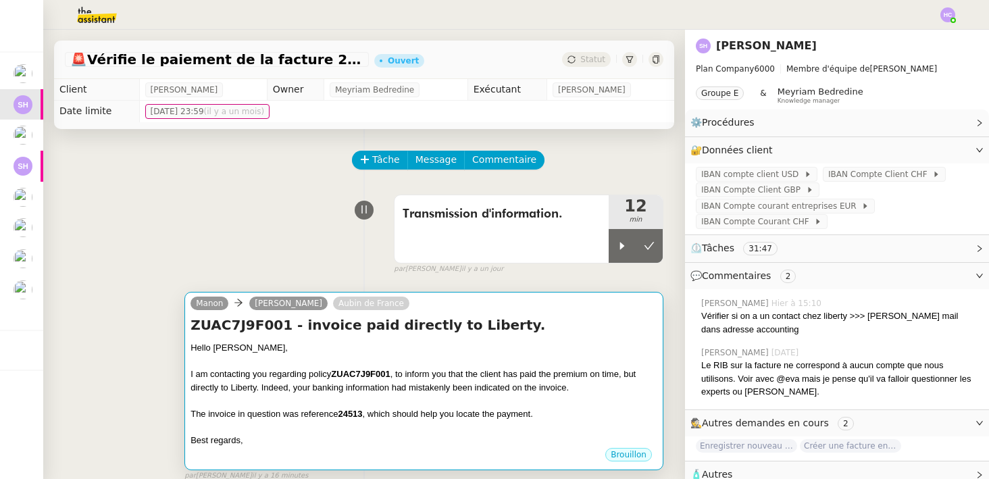
click at [232, 349] on div "Hello Monica," at bounding box center [423, 348] width 467 height 14
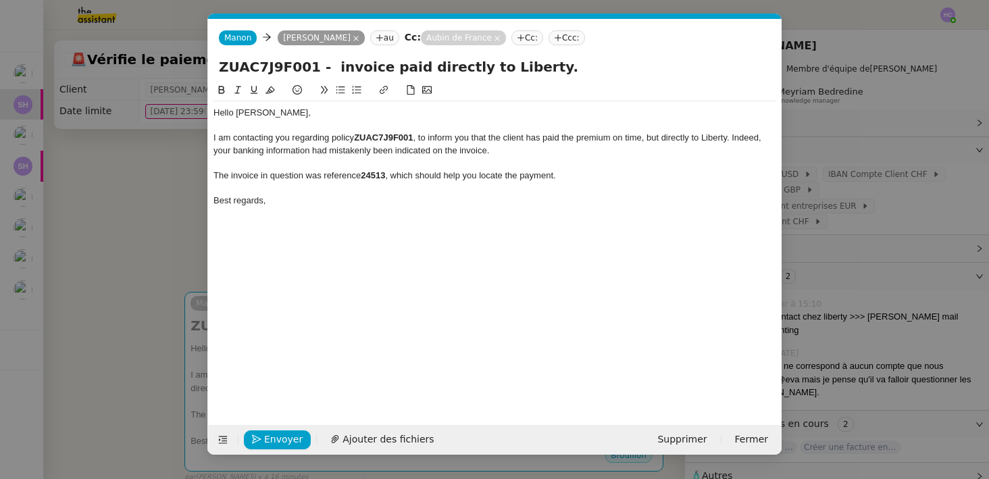
scroll to position [0, 28]
click at [259, 112] on div "Hello Monica," at bounding box center [494, 113] width 563 height 12
click at [301, 133] on div "I am contacting you regarding policy ZUAC7J9F001 , to inform you that the clien…" at bounding box center [494, 144] width 563 height 25
click at [351, 165] on div at bounding box center [494, 163] width 563 height 12
click at [288, 440] on span "Envoyer" at bounding box center [283, 440] width 38 height 16
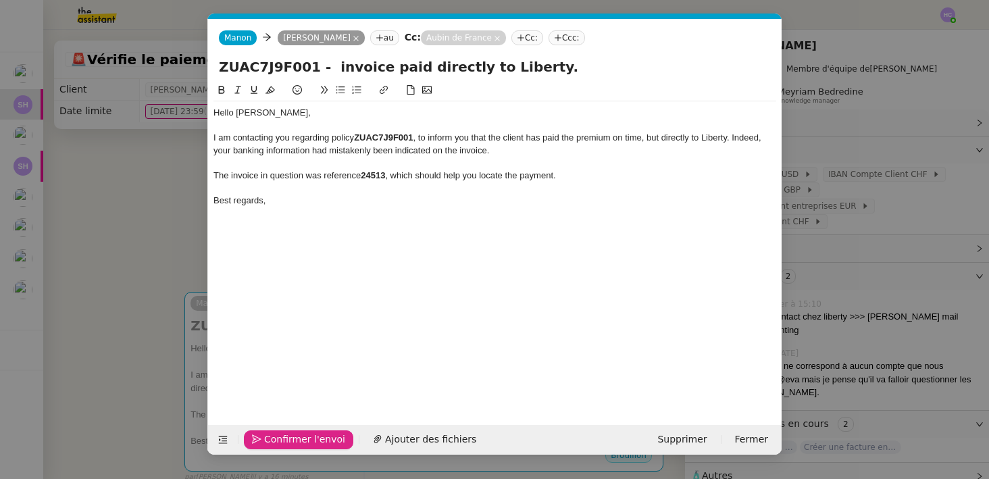
click at [288, 440] on span "Confirmer l'envoi" at bounding box center [304, 440] width 81 height 16
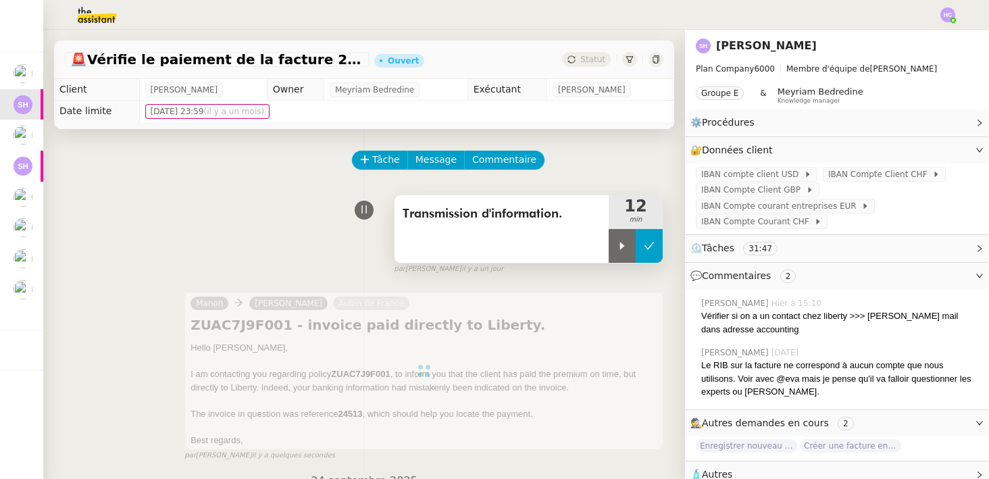
click at [654, 249] on icon at bounding box center [649, 245] width 11 height 11
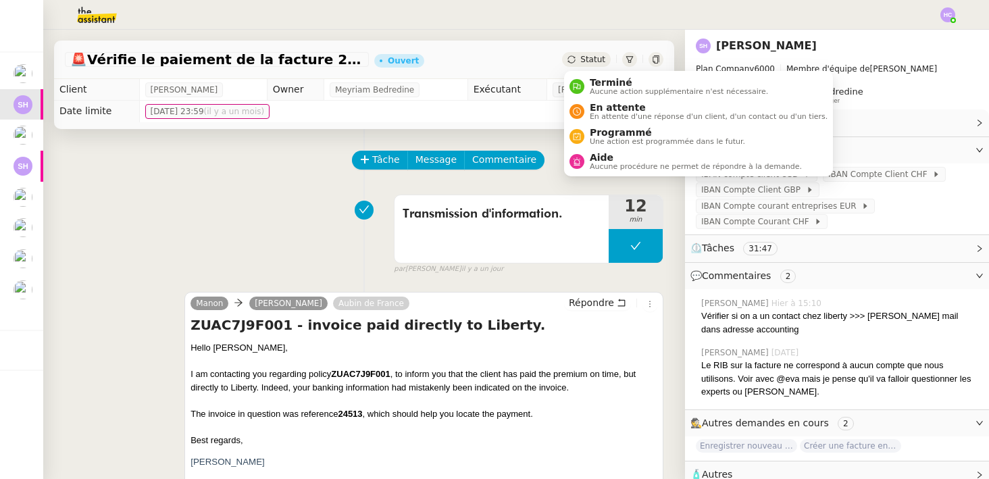
click at [587, 58] on span "Statut" at bounding box center [592, 59] width 25 height 9
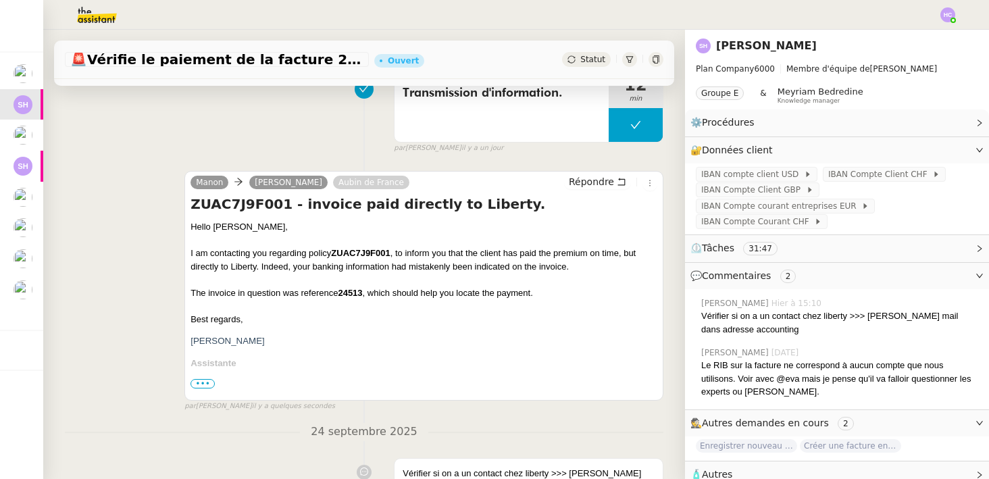
scroll to position [0, 0]
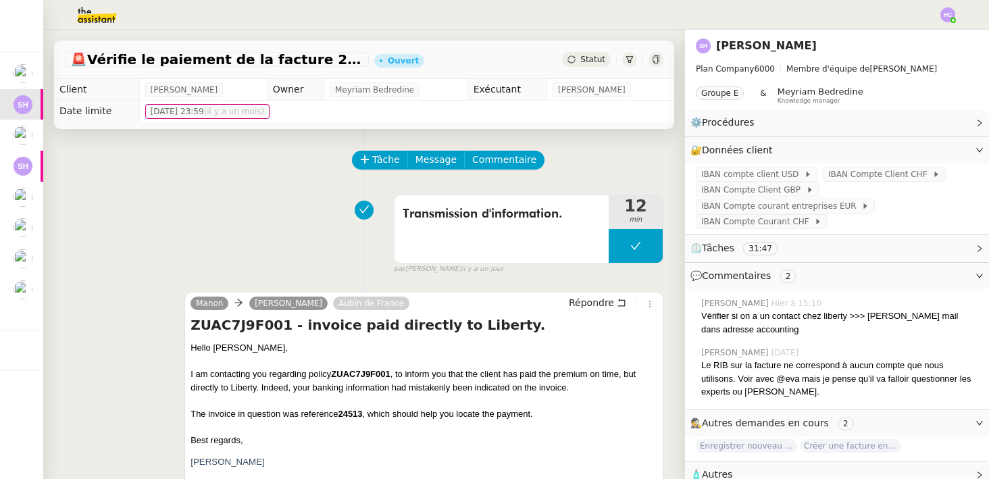
click at [589, 55] on span "Statut" at bounding box center [592, 59] width 25 height 9
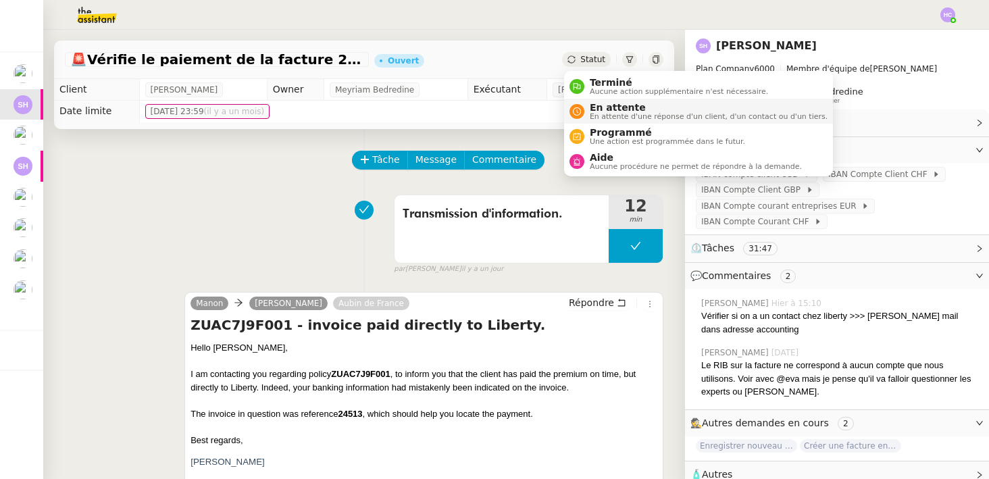
click at [619, 110] on span "En attente" at bounding box center [709, 107] width 238 height 11
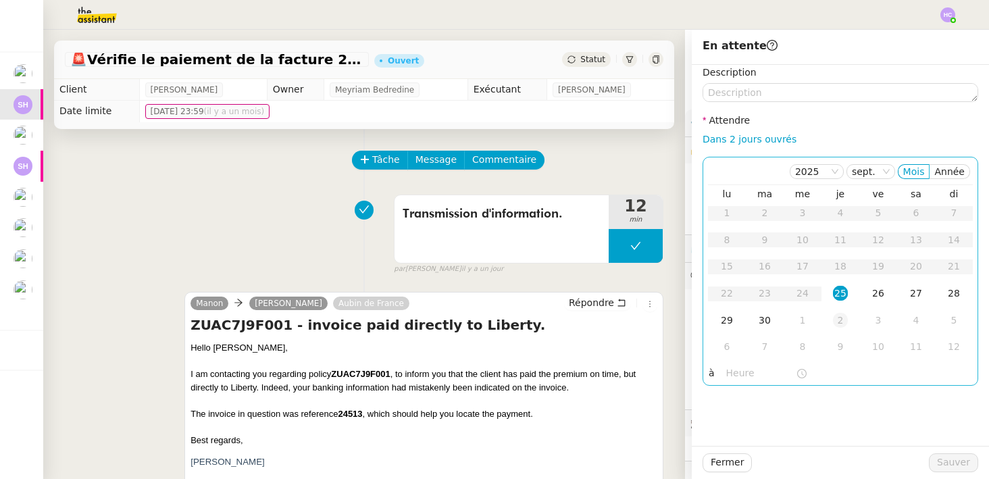
click at [839, 314] on div "2" at bounding box center [840, 320] width 15 height 15
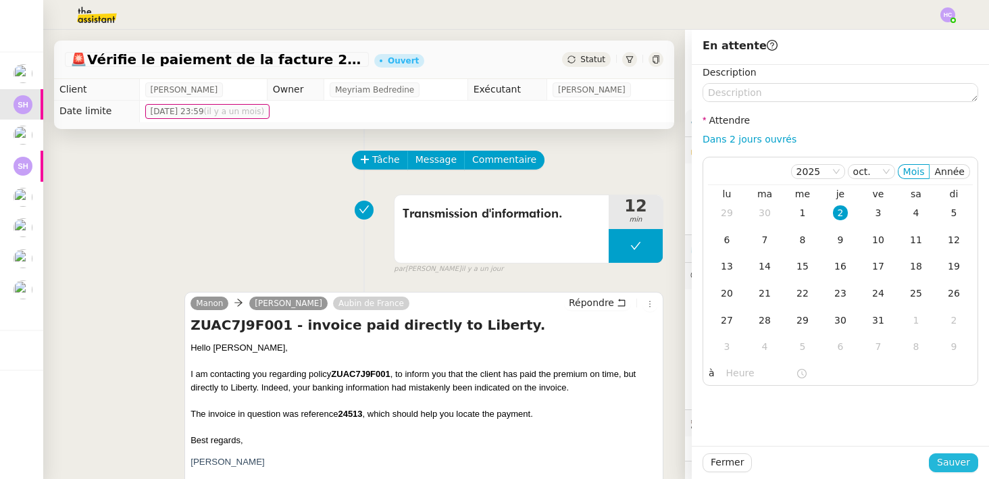
click at [954, 463] on span "Sauver" at bounding box center [953, 462] width 33 height 16
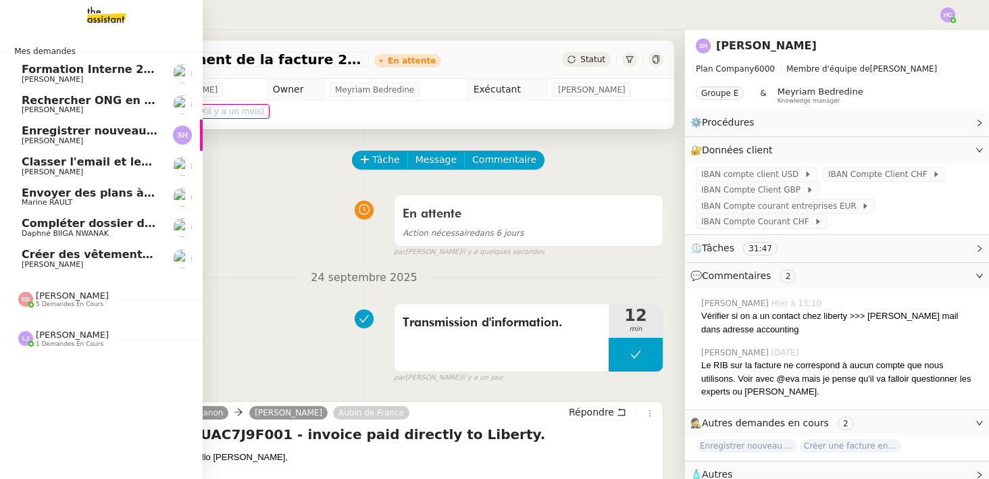
click at [59, 106] on span "[PERSON_NAME]" at bounding box center [52, 109] width 61 height 9
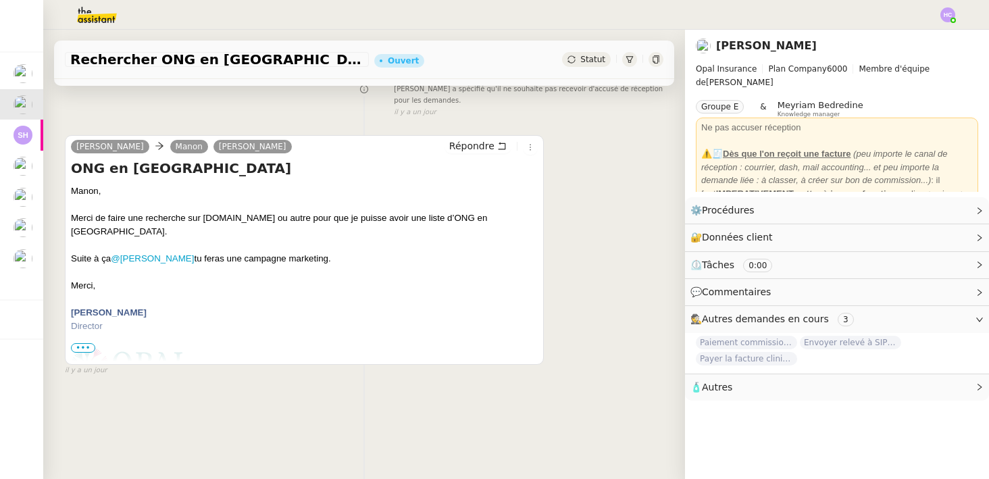
scroll to position [172, 0]
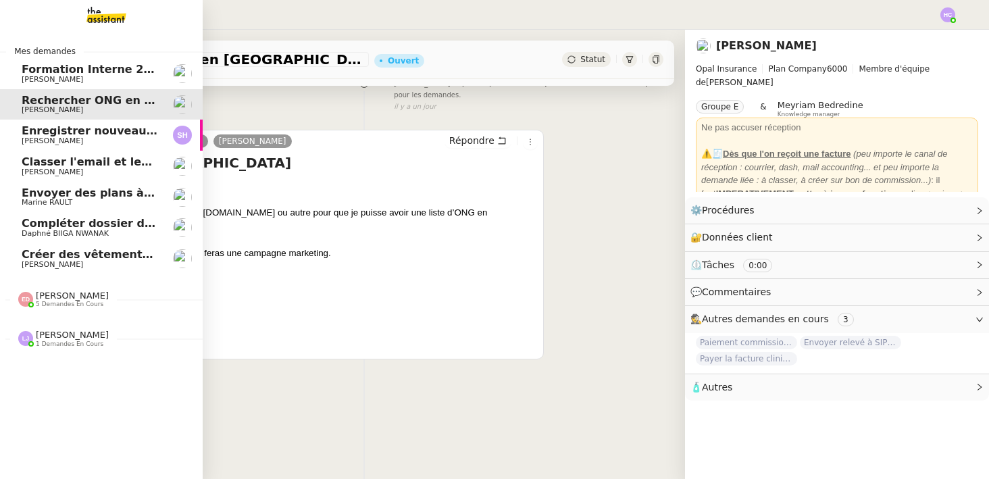
click at [59, 134] on span "Enregistrer nouveau client et contrat" at bounding box center [135, 130] width 227 height 13
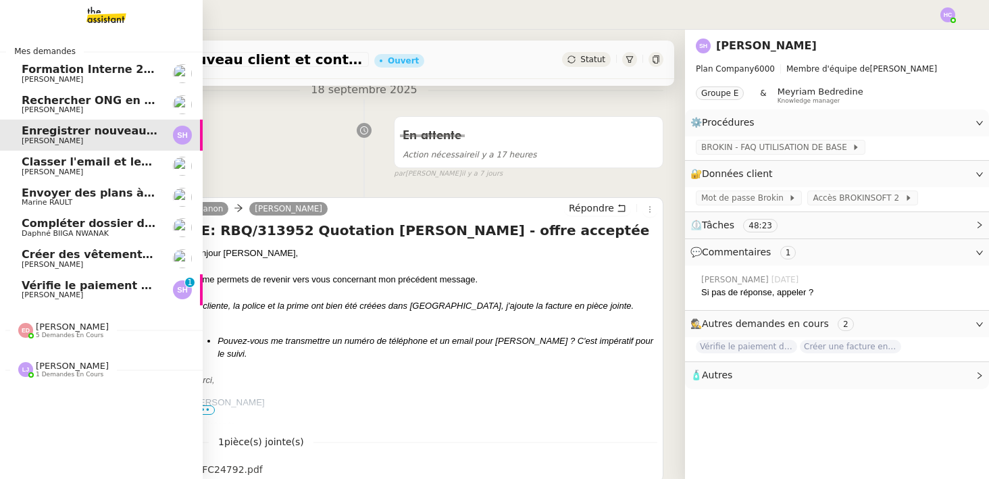
click at [67, 289] on span "Vérifie le paiement de la facture 24513" at bounding box center [141, 285] width 238 height 13
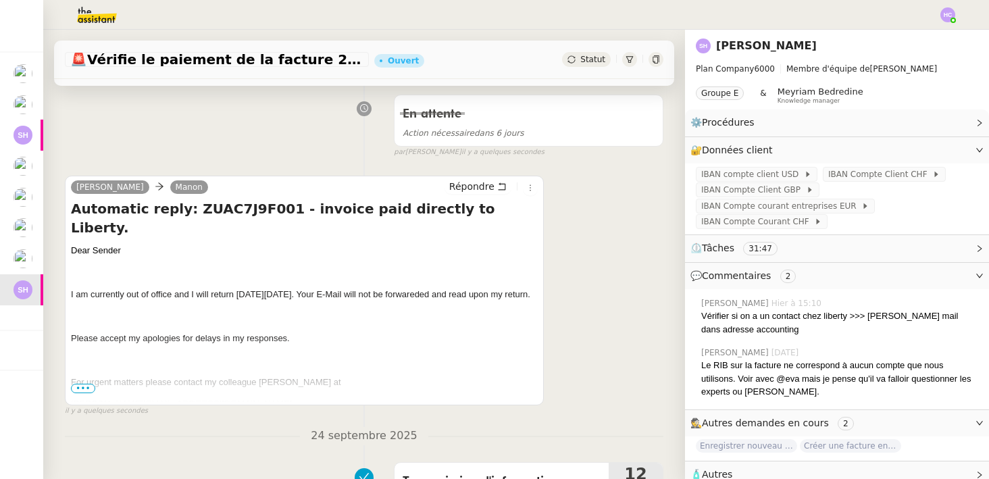
scroll to position [194, 0]
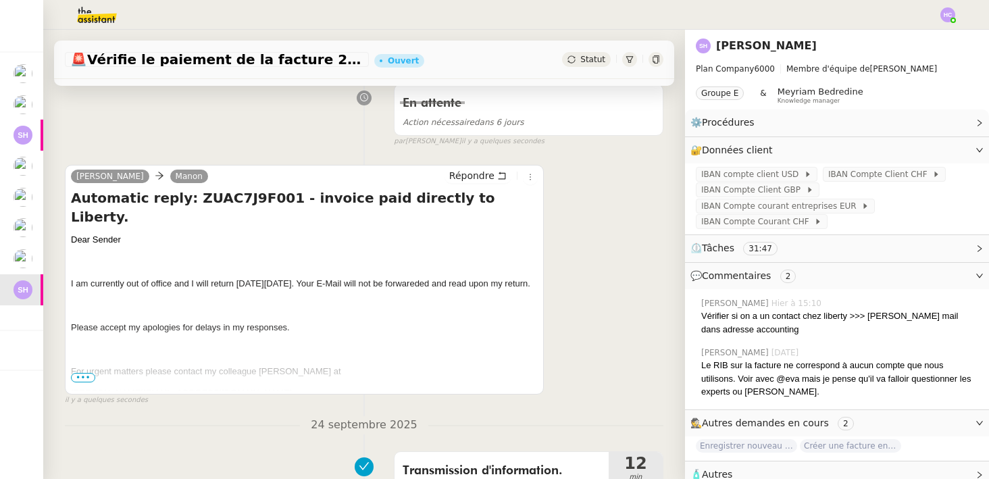
click at [82, 375] on span "•••" at bounding box center [83, 377] width 24 height 9
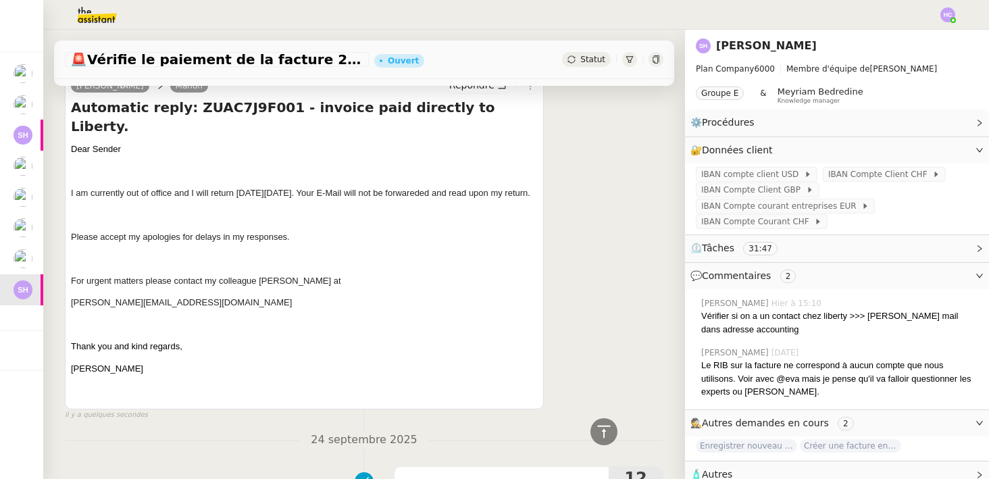
scroll to position [298, 0]
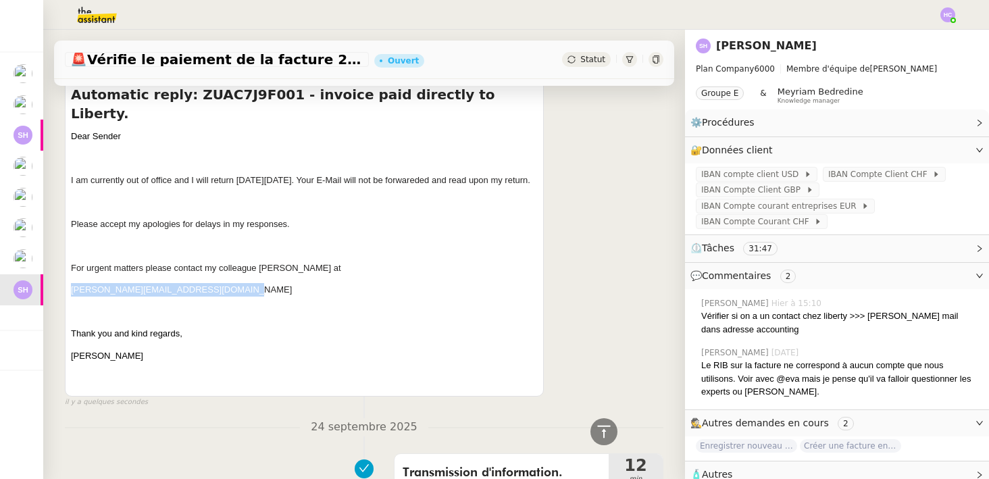
drag, startPoint x: 241, startPoint y: 283, endPoint x: 114, endPoint y: 275, distance: 127.2
click at [114, 275] on div "Dear Sender I am currently out of office and I will return on Monday October 13…" at bounding box center [304, 257] width 467 height 255
copy span "Renate.Seyedi@LibertyGlobalGroup.com"
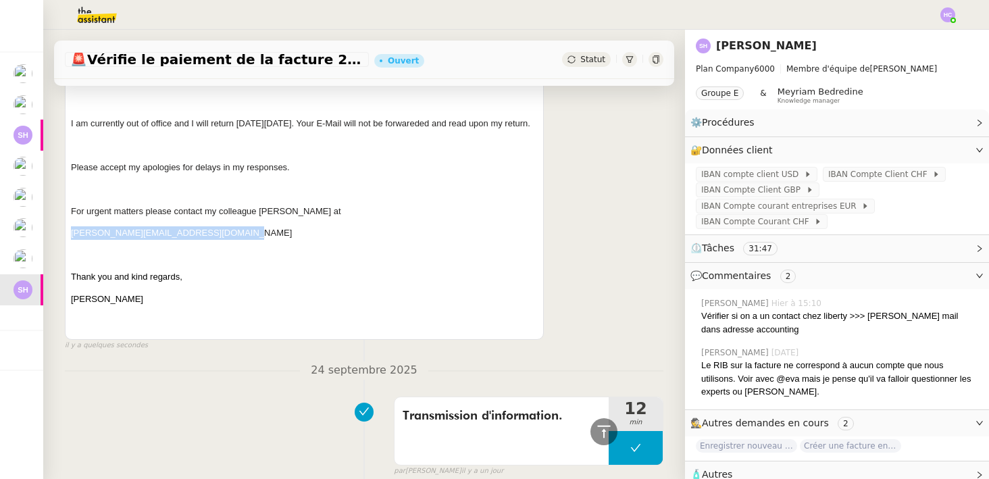
scroll to position [0, 0]
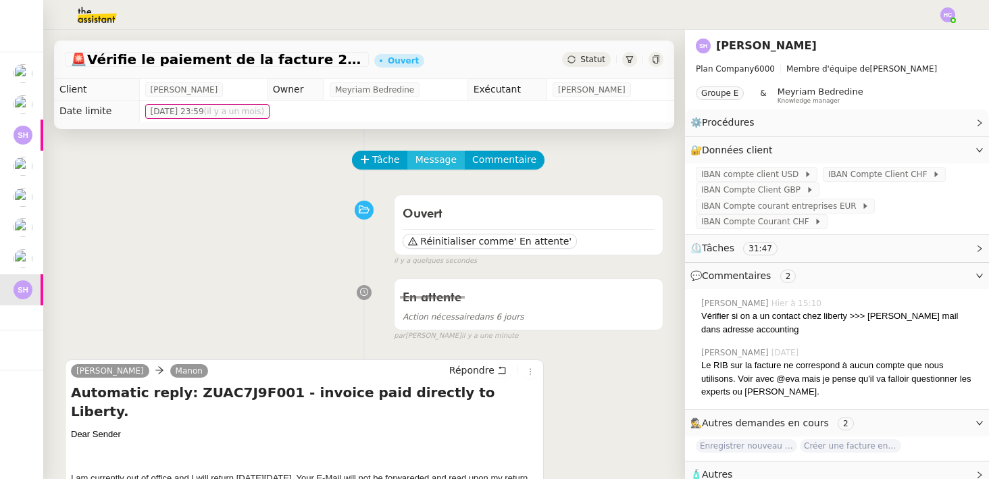
click at [420, 158] on span "Message" at bounding box center [435, 160] width 41 height 16
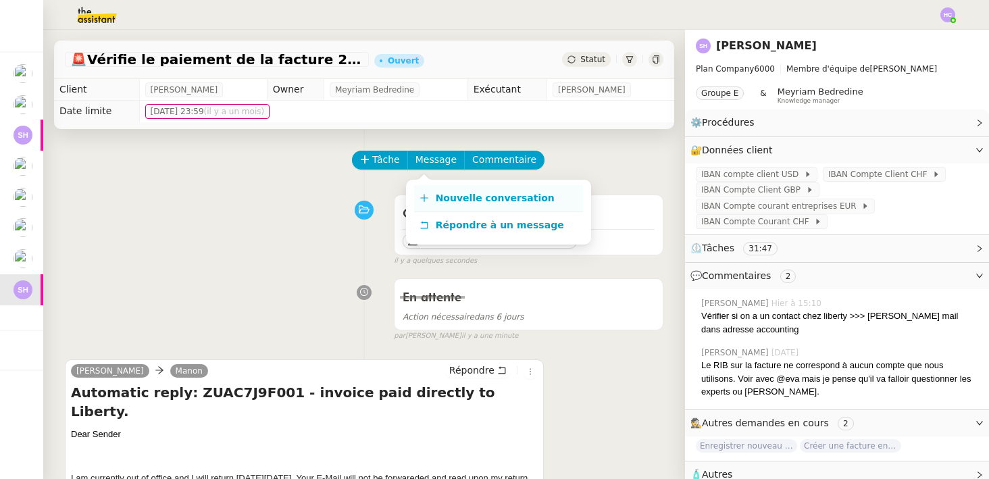
click at [436, 198] on span "Nouvelle conversation" at bounding box center [495, 197] width 119 height 11
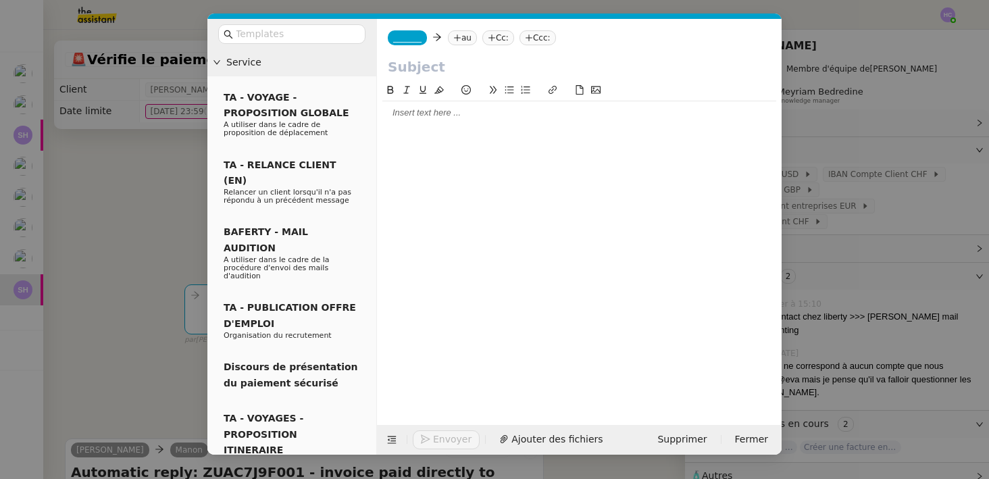
click at [408, 39] on span "_______" at bounding box center [407, 37] width 28 height 9
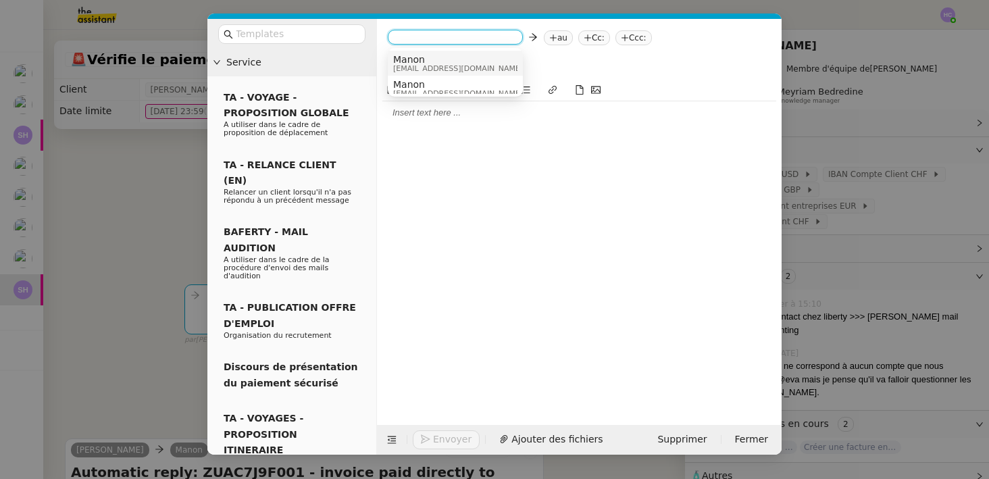
click at [408, 70] on span "manon@pspi.ch" at bounding box center [458, 68] width 130 height 7
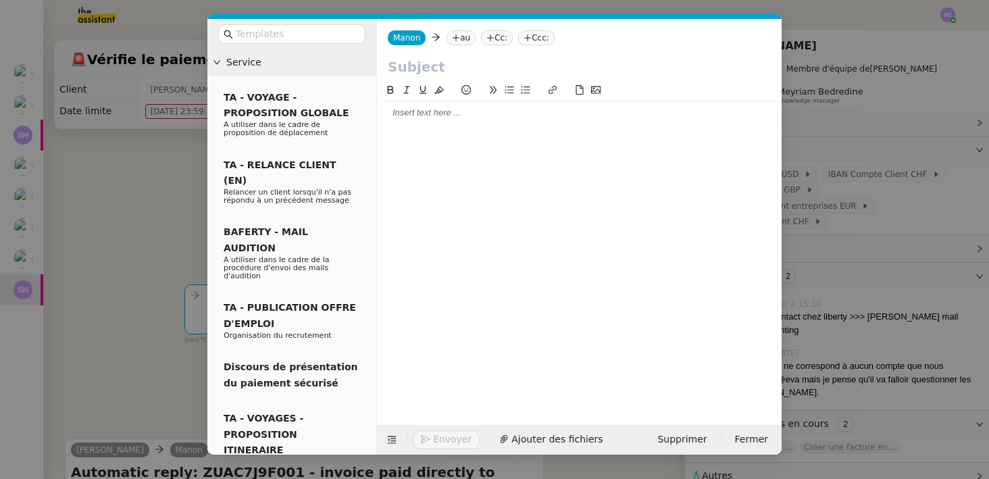
click at [459, 36] on nz-tag "au" at bounding box center [460, 37] width 29 height 15
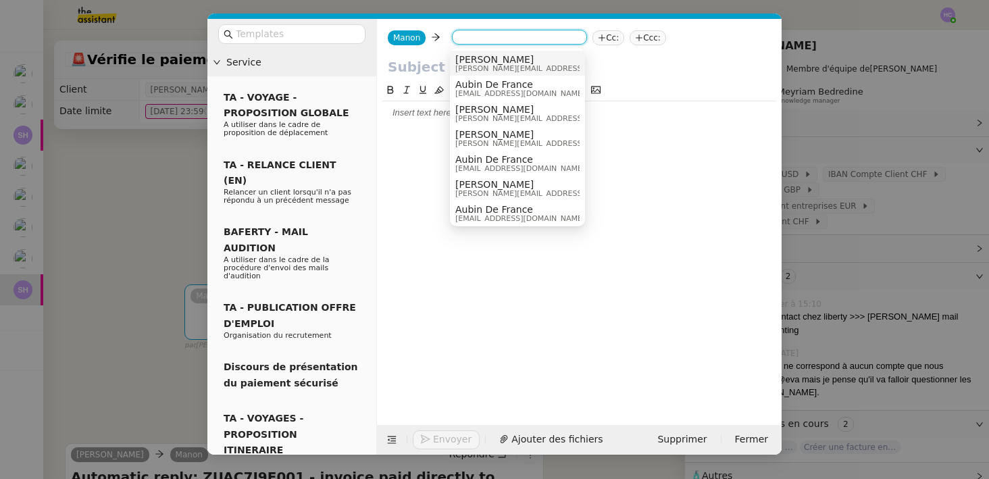
paste input "Renate.Seyedi@LibertyGlobalGroup.com"
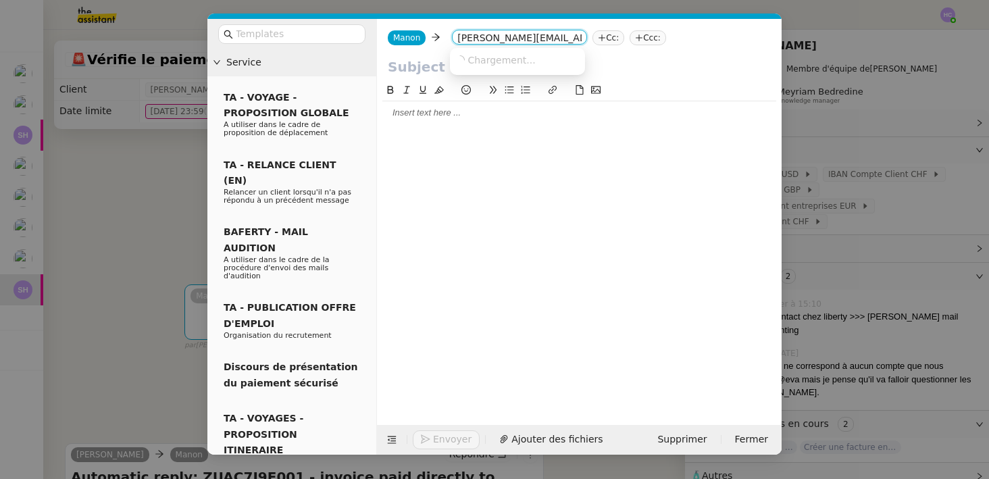
scroll to position [0, 53]
type input "Renate.Seyedi@LibertyGlobalGroup.com"
click at [608, 41] on nz-tag "Cc:" at bounding box center [608, 37] width 32 height 15
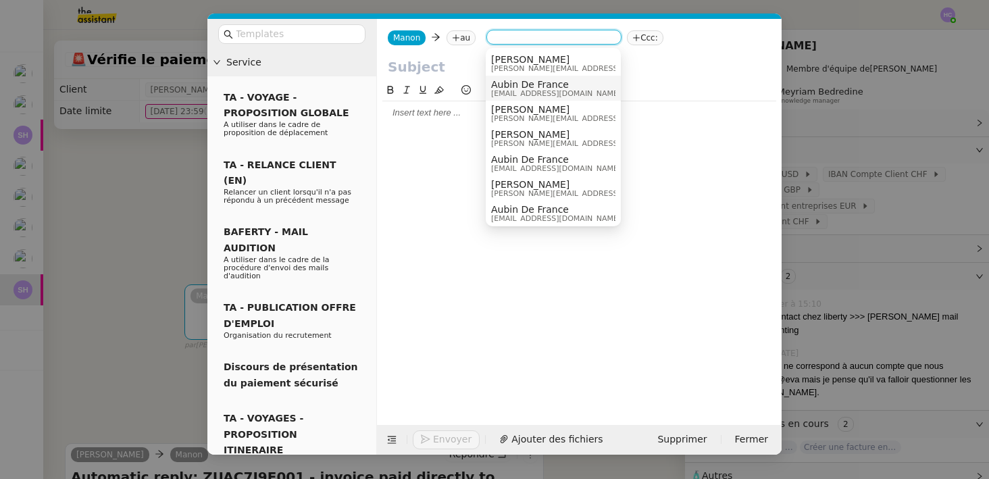
click at [544, 82] on span "Aubin De France" at bounding box center [556, 84] width 130 height 11
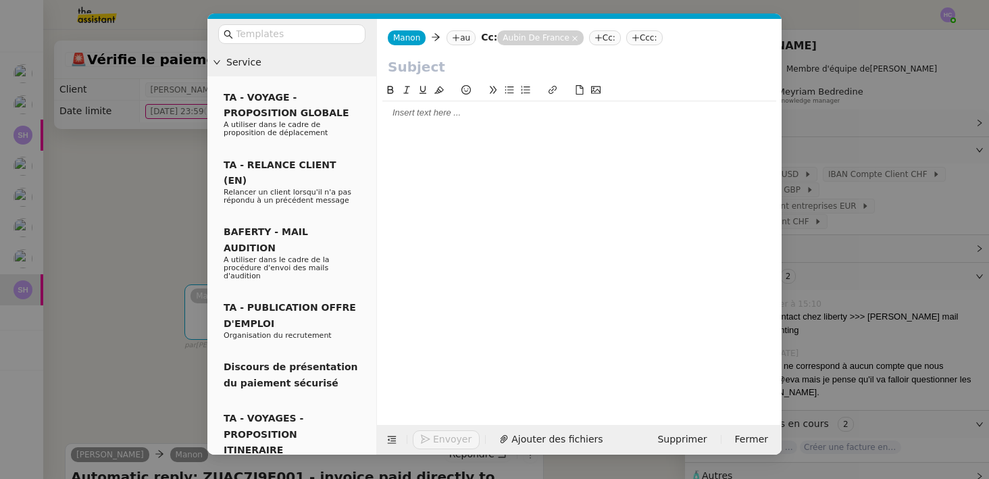
click at [157, 323] on nz-modal-container "Service TA - VOYAGE - PROPOSITION GLOBALE A utiliser dans le cadre de propositi…" at bounding box center [494, 239] width 989 height 479
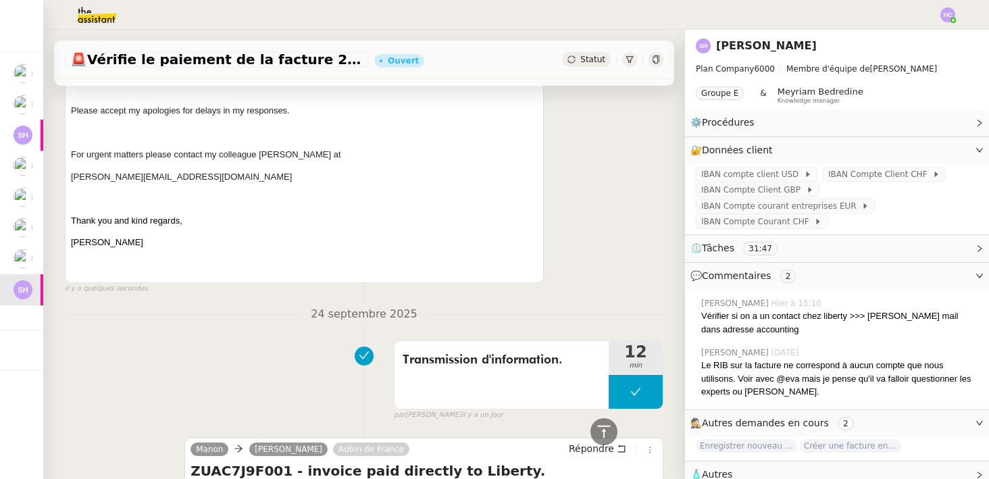
scroll to position [623, 0]
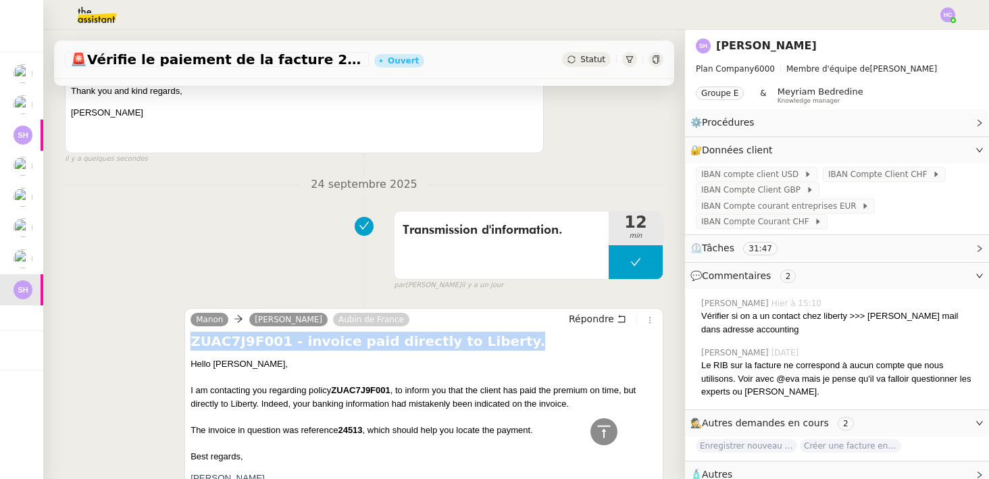
drag, startPoint x: 491, startPoint y: 338, endPoint x: 186, endPoint y: 339, distance: 305.2
click at [186, 339] on div "Manon Wuelser, Monika Aubin de France Répondre ZUAC7J9F001 - invoice paid direc…" at bounding box center [423, 423] width 479 height 230
copy h4 "ZUAC7J9F001 - invoice paid directly to Liberty."
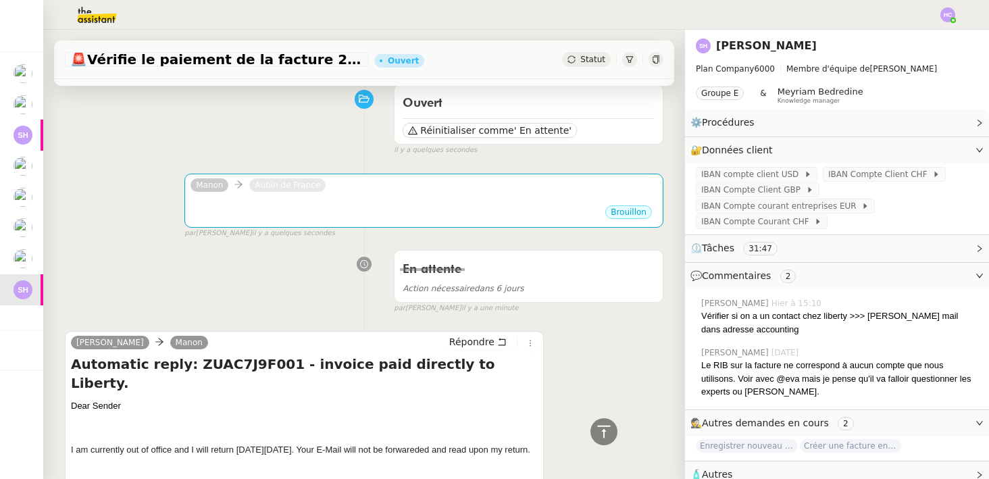
scroll to position [36, 0]
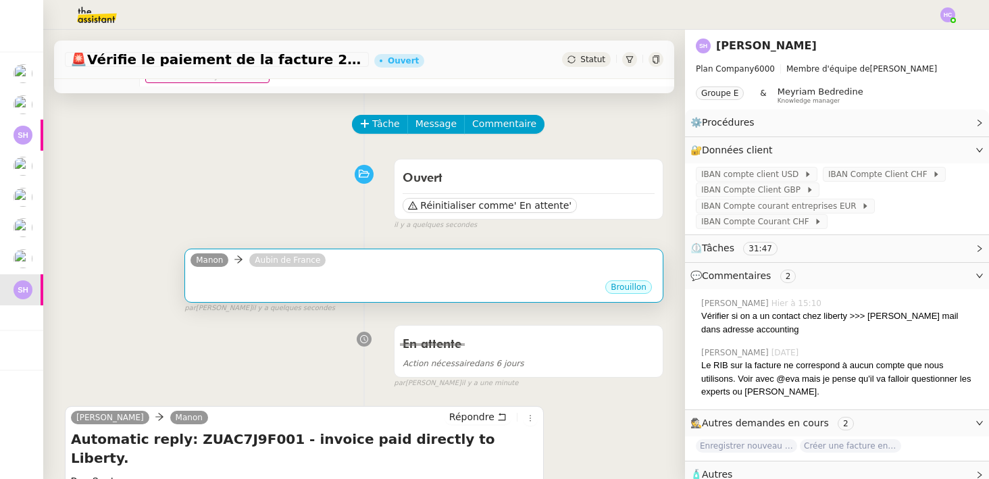
click at [408, 272] on div "•••" at bounding box center [423, 275] width 467 height 7
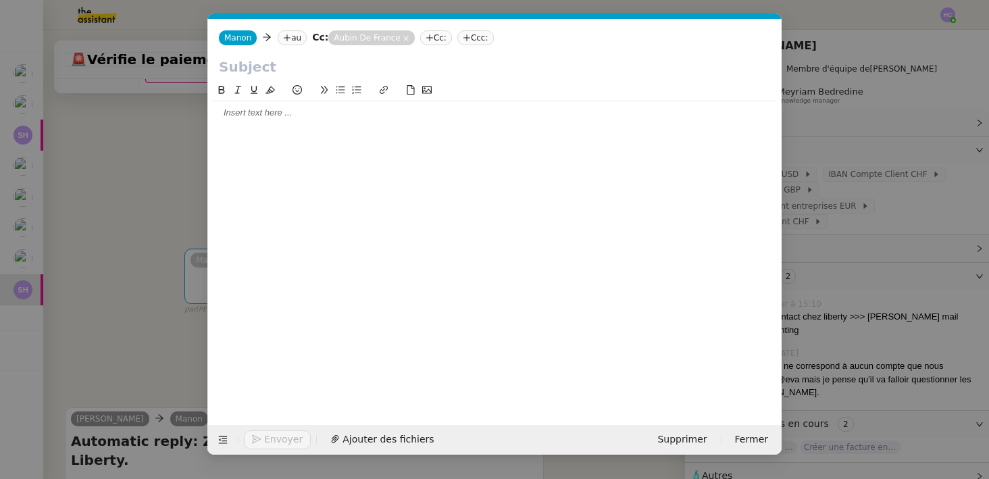
scroll to position [0, 28]
click at [293, 66] on input "text" at bounding box center [495, 67] width 552 height 20
paste input "ZUAC7J9F001 - invoice paid directly to Liberty."
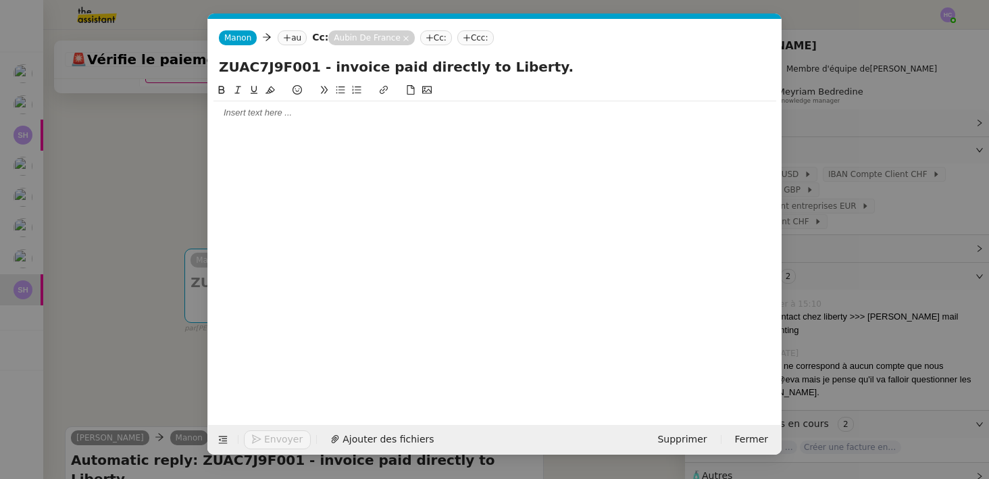
type input "ZUAC7J9F001 - invoice paid directly to Liberty."
click at [149, 258] on nz-modal-container "Service TA - VOYAGE - PROPOSITION GLOBALE A utiliser dans le cadre de propositi…" at bounding box center [494, 239] width 989 height 479
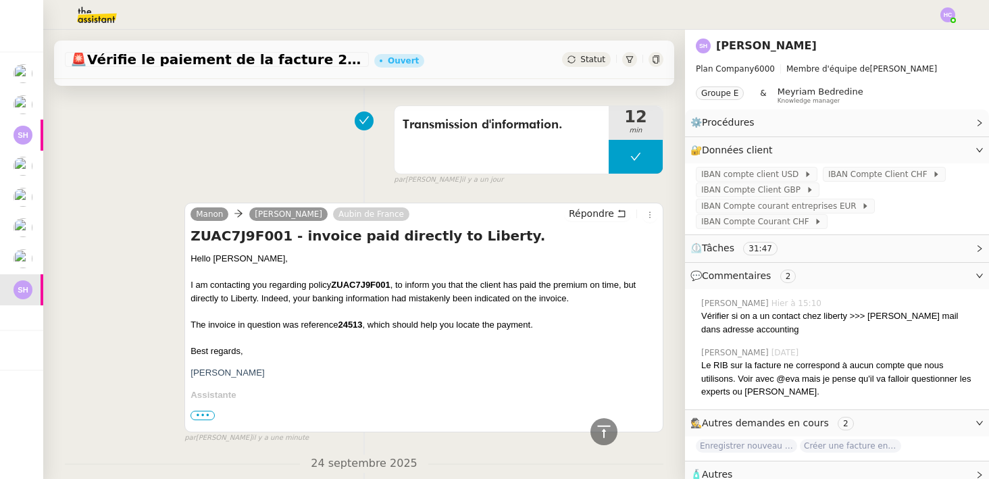
scroll to position [757, 0]
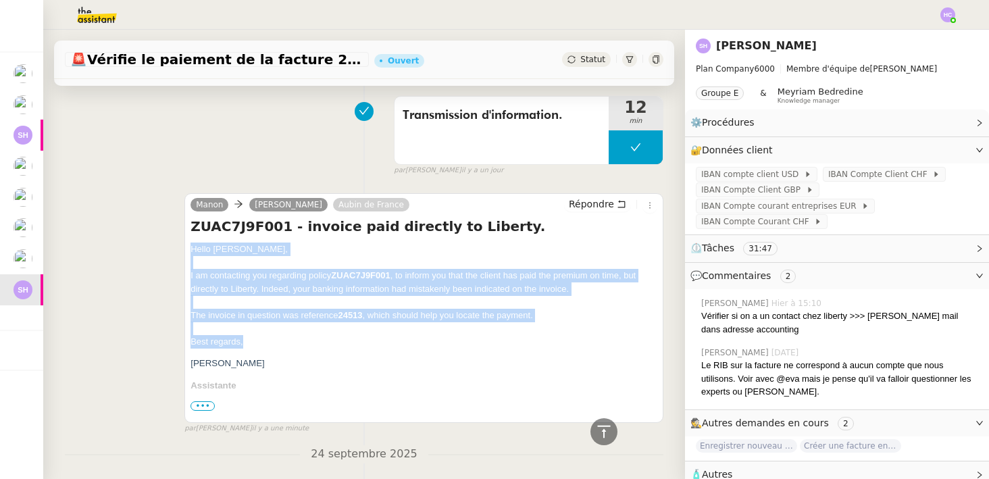
drag, startPoint x: 246, startPoint y: 336, endPoint x: 177, endPoint y: 245, distance: 114.7
click at [177, 245] on div "Manon Wuelser, Monika Aubin de France Répondre ZUAC7J9F001 - invoice paid direc…" at bounding box center [364, 307] width 598 height 253
copy div "Hello Monika, I am contacting you regarding policy ZUAC7J9F001 , to inform you …"
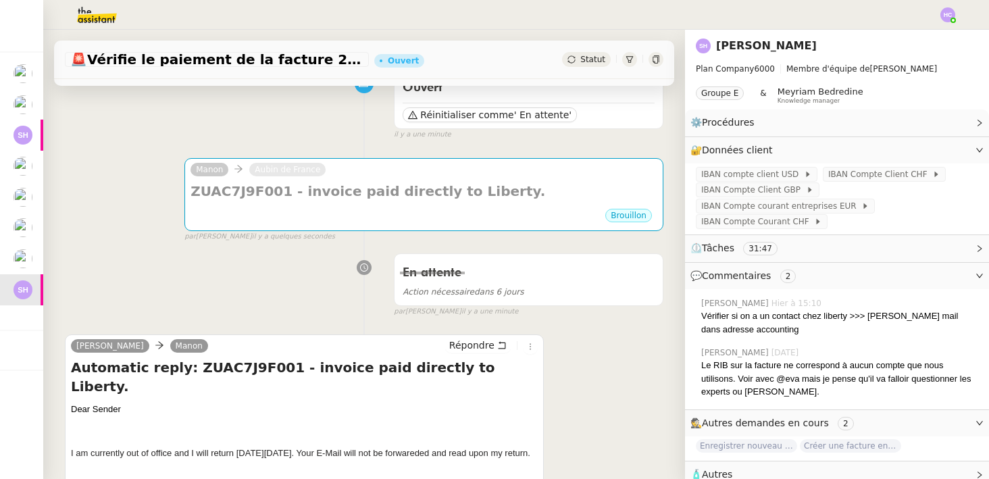
scroll to position [113, 0]
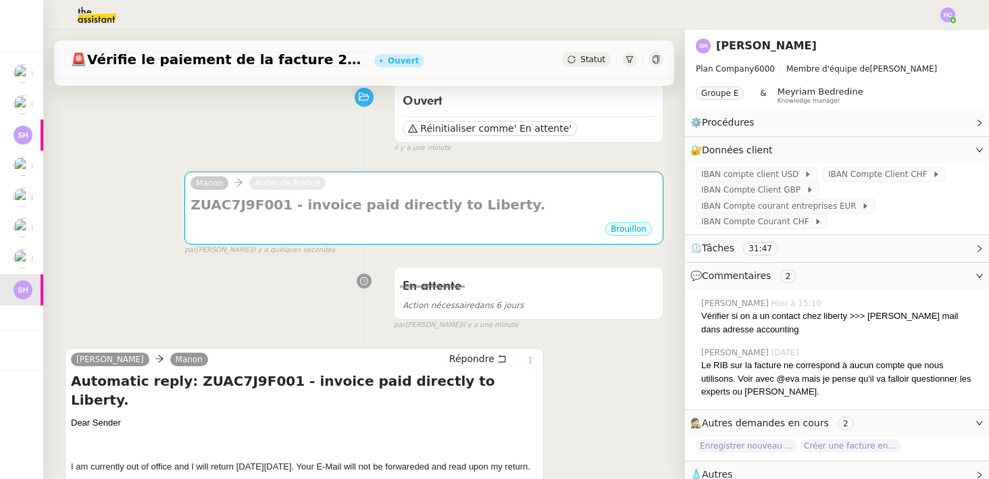
click at [320, 221] on div "Brouillon" at bounding box center [423, 231] width 467 height 20
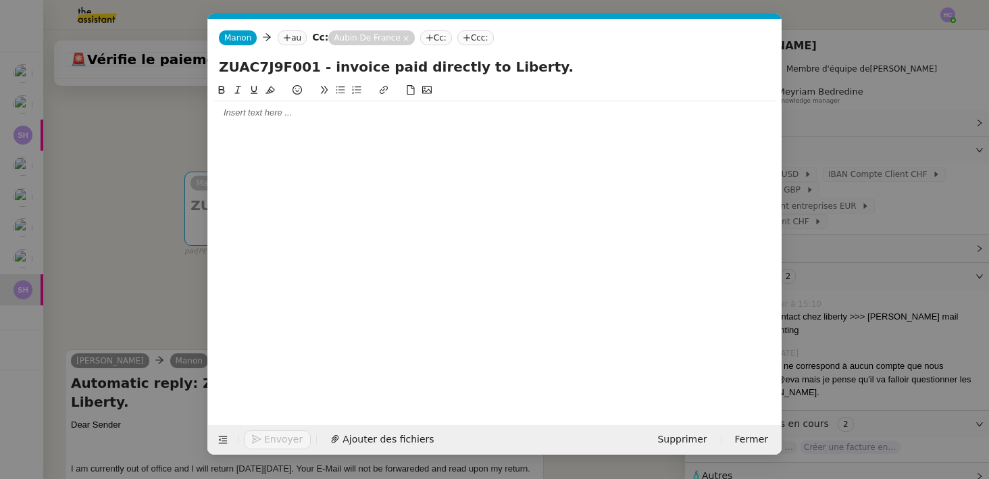
scroll to position [0, 28]
click at [259, 113] on div at bounding box center [494, 113] width 563 height 12
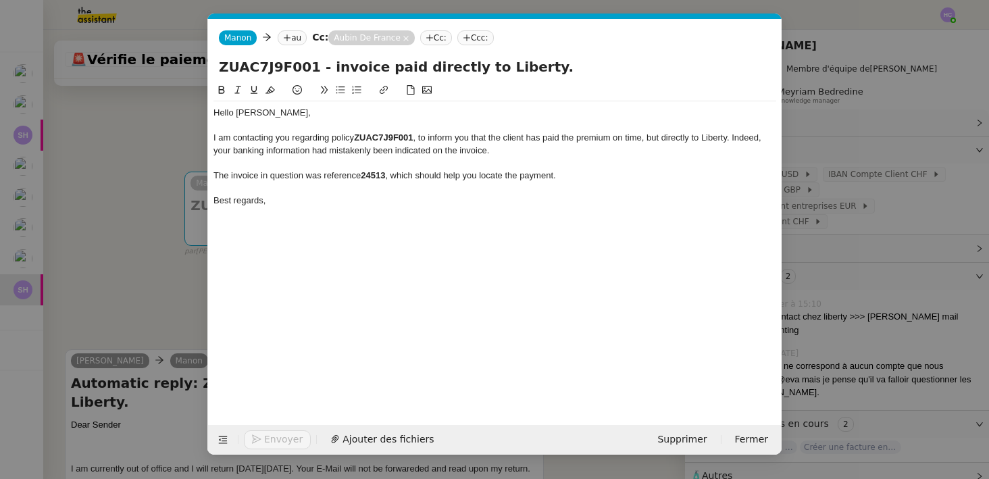
scroll to position [0, 0]
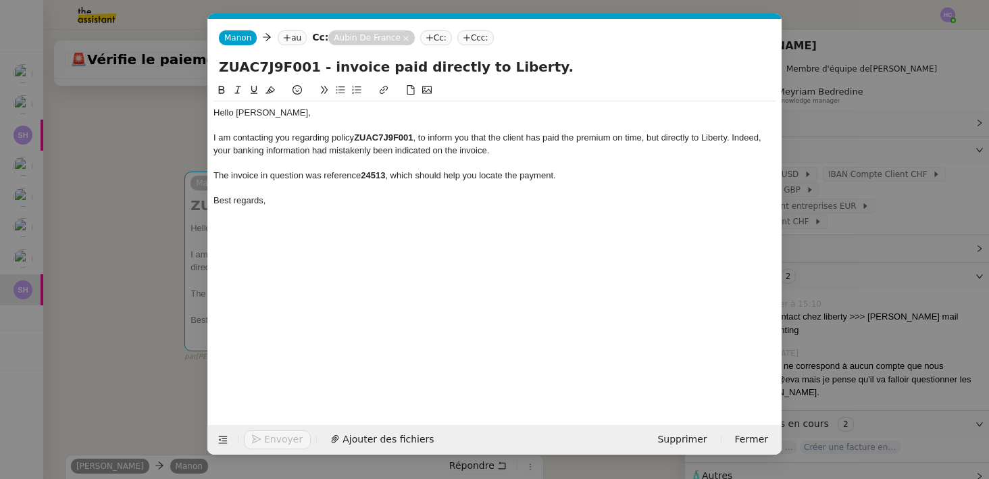
click at [250, 113] on div "Hello Monika," at bounding box center [494, 113] width 563 height 12
click at [529, 155] on div "I am contacting you regarding policy ZUAC7J9F001 , to inform you that the clien…" at bounding box center [494, 144] width 563 height 25
click at [285, 40] on icon at bounding box center [287, 38] width 8 height 8
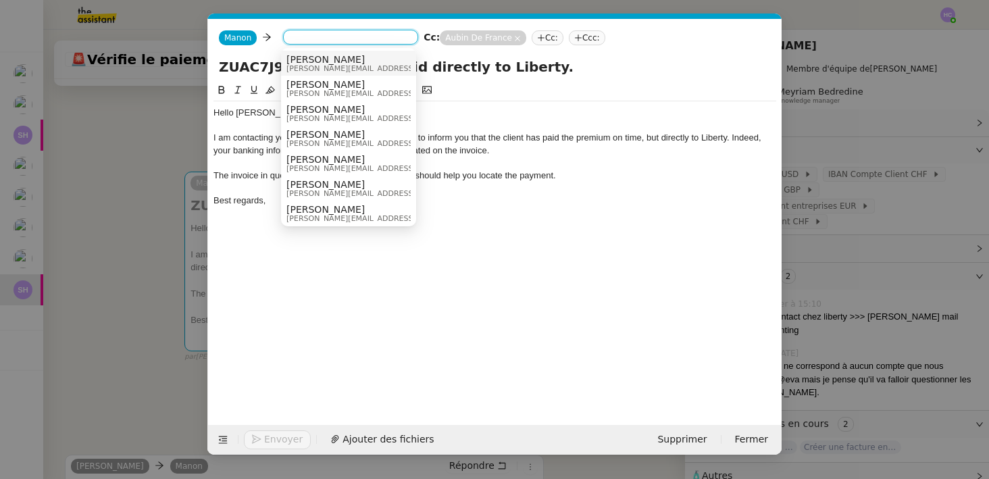
click at [156, 175] on nz-modal-container "Service TA - VOYAGE - PROPOSITION GLOBALE A utiliser dans le cadre de propositi…" at bounding box center [494, 239] width 989 height 479
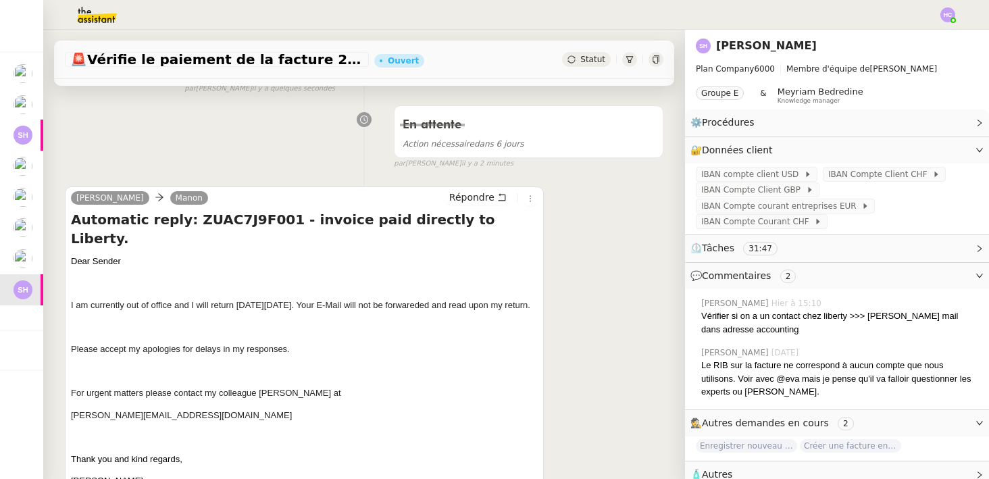
scroll to position [403, 0]
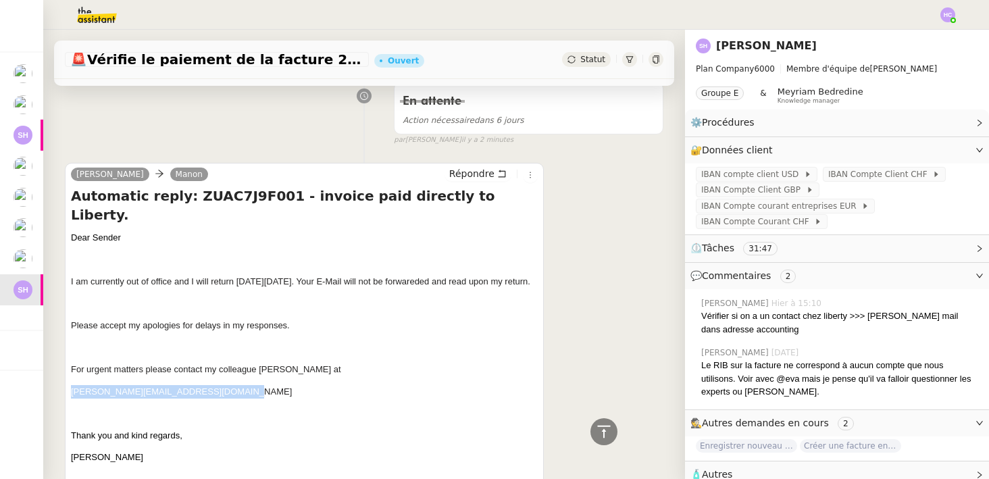
drag, startPoint x: 236, startPoint y: 388, endPoint x: 70, endPoint y: 388, distance: 166.8
click at [70, 388] on div "Wuelser, Monika Manon Répondre Automatic reply: ZUAC7J9F001 - invoice paid dire…" at bounding box center [304, 330] width 479 height 335
copy span "Renate.Seyedi@LibertyGlobalGroup.com"
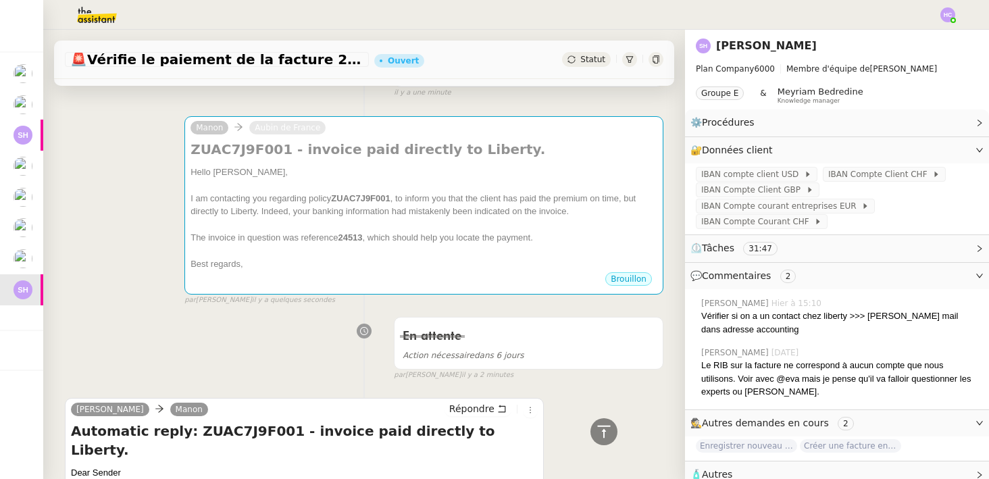
scroll to position [9, 0]
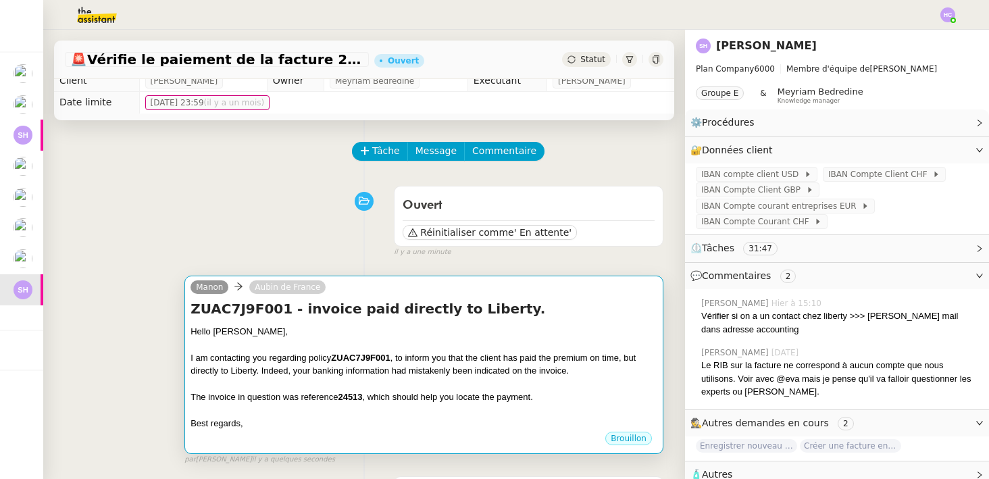
click at [315, 336] on div "Hello Renate," at bounding box center [423, 332] width 467 height 14
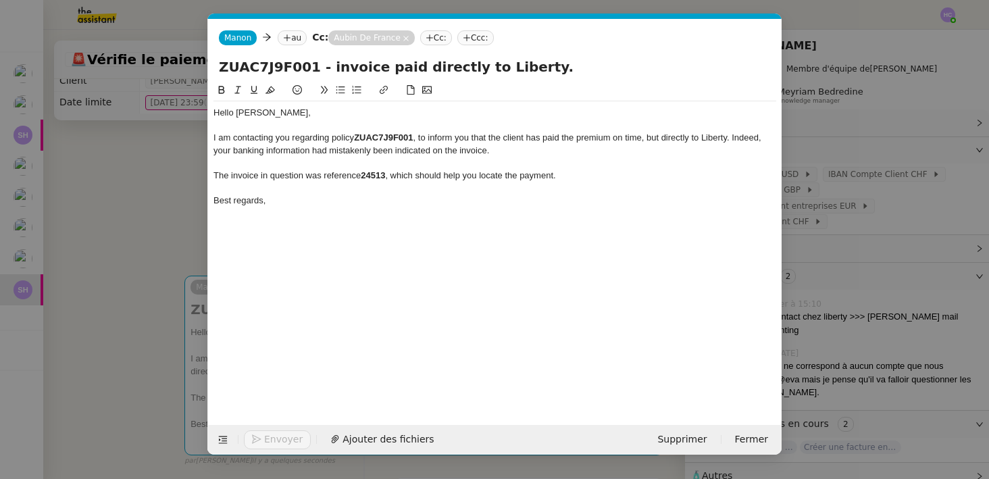
scroll to position [0, 28]
click at [292, 41] on nz-tag "au" at bounding box center [292, 37] width 29 height 15
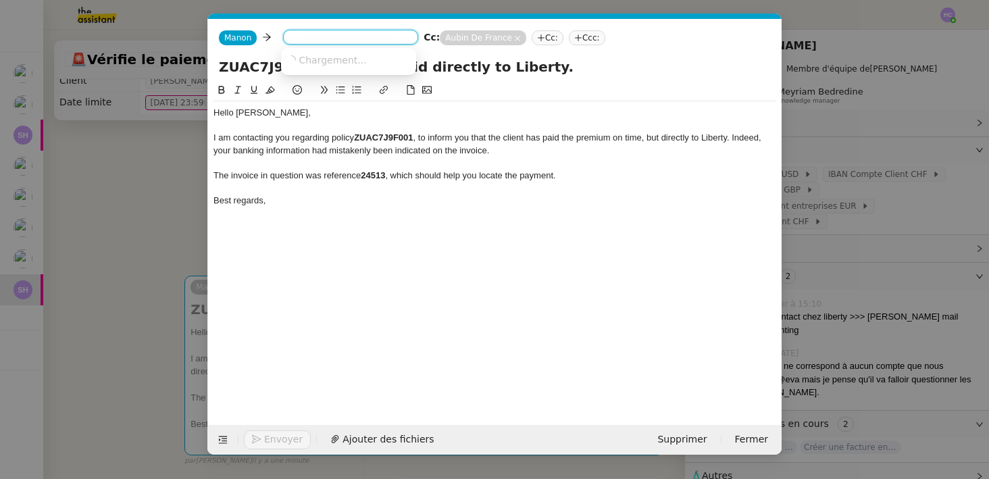
paste input "Renate.Seyedi@LibertyGlobalGroup.com"
type input "Renate.Seyedi@LibertyGlobalGroup.com"
click at [310, 51] on nz-option-item "Renate.Seyedi@LibertyGlobalGroup.com" at bounding box center [348, 60] width 135 height 19
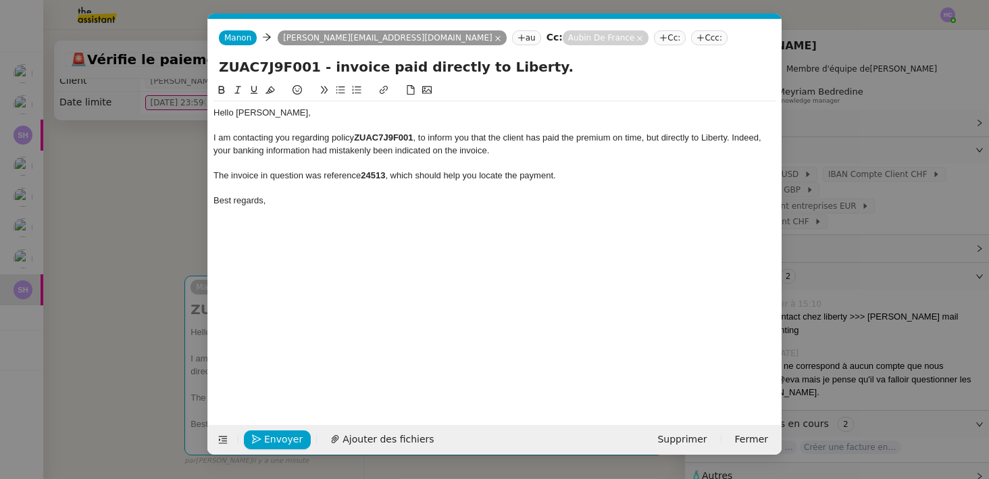
scroll to position [0, 0]
click at [363, 116] on div "Hello Renate," at bounding box center [494, 113] width 563 height 12
click at [216, 135] on div "I am contacting you regarding policy ZUAC7J9F001 , to inform you that the clien…" at bounding box center [494, 144] width 563 height 25
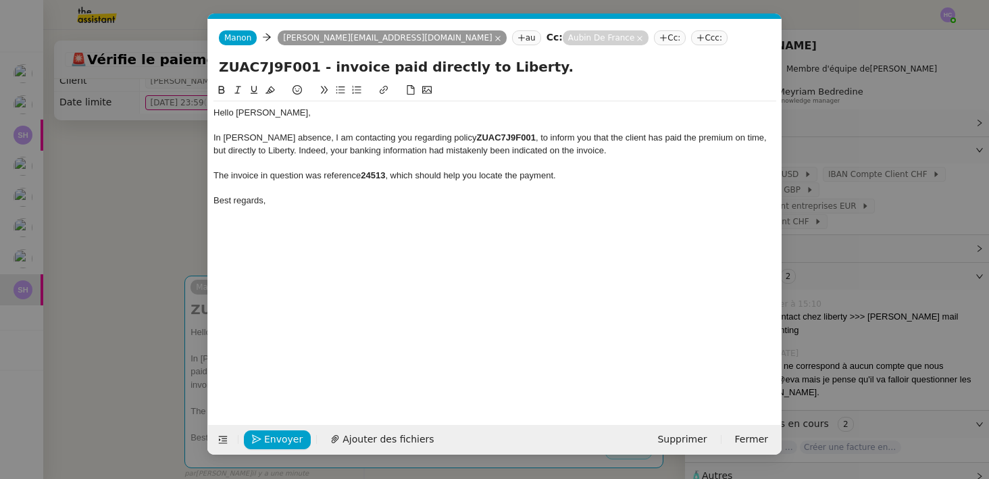
click at [305, 140] on div "In Monika's absence, I am contacting you regarding policy ZUAC7J9F001 , to info…" at bounding box center [494, 144] width 563 height 25
click at [316, 240] on div "Hello Renate, In Monika's absence, I am contacting you regarding policy ZUAC7J9…" at bounding box center [494, 242] width 563 height 321
click at [269, 435] on span "Envoyer" at bounding box center [283, 440] width 38 height 16
click at [269, 435] on span "Confirmer l'envoi" at bounding box center [304, 440] width 81 height 16
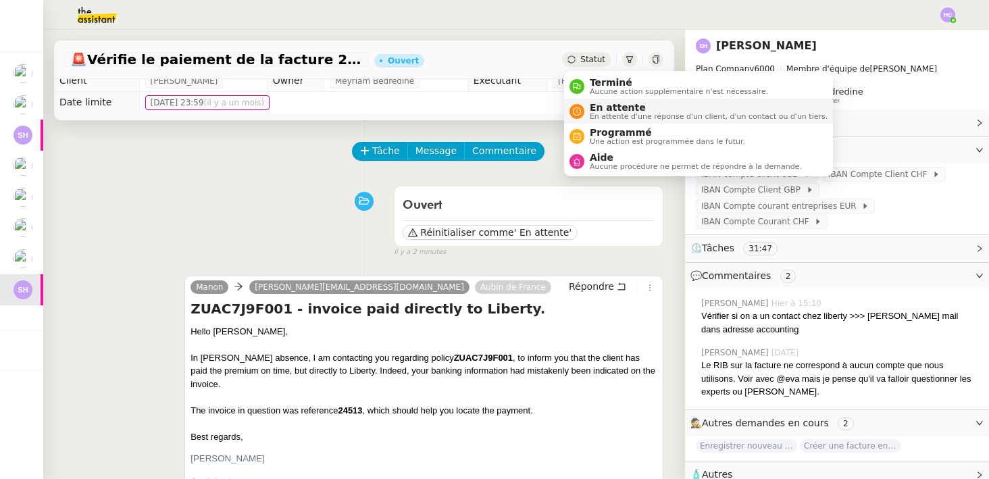
click at [597, 111] on span "En attente" at bounding box center [709, 107] width 238 height 11
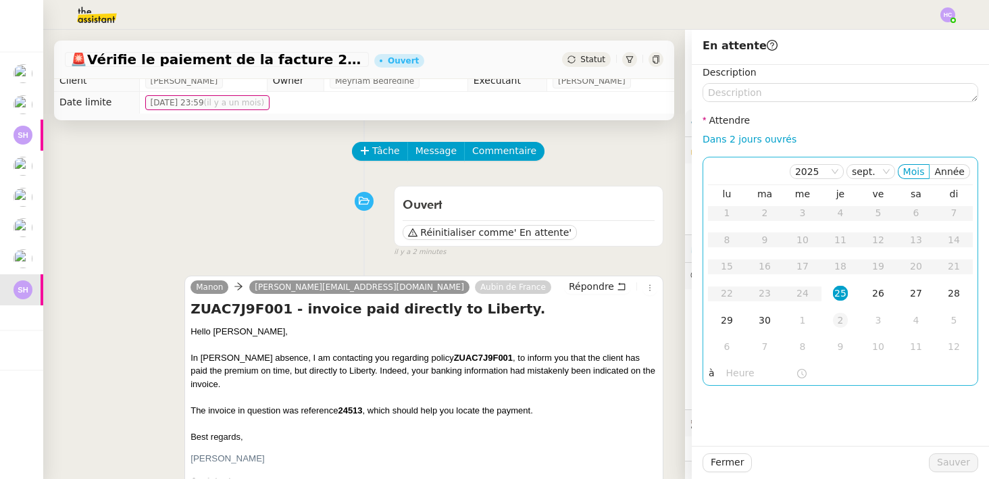
click at [841, 315] on div "2" at bounding box center [840, 320] width 15 height 15
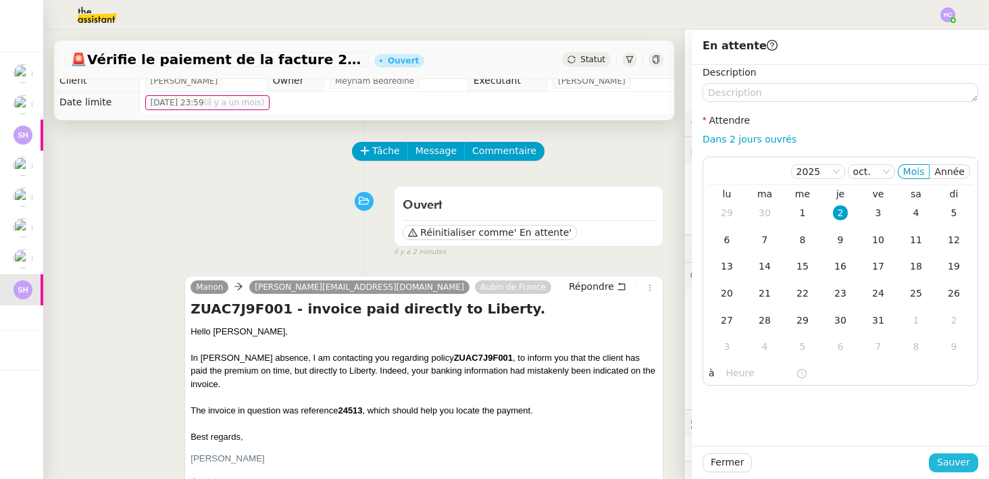
click at [954, 461] on span "Sauver" at bounding box center [953, 462] width 33 height 16
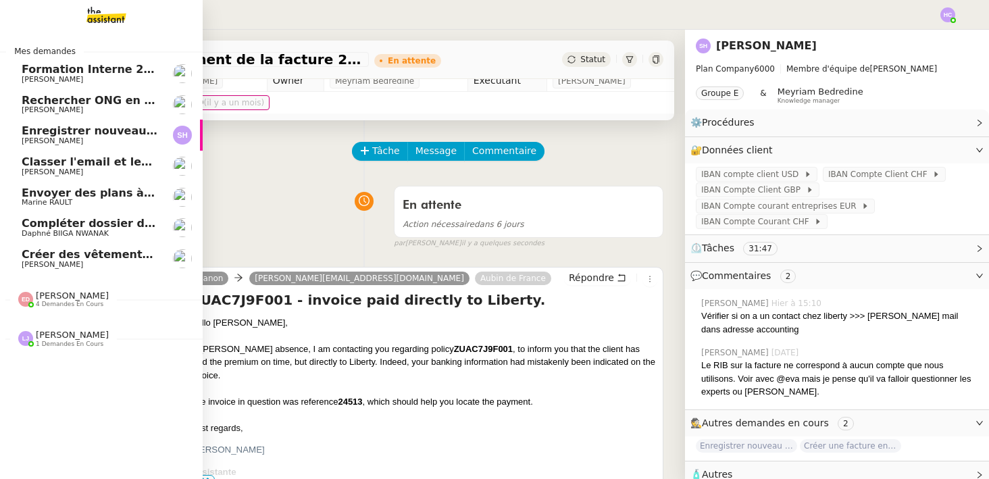
click at [76, 140] on span "[PERSON_NAME]" at bounding box center [90, 141] width 136 height 8
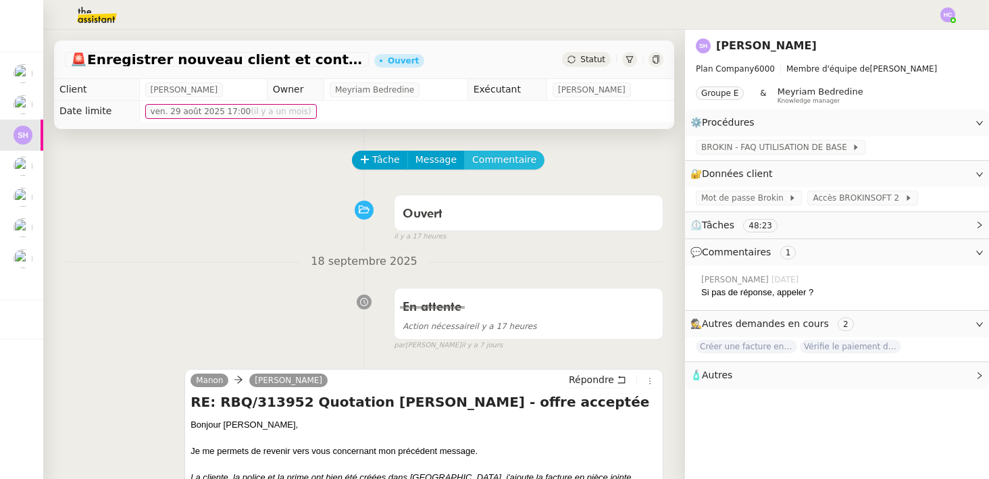
click at [480, 161] on span "Commentaire" at bounding box center [504, 160] width 64 height 16
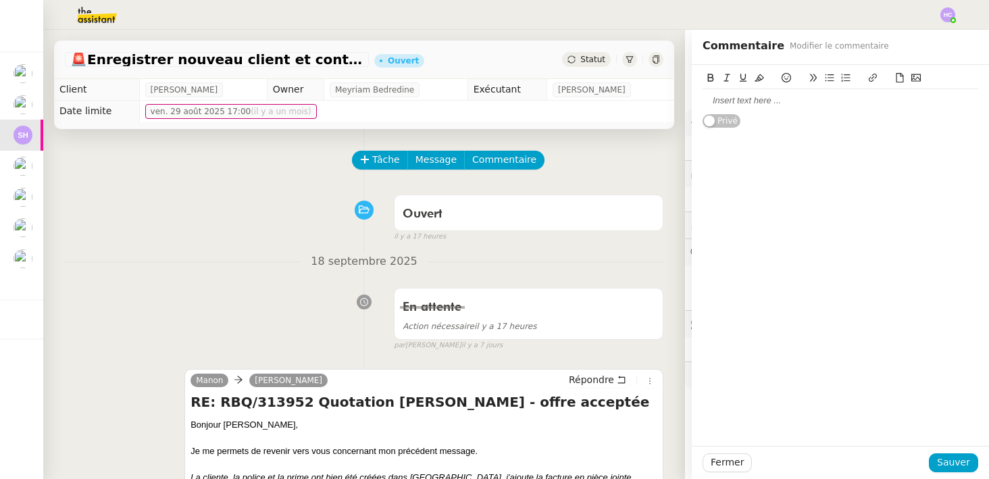
click at [716, 102] on div at bounding box center [840, 101] width 276 height 12
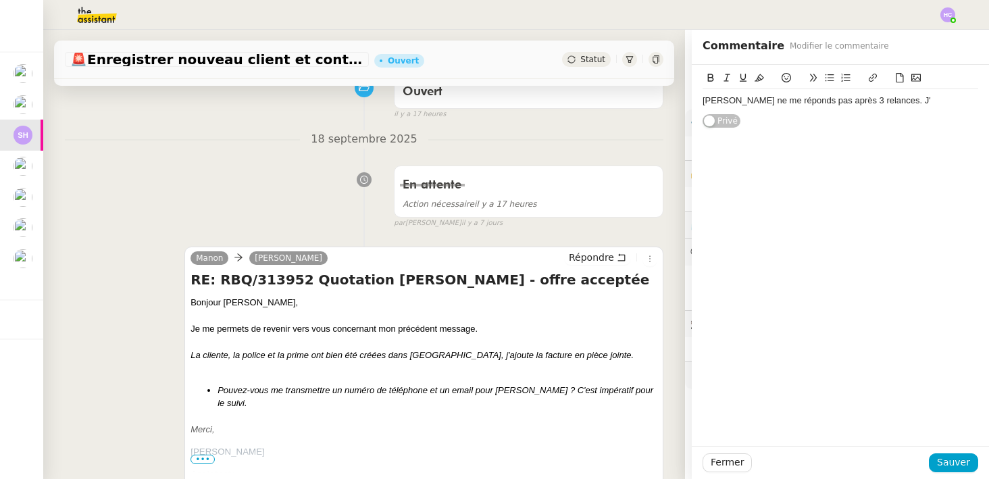
scroll to position [122, 0]
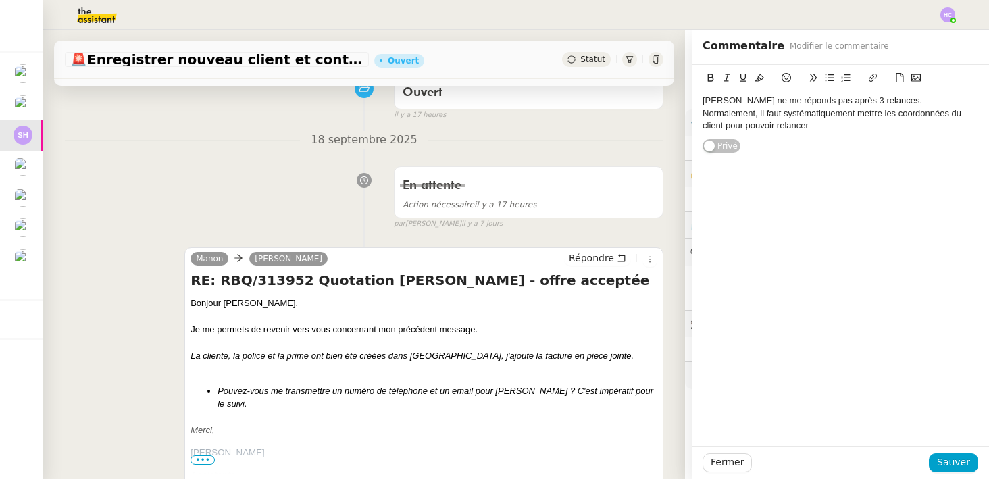
click at [746, 128] on div "Normalement, il faut systématiquement mettre les coordonnées du client pour pou…" at bounding box center [840, 119] width 276 height 25
click at [780, 126] on div "Normalement, il faut systématiquement mettre les coordonnées du client pour pou…" at bounding box center [840, 119] width 276 height 25
click at [788, 123] on div "Normalement, il faut systématiquement mettre les coordonnées du client pour pou…" at bounding box center [840, 119] width 276 height 25
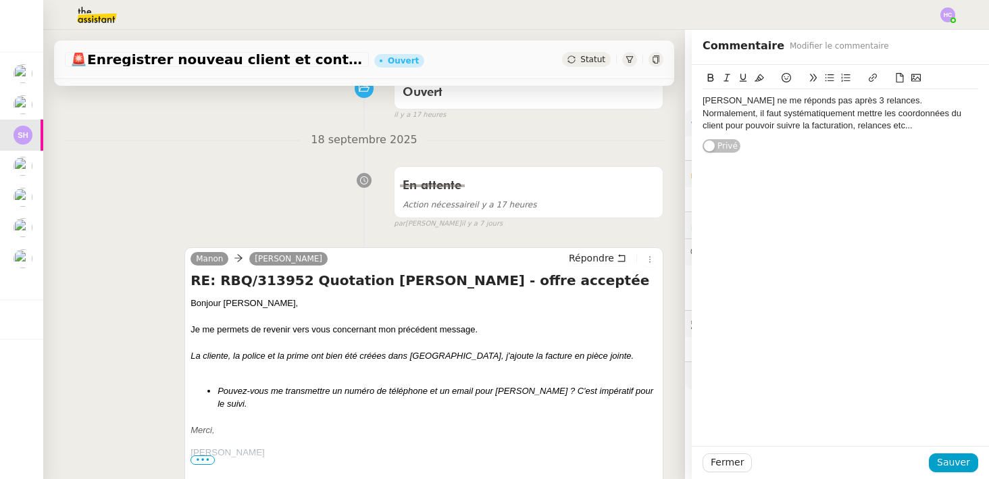
click at [779, 101] on div "Sarah ne me réponds pas après 3 relances." at bounding box center [840, 101] width 276 height 12
click at [0, 0] on lt-em "répond" at bounding box center [0, 0] width 0 height 0
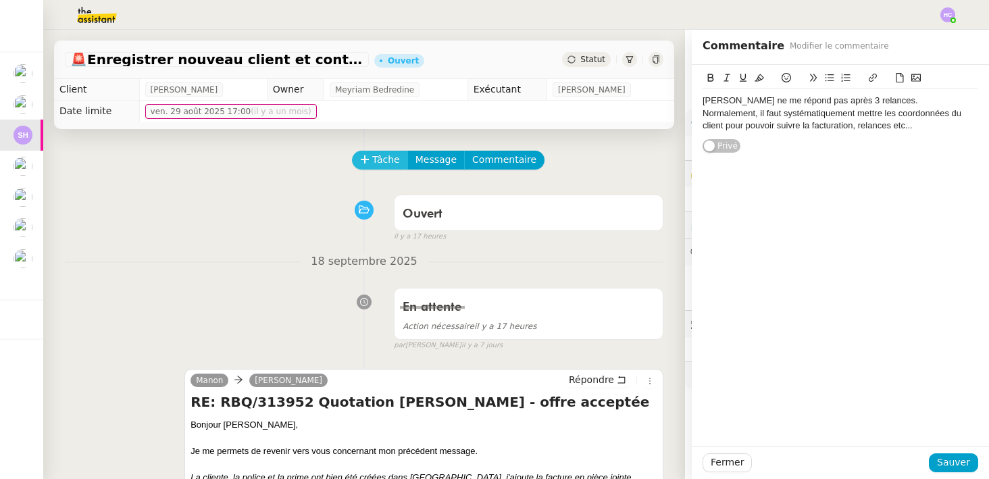
click at [372, 157] on span "Tâche" at bounding box center [386, 160] width 28 height 16
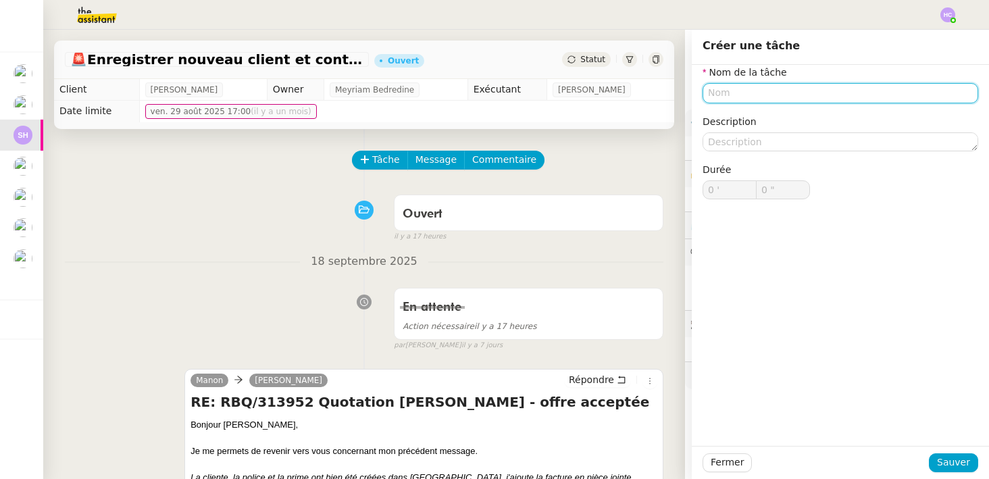
click at [727, 97] on input "text" at bounding box center [840, 93] width 276 height 20
click at [271, 256] on nz-divider "18 septembre 2025" at bounding box center [364, 262] width 598 height 18
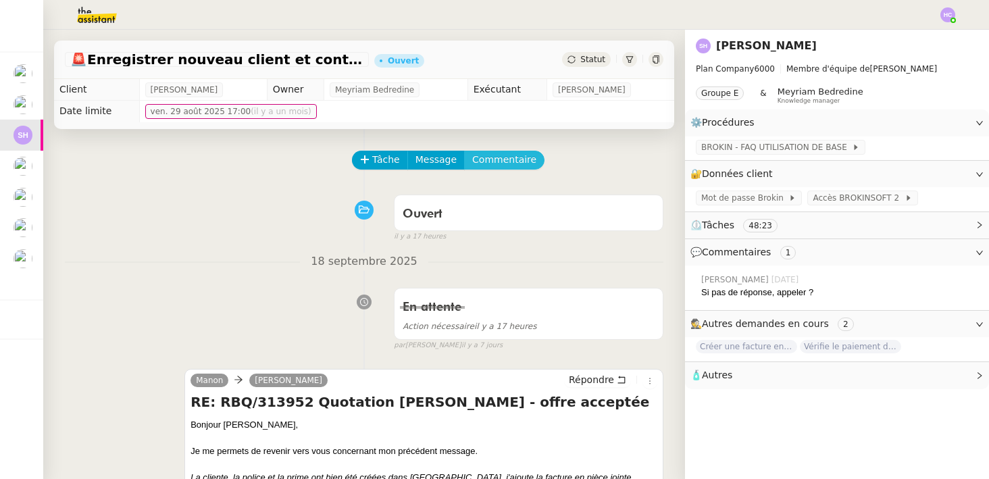
click at [499, 159] on span "Commentaire" at bounding box center [504, 160] width 64 height 16
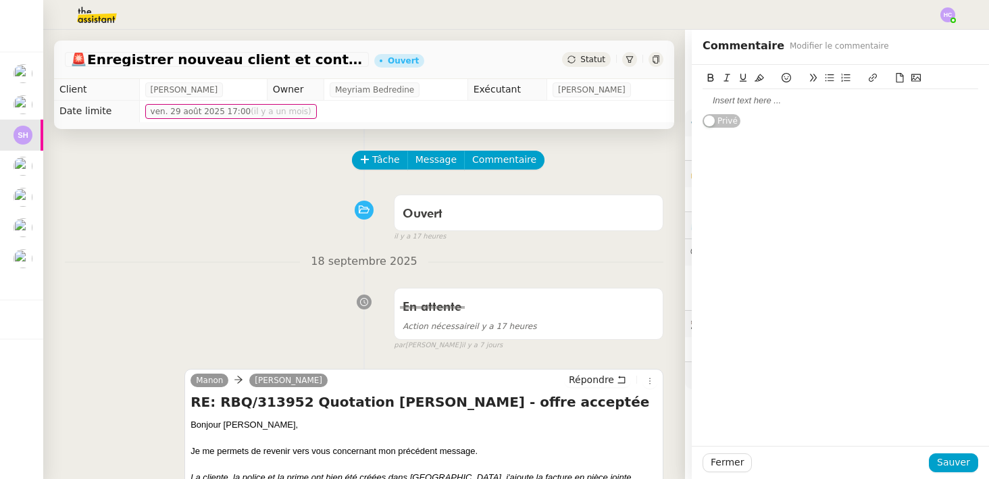
click at [778, 99] on div at bounding box center [840, 101] width 276 height 12
click at [788, 104] on div "Sarah ne me réponds pas après 3 relances." at bounding box center [840, 101] width 276 height 12
click at [884, 101] on div "Sarah ne me répond pas après 3 relances." at bounding box center [840, 101] width 276 height 12
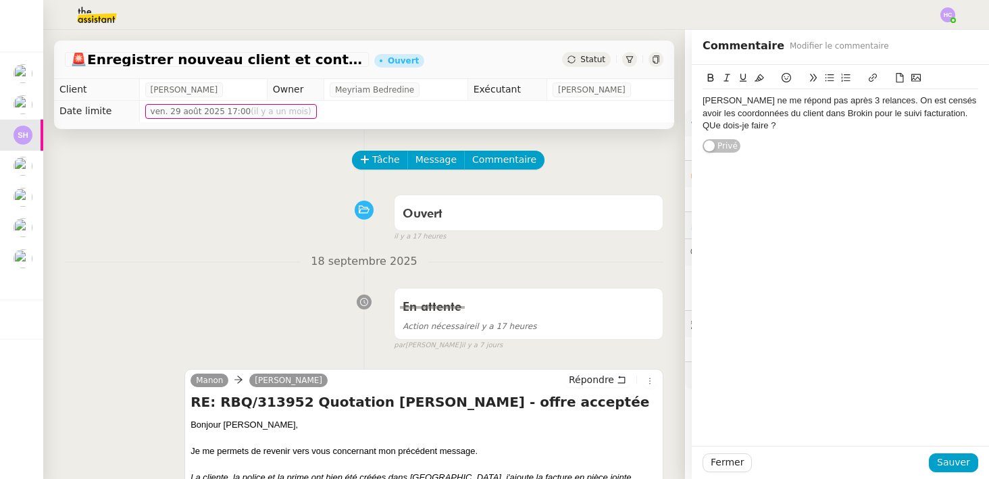
click at [715, 126] on div "QUe dois-je faire ?" at bounding box center [840, 126] width 276 height 12
click at [871, 101] on div "[PERSON_NAME] ne me répond pas après 3 relances. On est censés avoir les coordo…" at bounding box center [840, 107] width 276 height 25
click at [958, 461] on span "Sauver" at bounding box center [953, 462] width 33 height 16
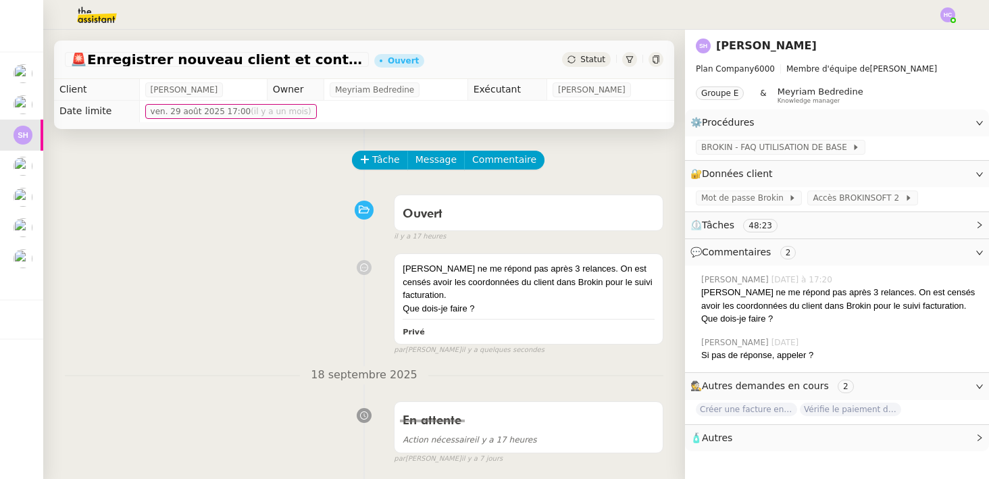
click at [579, 62] on div "Statut" at bounding box center [586, 59] width 49 height 15
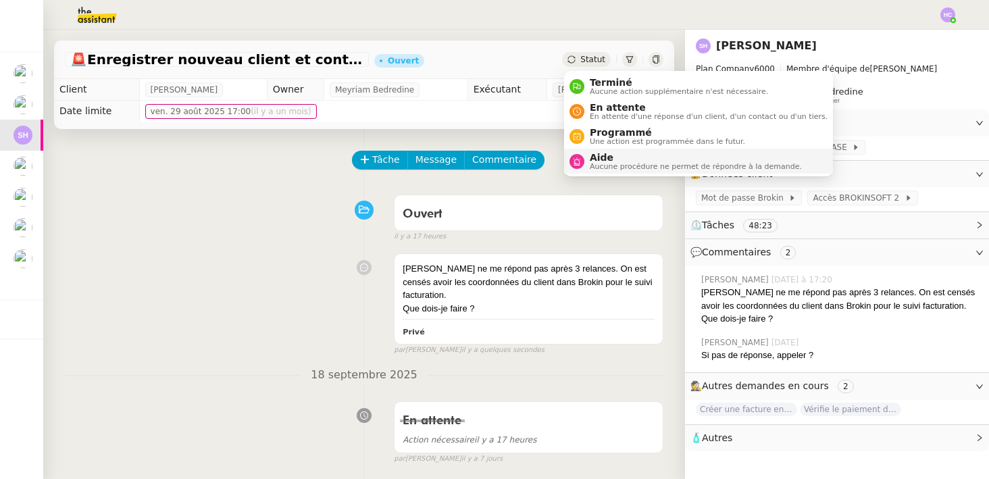
click at [592, 161] on span "Aide" at bounding box center [696, 157] width 212 height 11
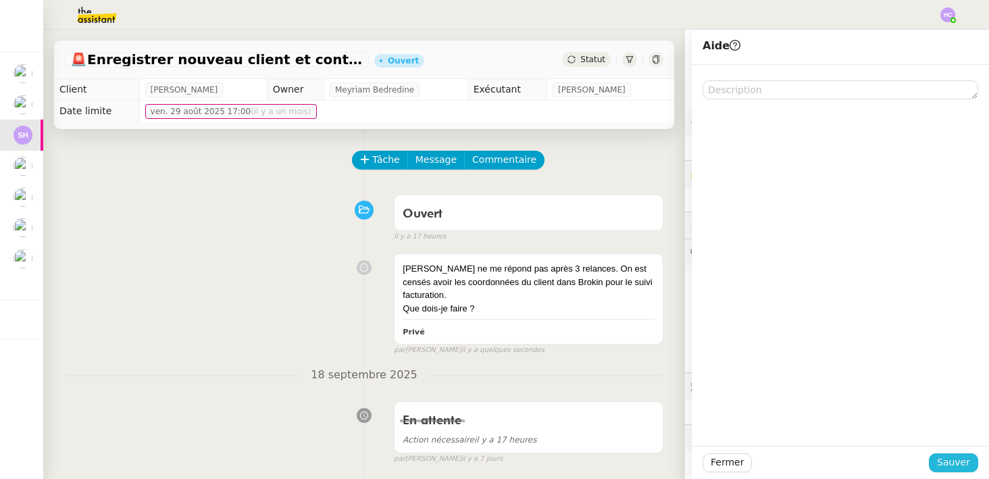
click at [952, 463] on span "Sauver" at bounding box center [953, 462] width 33 height 16
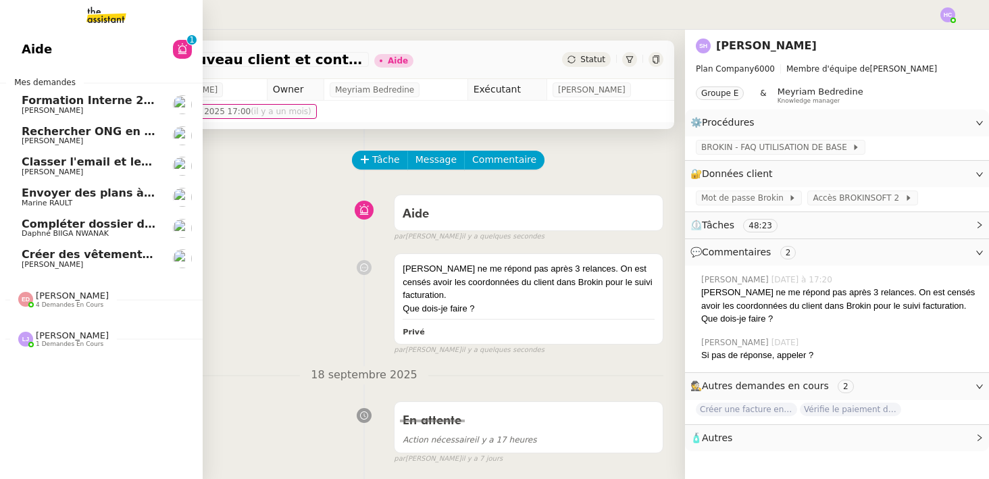
click at [76, 163] on span "Classer l'email et les fichiers" at bounding box center [109, 161] width 175 height 13
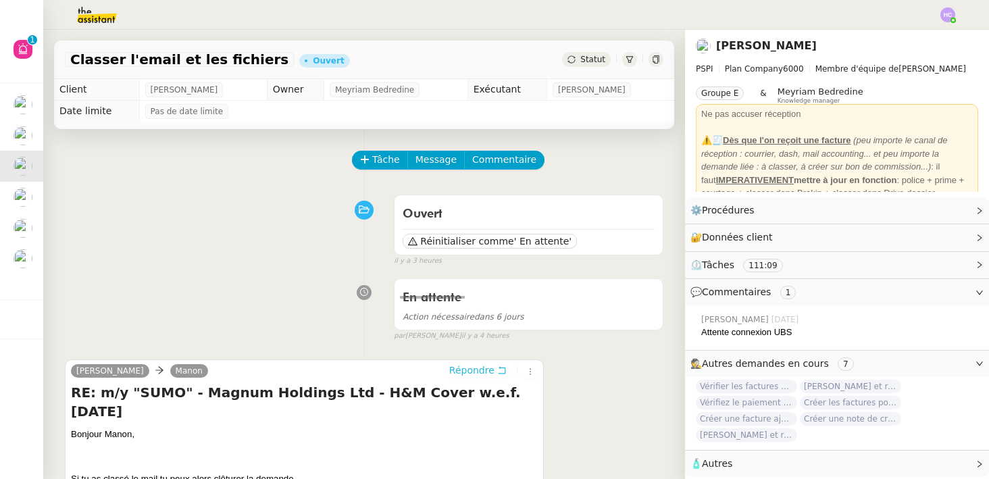
click at [492, 369] on span "Répondre" at bounding box center [471, 370] width 45 height 14
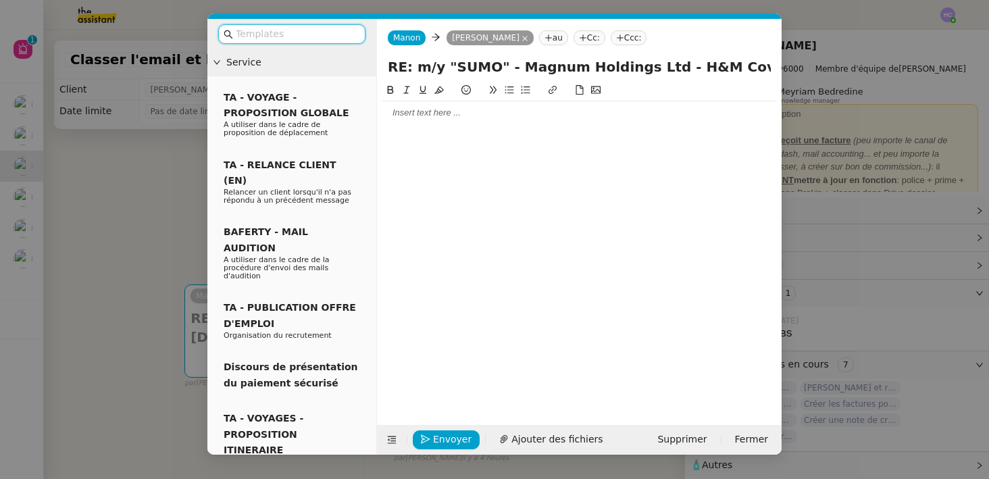
click at [405, 118] on div at bounding box center [579, 113] width 394 height 12
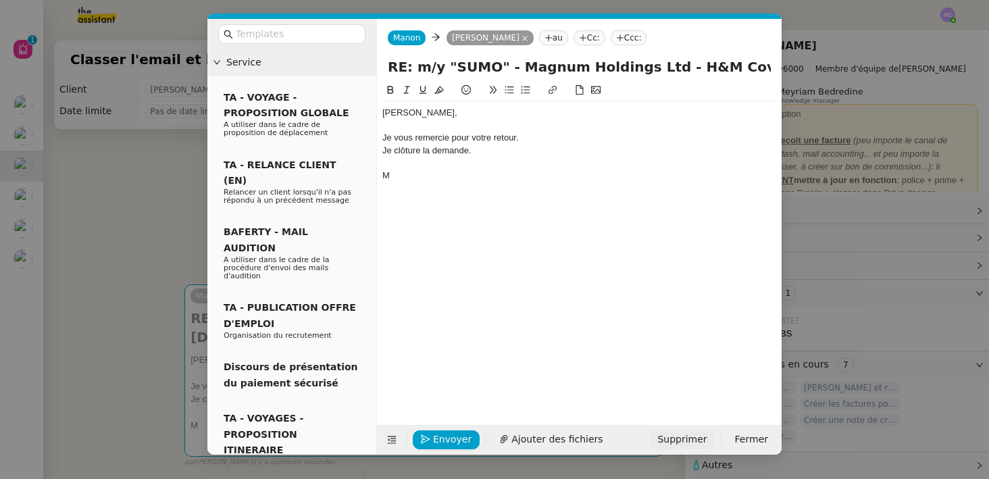
click at [679, 436] on span "Supprimer" at bounding box center [681, 440] width 49 height 16
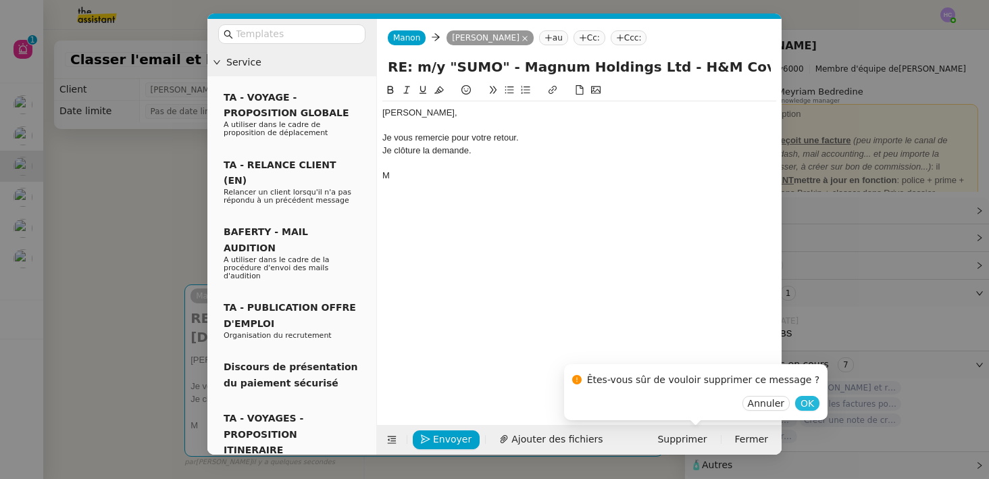
click at [800, 401] on span "OK" at bounding box center [807, 403] width 14 height 14
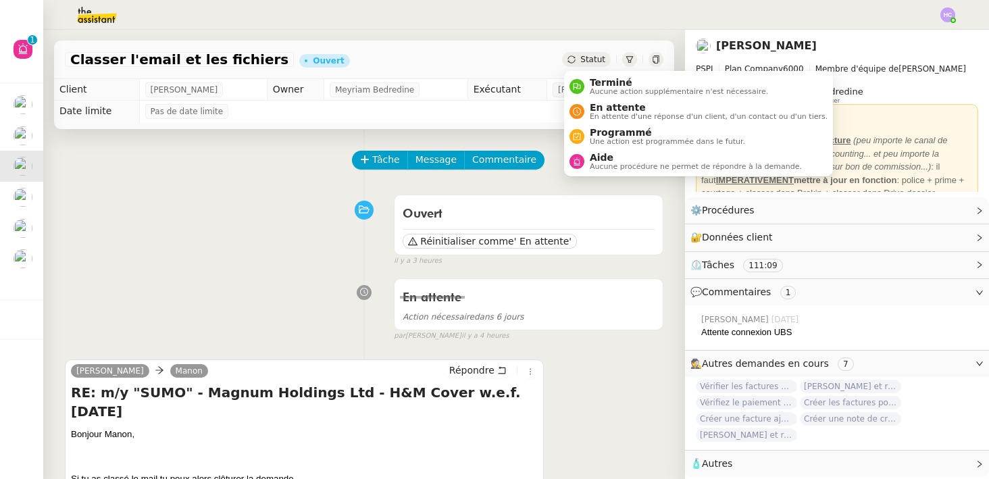
click at [585, 57] on span "Statut" at bounding box center [592, 59] width 25 height 9
click at [607, 79] on span "Terminé" at bounding box center [679, 82] width 178 height 11
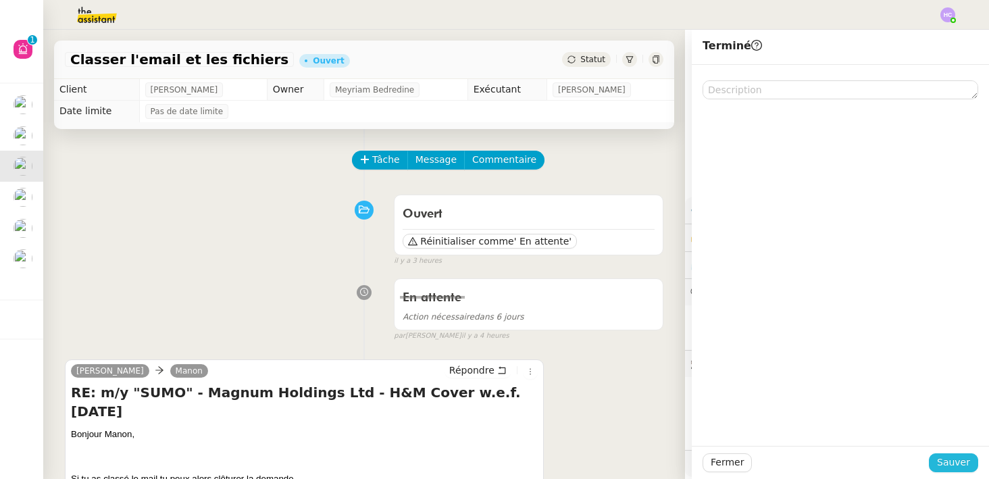
click at [945, 459] on span "Sauver" at bounding box center [953, 462] width 33 height 16
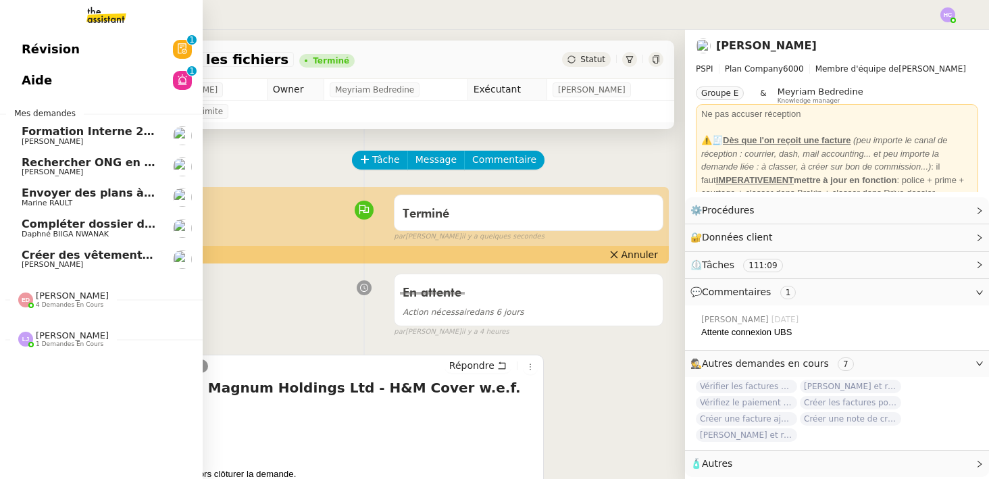
click at [93, 155] on link "Rechercher ONG en [GEOGRAPHIC_DATA] et lancer campagne [PERSON_NAME]" at bounding box center [101, 166] width 203 height 31
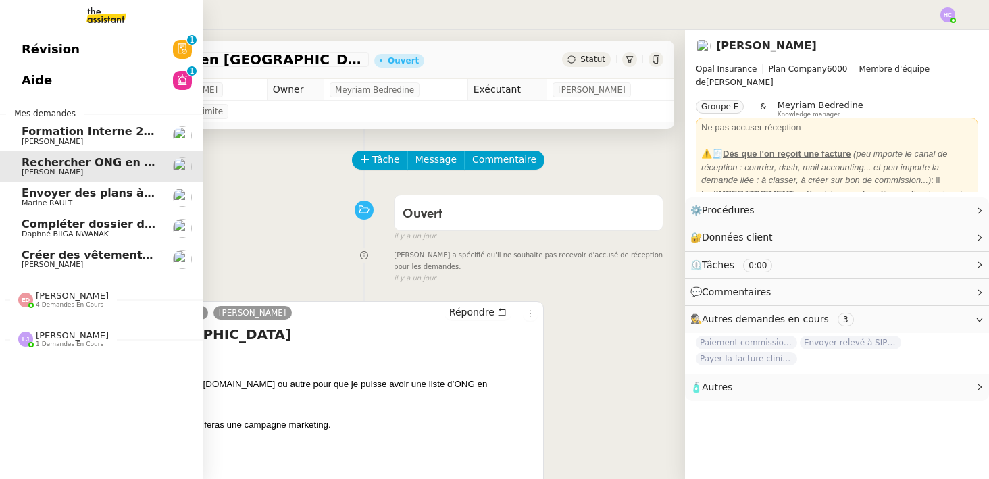
click at [72, 204] on span "Marine RAULT" at bounding box center [90, 203] width 136 height 8
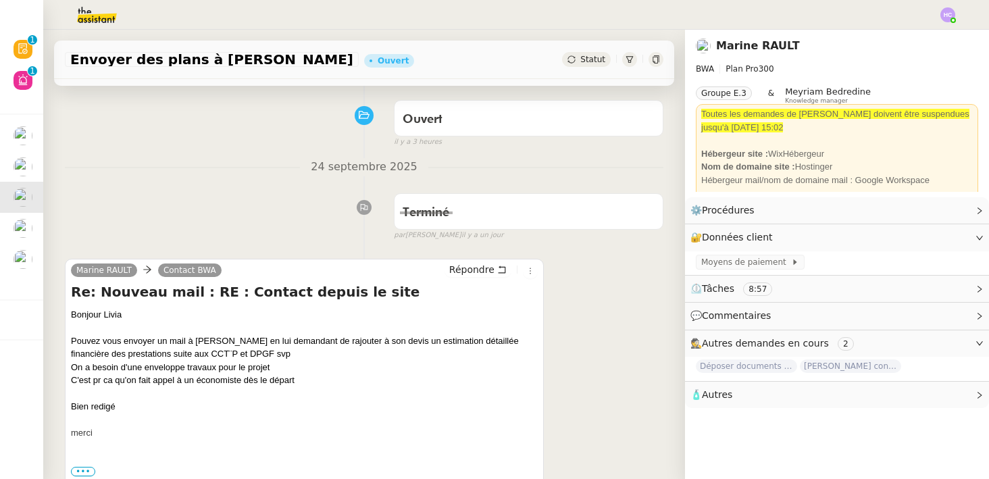
scroll to position [172, 0]
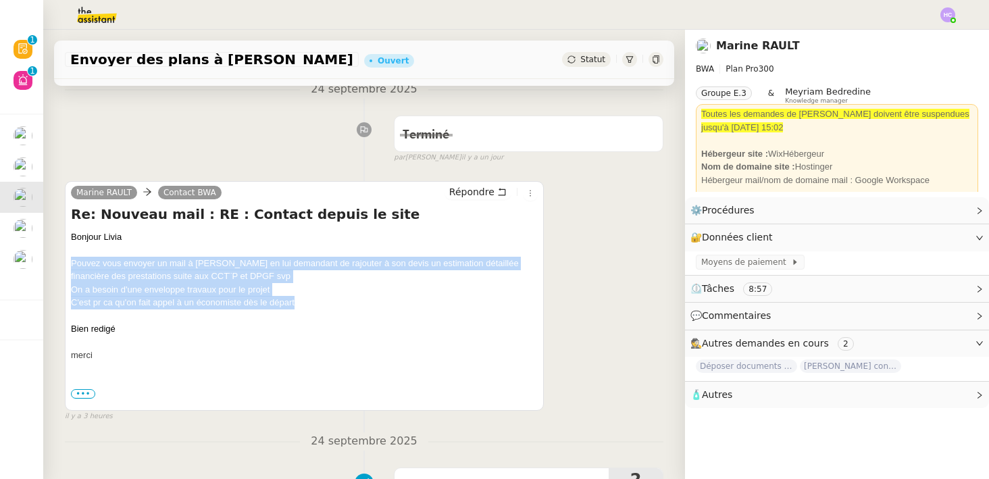
drag, startPoint x: 72, startPoint y: 261, endPoint x: 309, endPoint y: 306, distance: 241.8
click at [309, 306] on div "Bonjour Livia Pouvez vous envoyer un mail à Damien Courtois en lui demandant de…" at bounding box center [304, 296] width 467 height 132
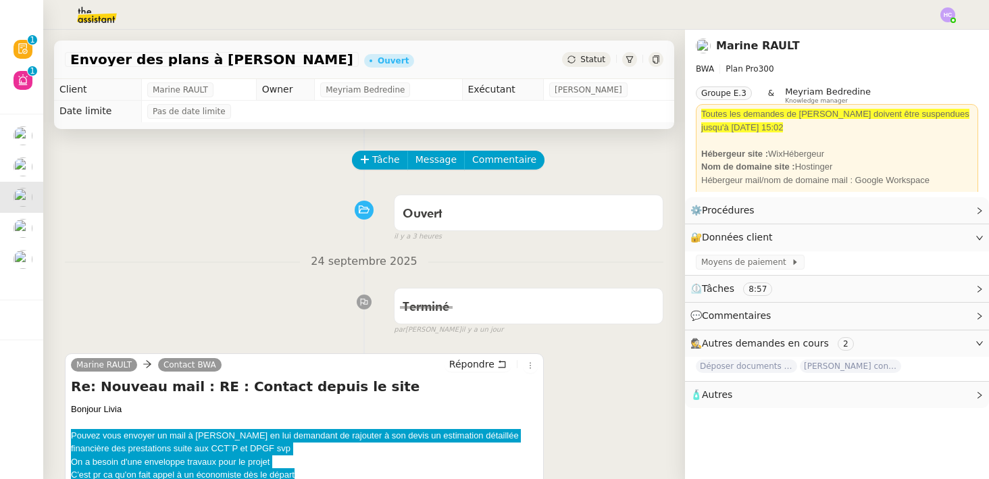
scroll to position [172, 0]
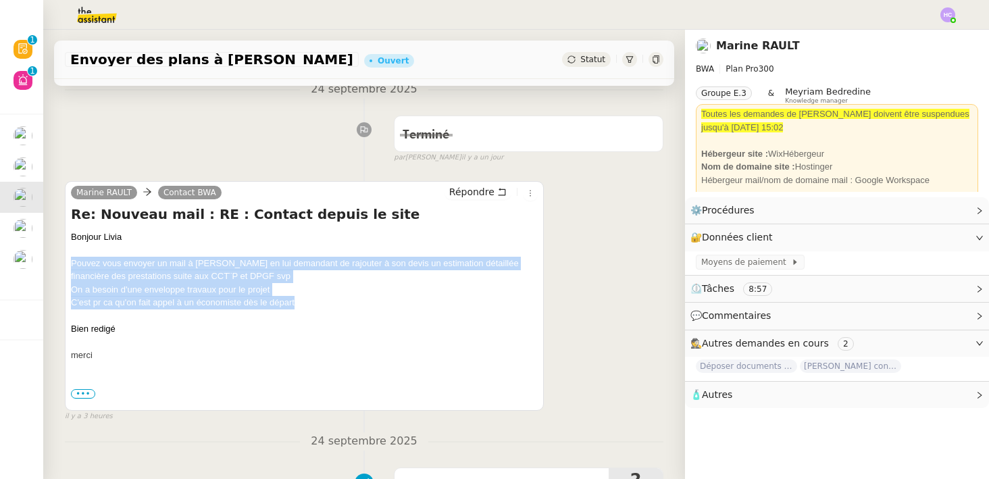
click at [203, 285] on div "On a besoin d'une enveloppe travaux pour le projet" at bounding box center [304, 290] width 467 height 14
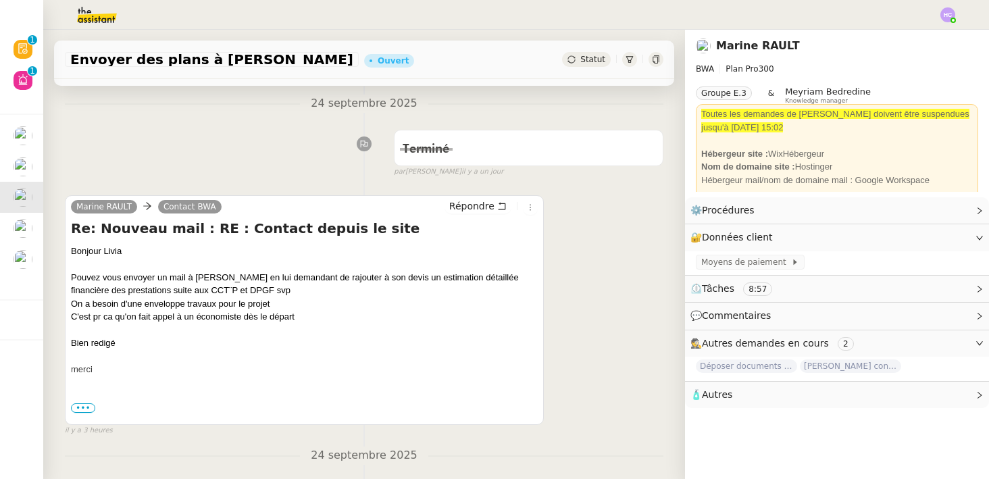
scroll to position [240, 0]
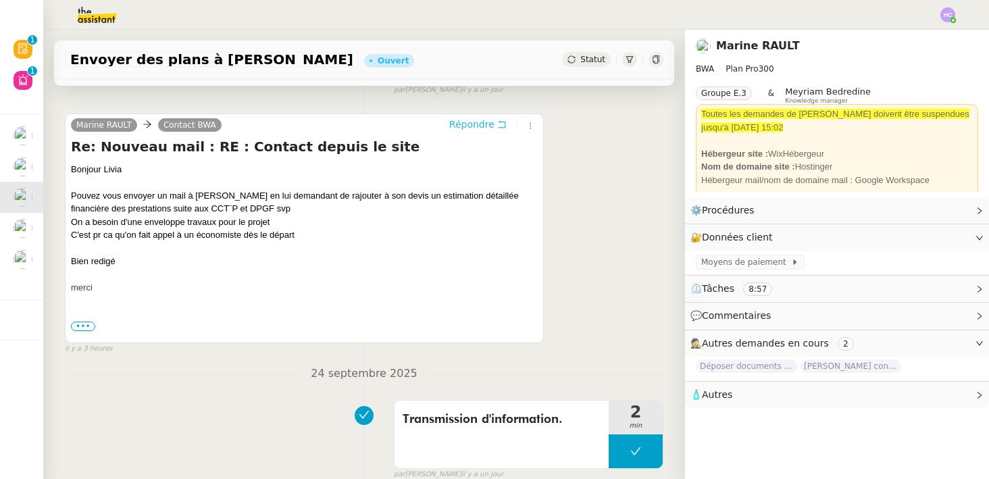
click at [477, 120] on span "Répondre" at bounding box center [471, 124] width 45 height 14
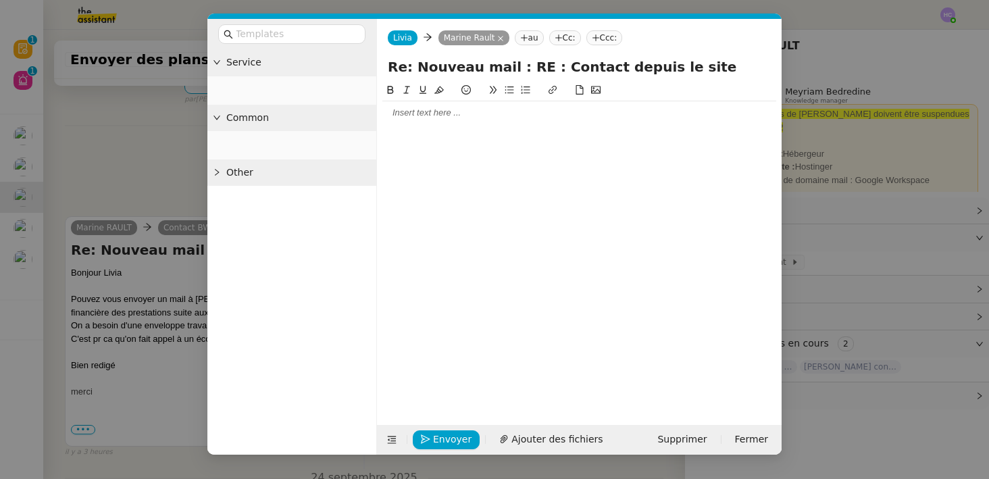
scroll to position [342, 0]
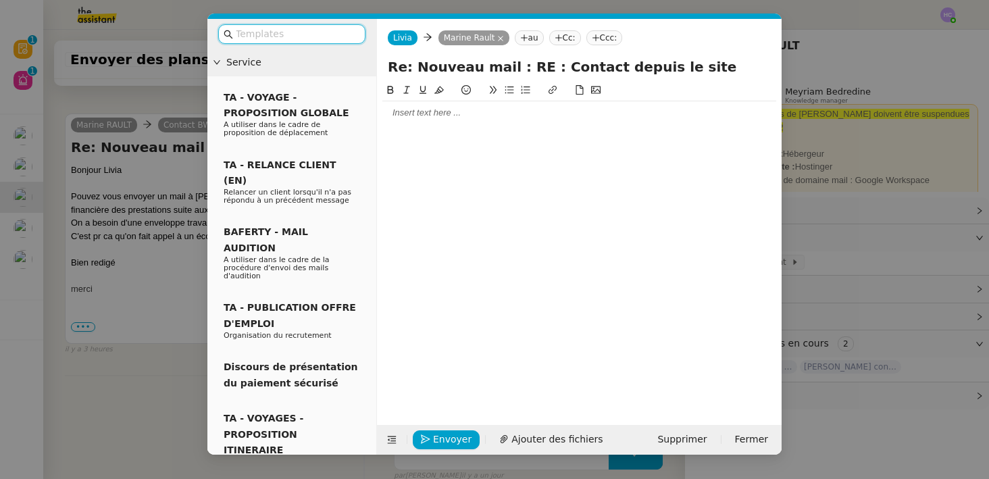
click at [438, 111] on div at bounding box center [579, 113] width 394 height 12
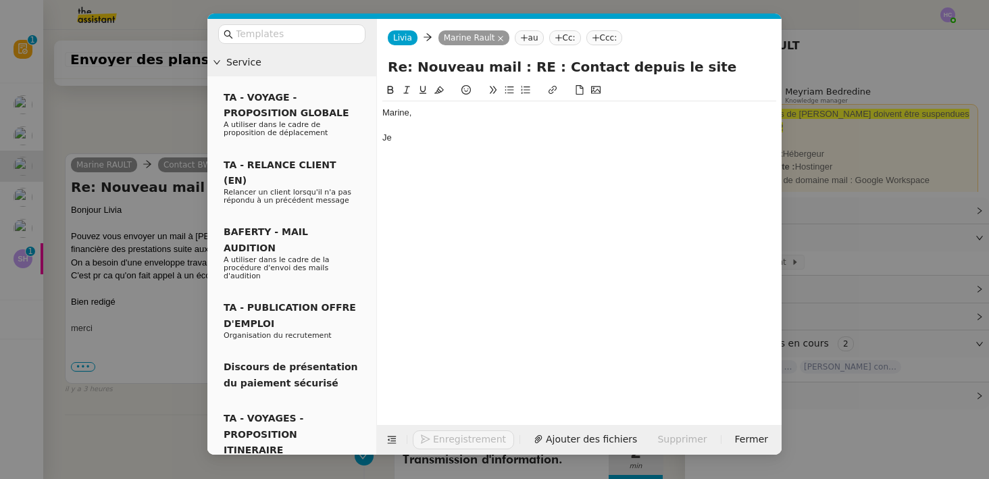
scroll to position [382, 0]
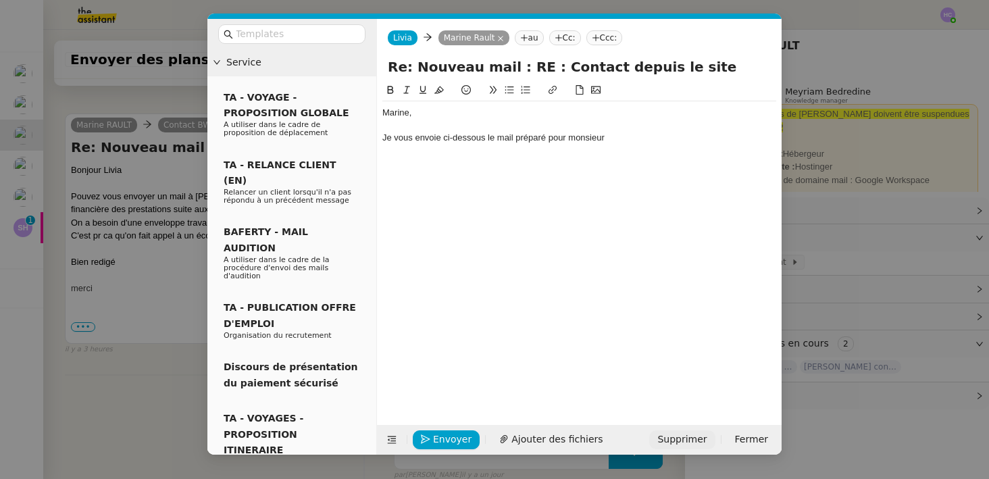
click at [705, 440] on span "Supprimer" at bounding box center [681, 440] width 49 height 16
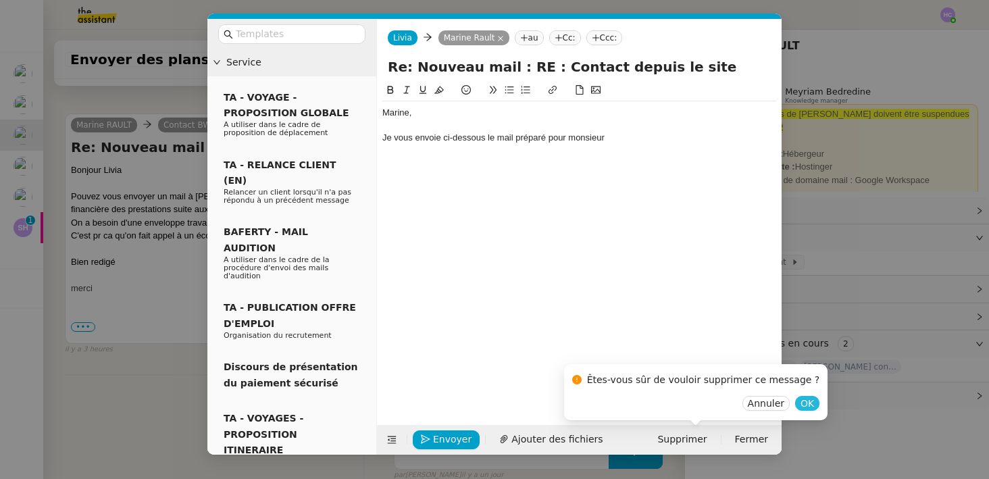
click at [800, 400] on span "OK" at bounding box center [807, 403] width 14 height 14
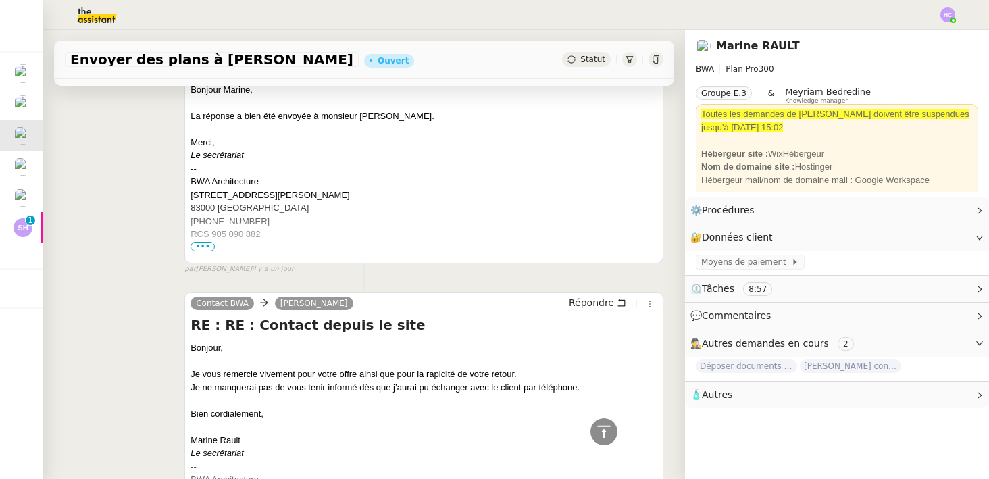
scroll to position [763, 0]
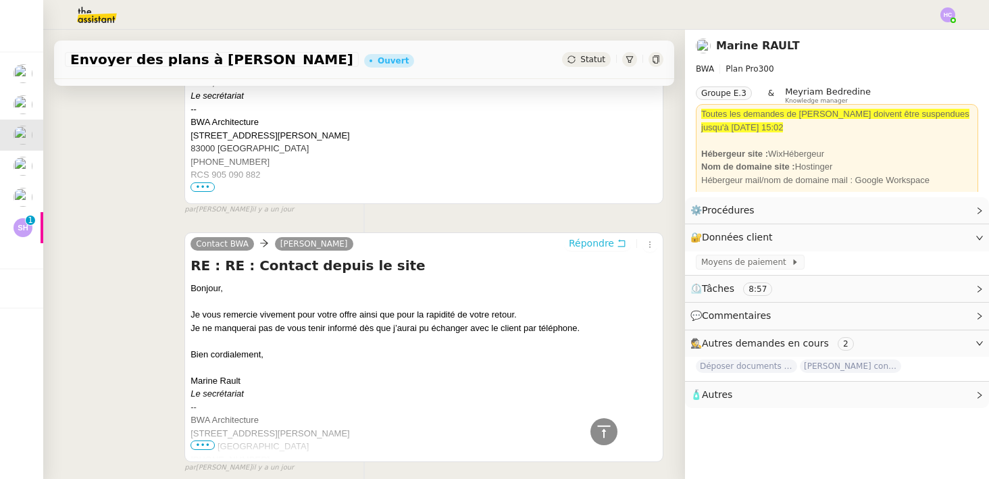
click at [583, 241] on span "Répondre" at bounding box center [591, 243] width 45 height 14
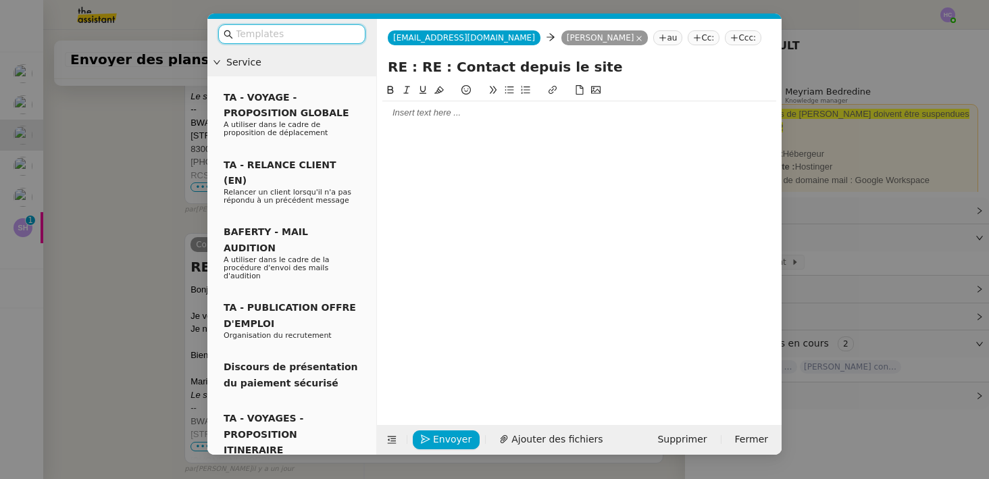
scroll to position [868, 0]
click at [411, 113] on div at bounding box center [579, 113] width 394 height 12
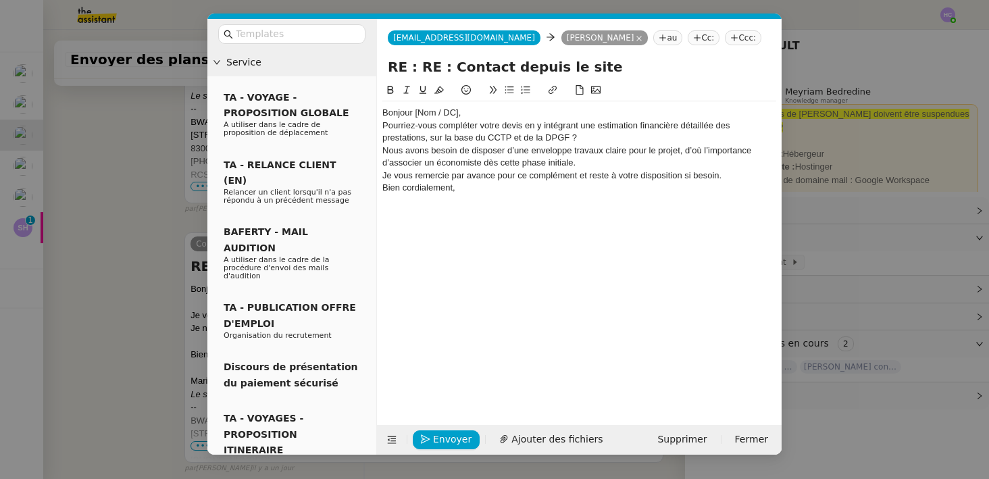
scroll to position [973, 0]
drag, startPoint x: 477, startPoint y: 114, endPoint x: 415, endPoint y: 114, distance: 62.8
click at [415, 114] on div "Bonjour [Nom / DC]," at bounding box center [579, 113] width 394 height 12
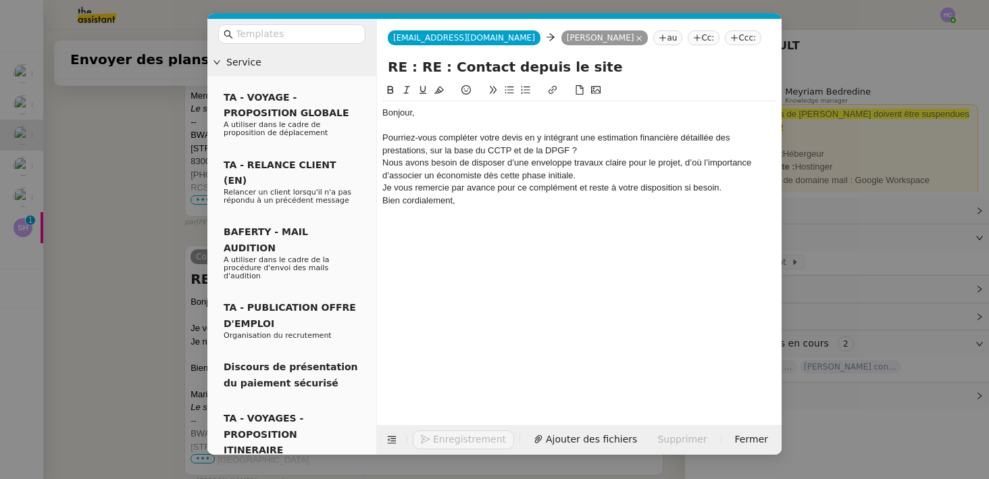
scroll to position [986, 0]
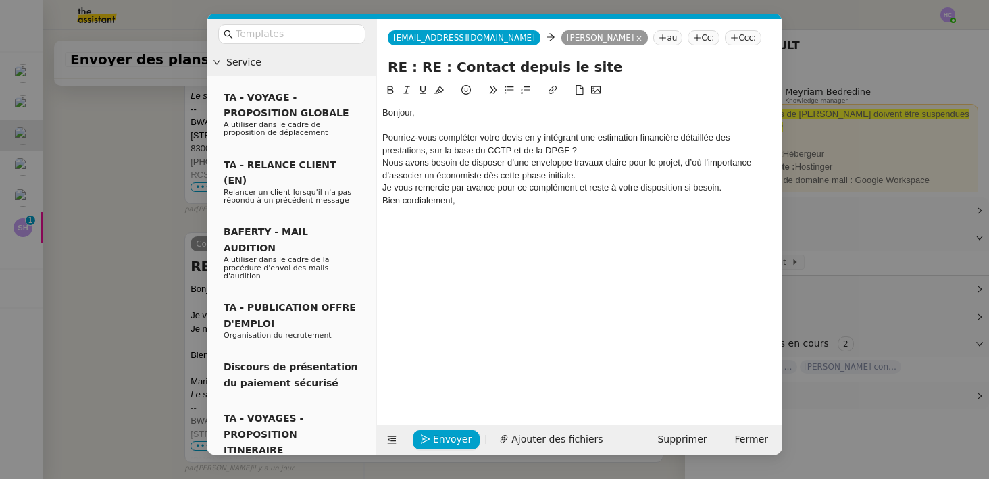
click at [587, 152] on div "Pourriez-vous compléter votre devis en y intégrant une estimation financière dé…" at bounding box center [579, 144] width 394 height 25
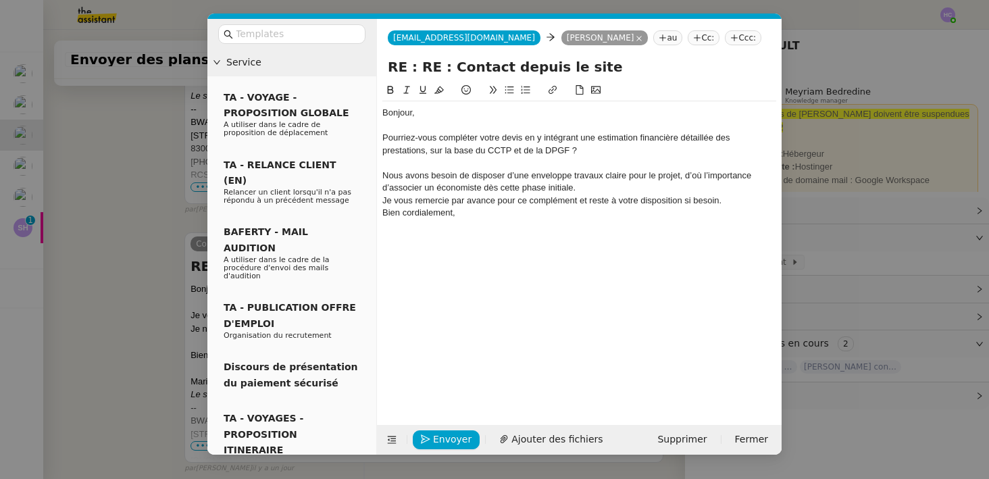
scroll to position [999, 0]
click at [590, 184] on div "Nous avons besoin de disposer d’une enveloppe travaux claire pour le projet, d’…" at bounding box center [579, 181] width 394 height 25
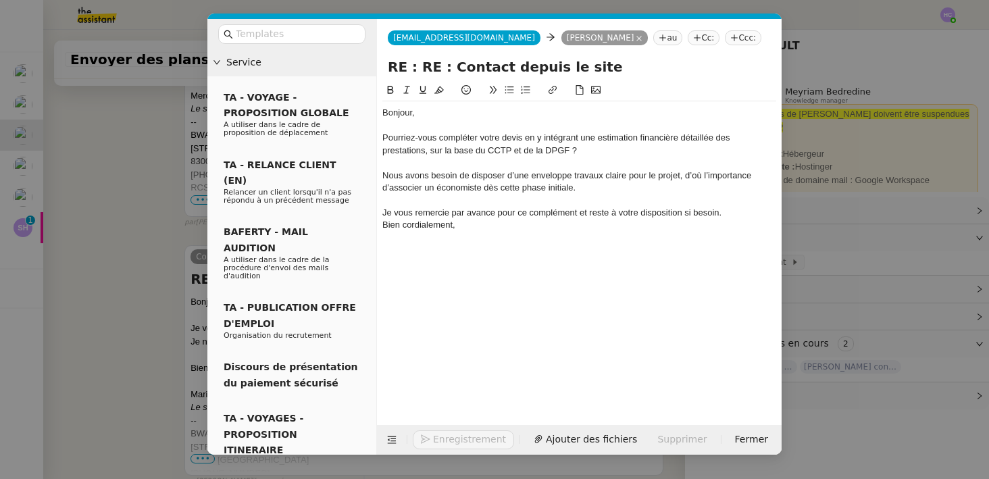
scroll to position [1012, 0]
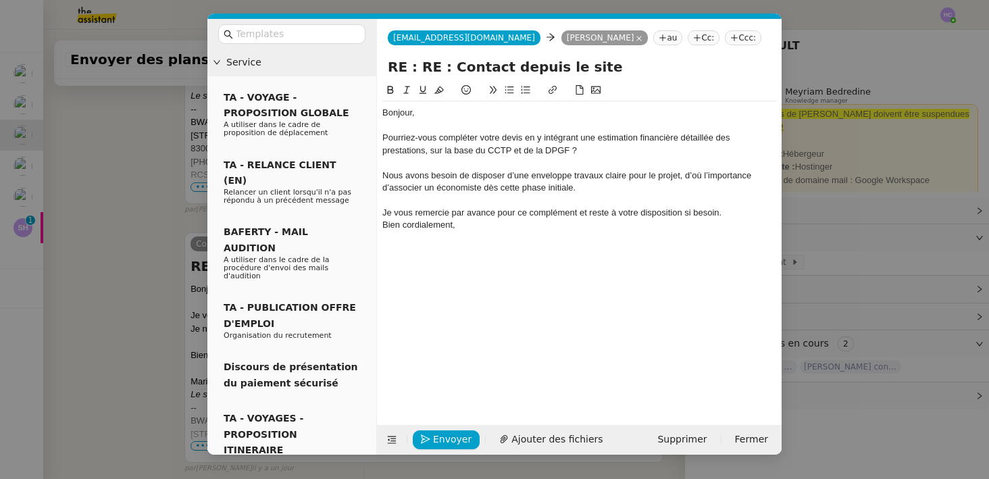
click at [740, 219] on div "Bien cordialement," at bounding box center [579, 225] width 394 height 12
click at [739, 215] on div "Je vous remercie par avance pour ce complément et reste à votre disposition si …" at bounding box center [579, 213] width 394 height 12
click at [121, 203] on nz-modal-container "Service TA - VOYAGE - PROPOSITION GLOBALE A utiliser dans le cadre de propositi…" at bounding box center [494, 239] width 989 height 479
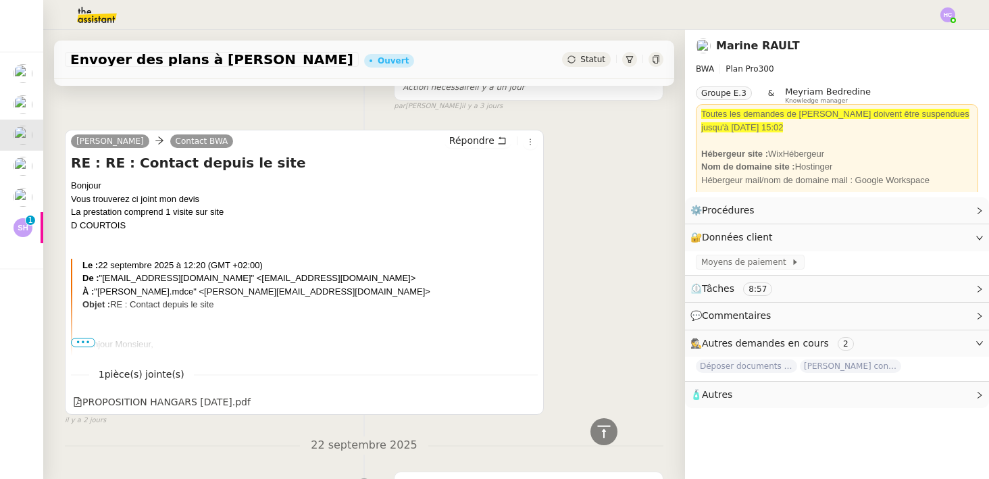
scroll to position [2253, 0]
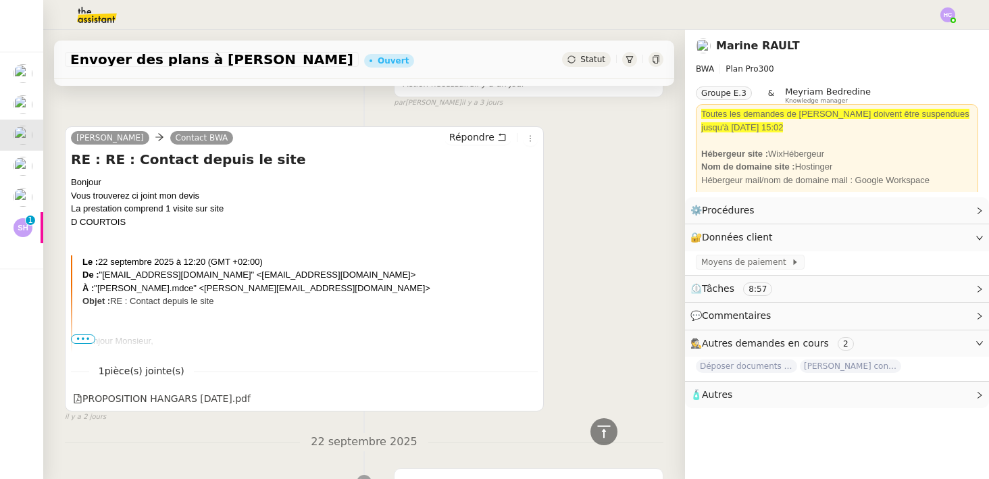
click at [84, 337] on span "•••" at bounding box center [83, 338] width 24 height 9
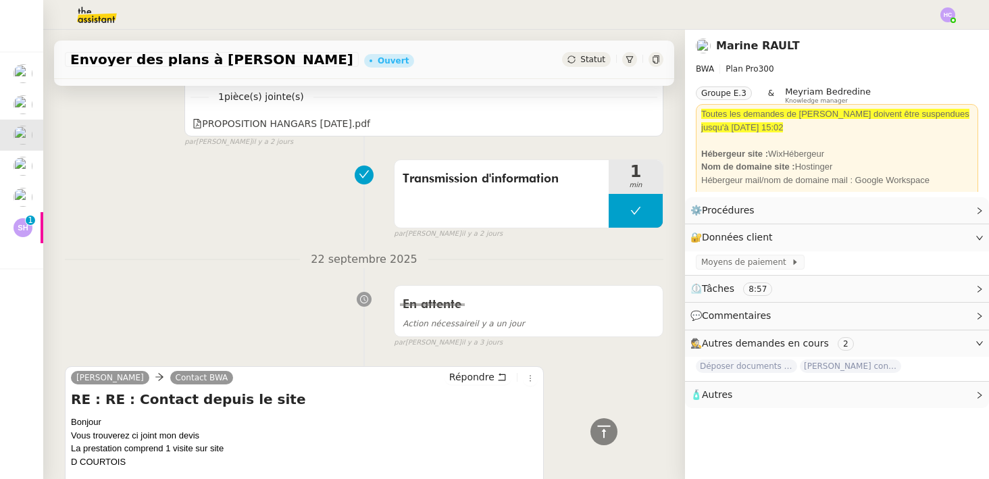
scroll to position [0, 0]
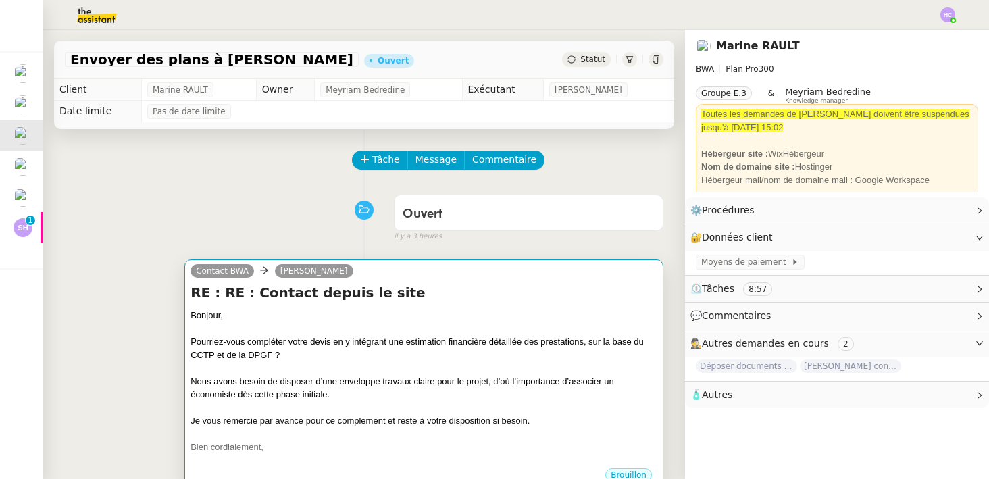
click at [309, 355] on div "Pourriez-vous compléter votre devis en y intégrant une estimation financière dé…" at bounding box center [423, 348] width 467 height 26
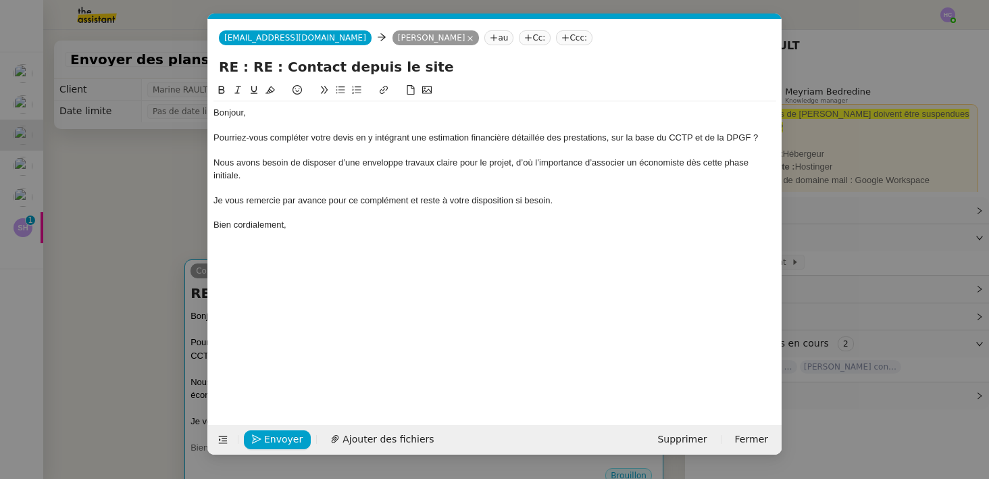
scroll to position [0, 28]
click at [171, 232] on nz-modal-container "Service TA - VOYAGE - PROPOSITION GLOBALE A utiliser dans le cadre de propositi…" at bounding box center [494, 239] width 989 height 479
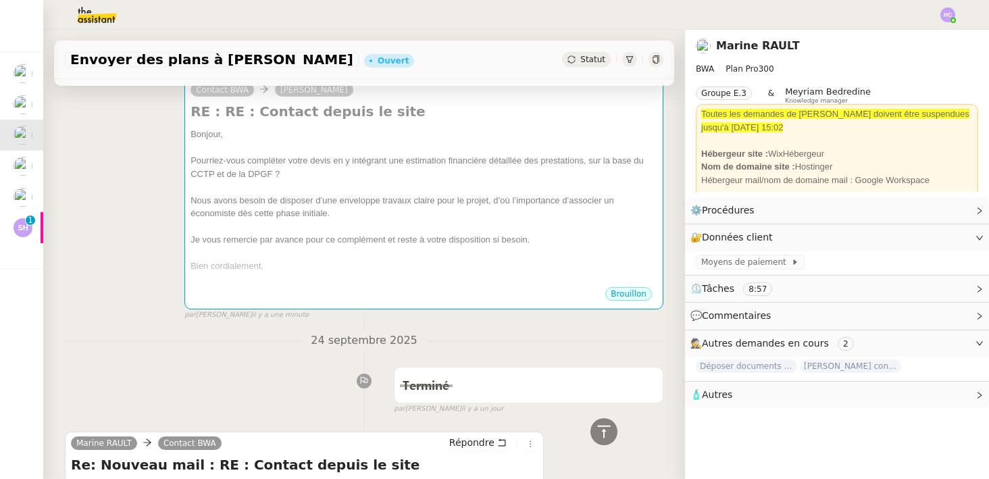
scroll to position [0, 0]
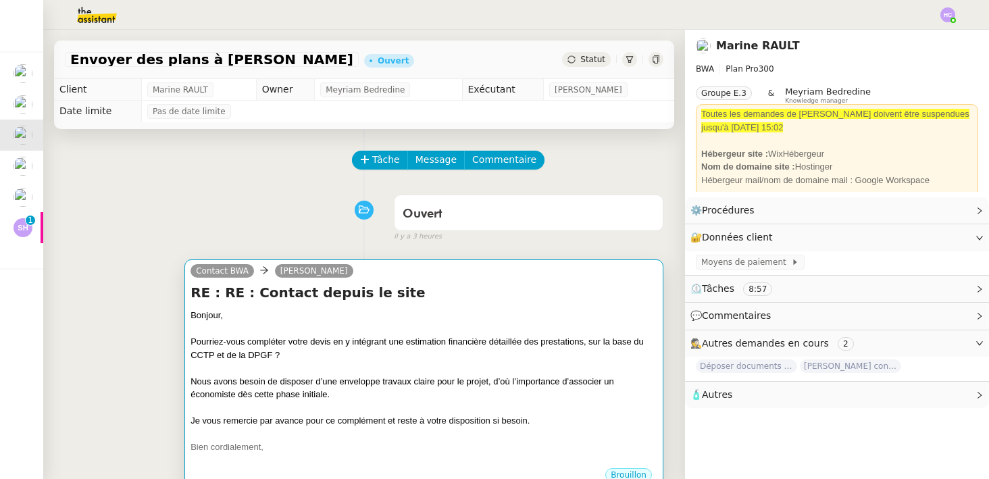
click at [284, 313] on div "Bonjour," at bounding box center [423, 316] width 467 height 14
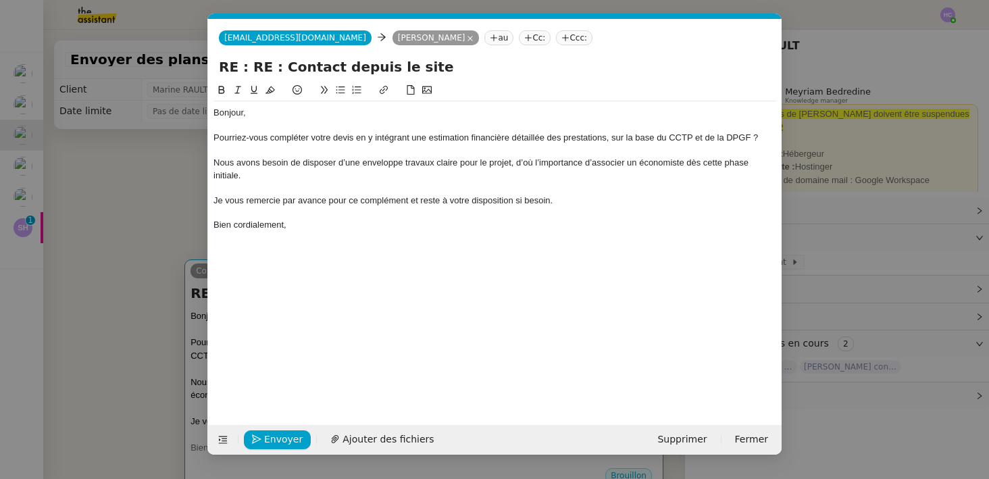
scroll to position [0, 28]
click at [298, 187] on div at bounding box center [494, 188] width 563 height 12
click at [142, 363] on nz-modal-container "Service TA - VOYAGE - PROPOSITION GLOBALE A utiliser dans le cadre de propositi…" at bounding box center [494, 239] width 989 height 479
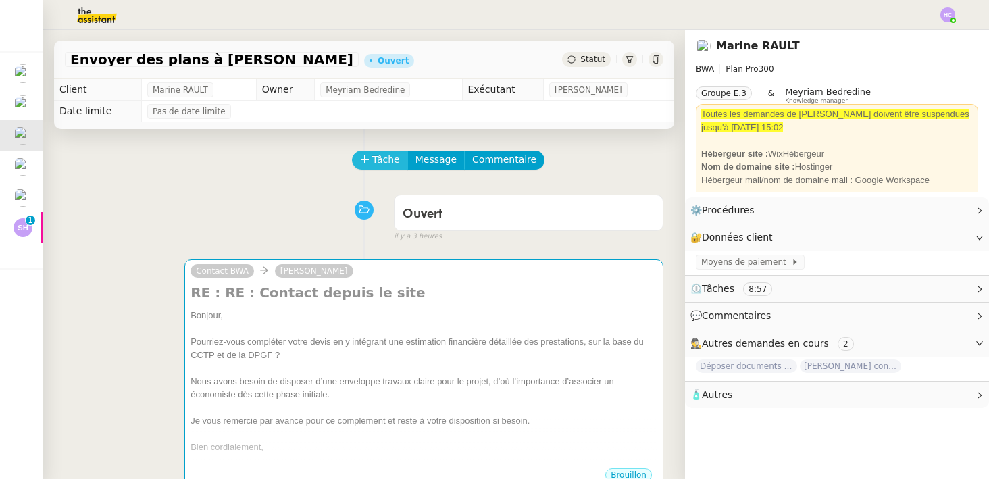
click at [371, 160] on button "Tâche" at bounding box center [380, 160] width 56 height 19
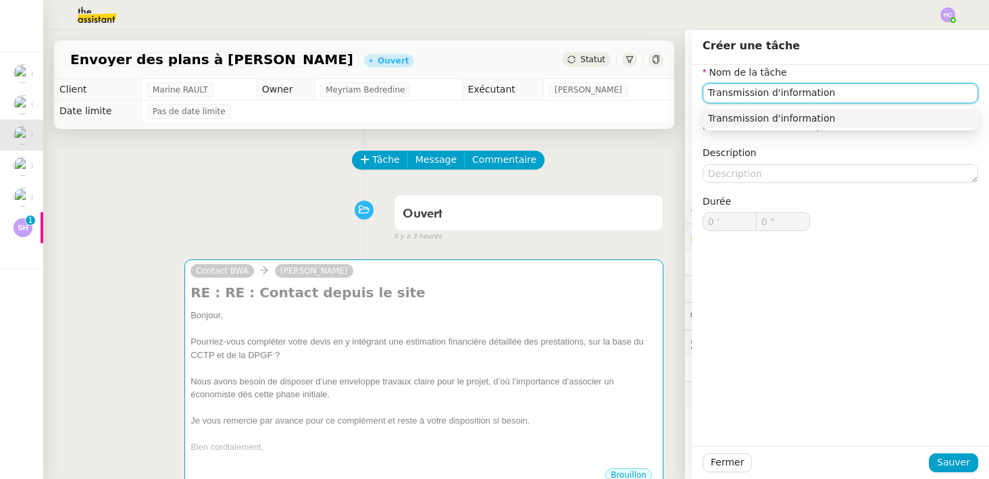
click at [766, 117] on div "Transmission d'information" at bounding box center [840, 118] width 265 height 12
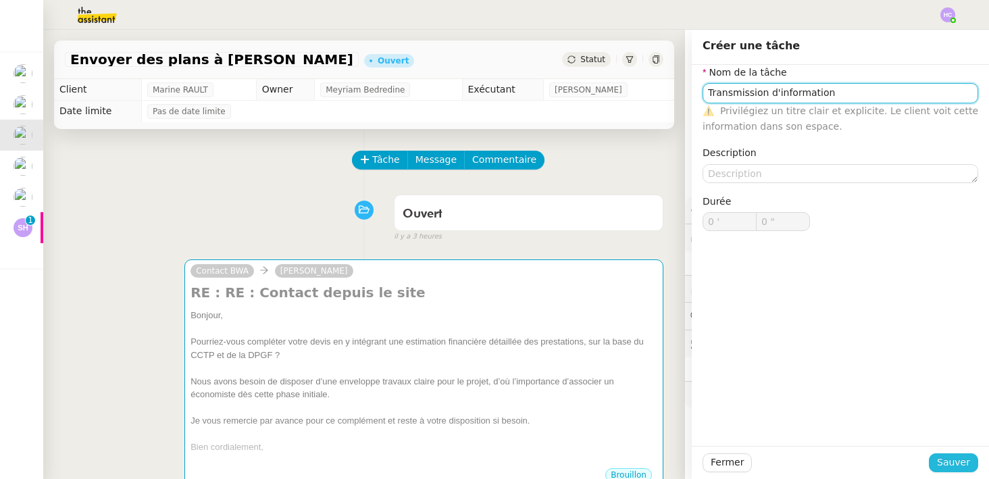
type input "Transmission d'information"
click at [945, 471] on button "Sauver" at bounding box center [953, 462] width 49 height 19
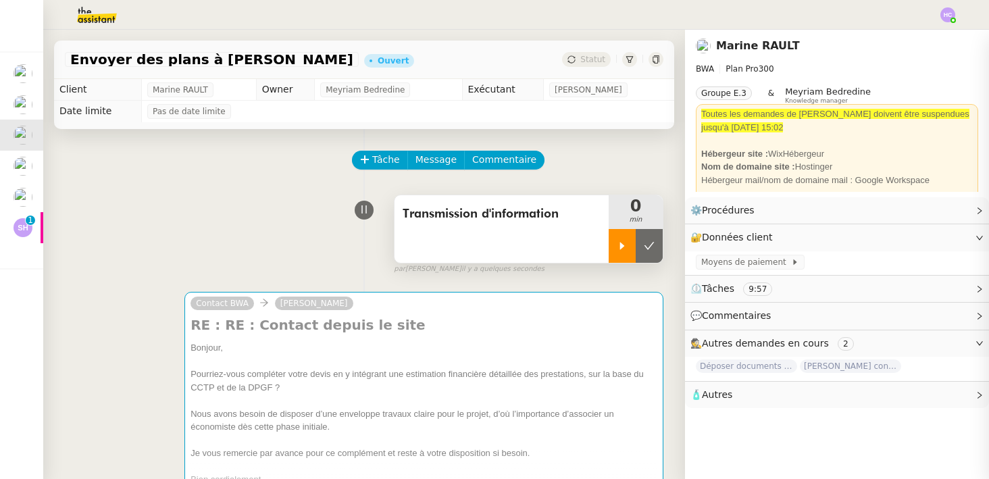
click at [622, 243] on icon at bounding box center [622, 245] width 11 height 11
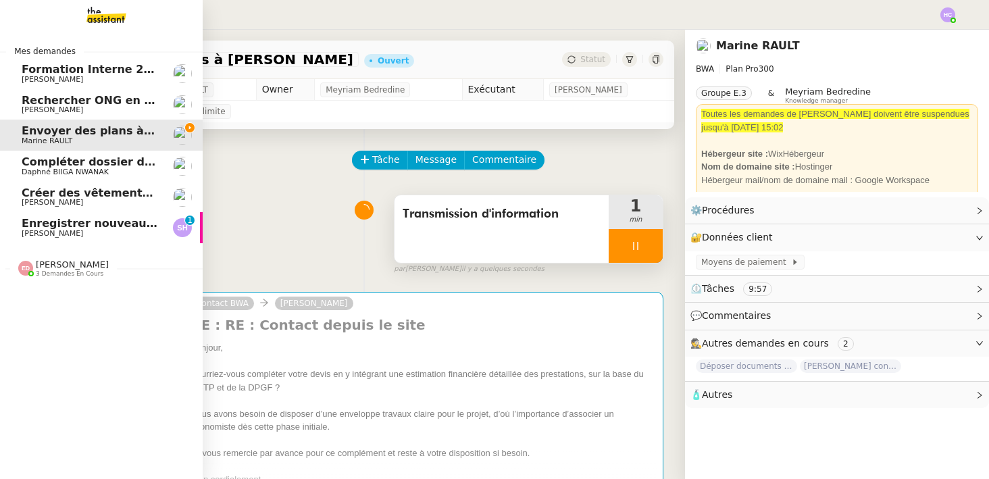
click at [80, 213] on link "Enregistrer nouveau client et contrat [PERSON_NAME] 0 1 2 3 4 5 6 7 8 9" at bounding box center [101, 227] width 203 height 31
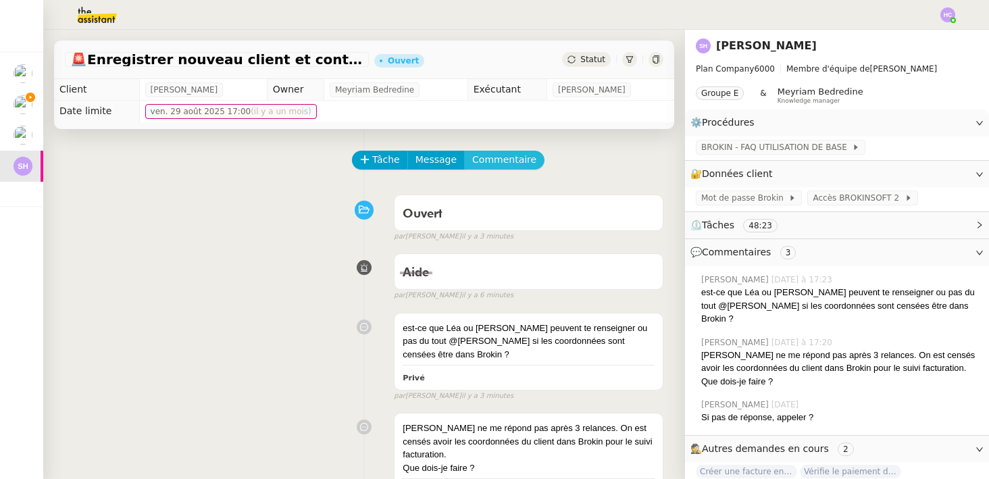
scroll to position [1, 0]
click at [509, 152] on span "Commentaire" at bounding box center [504, 159] width 64 height 16
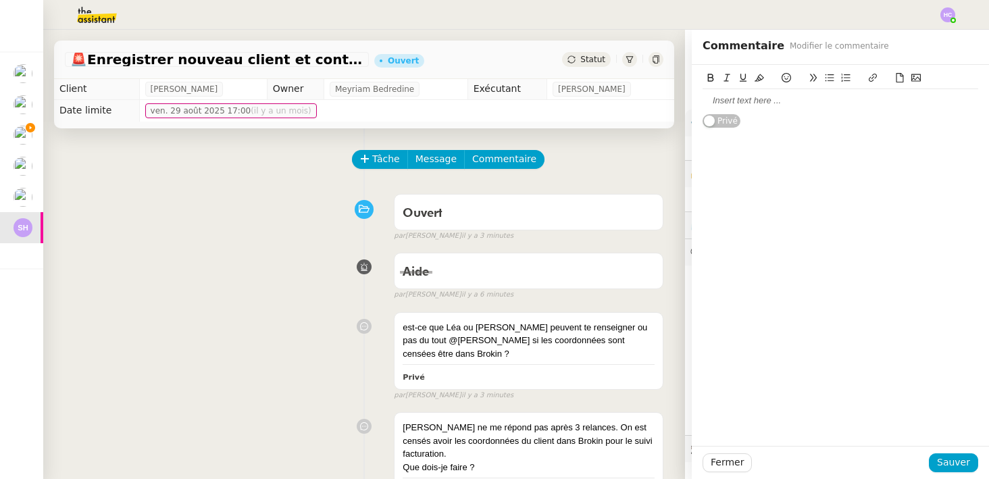
click at [750, 99] on div at bounding box center [840, 101] width 276 height 12
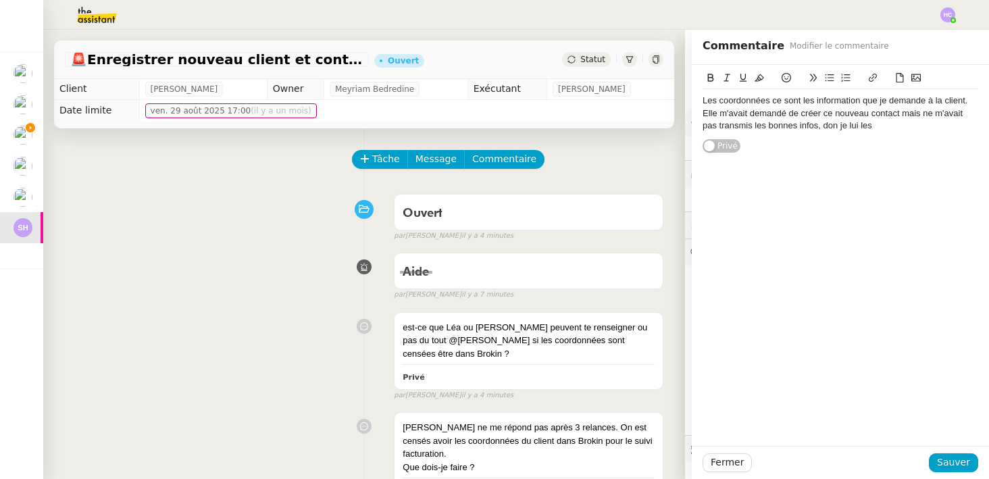
drag, startPoint x: 885, startPoint y: 128, endPoint x: 824, endPoint y: 128, distance: 61.5
click at [822, 128] on div "Les coordonnées ce sont les information que je demande à la client. Elle m'avai…" at bounding box center [840, 113] width 276 height 37
click at [703, 101] on div "Les coordonnées ce sont les information que je demande à la client. Elle m'avai…" at bounding box center [840, 113] width 276 height 37
click at [875, 103] on div "Il y a une confusio. Les coordonnées ce sont les information que je demande à l…" at bounding box center [840, 120] width 276 height 50
click at [974, 99] on div "Il y a une confusio. Les coordonnées ce sont justement les information que je d…" at bounding box center [840, 120] width 276 height 50
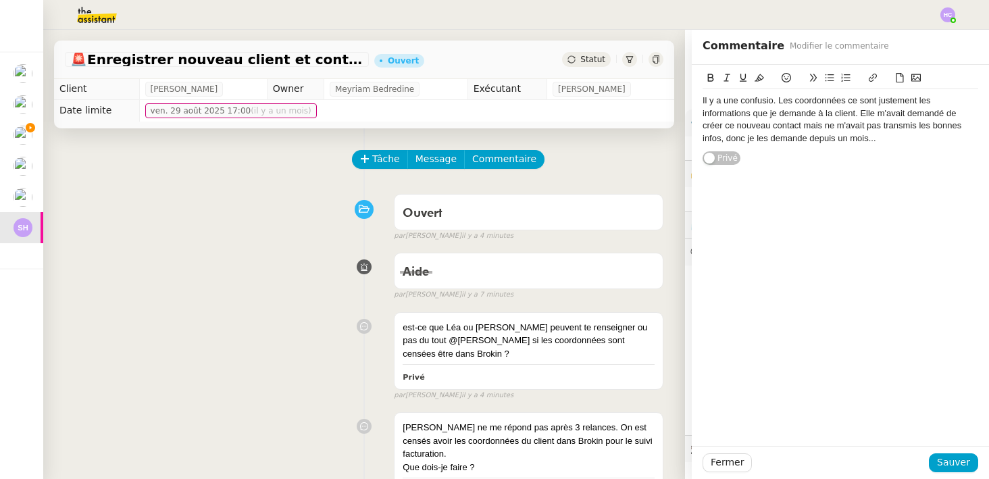
click at [883, 138] on div "Il y a une confusio. Les coordonnées ce sont justement les informations que je …" at bounding box center [840, 120] width 276 height 50
click at [845, 115] on div "Il y a une confusio. Les coordonnées ce sont justement les informations que je …" at bounding box center [840, 120] width 276 height 50
click at [899, 136] on div "Il y a une confusio. Les coordonnées ce sont justement les informations que je …" at bounding box center [840, 120] width 276 height 50
click at [914, 125] on div "Il y a une confusio. Les coordonnées ce sont justement les informations que je …" at bounding box center [840, 120] width 276 height 50
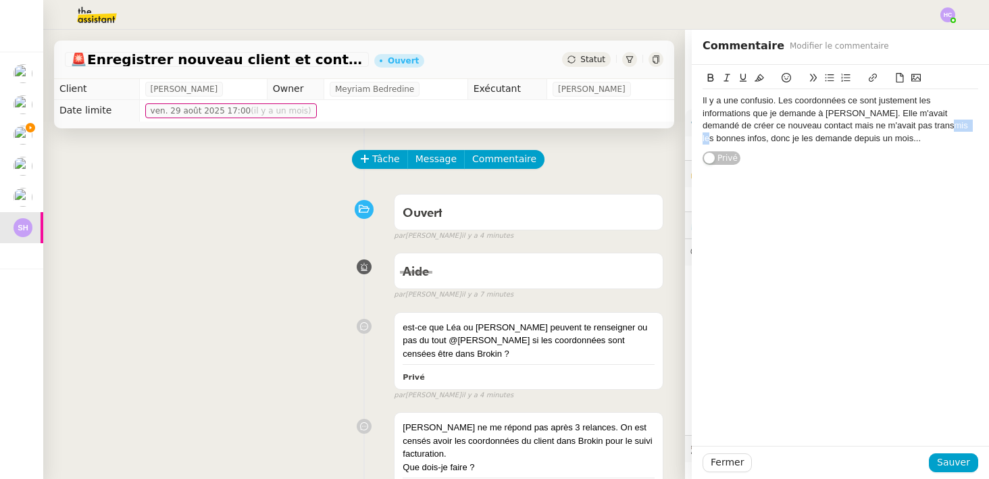
click at [914, 125] on div "Il y a une confusio. Les coordonnées ce sont justement les informations que je …" at bounding box center [840, 120] width 276 height 50
click at [837, 140] on div "Il y a une confusio. Les coordonnées ce sont justement les informations que je …" at bounding box center [840, 120] width 276 height 50
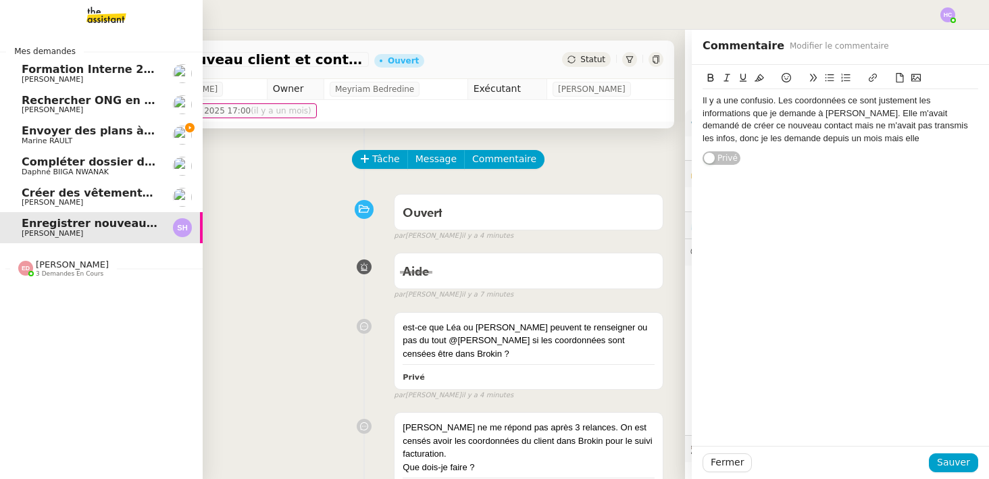
click at [32, 128] on span "Envoyer des plans à [PERSON_NAME]" at bounding box center [135, 130] width 226 height 13
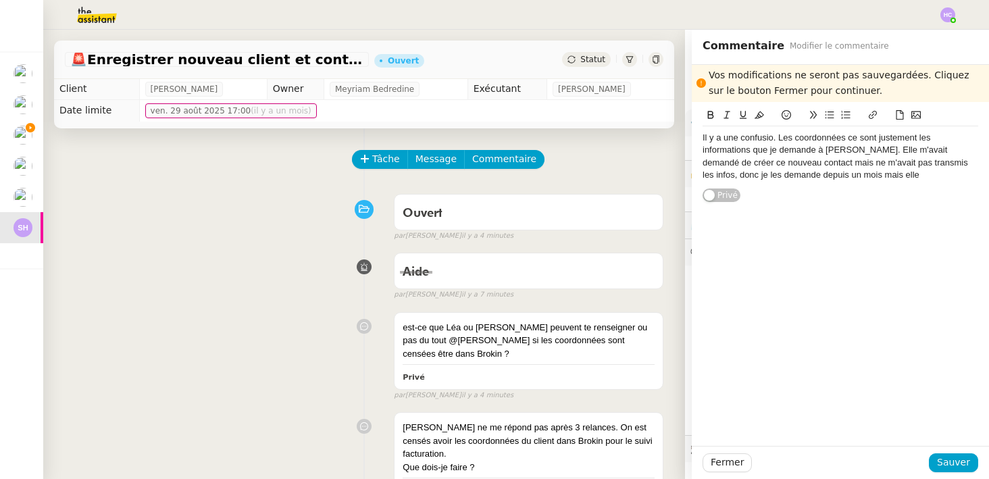
click at [850, 176] on div "Il y a une confusio. Les coordonnées ce sont justement les informations que je …" at bounding box center [840, 157] width 276 height 50
click at [804, 165] on div "Il y a une confusio. Les coordonnées ce sont justement les informations que je …" at bounding box center [840, 157] width 276 height 50
click at [843, 178] on div "Il y a une confusio. Les coordonnées ce sont justement les informations que je …" at bounding box center [840, 157] width 276 height 50
click at [948, 461] on span "Sauver" at bounding box center [953, 462] width 33 height 16
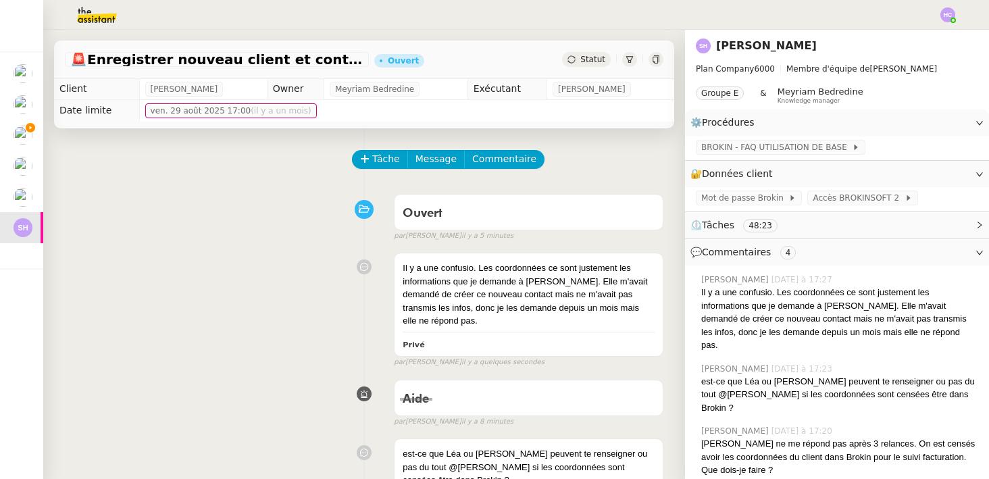
click at [580, 61] on div "Statut" at bounding box center [586, 59] width 49 height 15
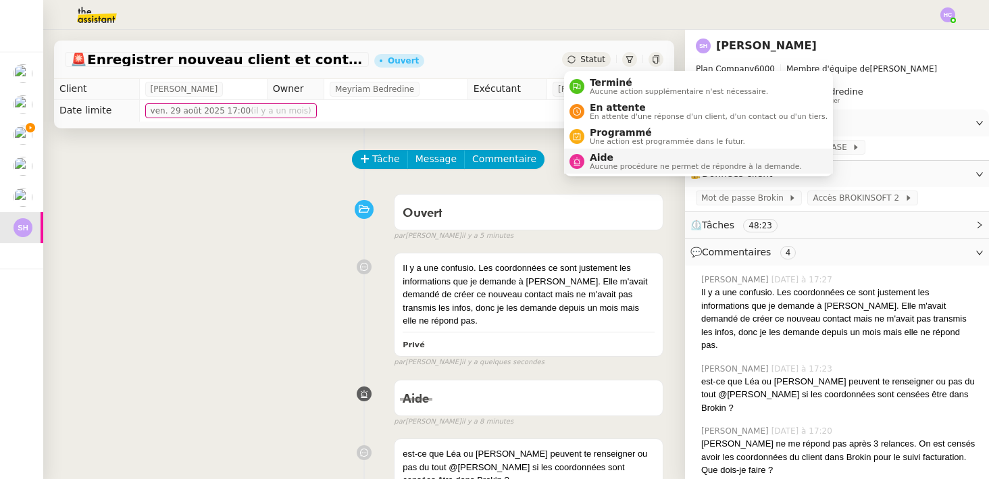
click at [597, 159] on span "Aide" at bounding box center [696, 157] width 212 height 11
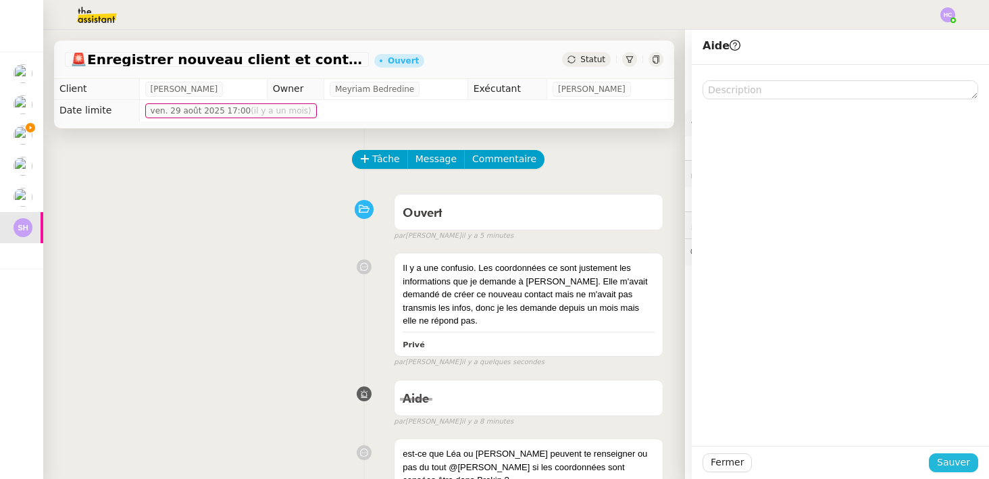
click at [942, 461] on span "Sauver" at bounding box center [953, 462] width 33 height 16
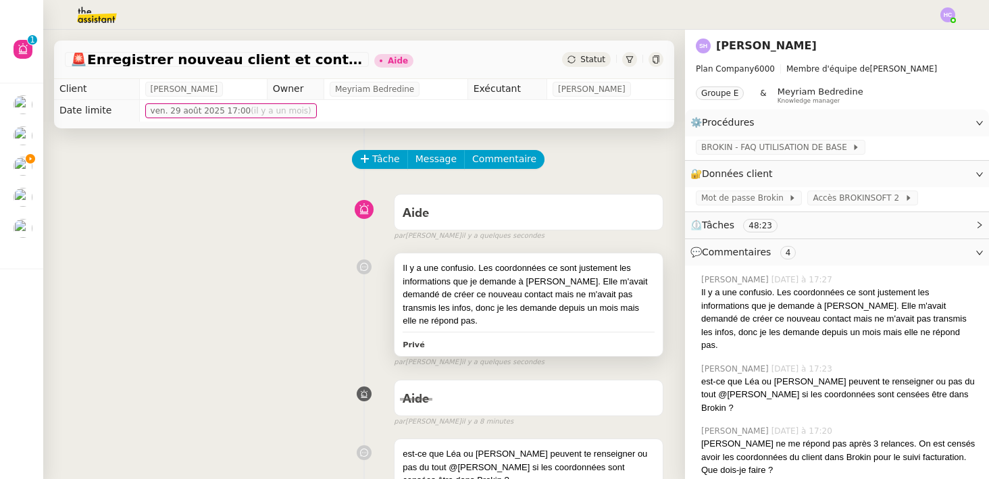
click at [519, 255] on div "Il y a une confusio. Les coordonnées ce sont justement les informations que je …" at bounding box center [528, 304] width 268 height 103
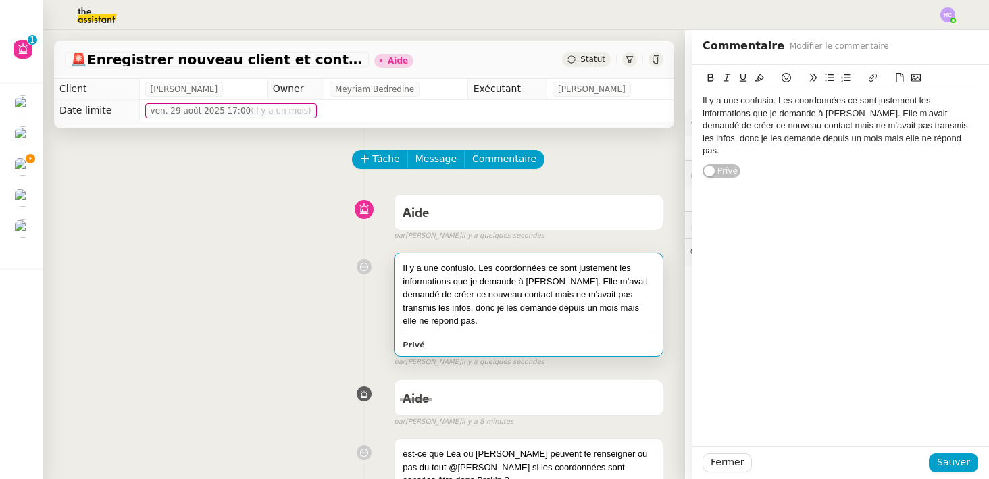
click at [773, 103] on div "Il y a une confusio. Les coordonnées ce sont justement les informations que je …" at bounding box center [840, 126] width 276 height 62
click at [938, 460] on button "Sauver" at bounding box center [953, 462] width 49 height 19
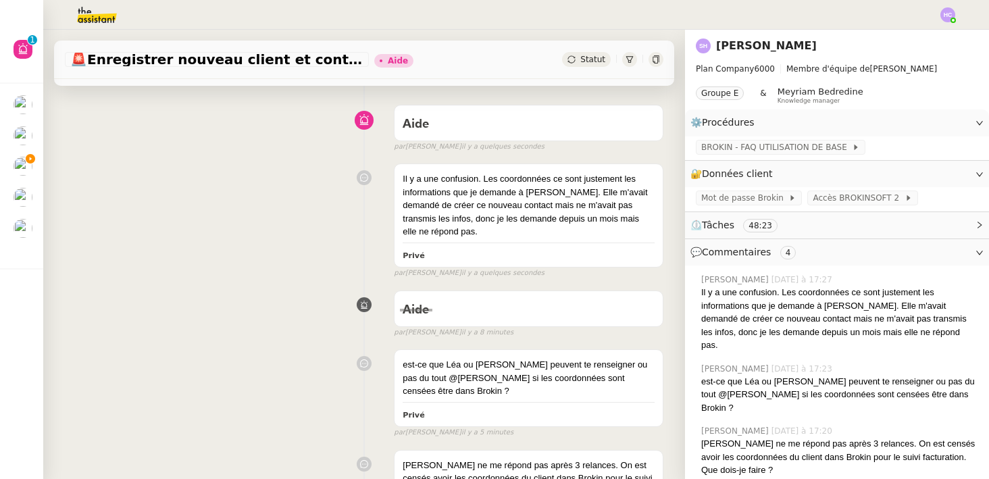
scroll to position [91, 0]
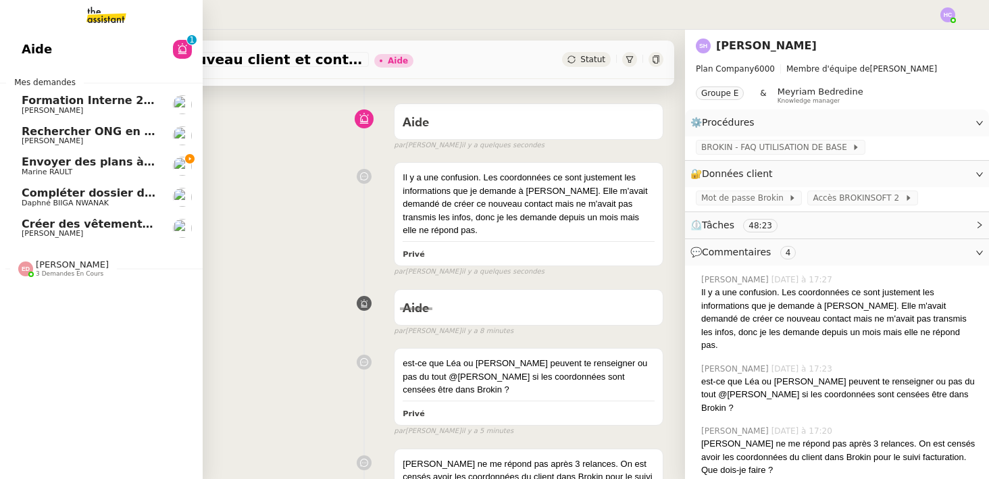
click at [22, 168] on span "Marine RAULT" at bounding box center [47, 171] width 51 height 9
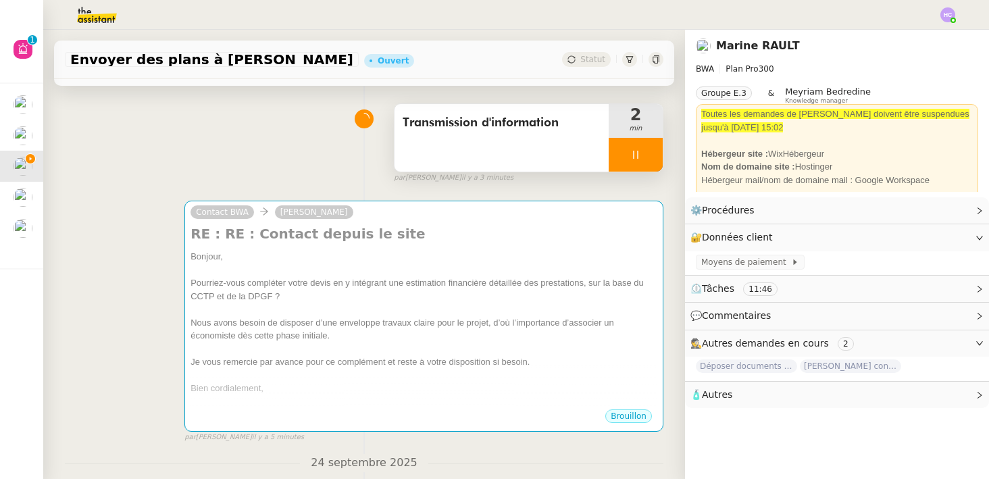
click at [640, 143] on div at bounding box center [635, 155] width 54 height 34
click at [648, 149] on icon at bounding box center [649, 154] width 11 height 11
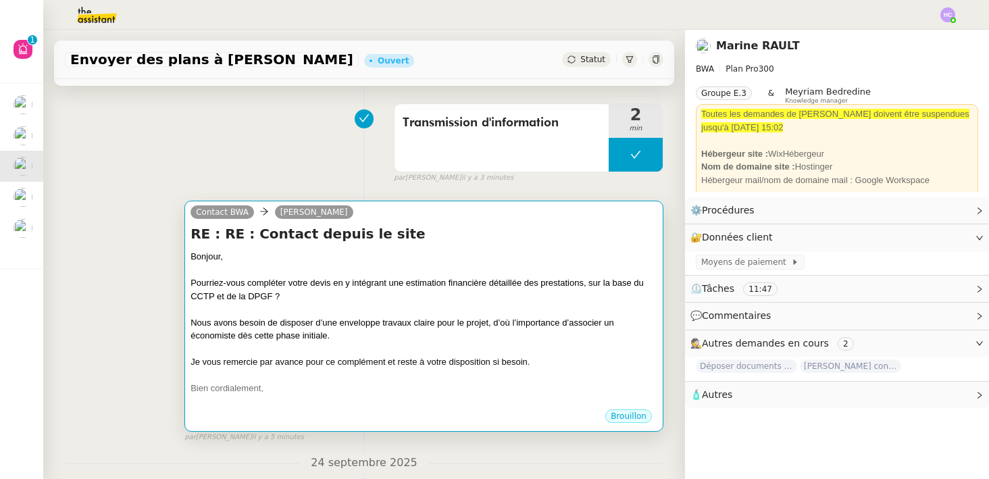
click at [440, 266] on div at bounding box center [423, 270] width 467 height 14
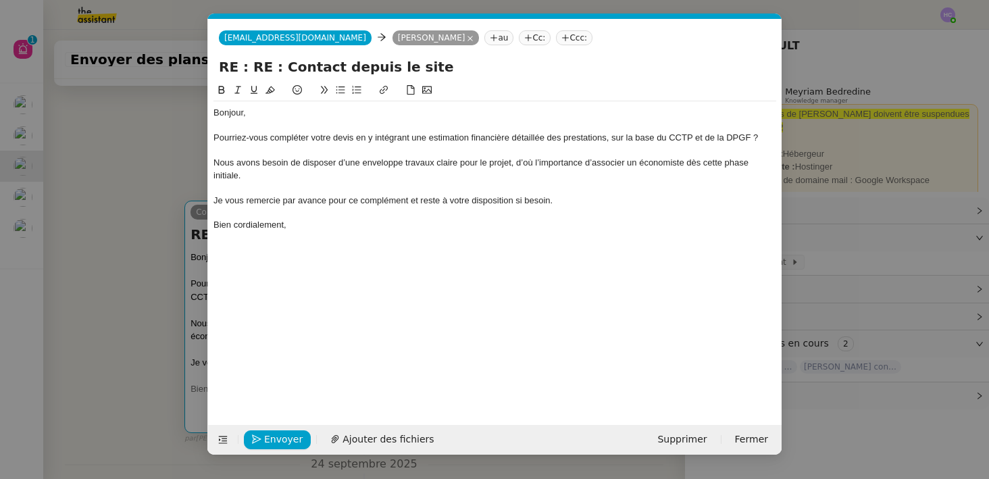
scroll to position [0, 28]
click at [282, 115] on div "Bonjour," at bounding box center [494, 113] width 563 height 12
click at [296, 116] on div "Bonjour Monsieur [PERSON_NAME]," at bounding box center [494, 113] width 563 height 12
click at [286, 178] on div "Nous avons besoin de disposer d’une enveloppe travaux claire pour le projet, d’…" at bounding box center [494, 169] width 563 height 25
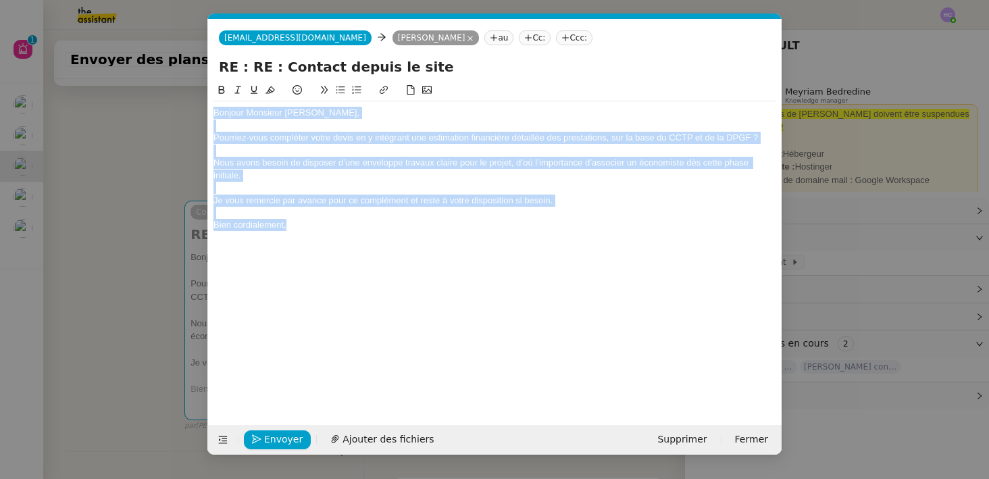
drag, startPoint x: 290, startPoint y: 232, endPoint x: 209, endPoint y: 113, distance: 143.8
click at [209, 113] on nz-spin "Bonjour Monsieur [PERSON_NAME], Pourriez-vous compléter votre devis en y intégr…" at bounding box center [494, 245] width 573 height 327
copy div "Bonjour Monsieur [PERSON_NAME], Pourriez-vous compléter votre devis en y intégr…"
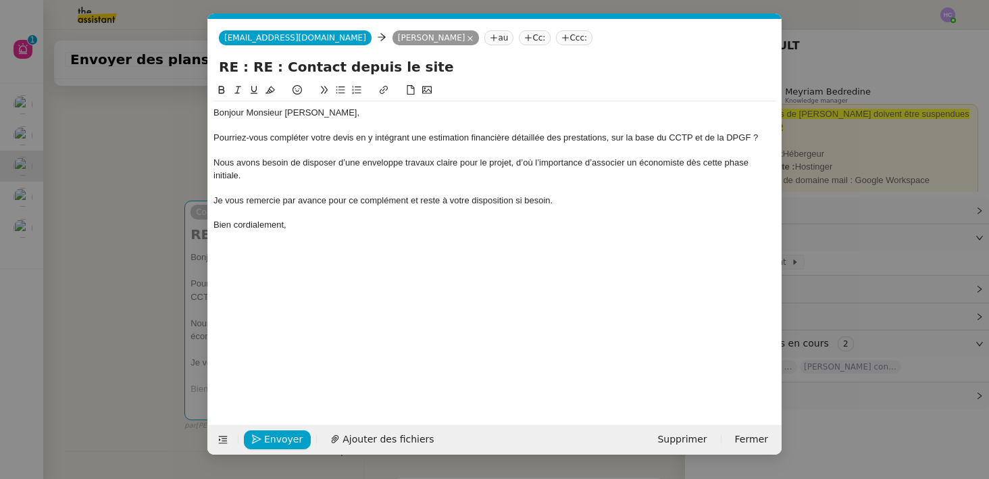
click at [116, 233] on nz-modal-container "Service TA - VOYAGE - PROPOSITION GLOBALE A utiliser dans le cadre de propositi…" at bounding box center [494, 239] width 989 height 479
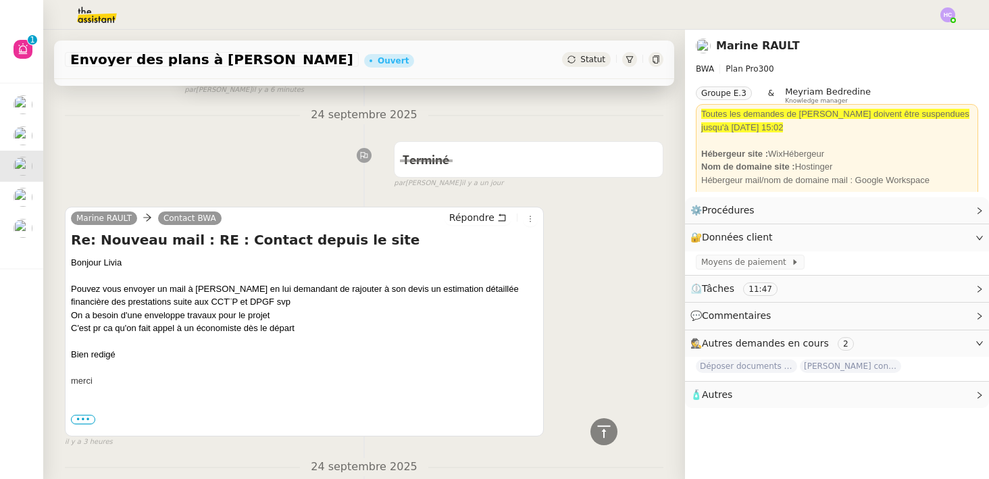
scroll to position [437, 0]
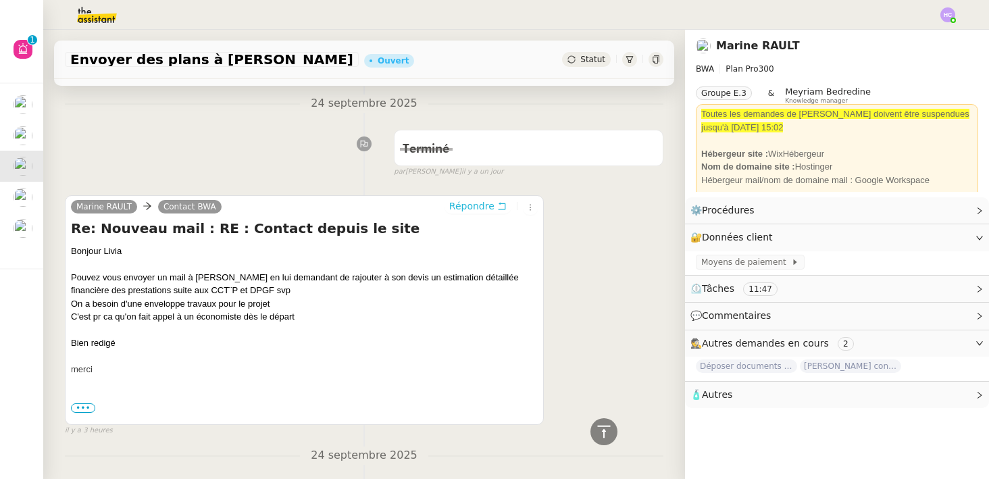
click at [469, 208] on span "Répondre" at bounding box center [471, 206] width 45 height 14
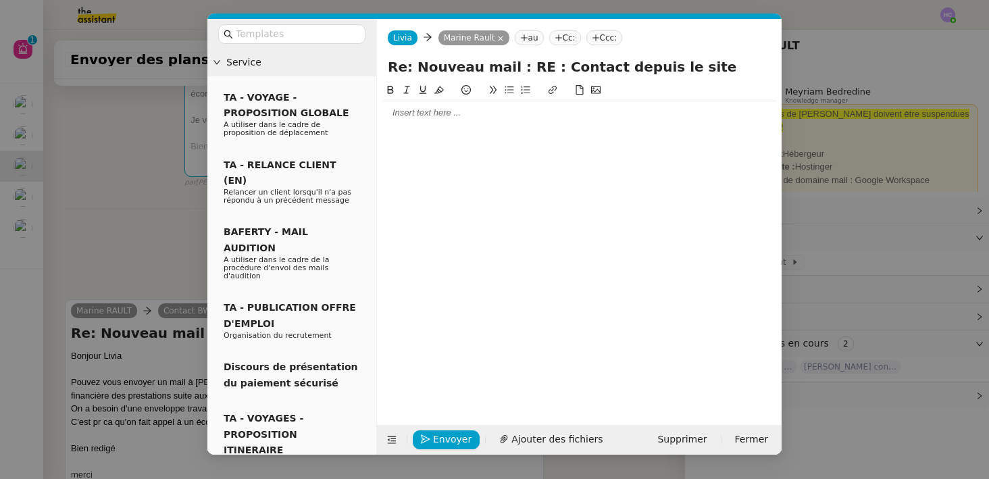
scroll to position [540, 0]
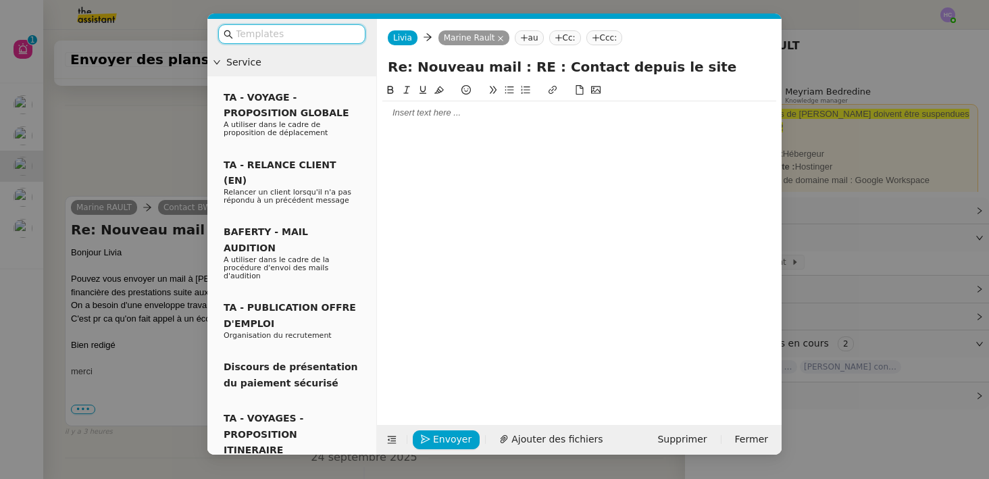
click at [425, 117] on div at bounding box center [579, 113] width 394 height 12
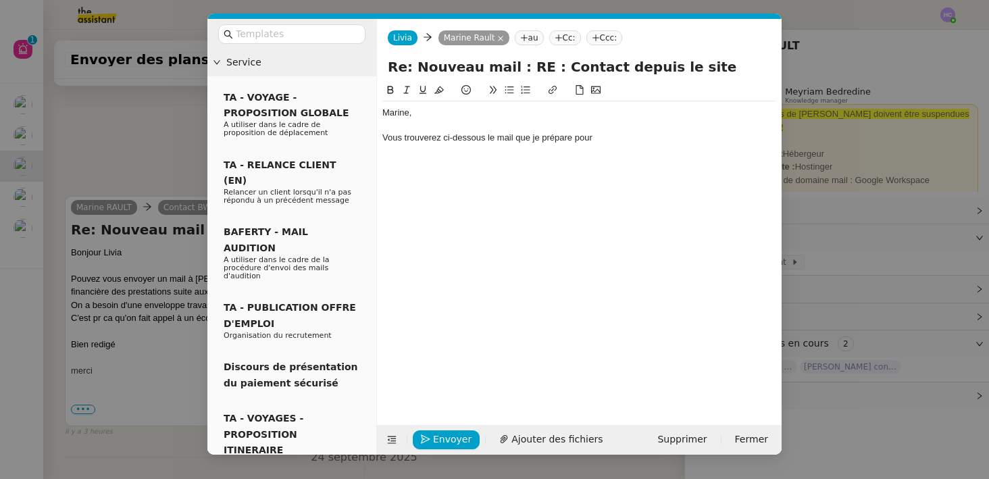
click at [539, 137] on div "Vous trouverez ci-dessous le mail que je prépare pour" at bounding box center [579, 138] width 394 height 12
click at [650, 142] on div "Vous trouverez ci-dessous le mail que j'ai préparé pour monsieur [PERSON_NAME]." at bounding box center [579, 138] width 394 height 12
click at [706, 132] on div "Vous trouverez ci-dessous le mail que j'ai préparé pour monsieur [PERSON_NAME]." at bounding box center [579, 138] width 394 height 12
click at [688, 138] on div "Vous trouverez ci-dessous le mail que j'ai préparé pour monsieur [PERSON_NAME]." at bounding box center [579, 138] width 394 height 12
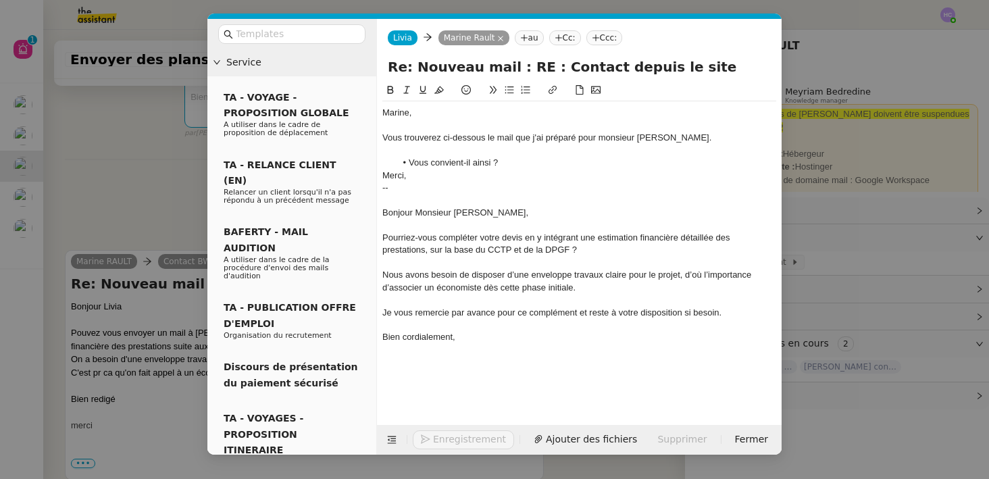
scroll to position [717, 0]
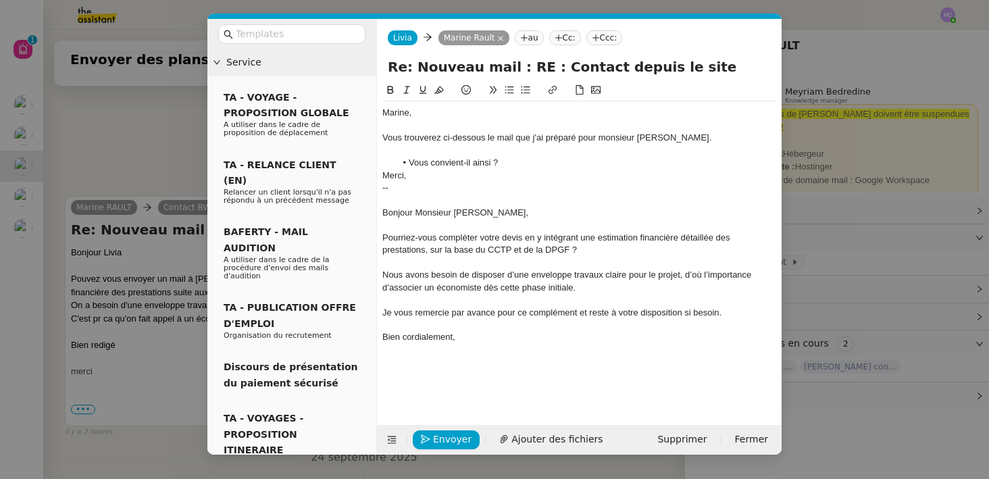
click at [414, 199] on div at bounding box center [579, 200] width 394 height 12
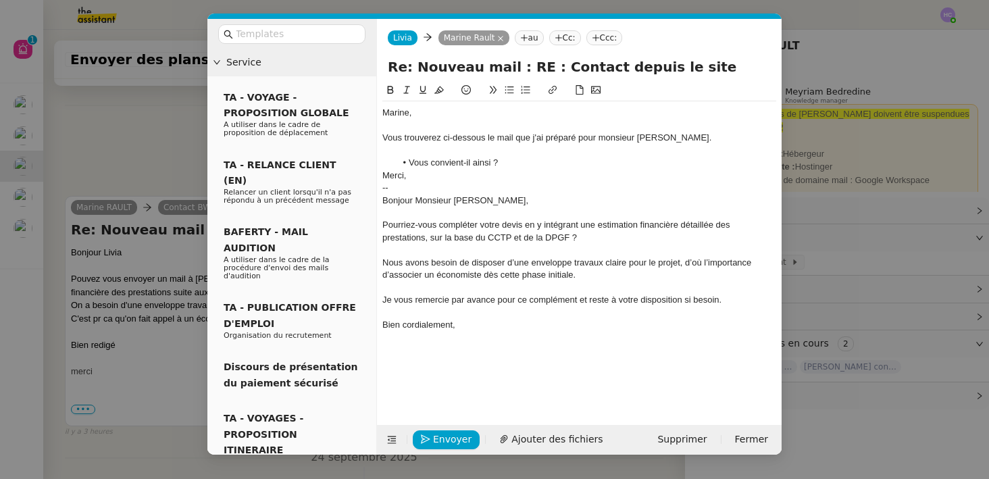
click at [382, 177] on nz-spin "Marine, Vous trouverez ci-dessous le mail que j'ai préparé pour monsieur [PERSO…" at bounding box center [579, 245] width 404 height 327
click at [384, 175] on div "Merci," at bounding box center [579, 175] width 394 height 12
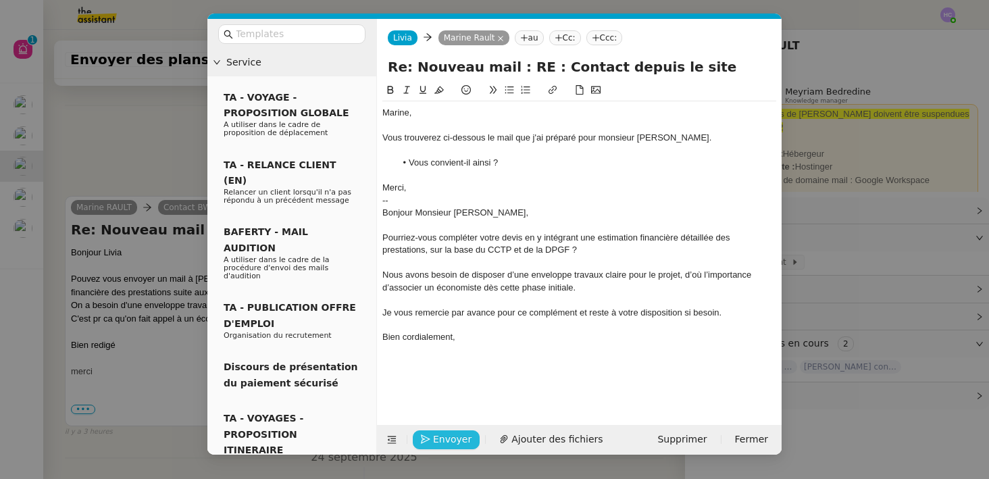
click at [452, 437] on span "Envoyer" at bounding box center [452, 440] width 38 height 16
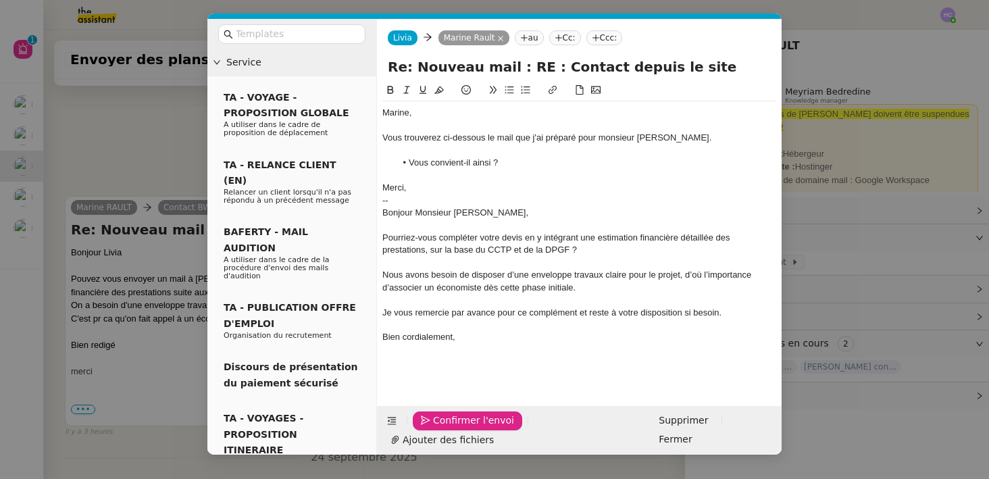
click at [452, 428] on span "Confirmer l'envoi" at bounding box center [473, 421] width 81 height 16
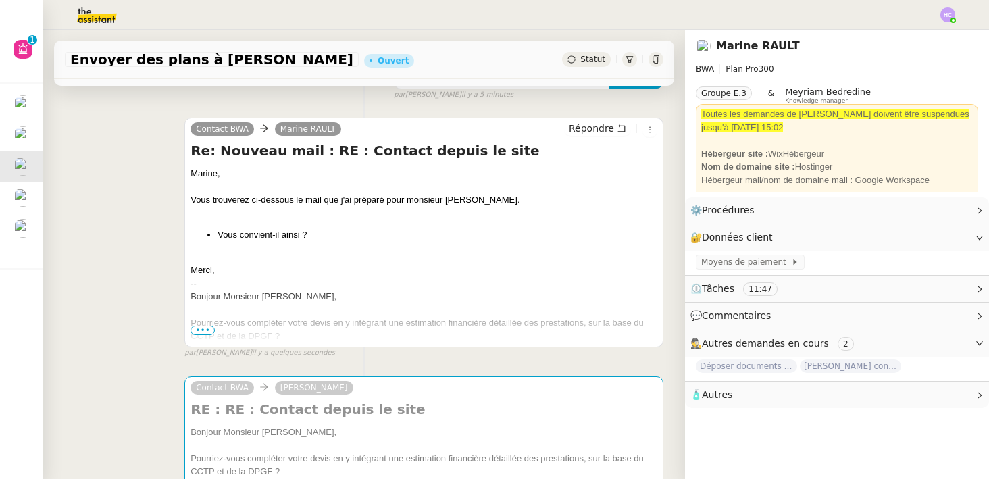
scroll to position [0, 0]
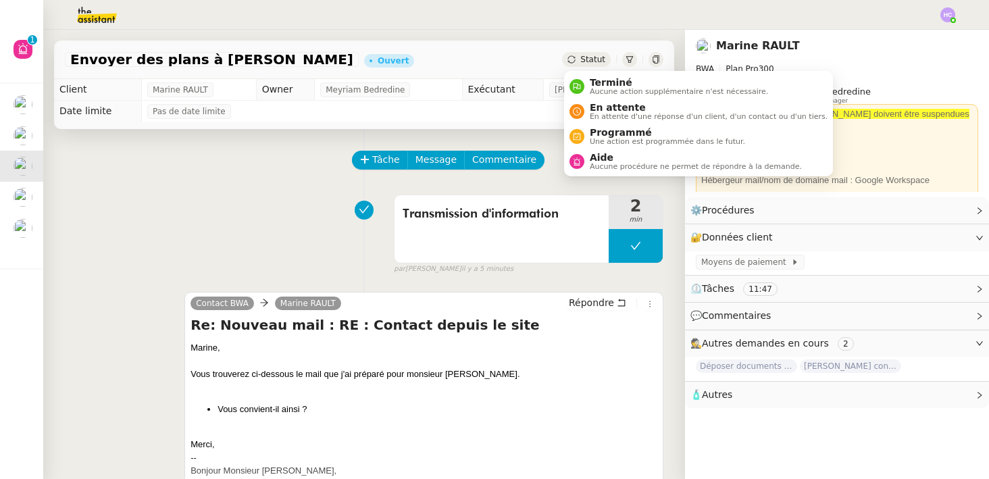
click at [588, 59] on span "Statut" at bounding box center [592, 59] width 25 height 9
click at [606, 120] on span "En attente d'une réponse d'un client, d'un contact ou d'un tiers." at bounding box center [709, 116] width 238 height 7
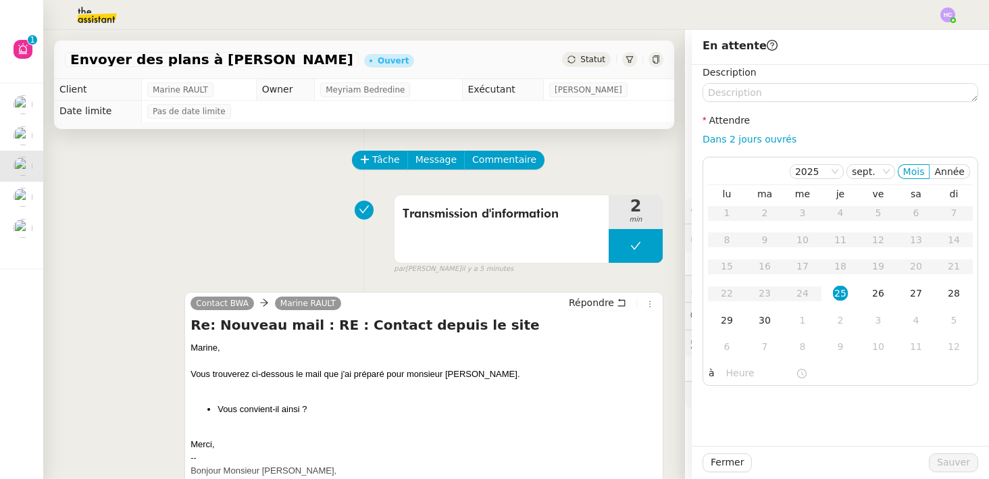
click at [760, 132] on div "Dans 2 jours ouvrés" at bounding box center [840, 140] width 276 height 16
click at [762, 141] on link "Dans 2 jours ouvrés" at bounding box center [749, 139] width 94 height 11
type input "07:00"
click at [949, 461] on span "Sauver" at bounding box center [953, 462] width 33 height 16
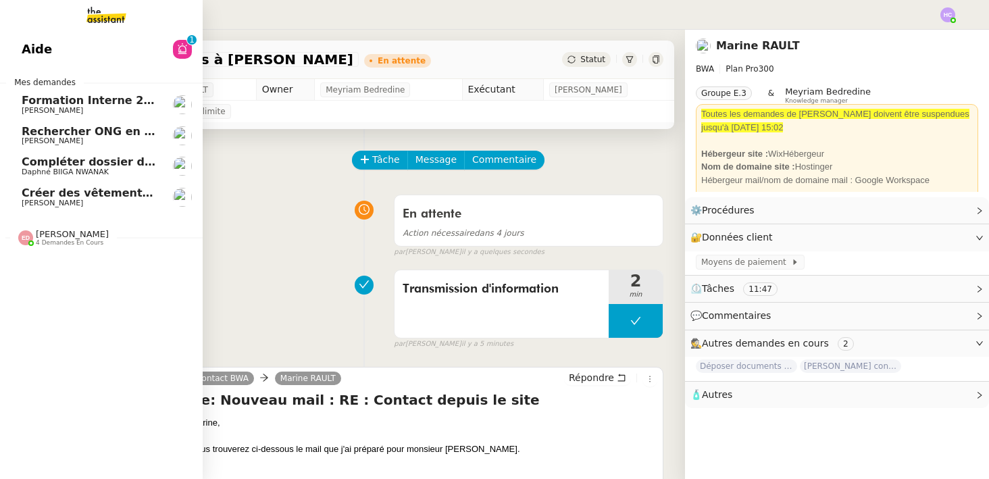
click at [86, 167] on span "Daphné BIIGA NWANAK" at bounding box center [65, 171] width 87 height 9
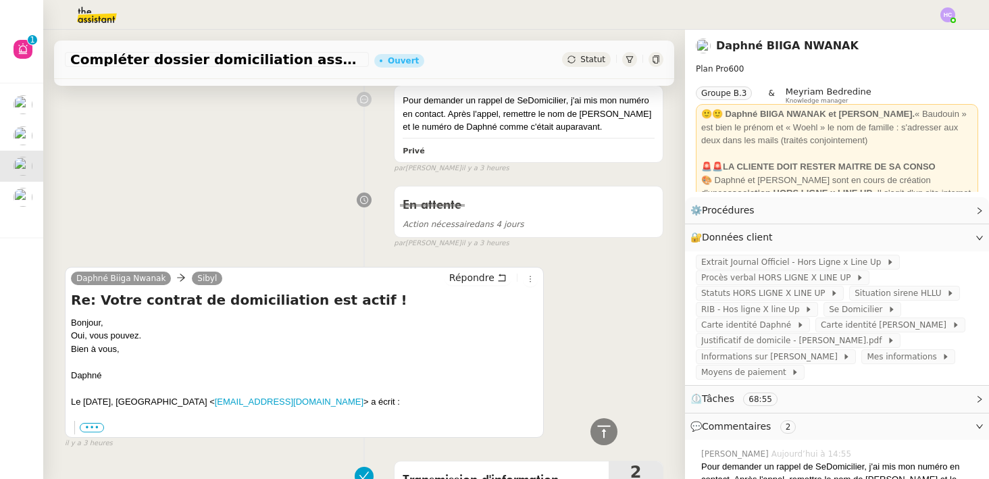
scroll to position [157, 0]
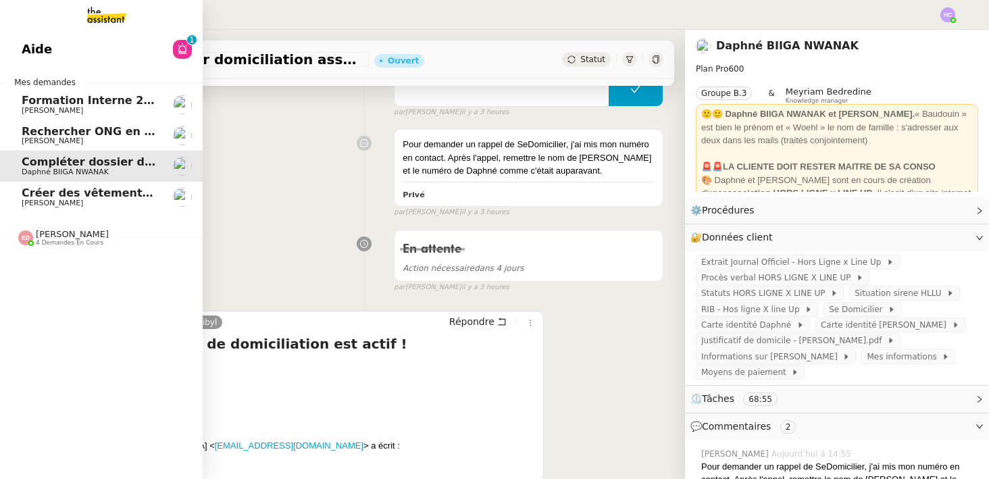
click at [44, 195] on span "Créer des vêtements de travail VEN" at bounding box center [130, 192] width 217 height 13
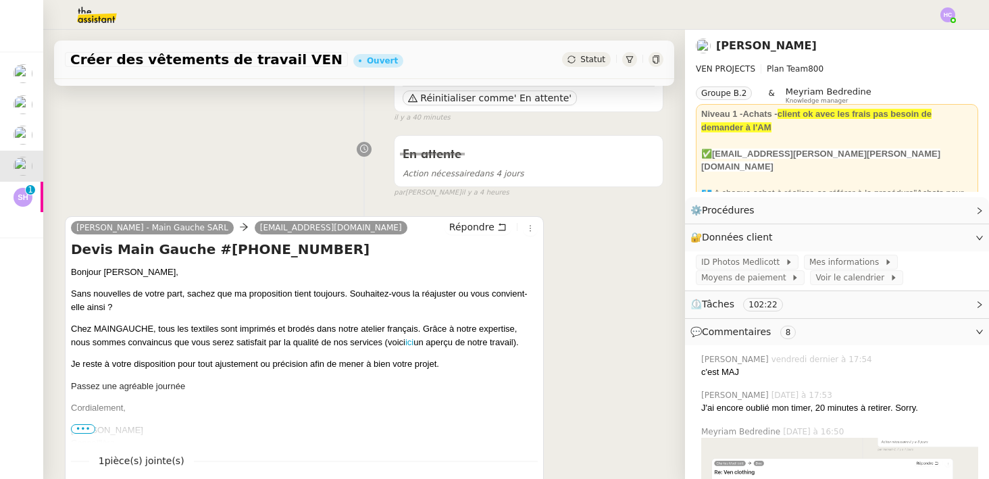
scroll to position [141, 0]
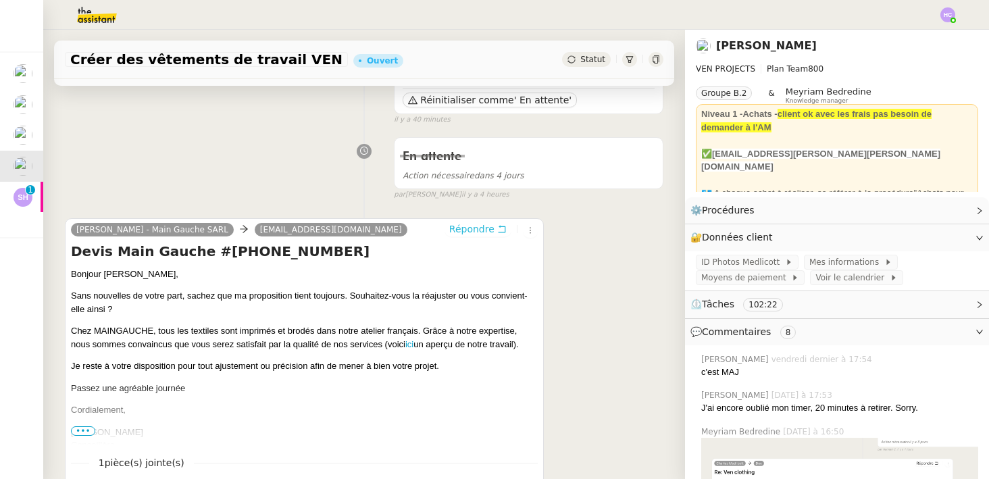
click at [483, 228] on span "Répondre" at bounding box center [471, 229] width 45 height 14
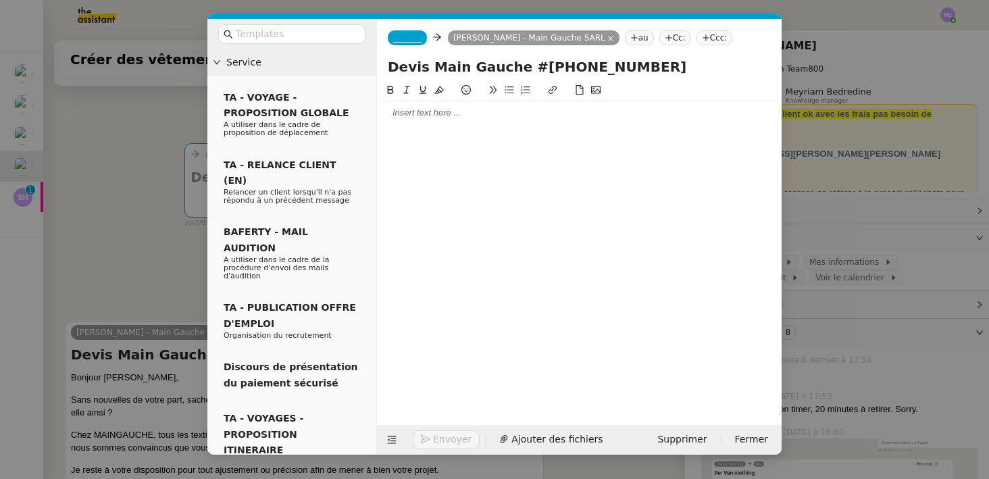
click at [128, 166] on nz-modal-container "Service TA - VOYAGE - PROPOSITION GLOBALE A utiliser dans le cadre de propositi…" at bounding box center [494, 239] width 989 height 479
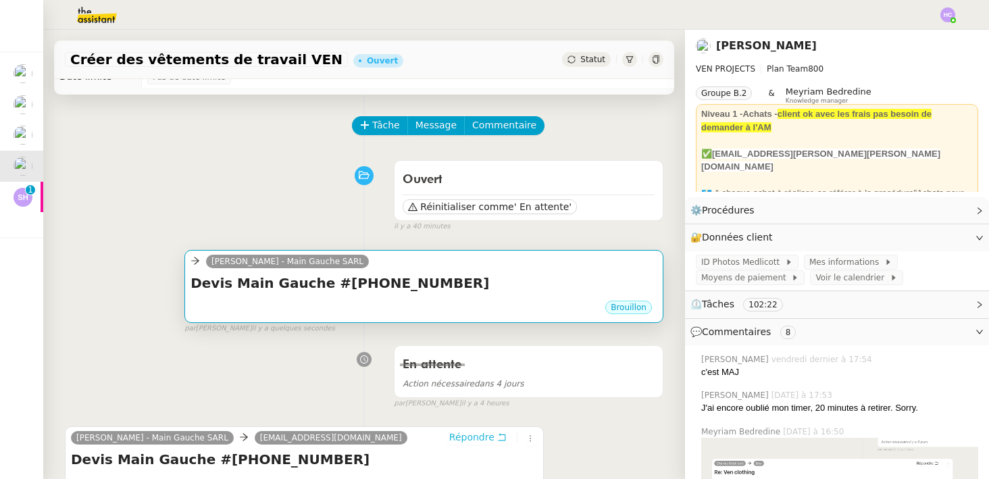
scroll to position [0, 0]
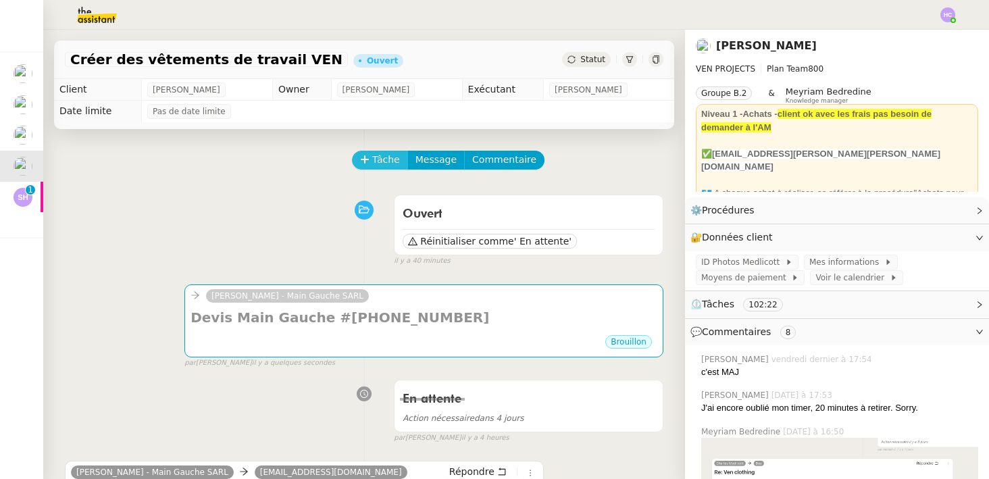
click at [377, 156] on span "Tâche" at bounding box center [386, 160] width 28 height 16
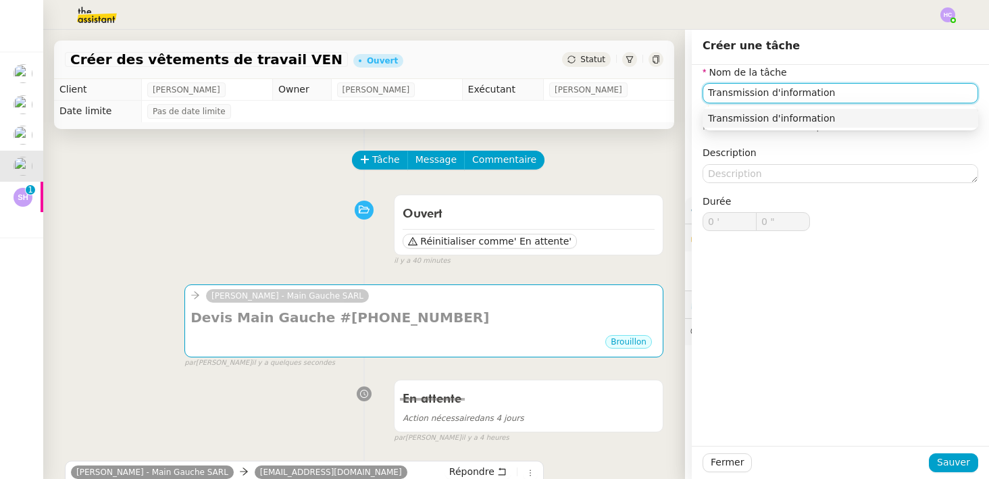
type input "Transmission d'information"
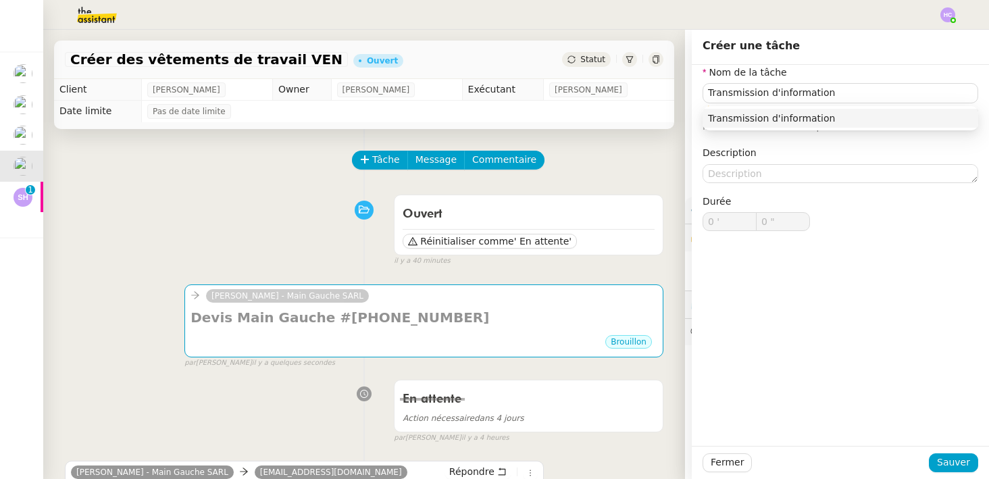
click at [729, 107] on div "Transmission d'information" at bounding box center [840, 118] width 276 height 24
click at [725, 124] on div "Transmission d'information" at bounding box center [840, 118] width 265 height 12
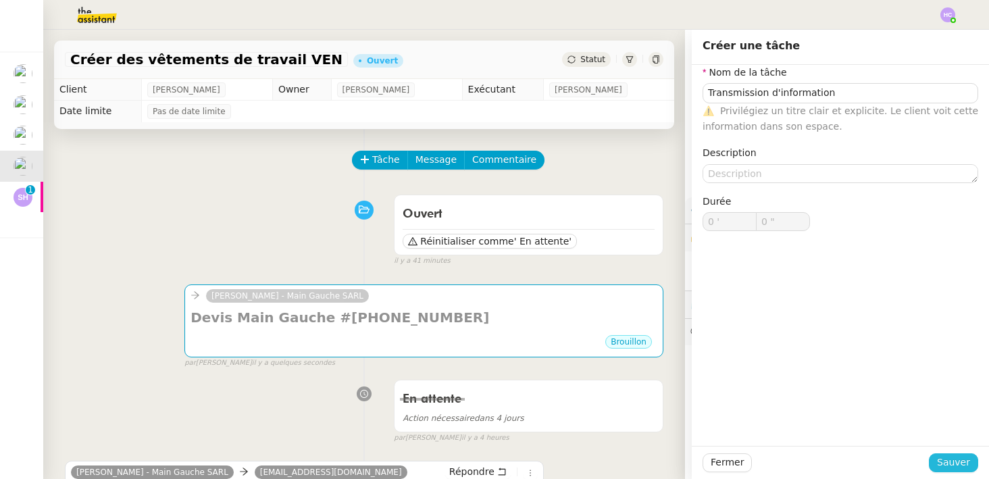
click at [963, 463] on span "Sauver" at bounding box center [953, 462] width 33 height 16
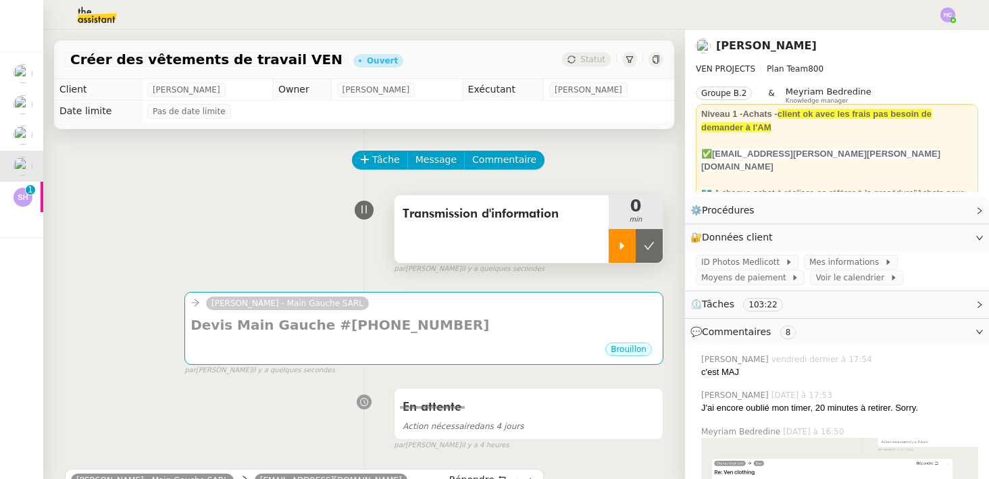
click at [616, 243] on div at bounding box center [621, 246] width 27 height 34
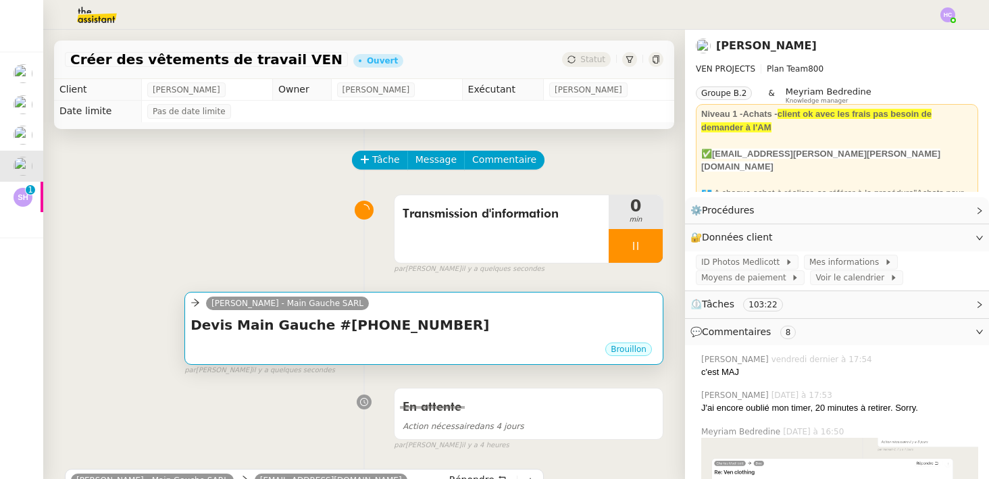
click at [490, 302] on div "[PERSON_NAME] - Main Gauche SARL" at bounding box center [423, 305] width 467 height 20
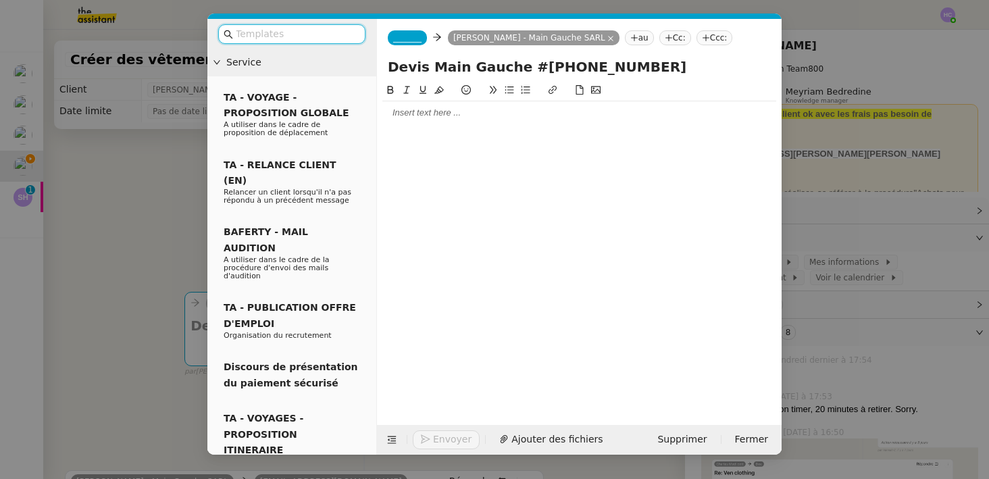
click at [417, 116] on div at bounding box center [579, 113] width 394 height 12
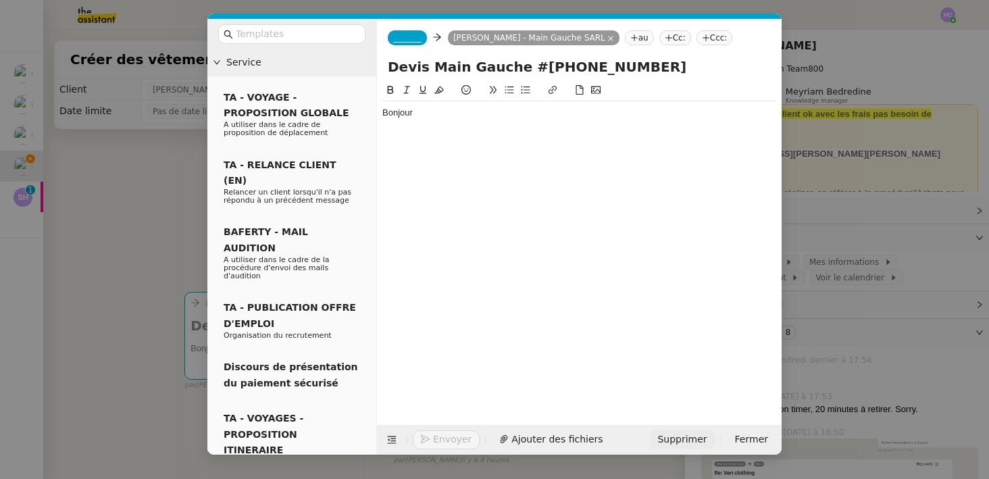
click at [695, 448] on button "Supprimer" at bounding box center [682, 439] width 66 height 19
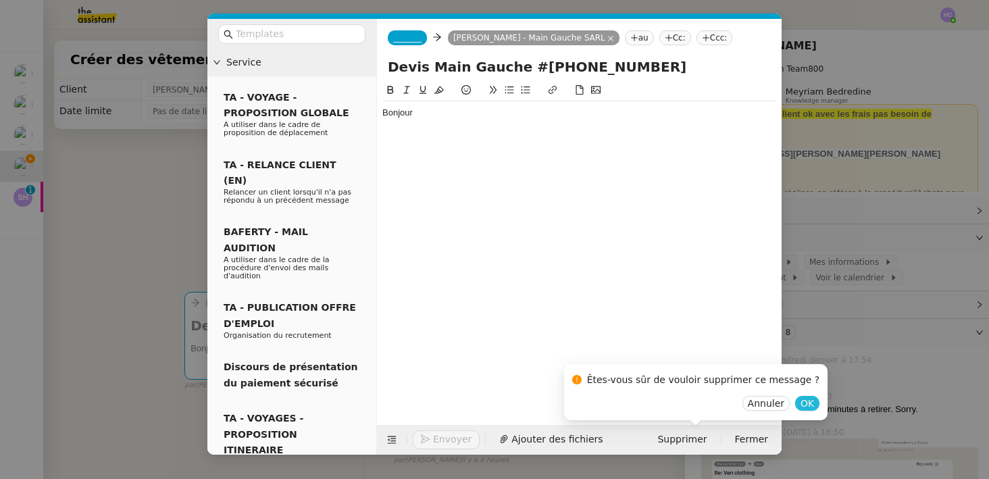
click at [795, 402] on button "OK" at bounding box center [807, 403] width 24 height 15
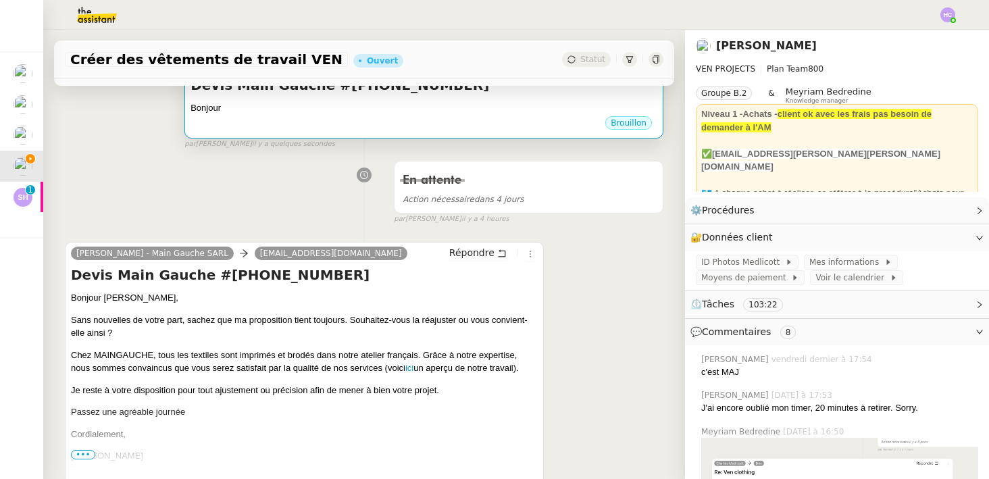
scroll to position [265, 0]
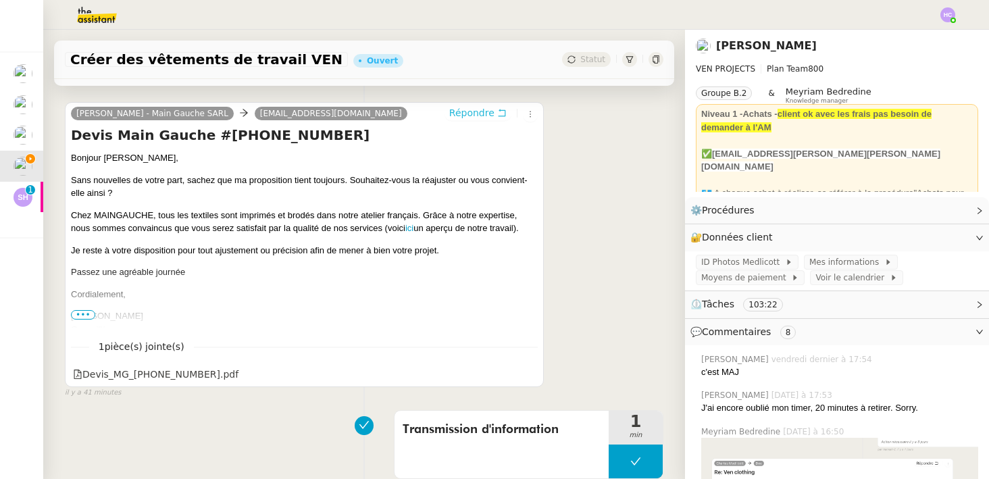
click at [484, 109] on span "Répondre" at bounding box center [471, 113] width 45 height 14
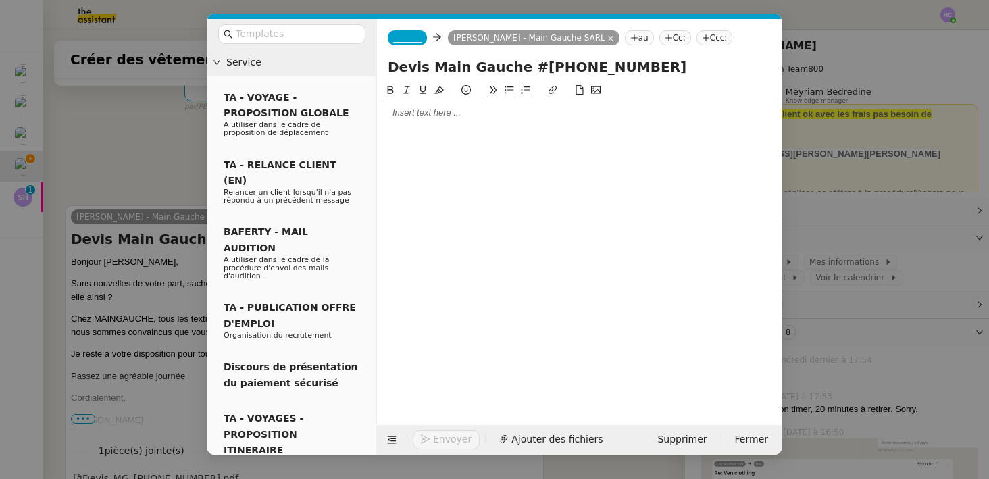
scroll to position [367, 0]
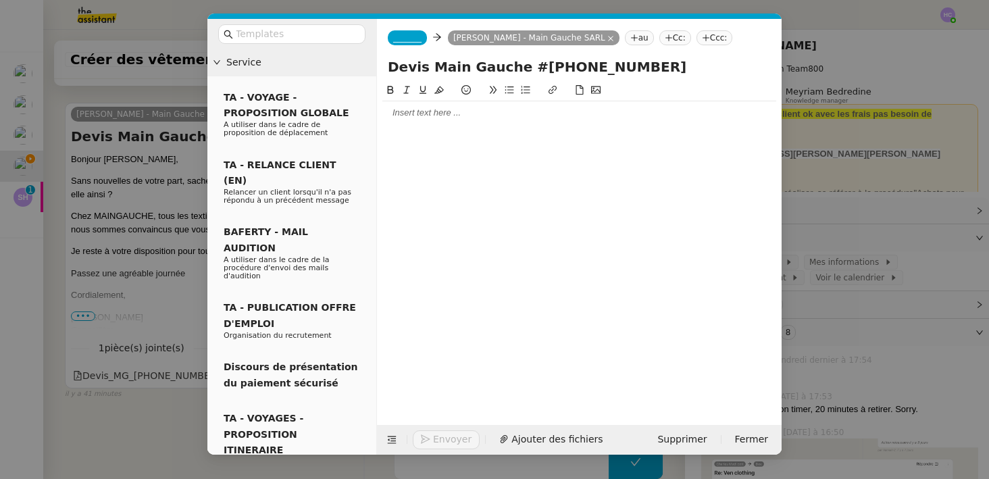
click at [407, 40] on span "_______" at bounding box center [407, 37] width 28 height 9
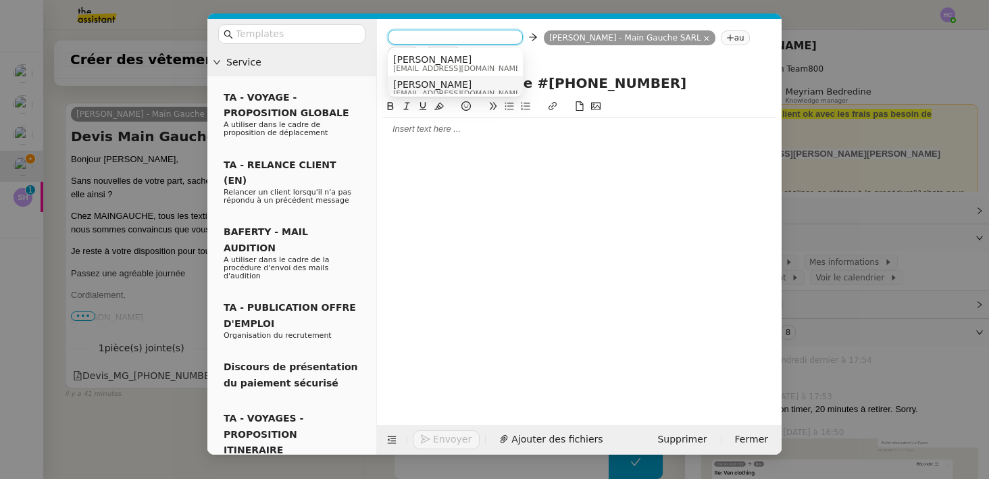
click at [422, 84] on span "[PERSON_NAME]" at bounding box center [458, 84] width 130 height 11
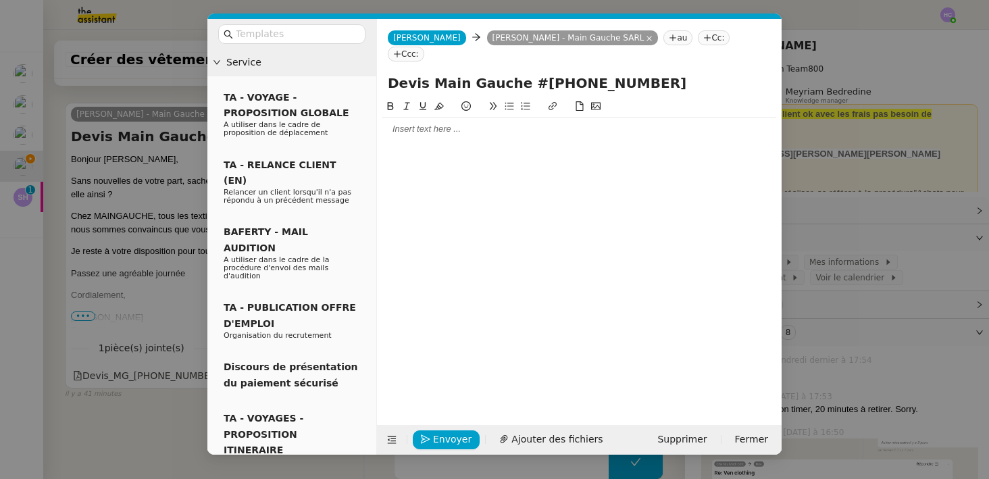
click at [417, 123] on div at bounding box center [579, 129] width 394 height 12
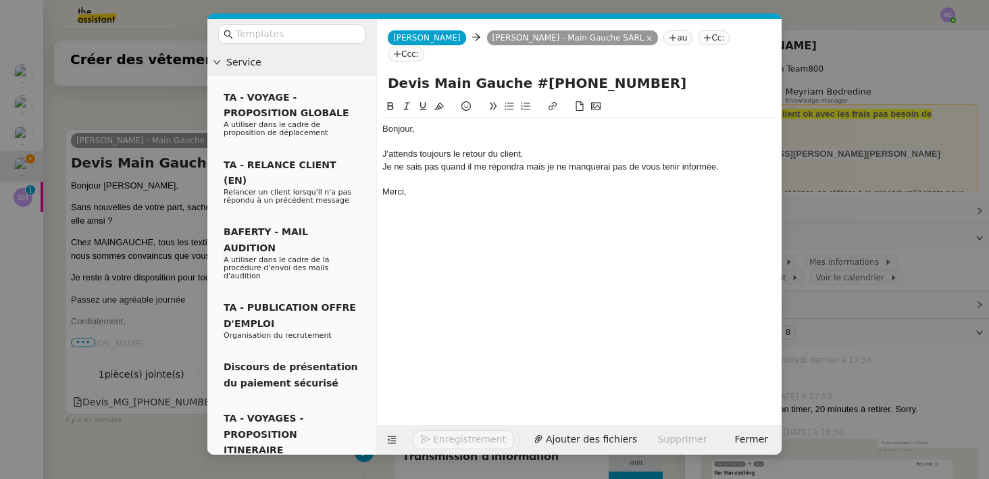
scroll to position [446, 0]
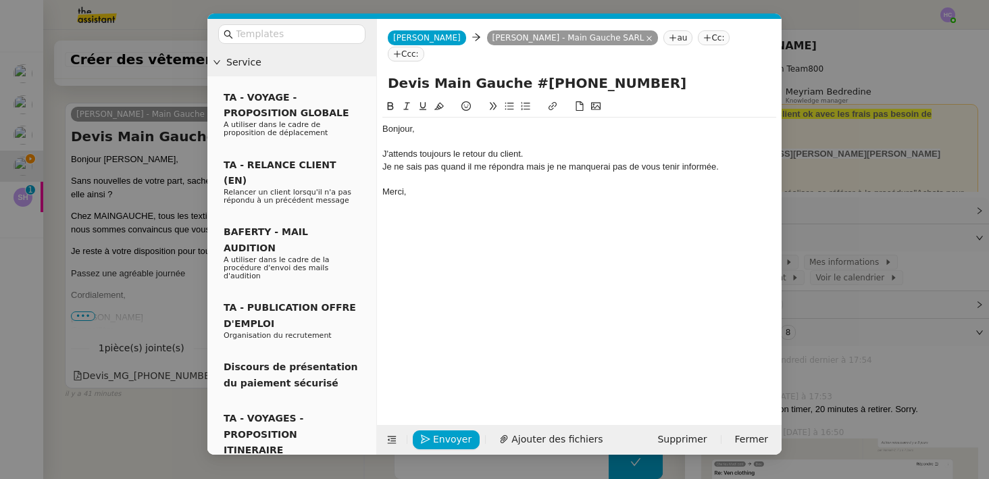
click at [527, 161] on div "Je ne sais pas quand il me répondra mais je ne manquerai pas de vous tenir info…" at bounding box center [579, 167] width 394 height 12
click at [0, 0] on lt-span ", mais" at bounding box center [0, 0] width 0 height 0
click at [446, 436] on span "Envoyer" at bounding box center [452, 440] width 38 height 16
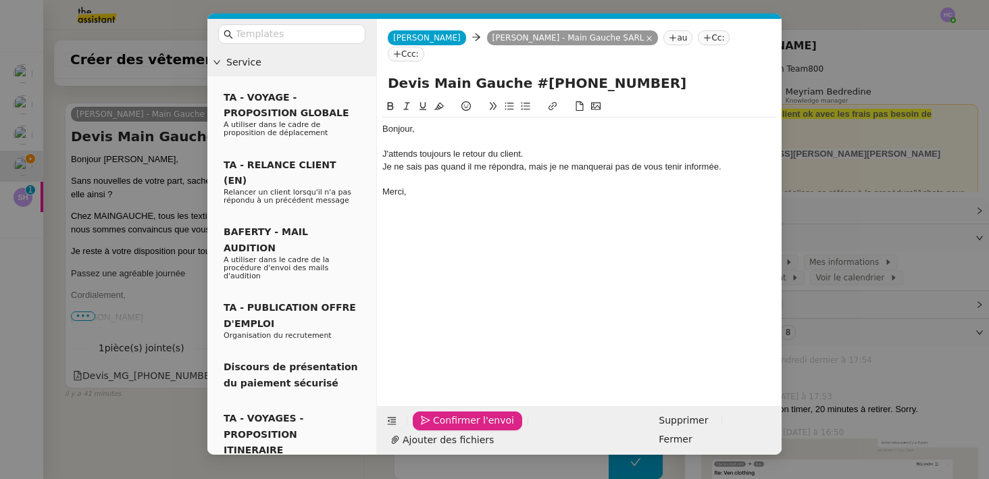
click at [446, 428] on span "Confirmer l'envoi" at bounding box center [473, 421] width 81 height 16
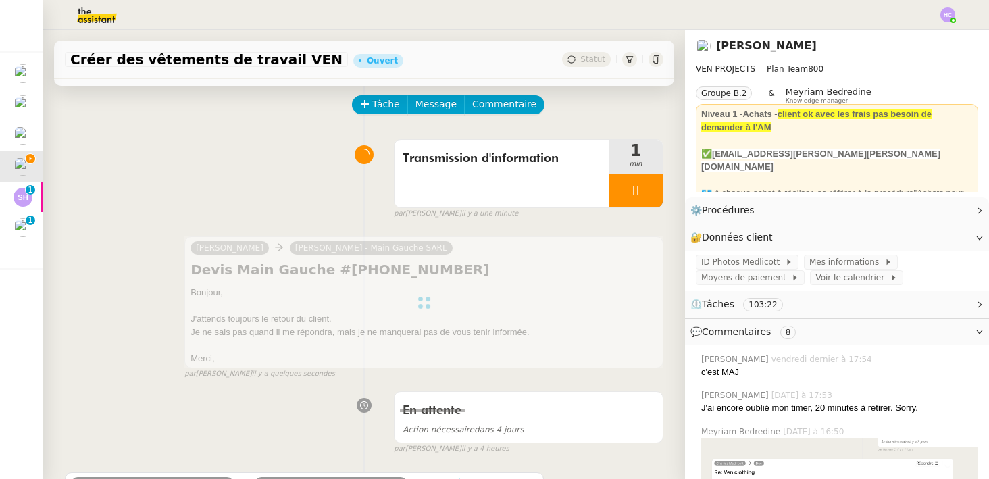
scroll to position [0, 0]
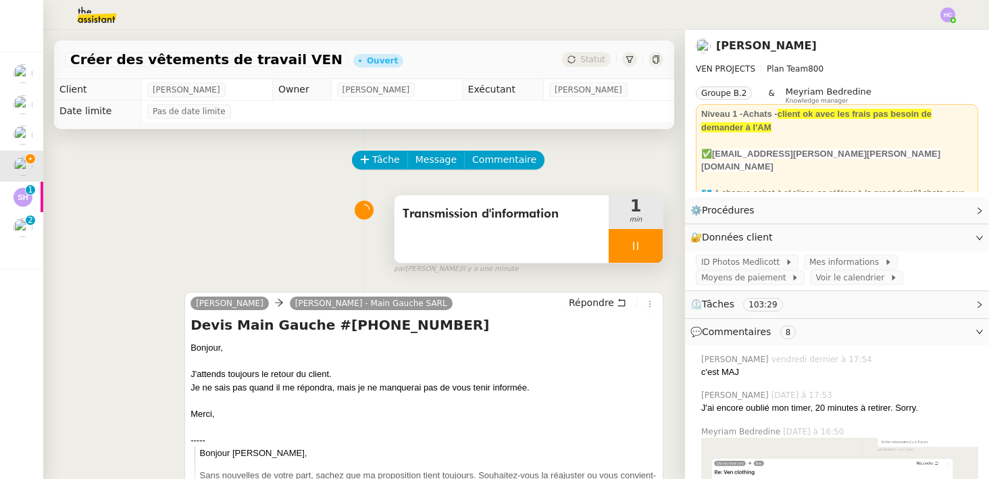
click at [644, 241] on div at bounding box center [635, 246] width 54 height 34
click at [644, 241] on icon at bounding box center [649, 245] width 11 height 11
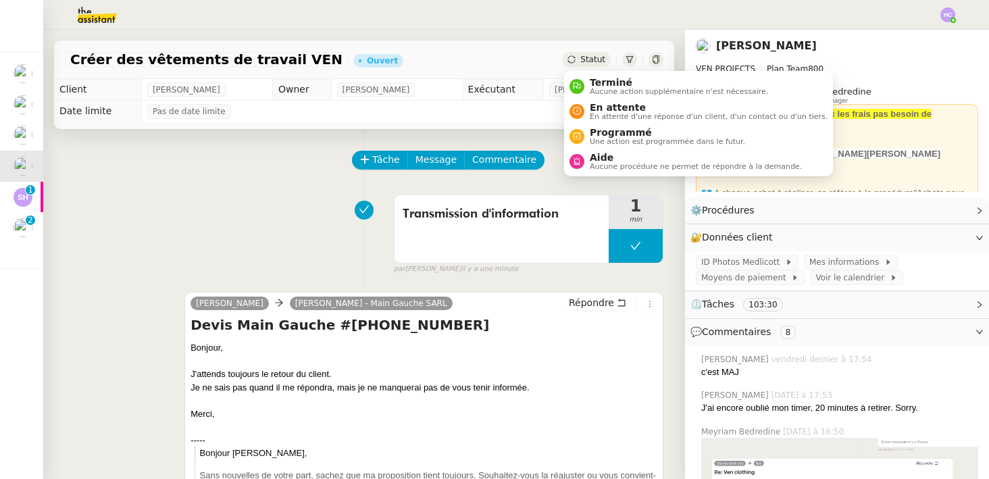
click at [584, 58] on span "Statut" at bounding box center [592, 59] width 25 height 9
click at [583, 107] on div "En attente En attente d'une réponse d'un client, d'un contact ou d'un tiers." at bounding box center [698, 111] width 258 height 18
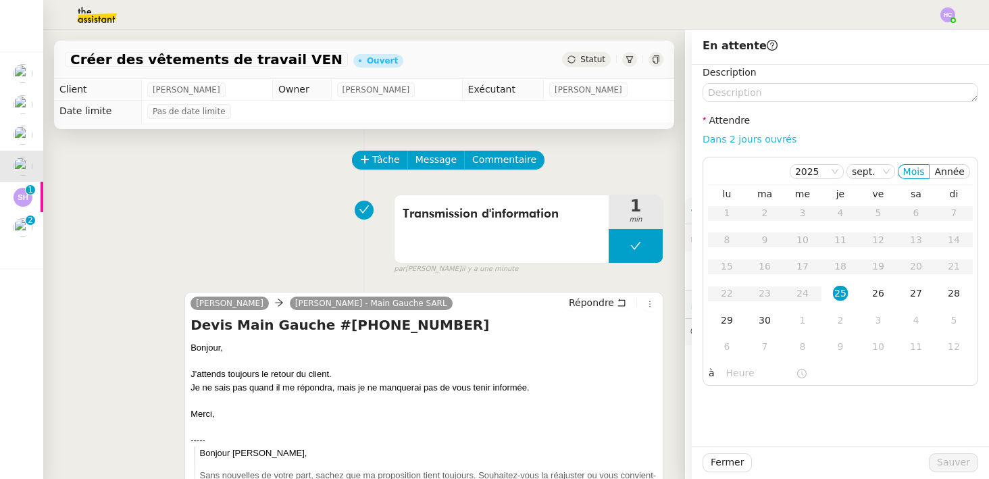
click at [756, 143] on link "Dans 2 jours ouvrés" at bounding box center [749, 139] width 94 height 11
type input "07:00"
click at [946, 459] on span "Sauver" at bounding box center [953, 462] width 33 height 16
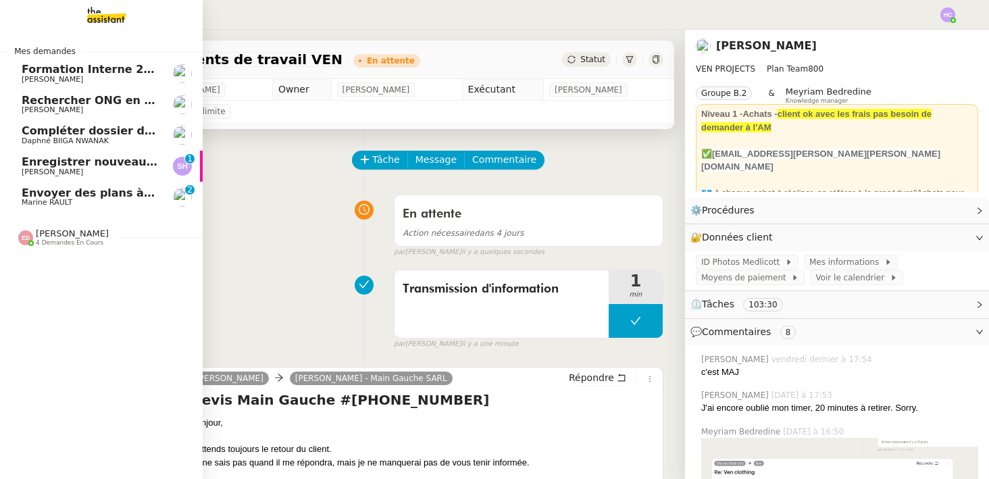
click at [90, 167] on span "Enregistrer nouveau client et contrat" at bounding box center [135, 161] width 227 height 13
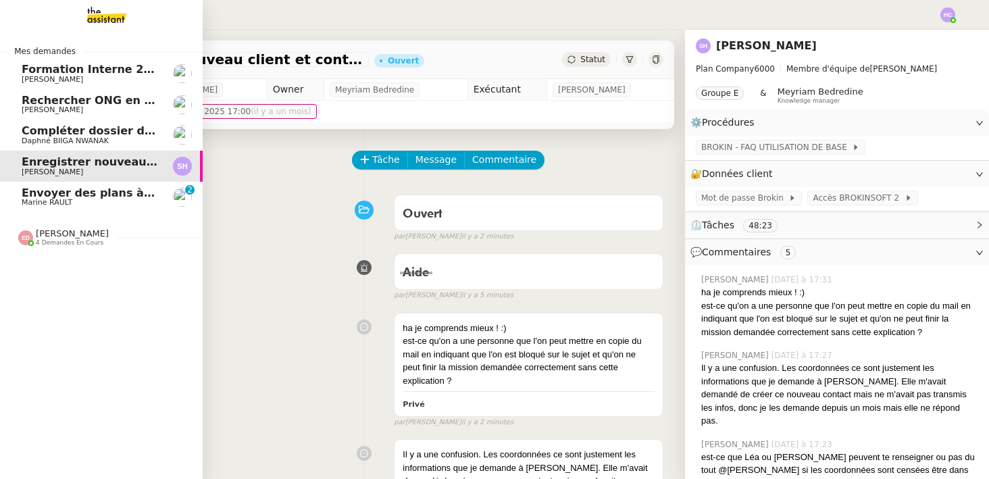
click at [82, 194] on span "Envoyer des plans à [PERSON_NAME]" at bounding box center [135, 192] width 226 height 13
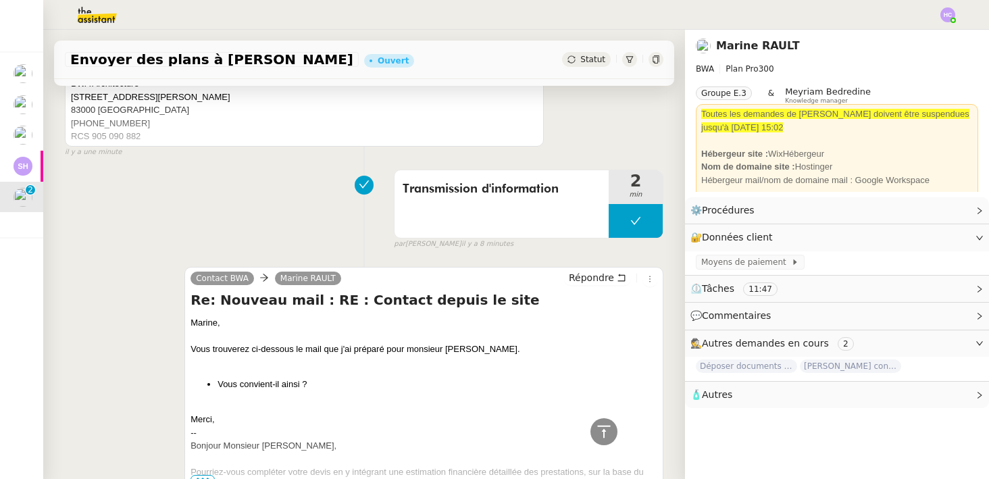
scroll to position [795, 0]
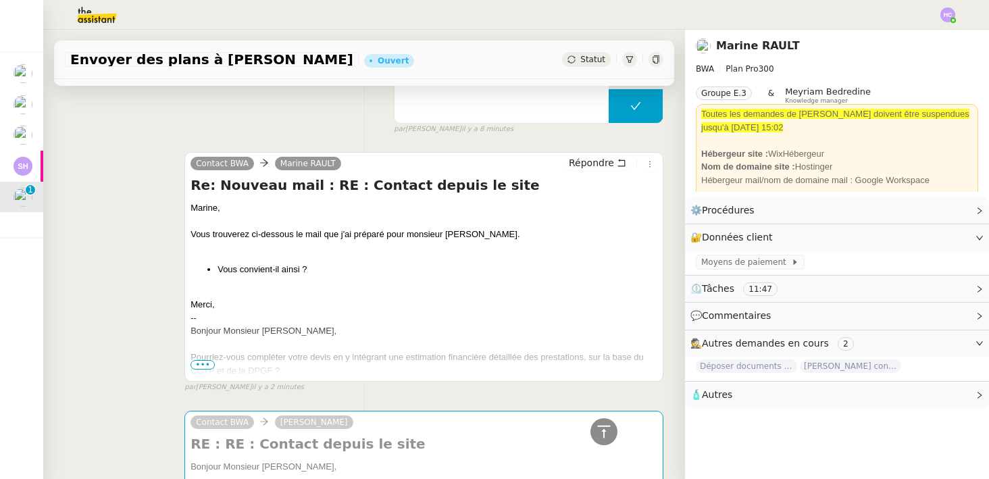
click at [204, 362] on span "•••" at bounding box center [202, 364] width 24 height 9
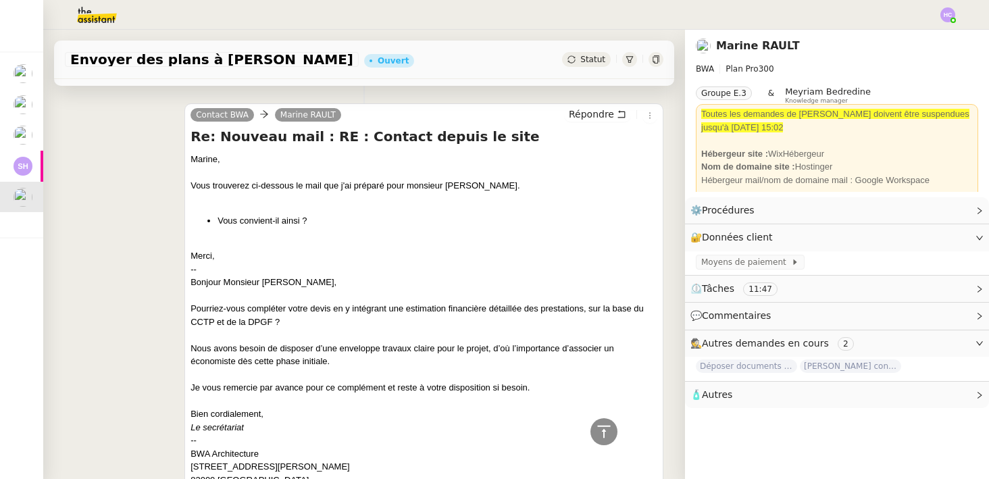
scroll to position [870, 0]
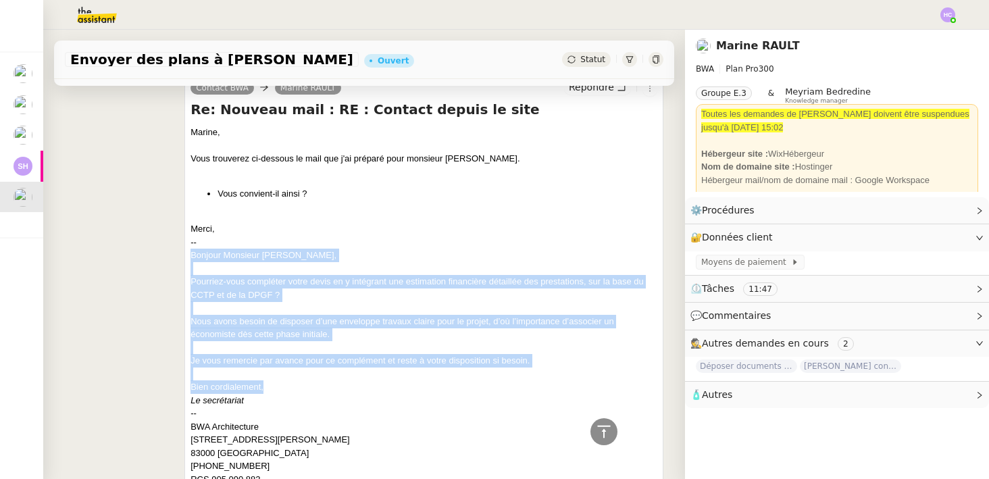
drag, startPoint x: 192, startPoint y: 255, endPoint x: 276, endPoint y: 388, distance: 156.8
click at [276, 388] on div "Marine, Vous trouverez ci-dessous le mail que j'ai préparé pour monsieur [PERSO…" at bounding box center [423, 457] width 467 height 662
click at [276, 388] on div "Bien cordialement," at bounding box center [423, 387] width 467 height 14
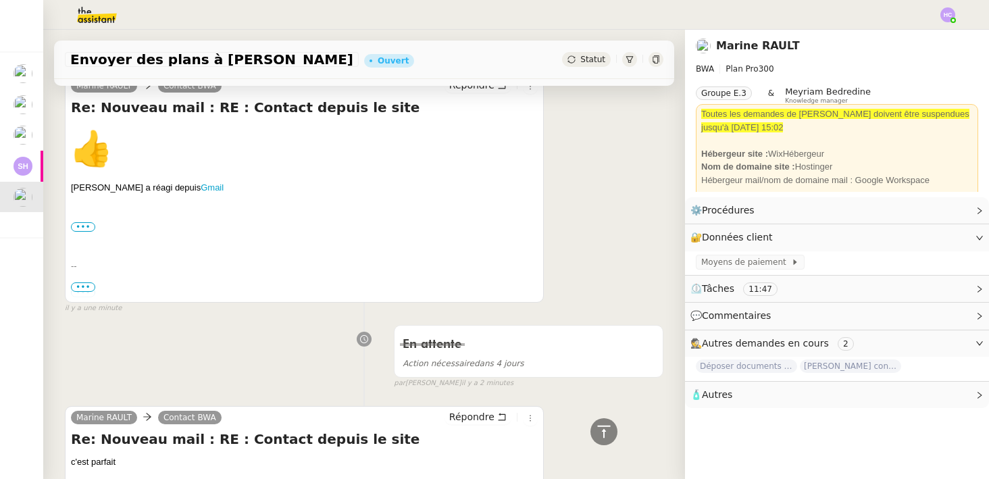
scroll to position [0, 0]
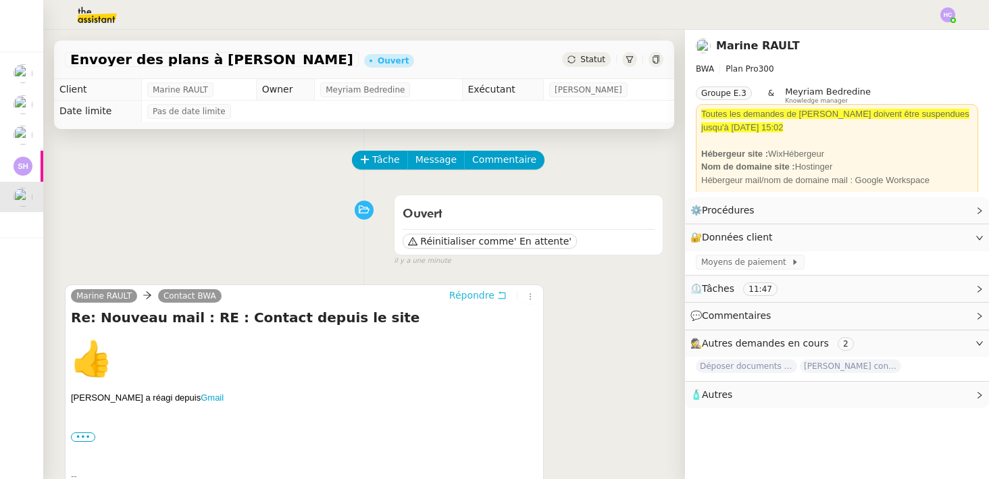
click at [464, 292] on span "Répondre" at bounding box center [471, 295] width 45 height 14
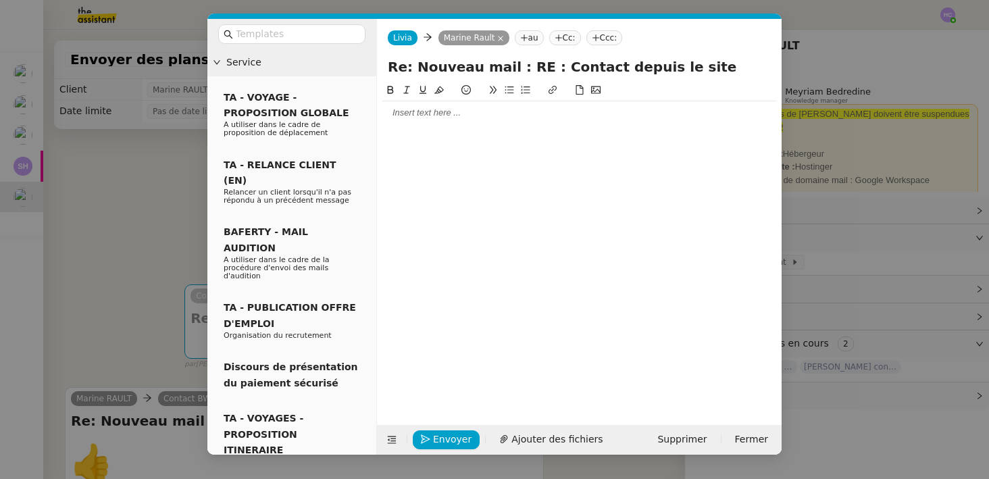
click at [445, 116] on div at bounding box center [579, 113] width 394 height 12
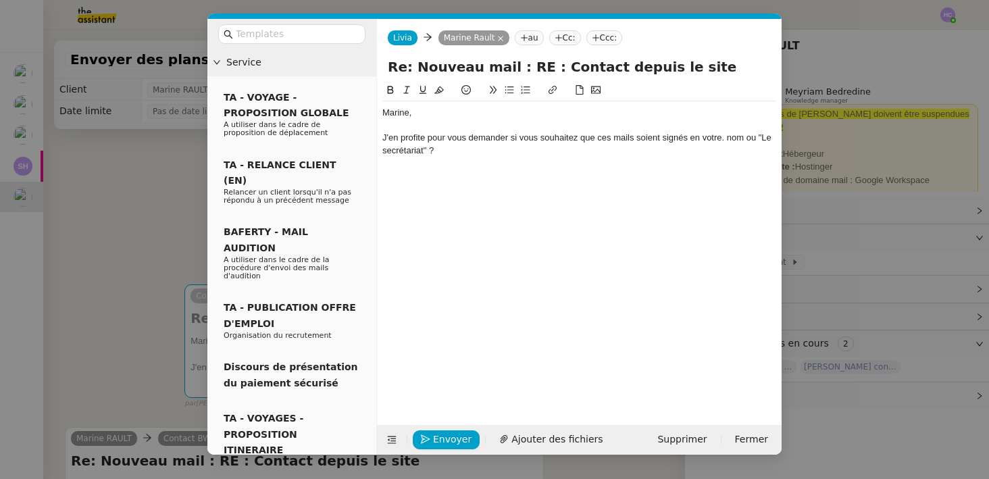
click at [383, 140] on div "J'en profite pour vous demander si vous souhaitez que ces mails soient signés e…" at bounding box center [579, 144] width 394 height 25
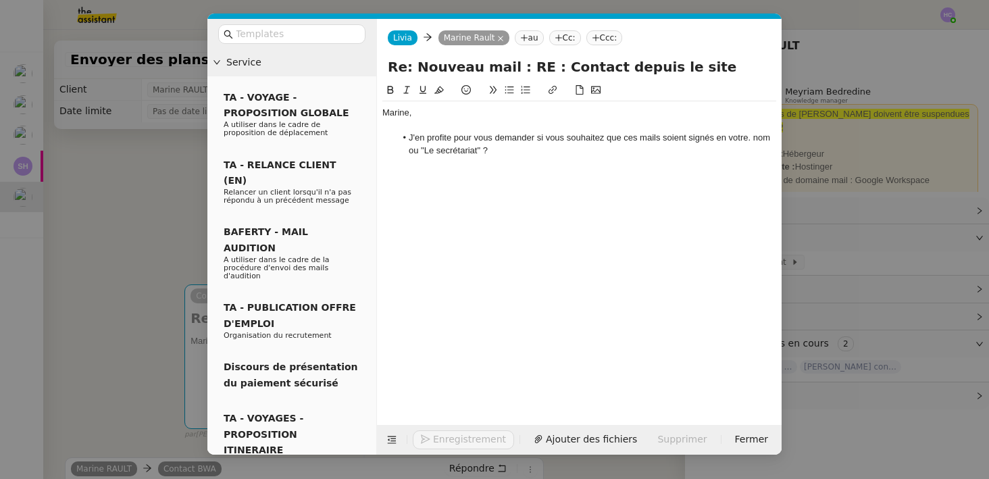
click at [500, 157] on div "Marine, J'en profite pour vous demander si vous souhaitez que ces mails soient …" at bounding box center [579, 131] width 394 height 61
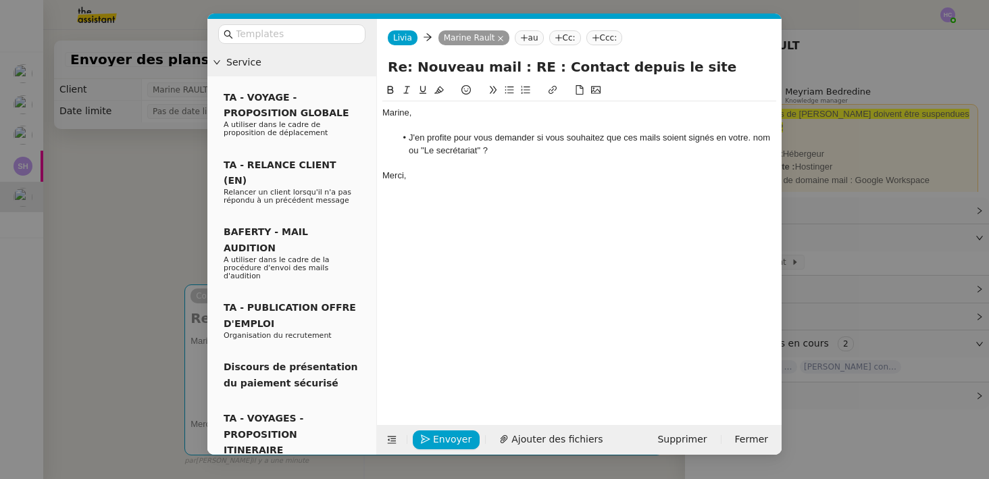
click at [750, 138] on li "J'en profite pour vous demander si vous souhaitez que ces mails soient signés e…" at bounding box center [586, 144] width 381 height 25
click at [572, 153] on li "J'en profite pour vous demander si vous souhaitez que ces mails soient signés e…" at bounding box center [586, 144] width 381 height 25
click at [428, 151] on li "J'en profite pour vous demander si vous souhaitez que ces mails soient signés e…" at bounding box center [586, 144] width 381 height 25
click at [500, 151] on li "J'en profite pour vous demander si vous souhaitez que ces mails soient signés e…" at bounding box center [586, 144] width 381 height 25
click at [438, 167] on div at bounding box center [579, 163] width 394 height 12
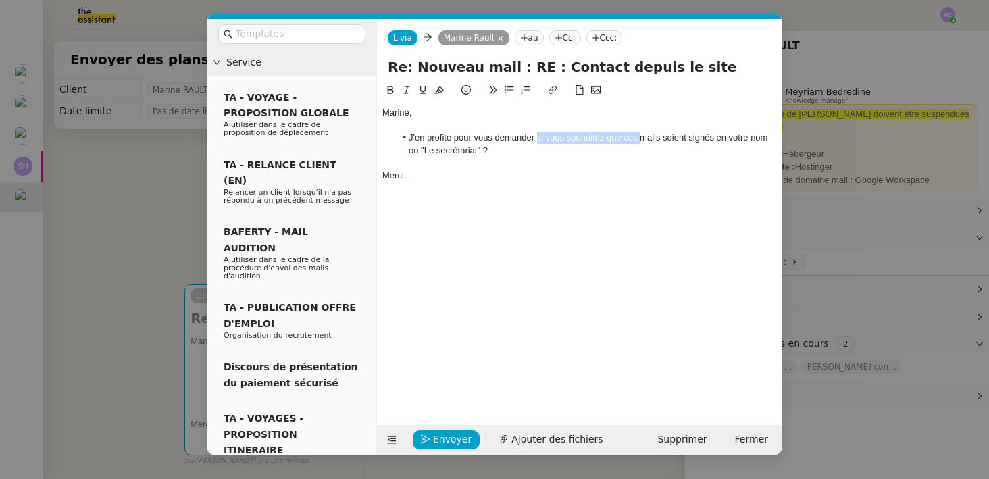
drag, startPoint x: 537, startPoint y: 139, endPoint x: 638, endPoint y: 142, distance: 101.3
click at [638, 142] on li "J'en profite pour vous demander si vous souhaitez que ces mails soient signés e…" at bounding box center [586, 144] width 381 height 25
click at [409, 136] on li "J'en profite pour vous demander, nous envoyons souvent des emails en votre nom,…" at bounding box center [586, 144] width 381 height 25
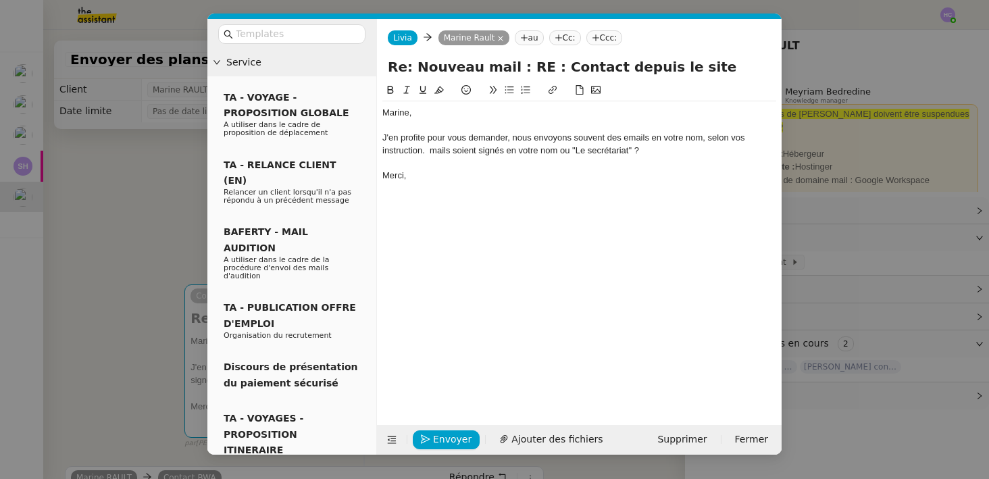
click at [427, 152] on div "J'en profite pour vous demander, nous envoyons souvent des emails en votre nom,…" at bounding box center [579, 144] width 394 height 25
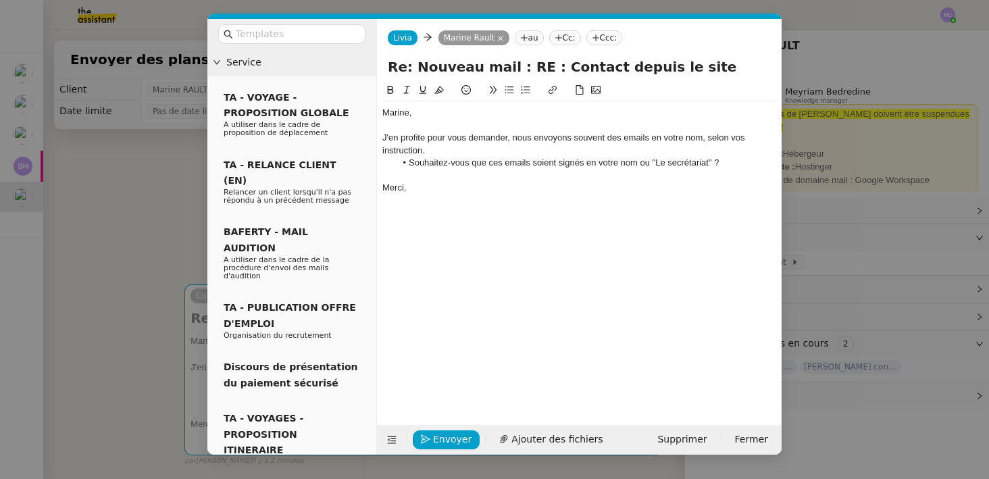
click at [727, 159] on li "Souhaitez-vous que ces emails soient signés en votre nom ou "Le secrétariat" ?" at bounding box center [586, 163] width 381 height 12
click at [462, 153] on div "J'en profite pour vous demander, nous envoyons souvent des emails en votre nom,…" at bounding box center [579, 144] width 394 height 25
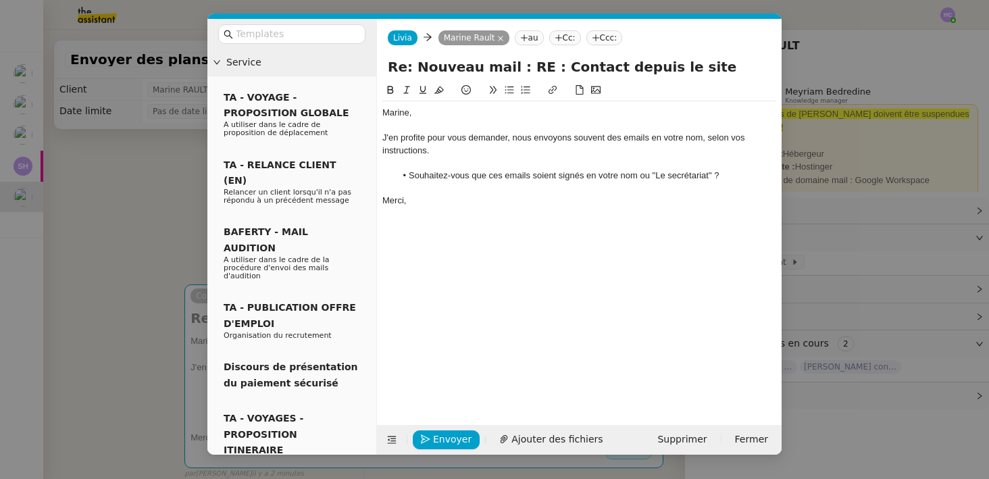
click at [432, 192] on div at bounding box center [579, 188] width 394 height 12
click at [509, 140] on div "J'en profite pour vous demander, nous envoyons souvent des emails en votre nom,…" at bounding box center [579, 144] width 394 height 25
click at [590, 175] on li "Souhaitez-vous que ces emails soient signés en votre nom ou "Le secrétariat" ?" at bounding box center [586, 175] width 381 height 12
click at [734, 176] on li "Souhaitez-vous que ces emails soient signés de votre nom ou "Le secrétariat" ?" at bounding box center [586, 175] width 381 height 12
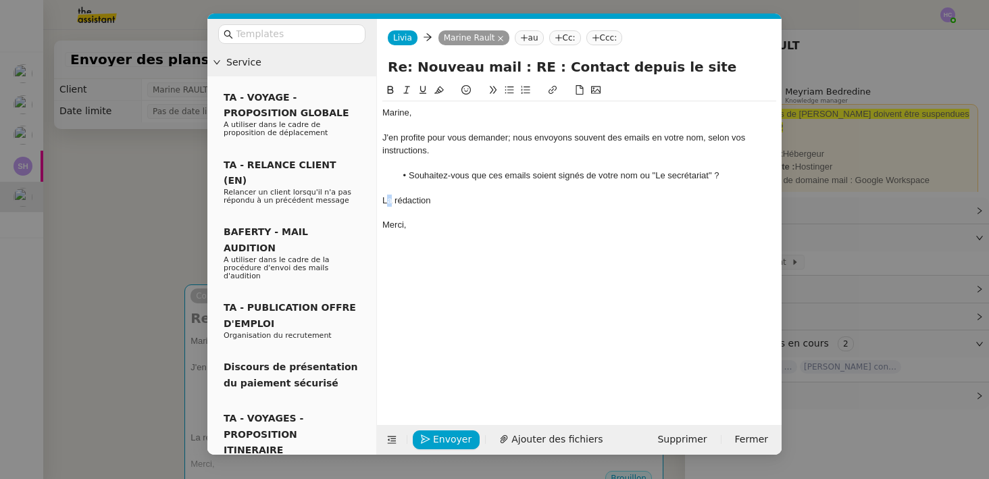
click at [386, 199] on div "La rédaction" at bounding box center [579, 200] width 394 height 12
click at [620, 198] on div "Si nous signons en tant que secrétariat, la rédaction" at bounding box center [579, 200] width 394 height 12
click at [599, 203] on div "Si nous signons en tant que secrétariat, la rédaction de l'email doit être adap…" at bounding box center [579, 200] width 394 height 12
click at [712, 194] on div "Si nous signons en tant que secrétariat, la rédaction de l'email doit être adap…" at bounding box center [579, 200] width 394 height 12
click at [720, 205] on div "Si nous signons en tant que secrétariat, la rédaction de l'email doit être adap…" at bounding box center [579, 206] width 394 height 25
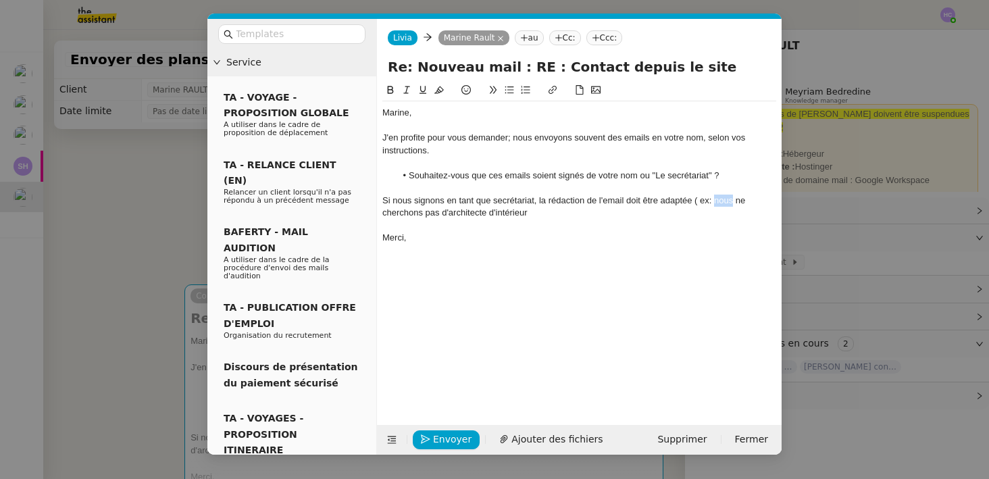
click at [720, 205] on div "Si nous signons en tant que secrétariat, la rédaction de l'email doit être adap…" at bounding box center [579, 206] width 394 height 25
click at [384, 212] on div "Si nous signons en tant que secrétariat, la rédaction de l'email doit être adap…" at bounding box center [579, 206] width 394 height 25
drag, startPoint x: 429, startPoint y: 215, endPoint x: 416, endPoint y: 215, distance: 13.5
click at [416, 215] on div "Si nous signons en tant que secrétariat, la rédaction de l'email doit être adap…" at bounding box center [579, 206] width 394 height 25
click at [538, 212] on div "Si nous signons en tant que secrétariat, la rédaction de l'email doit être adap…" at bounding box center [579, 206] width 394 height 25
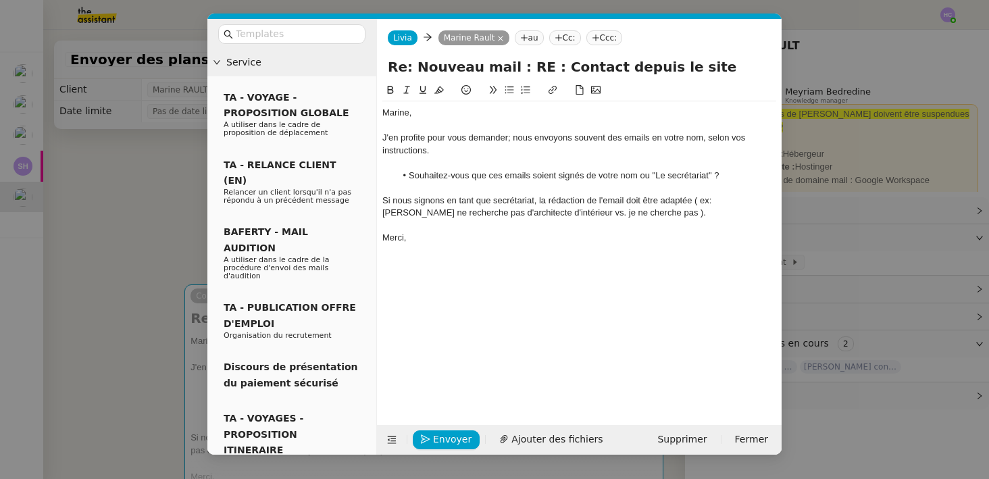
click at [436, 232] on div "Merci," at bounding box center [579, 238] width 394 height 12
click at [621, 212] on div "Si nous signons en tant que secrétariat, la rédaction de l'email doit être adap…" at bounding box center [579, 206] width 394 height 25
click at [765, 201] on div "Si nous signons en tant que secrétariat, la rédaction de l'email doit être adap…" at bounding box center [579, 206] width 394 height 25
click at [532, 217] on div "Si nous signons en tant que secrétariat, la rédaction de l'email doit être adap…" at bounding box center [579, 206] width 394 height 25
click at [0, 0] on lt-span "vs·" at bounding box center [0, 0] width 0 height 0
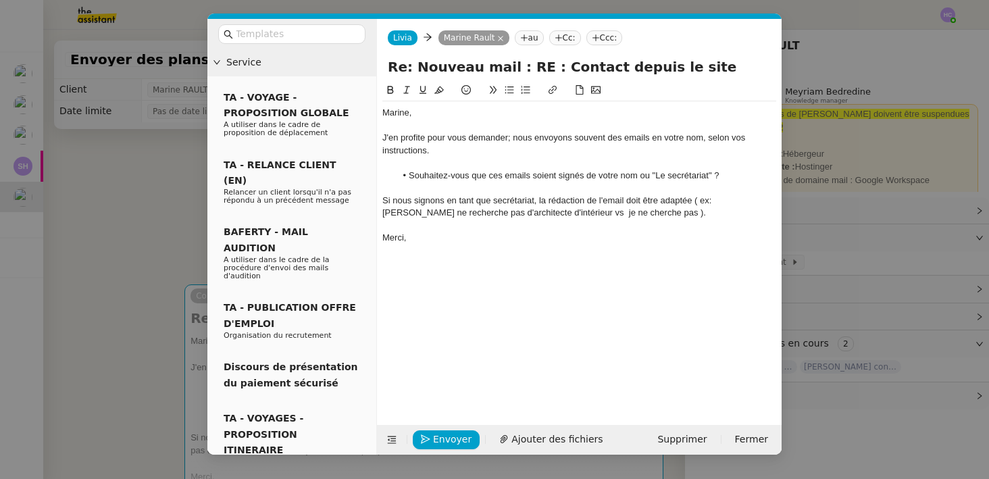
click at [635, 223] on div at bounding box center [579, 225] width 394 height 12
click at [532, 214] on div "Si nous signons en tant que secrétariat, la rédaction de l'email doit être adap…" at bounding box center [579, 206] width 394 height 25
click at [606, 215] on div "Si nous signons en tant que secrétariat, la rédaction de l'email doit être adap…" at bounding box center [579, 206] width 394 height 25
click at [425, 244] on div "Merci," at bounding box center [579, 250] width 394 height 12
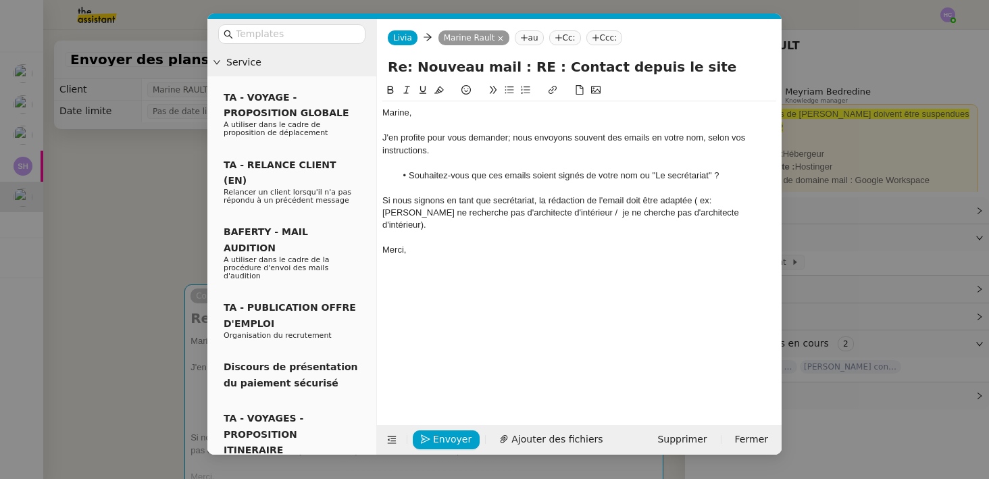
click at [490, 131] on div at bounding box center [579, 126] width 394 height 12
click at [487, 140] on div "J'en profite pour vous demander; nous envoyons souvent des emails en votre nom,…" at bounding box center [579, 144] width 394 height 25
click at [0, 0] on lt-em "demander ;" at bounding box center [0, 0] width 0 height 0
click at [82, 242] on nz-modal-container "Service TA - VOYAGE - PROPOSITION GLOBALE A utiliser dans le cadre de propositi…" at bounding box center [494, 239] width 989 height 479
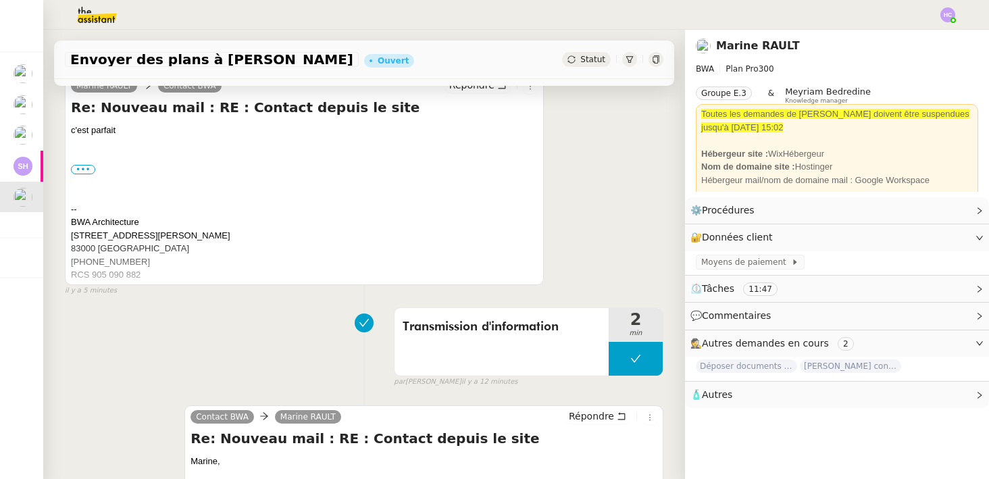
scroll to position [882, 0]
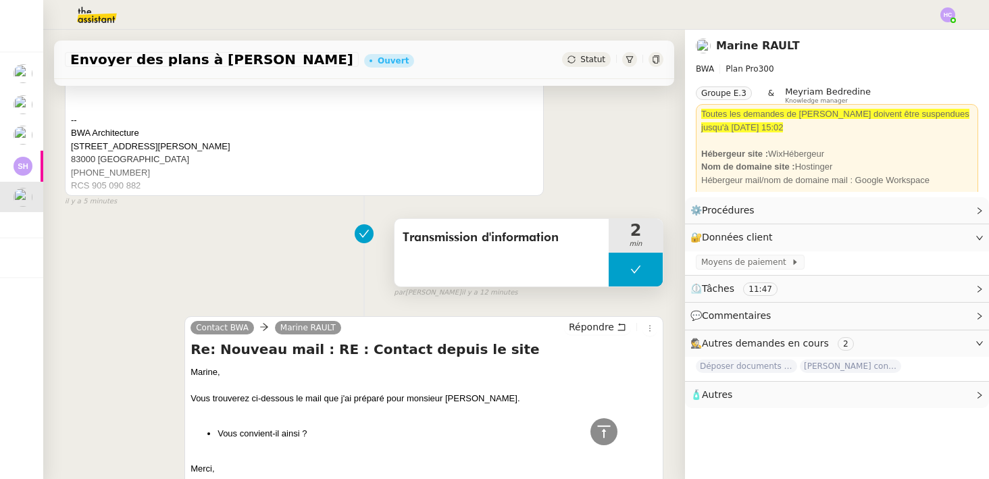
click at [635, 261] on button at bounding box center [635, 270] width 54 height 34
click at [620, 264] on icon at bounding box center [622, 269] width 11 height 11
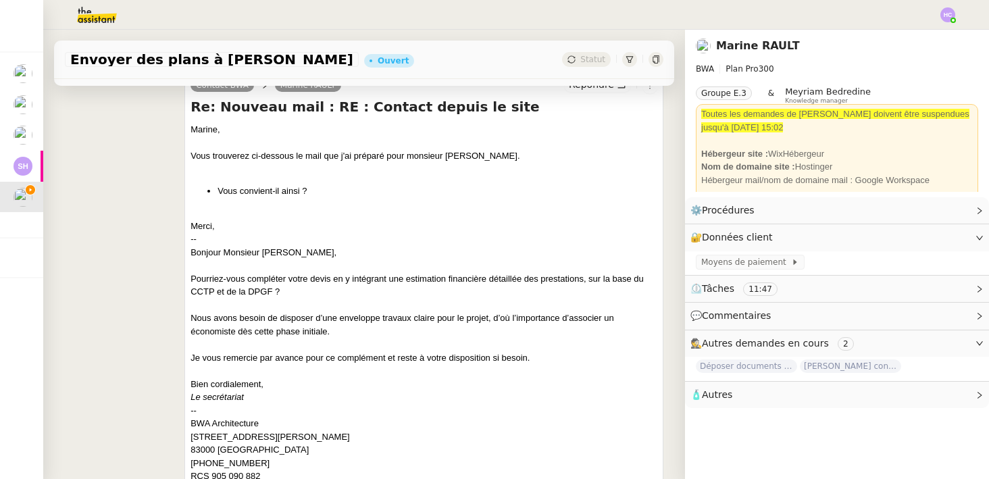
scroll to position [1186, 0]
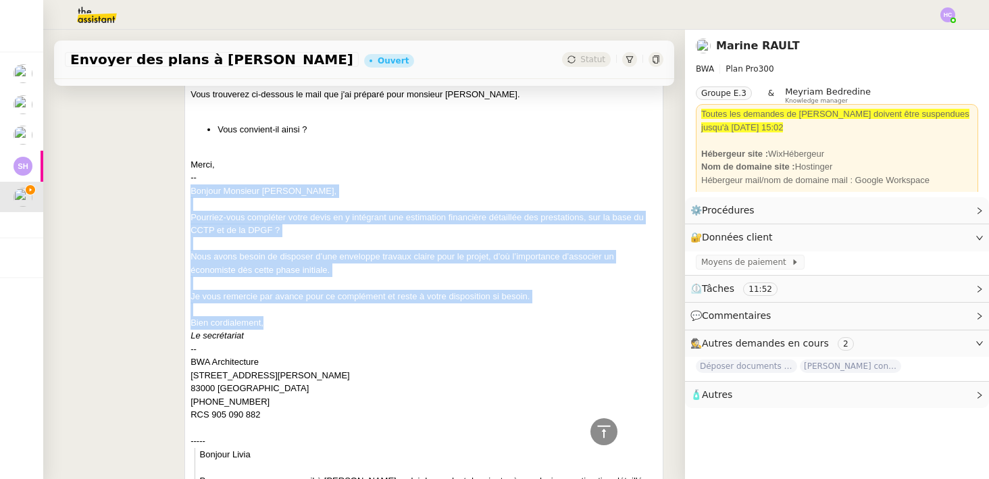
drag, startPoint x: 190, startPoint y: 190, endPoint x: 312, endPoint y: 321, distance: 178.2
click at [312, 321] on div "Marine, Vous trouverez ci-dessous le mail que j'ai préparé pour monsieur [PERSO…" at bounding box center [423, 392] width 467 height 662
copy div "Bonjour Monsieur [PERSON_NAME], Pourriez-vous compléter votre devis en y intégr…"
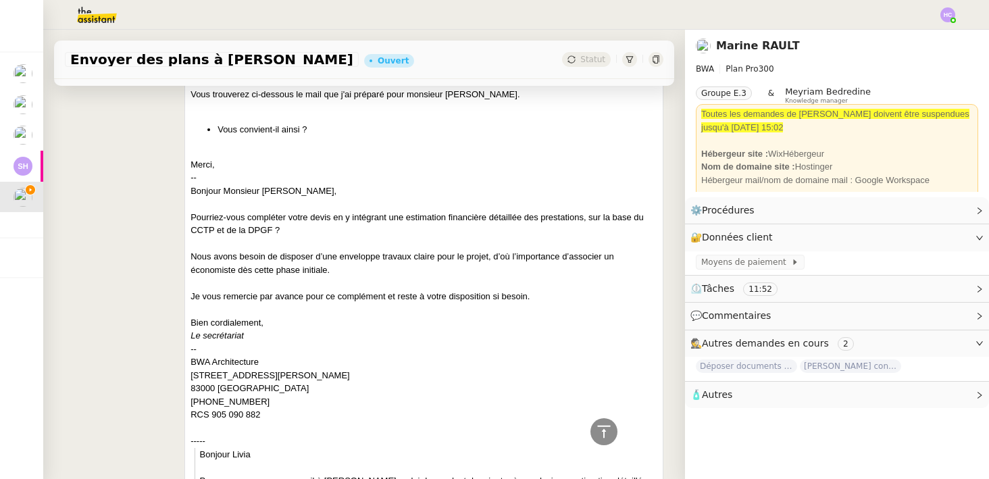
click at [179, 269] on div "Contact BWA Marine [PERSON_NAME] Re: Nouveau mail : RE : Contact depuis le site…" at bounding box center [364, 369] width 598 height 739
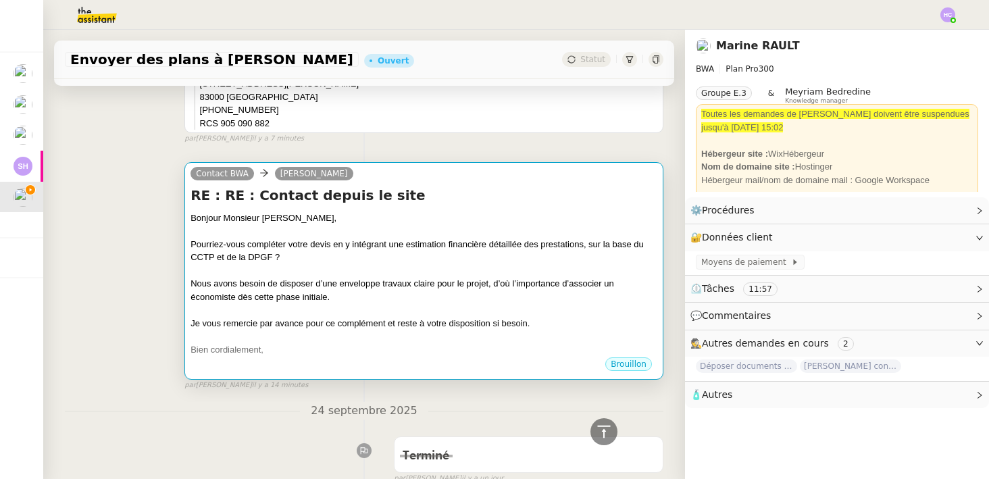
click at [230, 269] on div at bounding box center [423, 271] width 467 height 14
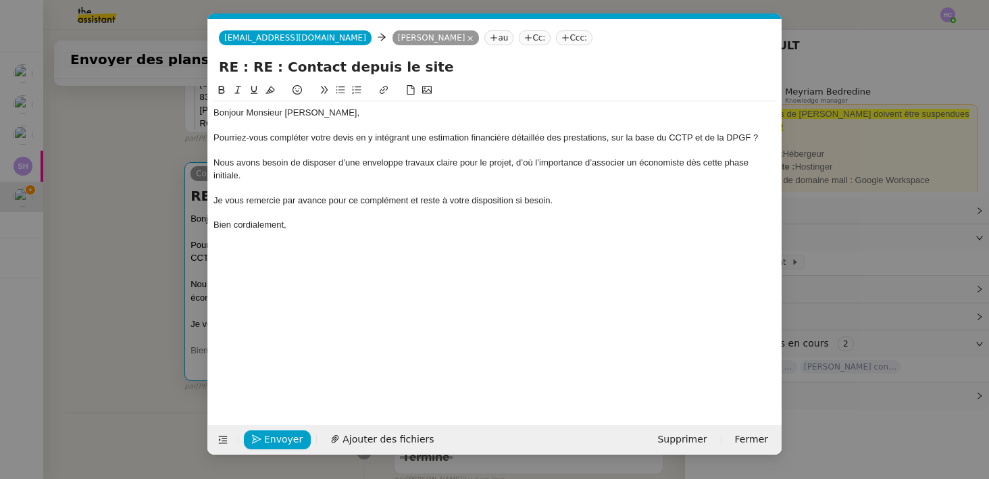
scroll to position [0, 28]
click at [255, 436] on icon "button" at bounding box center [256, 438] width 9 height 9
click at [261, 436] on icon "button" at bounding box center [256, 438] width 9 height 9
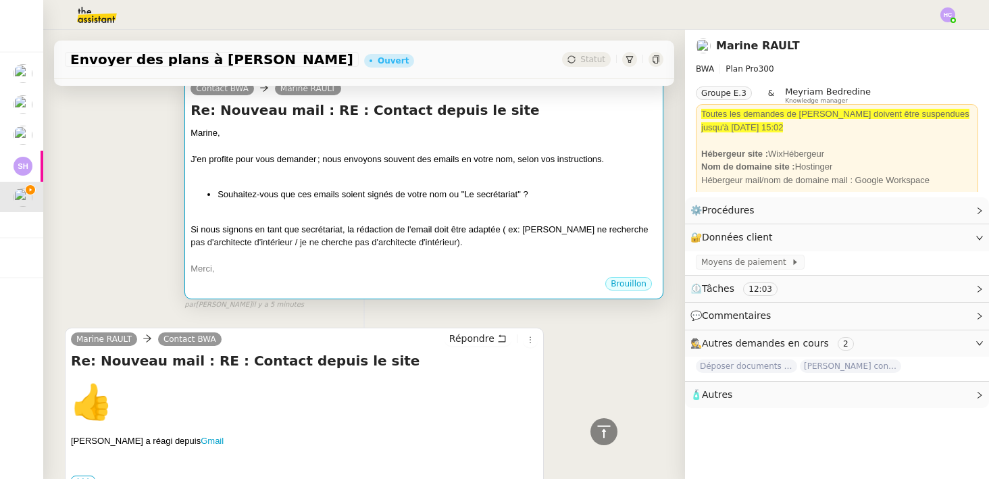
scroll to position [205, 0]
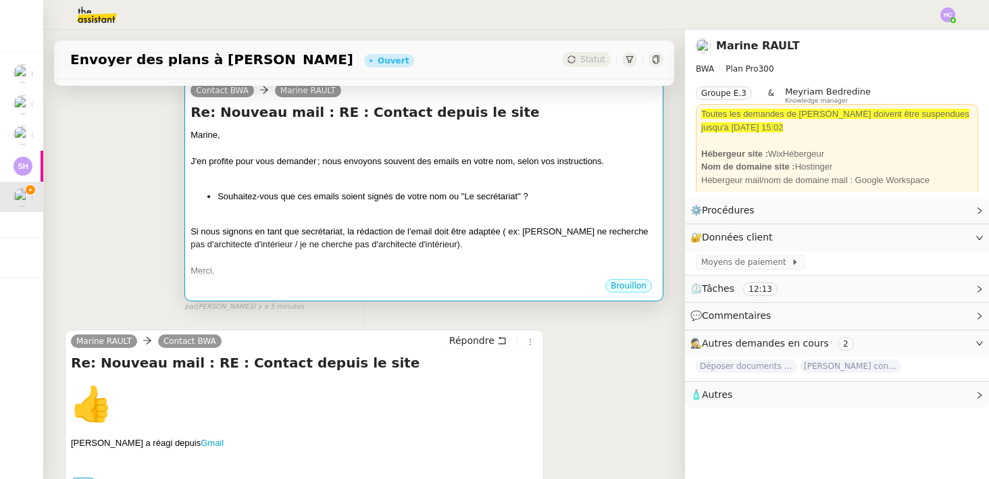
click at [327, 177] on div at bounding box center [423, 174] width 467 height 14
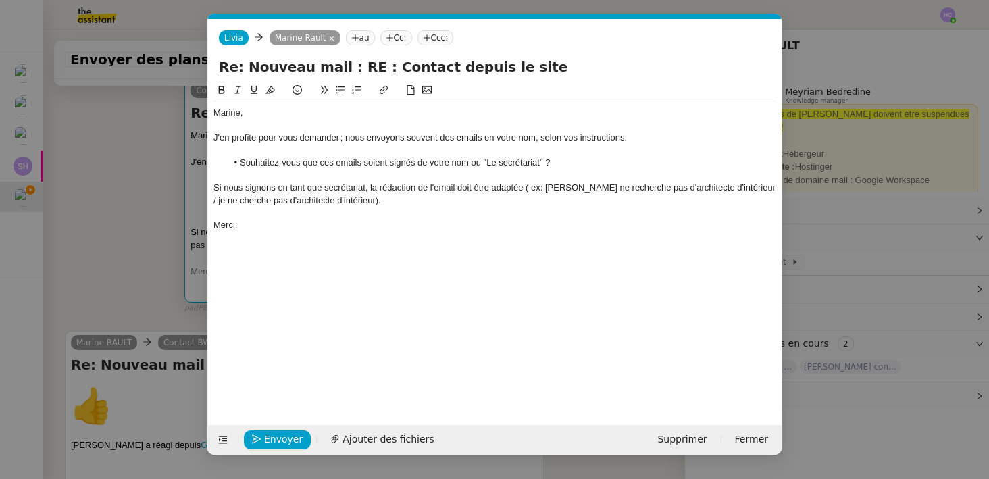
scroll to position [0, 28]
drag, startPoint x: 349, startPoint y: 140, endPoint x: 215, endPoint y: 132, distance: 134.0
click at [215, 132] on div "J'en profite pour vous demander ; nous envoyons souvent des emails en votre nom…" at bounding box center [494, 138] width 563 height 12
click at [301, 227] on div "Merci," at bounding box center [494, 225] width 563 height 12
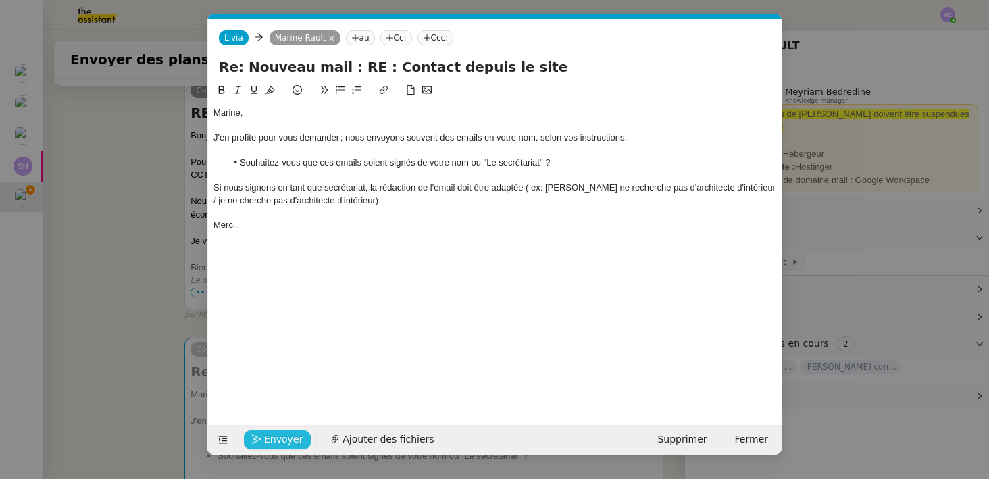
click at [283, 440] on span "Envoyer" at bounding box center [283, 440] width 38 height 16
click at [283, 440] on span "Confirmer l'envoi" at bounding box center [304, 440] width 81 height 16
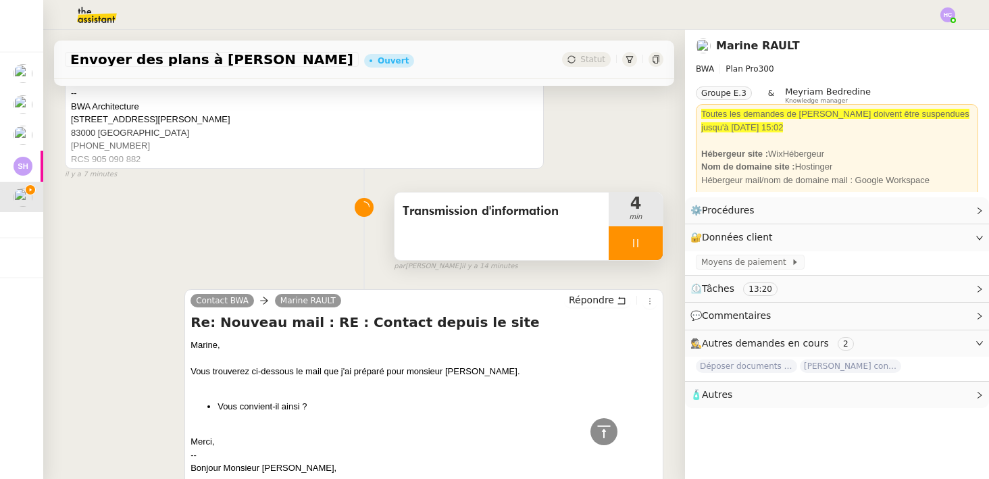
scroll to position [1121, 0]
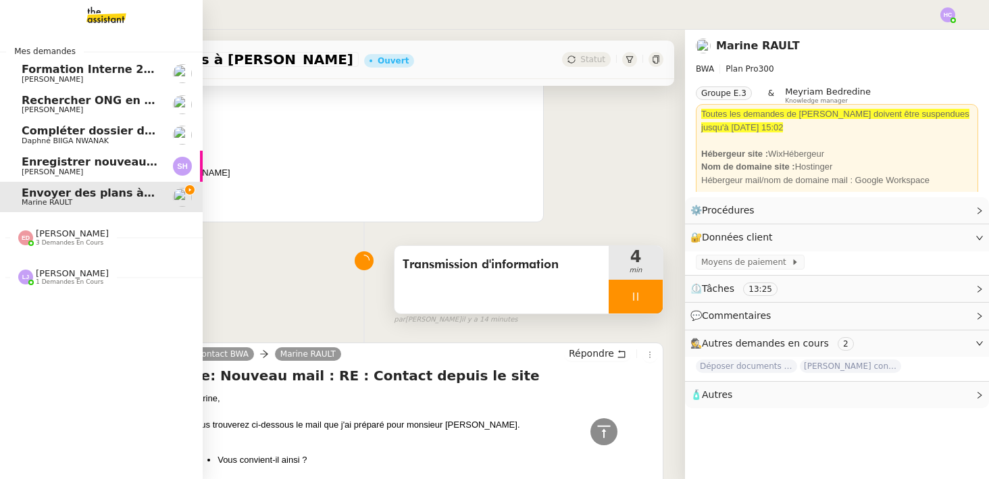
click at [105, 126] on span "Compléter dossier domiciliation asso sur Se Domicilier" at bounding box center [188, 130] width 333 height 13
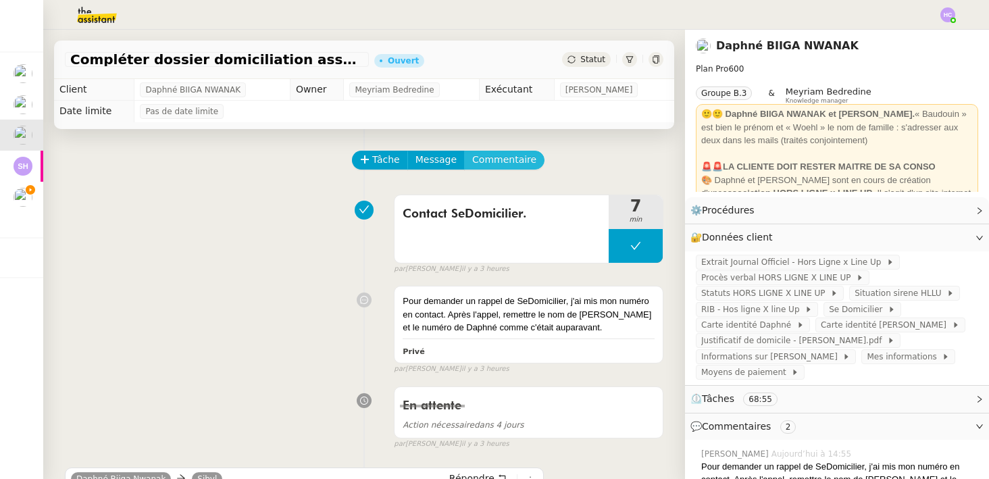
click at [502, 160] on span "Commentaire" at bounding box center [504, 160] width 64 height 16
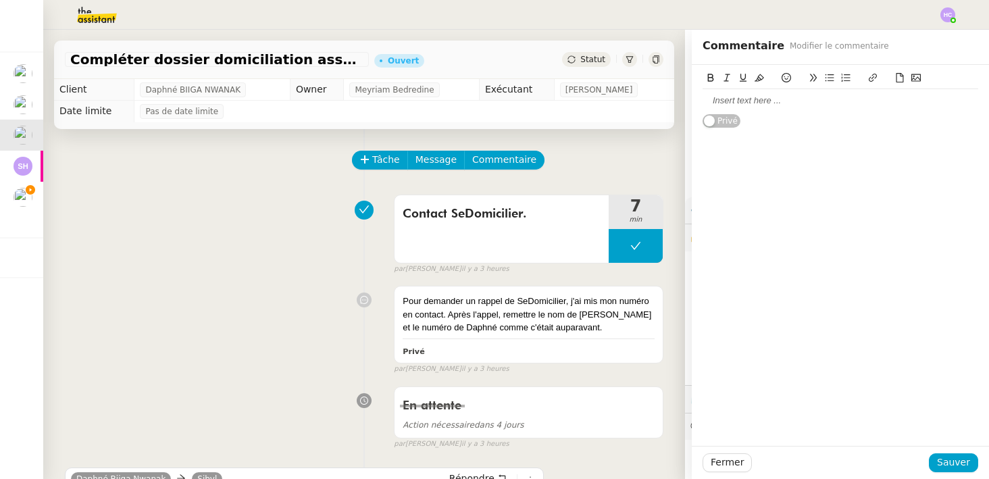
click at [798, 100] on div at bounding box center [840, 101] width 276 height 12
click at [953, 459] on span "Sauver" at bounding box center [953, 462] width 33 height 16
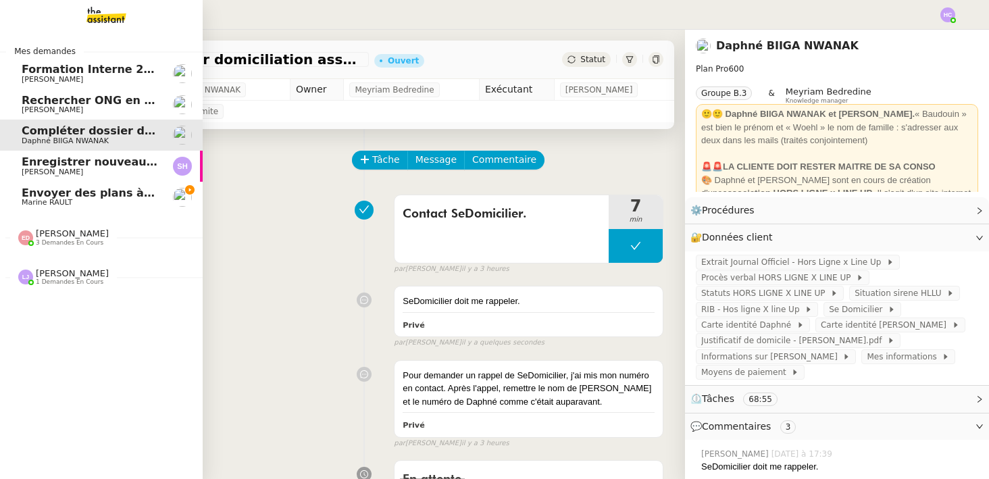
click at [49, 195] on span "Envoyer des plans à [PERSON_NAME]" at bounding box center [135, 192] width 226 height 13
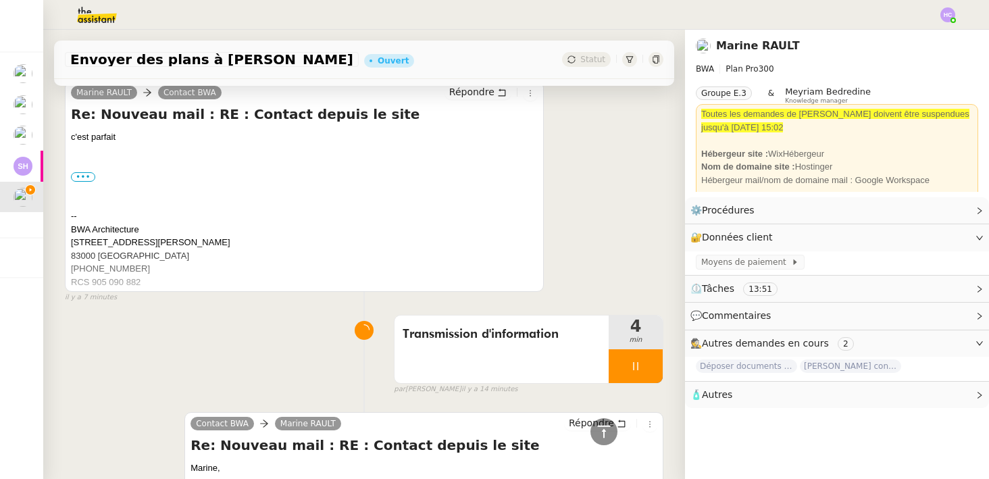
scroll to position [1052, 0]
click at [627, 359] on div at bounding box center [635, 365] width 54 height 34
click at [650, 361] on icon at bounding box center [649, 365] width 11 height 11
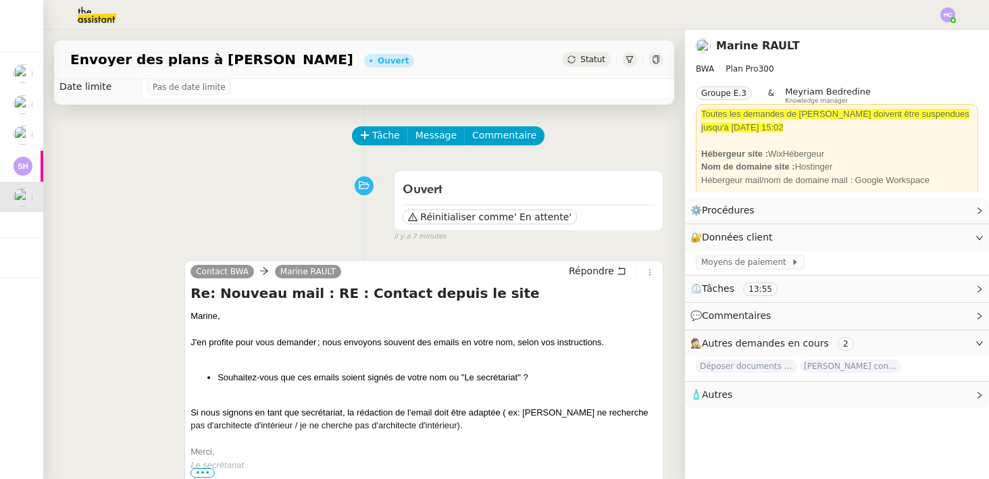
scroll to position [0, 0]
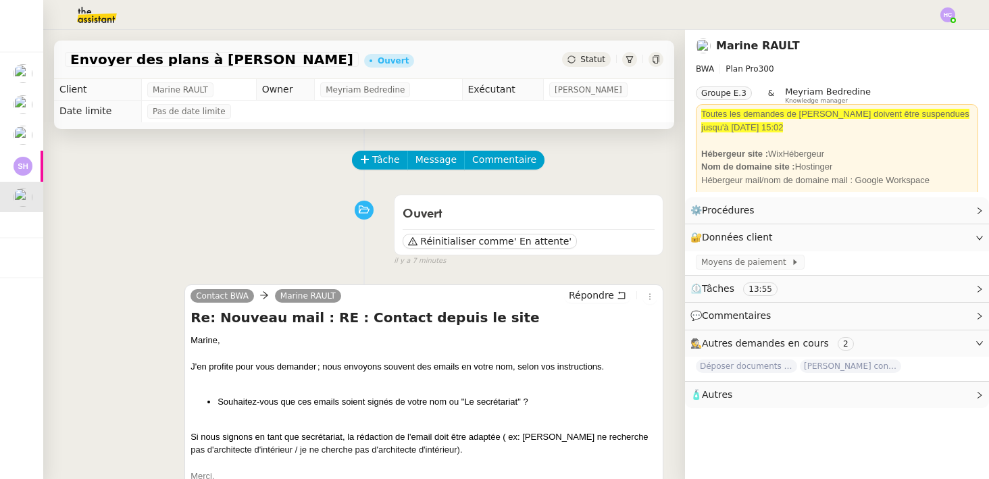
click at [591, 49] on div "Envoyer des plans à [PERSON_NAME] Statut" at bounding box center [364, 60] width 620 height 38
click at [591, 55] on span "Statut" at bounding box center [592, 59] width 25 height 9
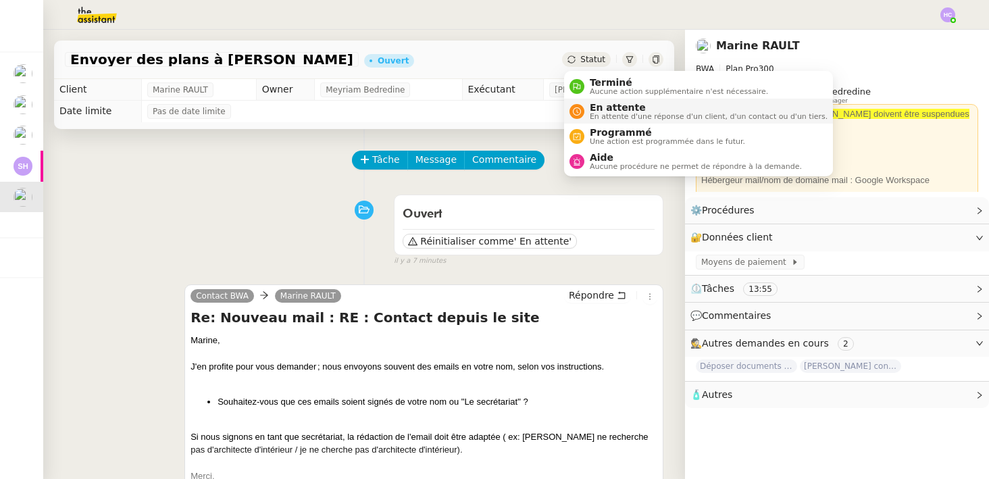
click at [617, 105] on span "En attente" at bounding box center [709, 107] width 238 height 11
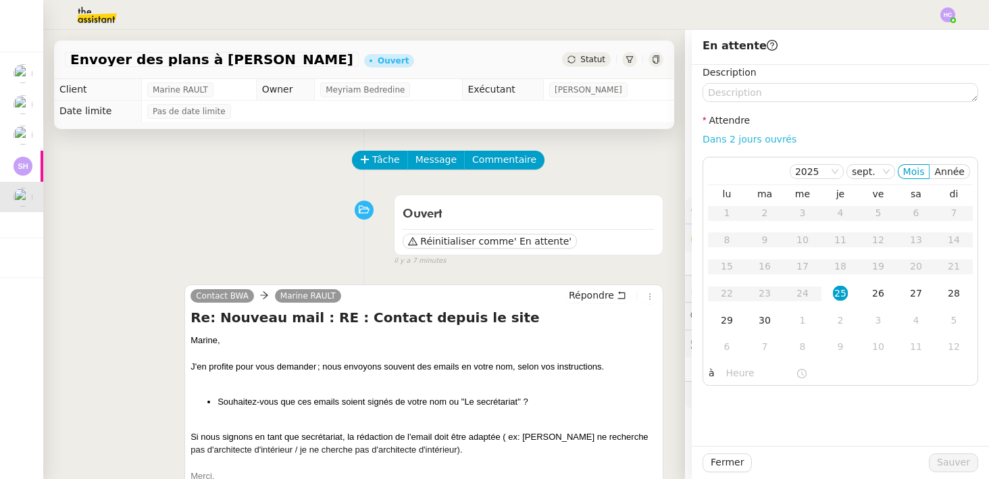
click at [761, 136] on link "Dans 2 jours ouvrés" at bounding box center [749, 139] width 94 height 11
type input "07:00"
click at [945, 459] on span "Sauver" at bounding box center [953, 462] width 33 height 16
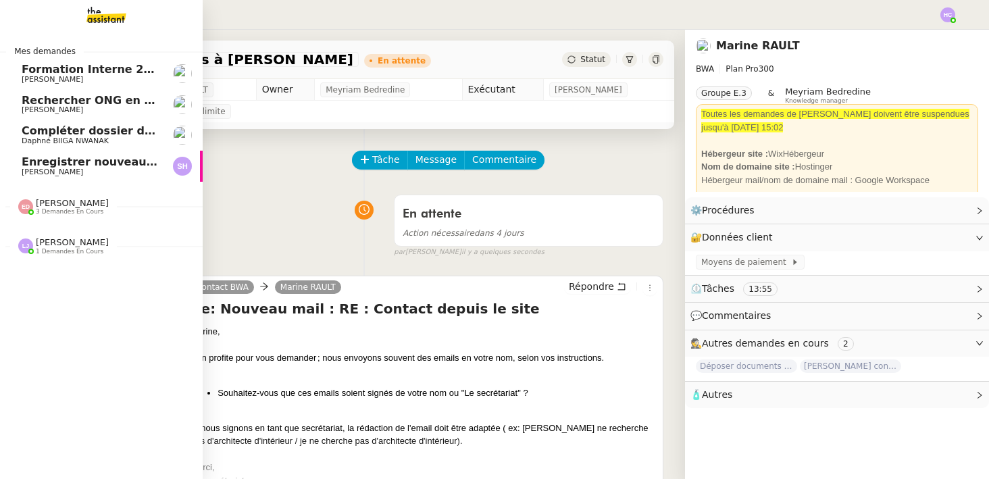
click at [45, 161] on span "Enregistrer nouveau client et contrat" at bounding box center [135, 161] width 227 height 13
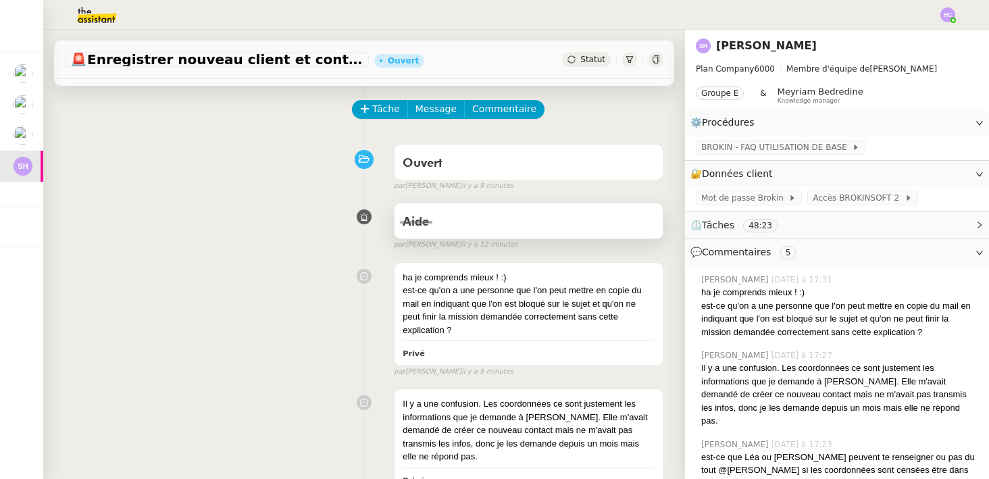
scroll to position [46, 0]
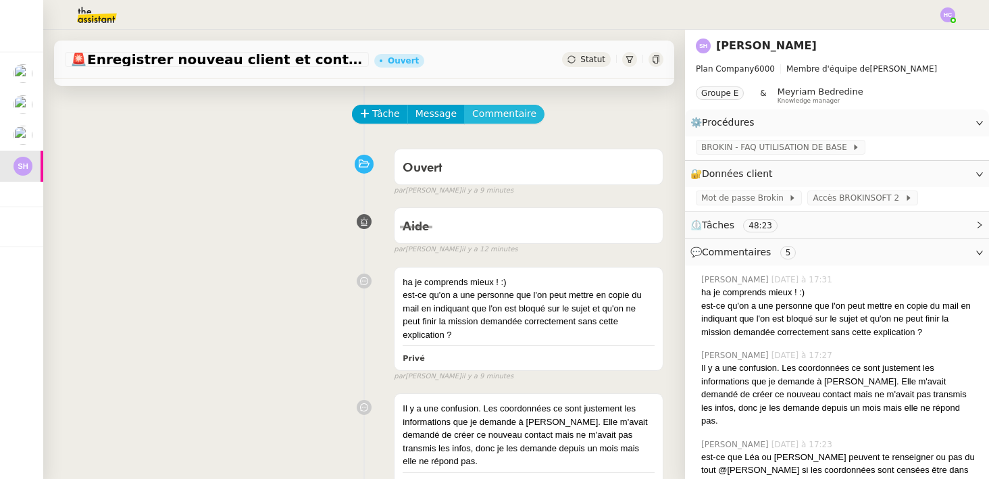
click at [495, 115] on span "Commentaire" at bounding box center [504, 114] width 64 height 16
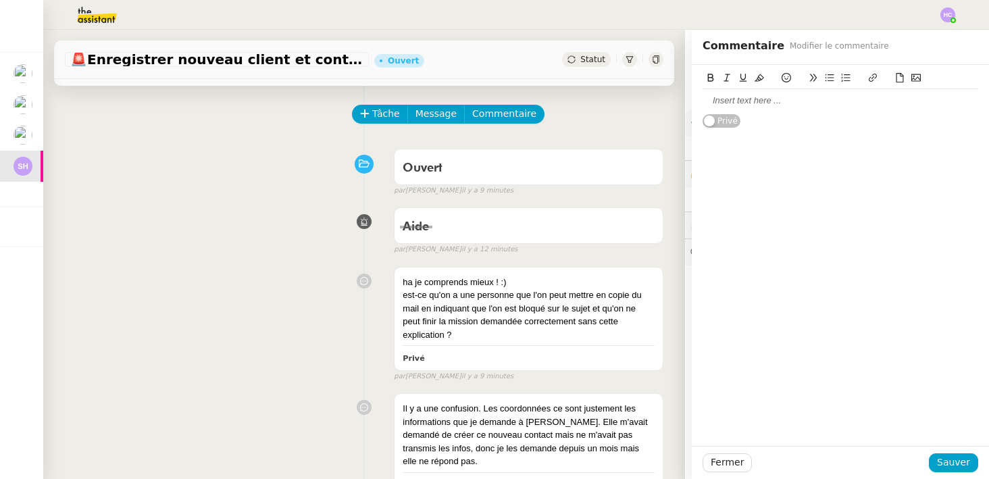
click at [714, 98] on div at bounding box center [840, 101] width 276 height 12
click at [943, 464] on span "Sauver" at bounding box center [953, 462] width 33 height 16
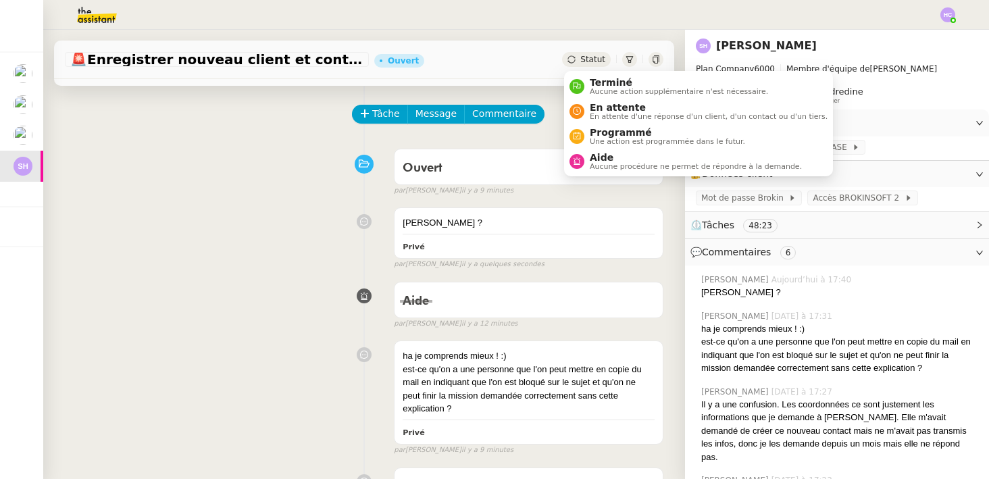
click at [598, 62] on span "Statut" at bounding box center [592, 59] width 25 height 9
click at [602, 163] on span "Aucune procédure ne permet de répondre à la demande." at bounding box center [696, 166] width 212 height 7
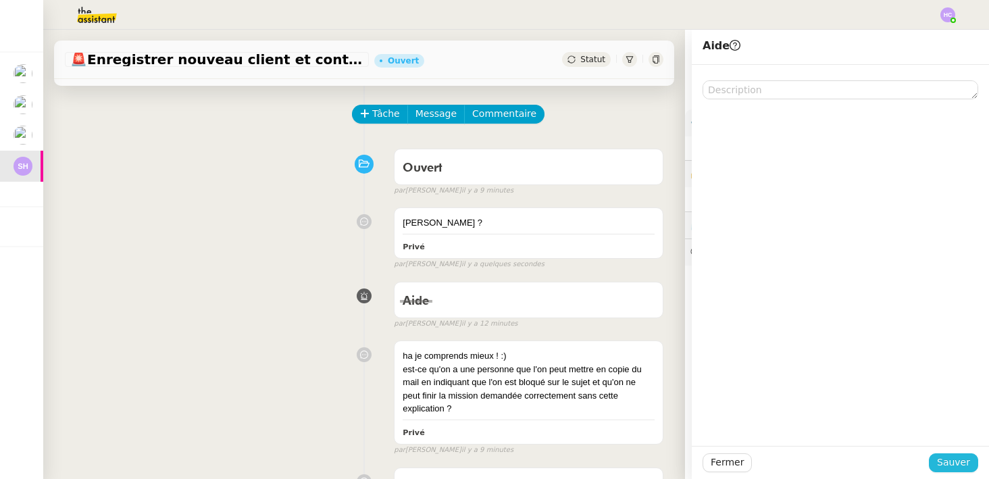
click at [962, 463] on span "Sauver" at bounding box center [953, 462] width 33 height 16
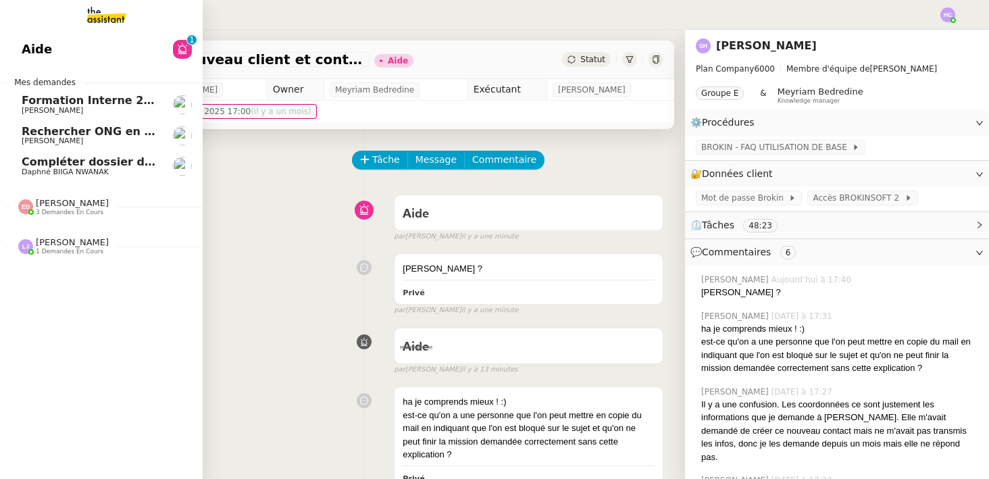
click at [119, 139] on span "[PERSON_NAME]" at bounding box center [90, 141] width 136 height 8
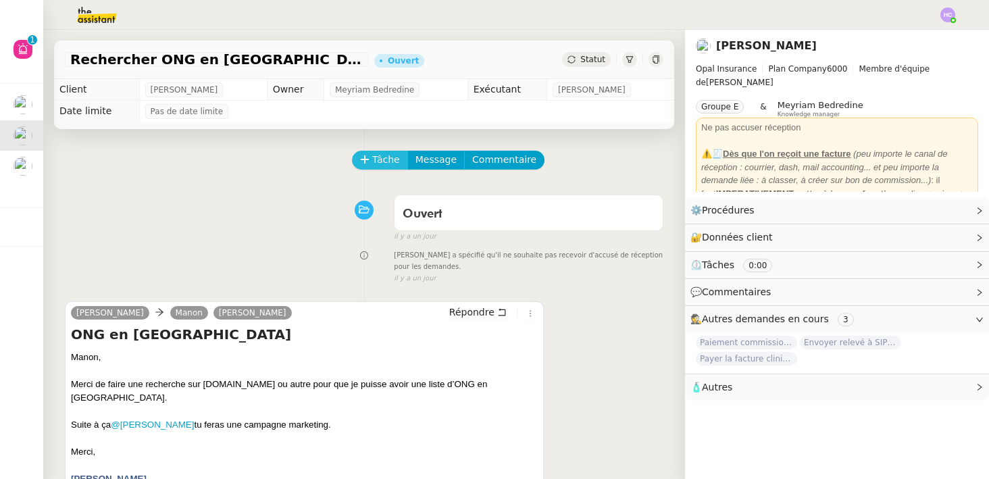
click at [378, 151] on button "Tâche" at bounding box center [380, 160] width 56 height 19
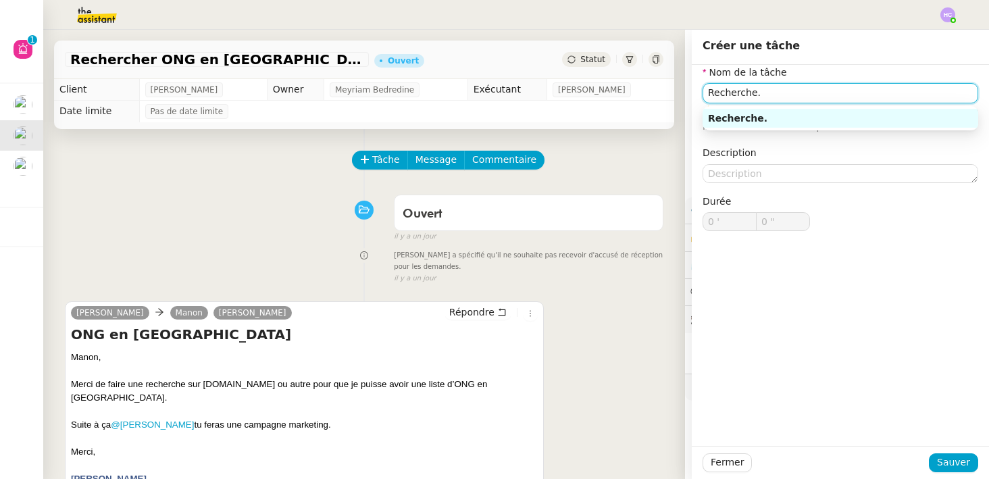
click at [802, 122] on div "Recherche." at bounding box center [840, 118] width 265 height 12
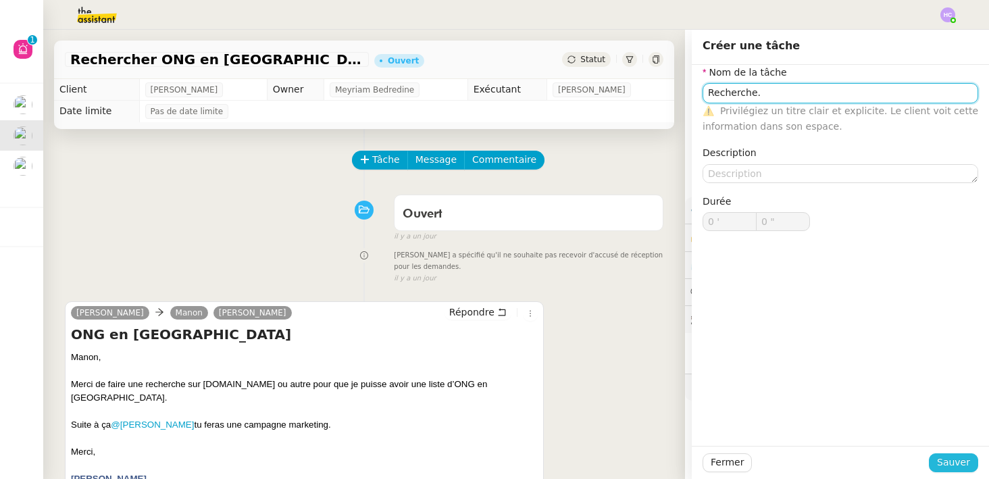
type input "Recherche."
click at [945, 460] on span "Sauver" at bounding box center [953, 462] width 33 height 16
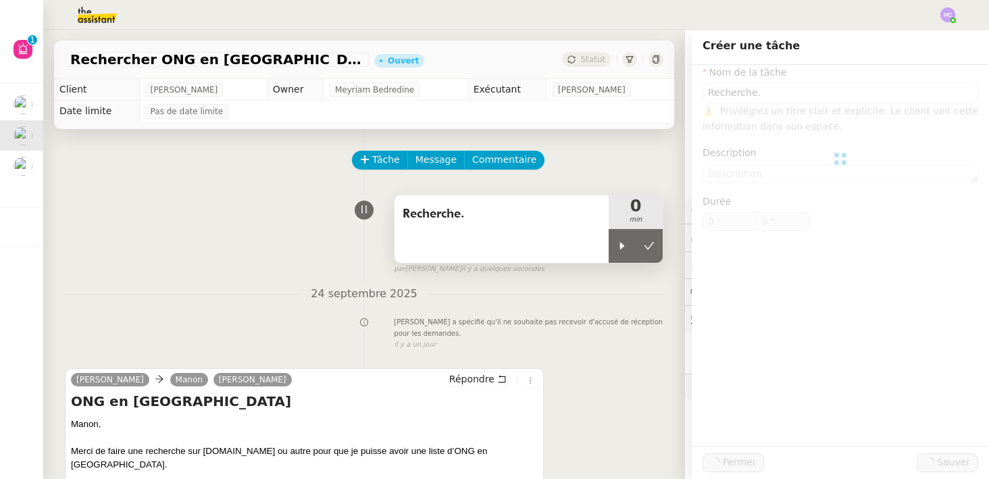
click at [606, 242] on div "Recherche." at bounding box center [501, 229] width 214 height 68
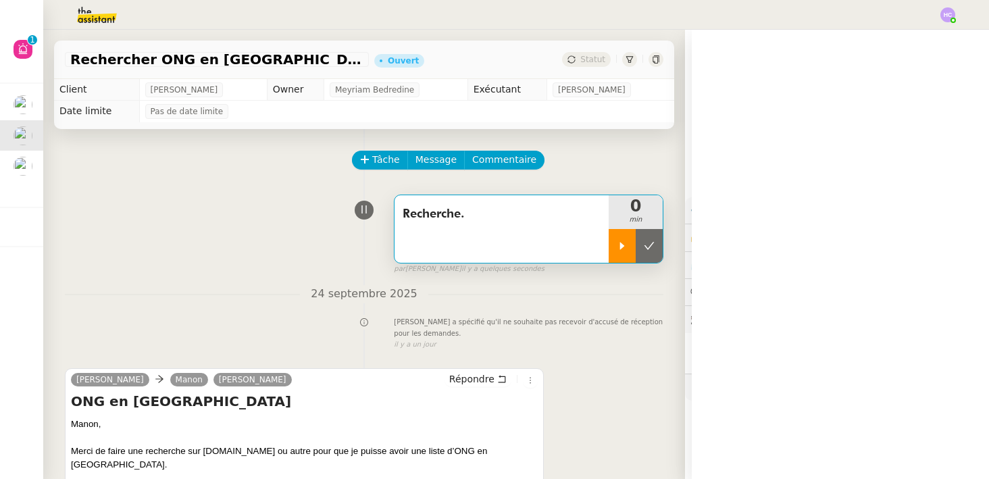
click at [615, 242] on div at bounding box center [621, 246] width 27 height 34
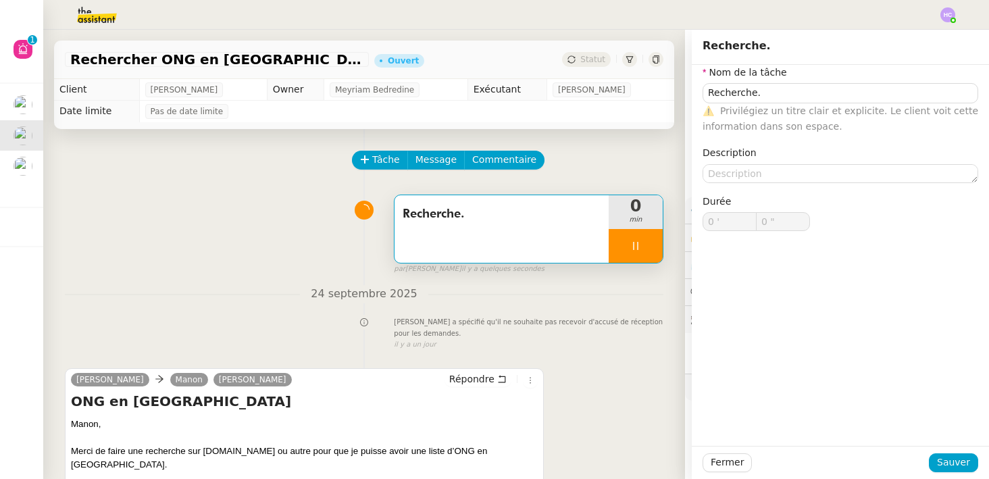
type input "Recherche."
type input "0 '"
type input "0 ""
type input "Recherche."
type input "0 '"
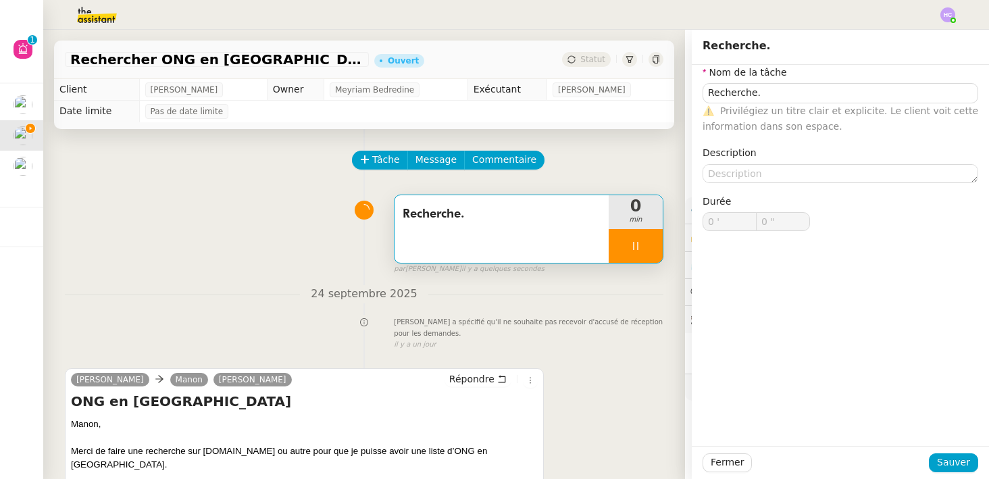
type input "1 ""
click at [885, 361] on div "Nom de la tâche Recherche. ⚠️ Privilégiez un titre clair et explicite. Le clien…" at bounding box center [839, 255] width 297 height 381
click at [674, 350] on div "Tâche Message Commentaire Veuillez patienter une erreur s'est produite 👌👌👌 mess…" at bounding box center [364, 380] width 642 height 502
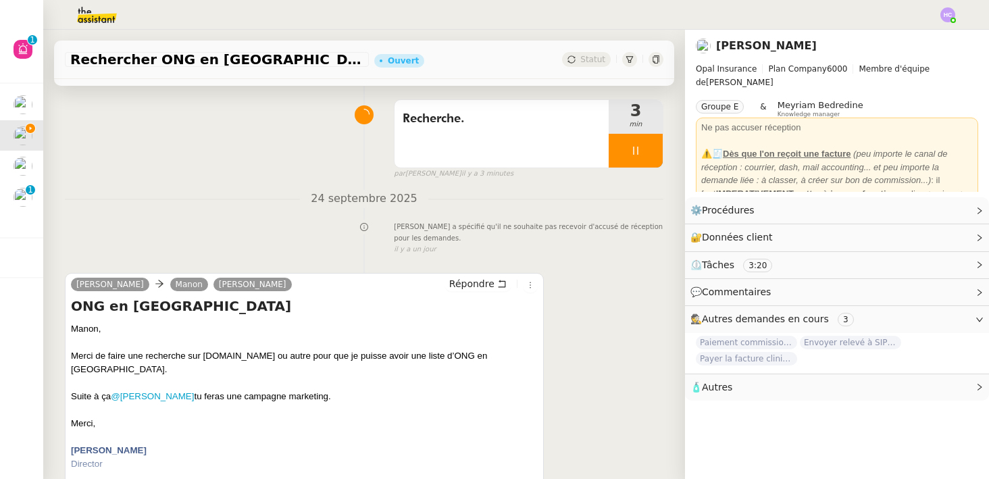
scroll to position [93, 0]
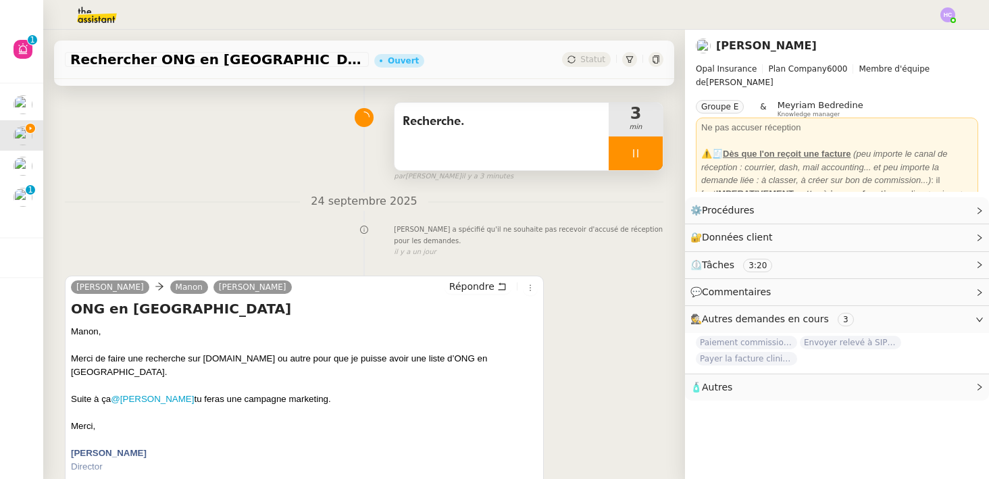
click at [638, 155] on icon at bounding box center [635, 153] width 11 height 11
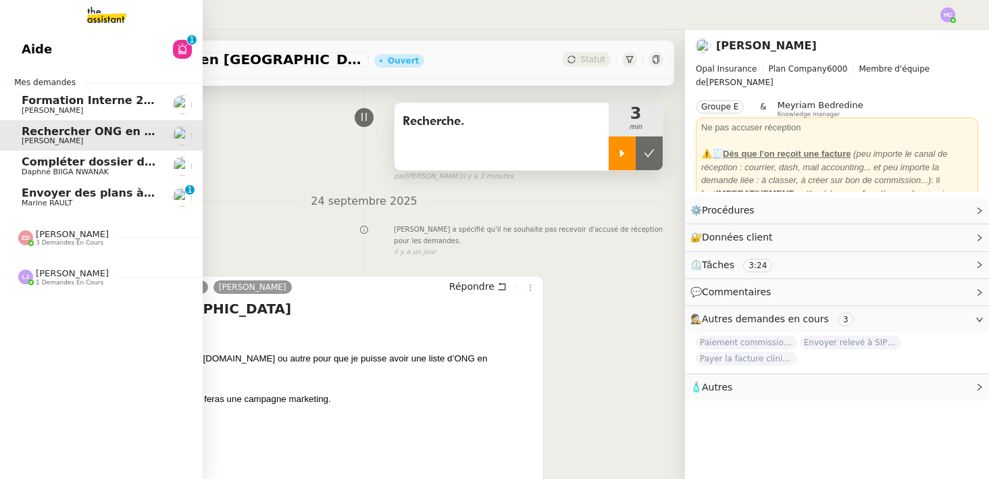
click at [37, 192] on span "Envoyer des plans à [PERSON_NAME]" at bounding box center [135, 192] width 226 height 13
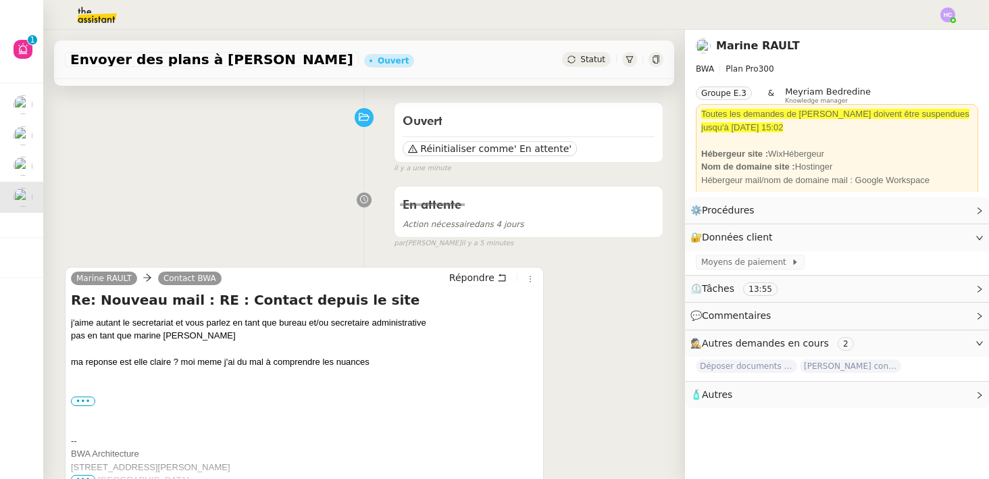
click at [202, 338] on div "pas en tant que marine [PERSON_NAME]" at bounding box center [304, 336] width 467 height 14
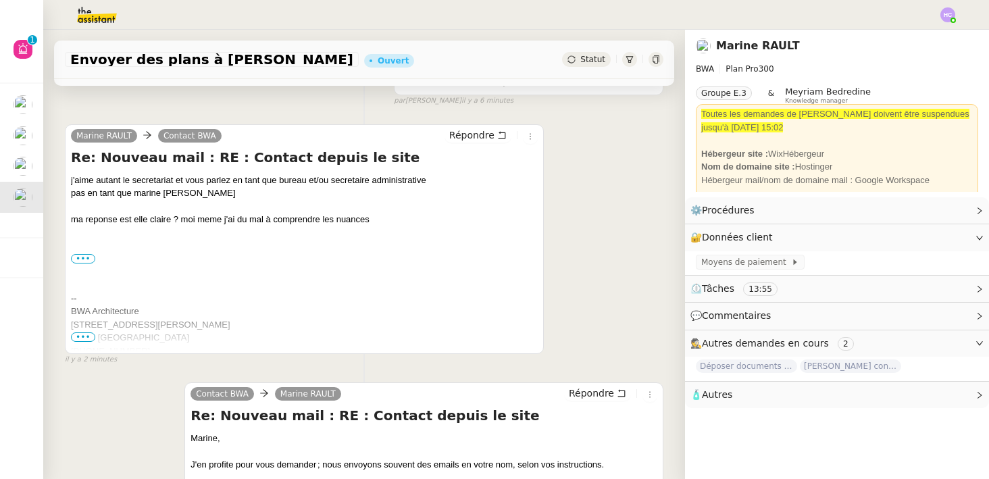
scroll to position [172, 0]
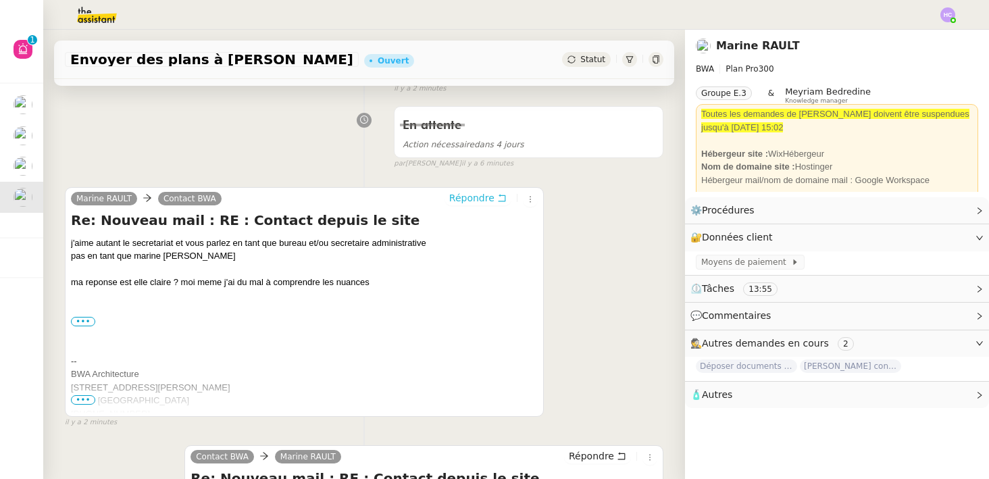
click at [479, 201] on span "Répondre" at bounding box center [471, 198] width 45 height 14
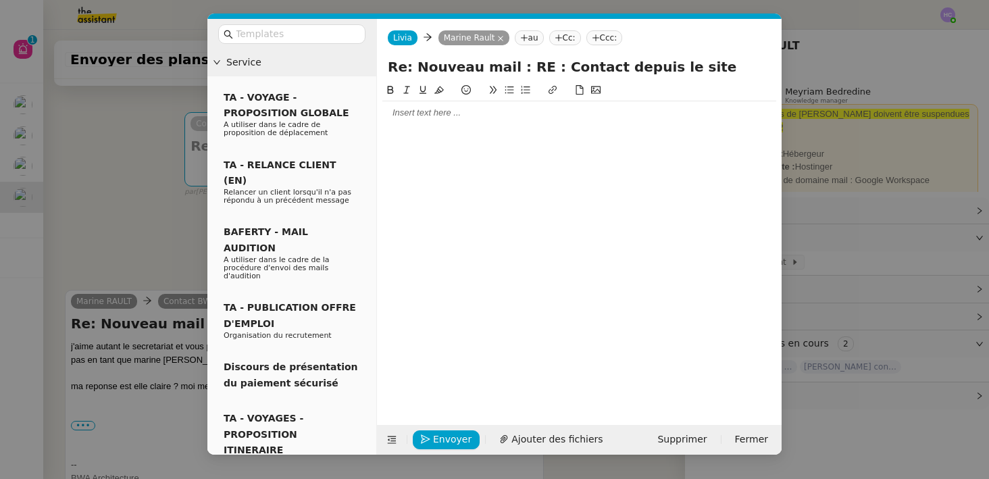
click at [428, 113] on div at bounding box center [579, 113] width 394 height 12
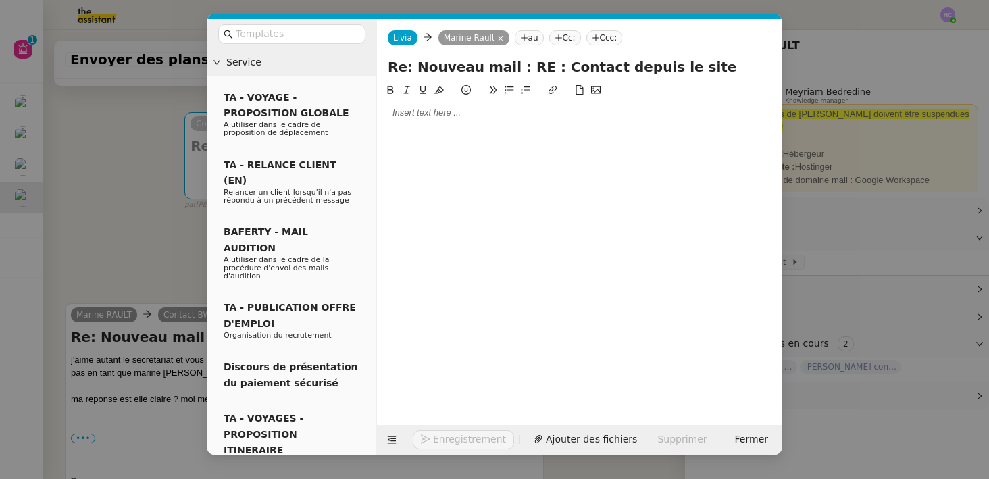
click at [134, 250] on nz-modal-container "Service TA - VOYAGE - PROPOSITION GLOBALE A utiliser dans le cadre de propositi…" at bounding box center [494, 239] width 989 height 479
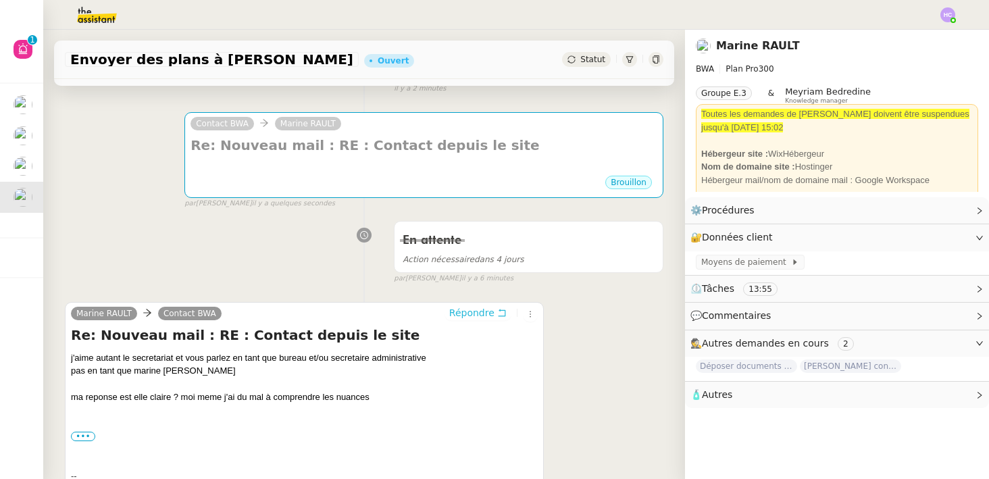
scroll to position [0, 0]
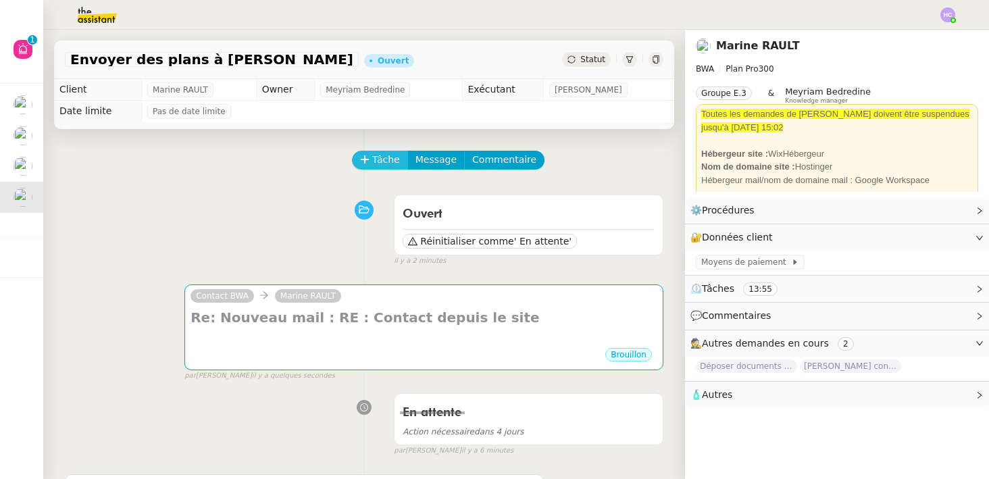
click at [387, 161] on span "Tâche" at bounding box center [386, 160] width 28 height 16
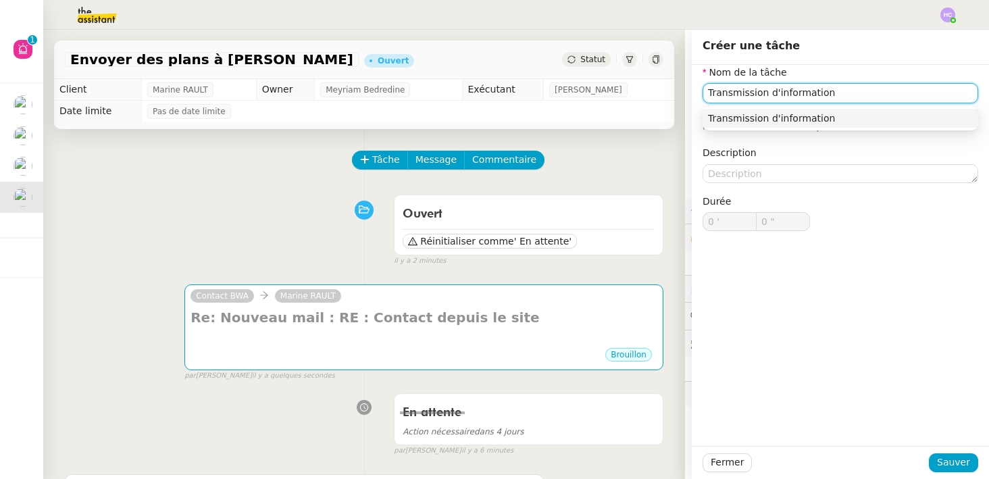
click at [731, 119] on div "Transmission d'information" at bounding box center [840, 118] width 265 height 12
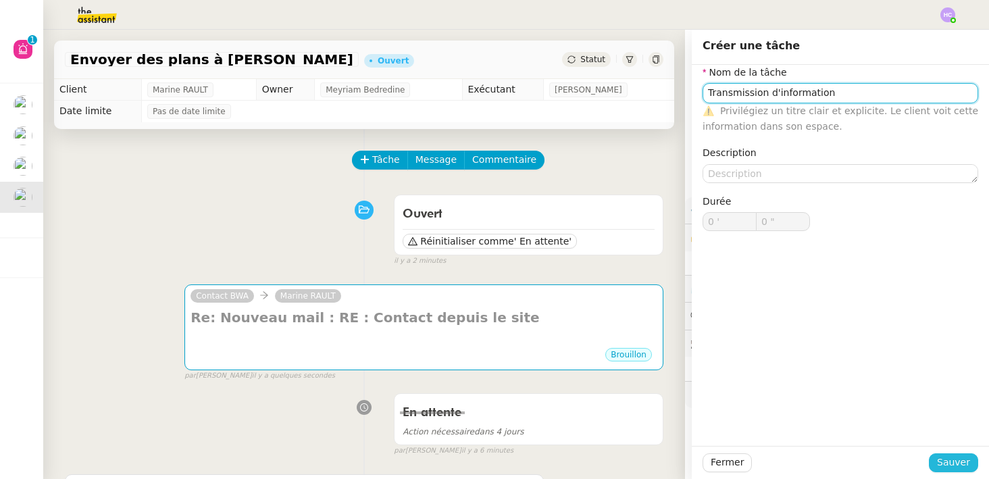
type input "Transmission d'information"
click at [961, 454] on button "Sauver" at bounding box center [953, 462] width 49 height 19
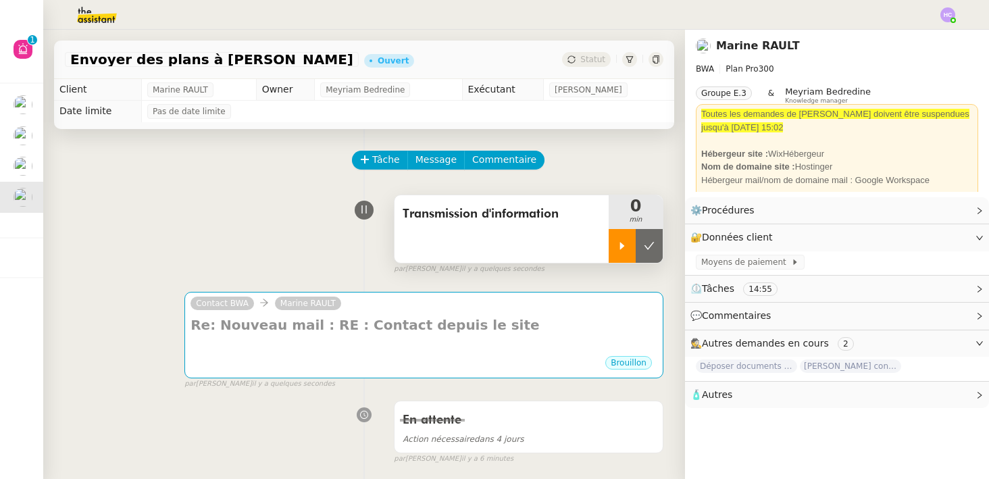
click at [617, 244] on icon at bounding box center [622, 245] width 11 height 11
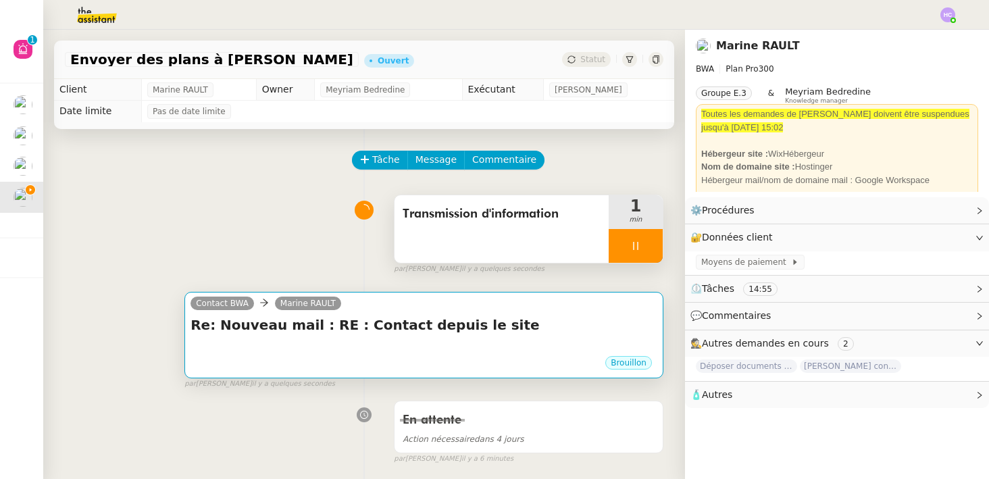
click at [484, 352] on div at bounding box center [423, 348] width 467 height 14
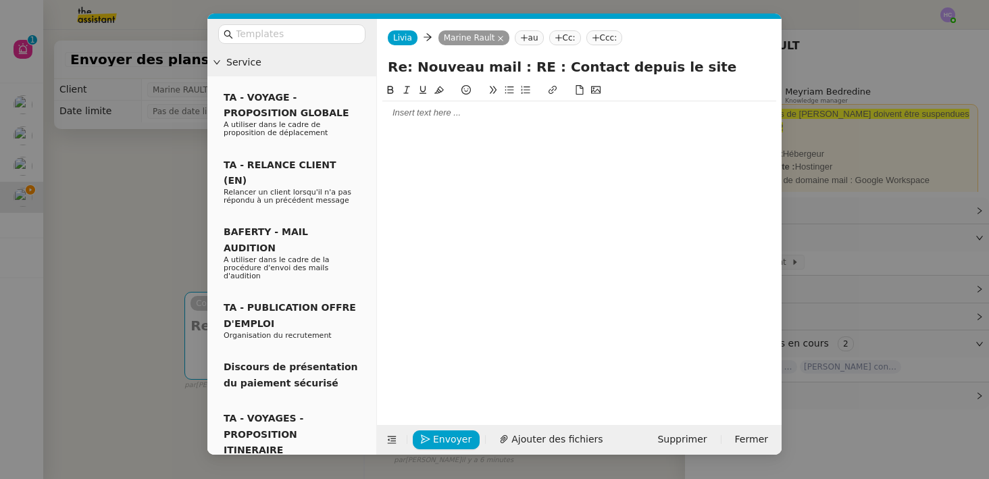
click at [425, 113] on div at bounding box center [579, 113] width 394 height 12
drag, startPoint x: 425, startPoint y: 139, endPoint x: 380, endPoint y: 139, distance: 45.9
click at [380, 139] on nz-spin "Marine, Très bien." at bounding box center [579, 245] width 404 height 327
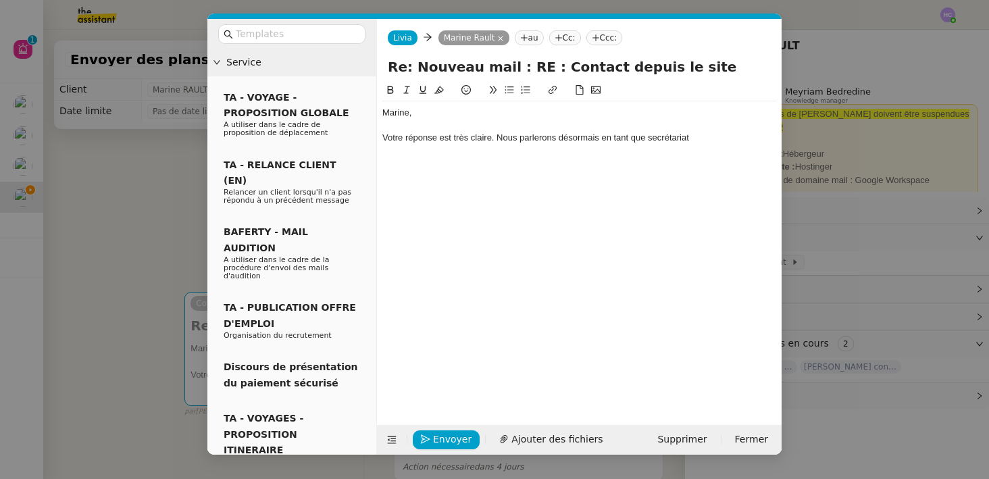
click at [573, 138] on div "Votre réponse est très claire. Nous parlerons désormais en tant que secrétariat" at bounding box center [579, 138] width 394 height 12
click at [675, 138] on div "Votre réponse est très claire. Nous parlerons donc en tant que secrétariat" at bounding box center [579, 138] width 394 height 12
click at [496, 138] on div "Votre réponse est très claire. Nous parlerons donc en tant que secrétariat" at bounding box center [579, 138] width 394 height 12
click at [581, 152] on div "Nous parlerons donc en tant que secrétariat" at bounding box center [579, 151] width 394 height 12
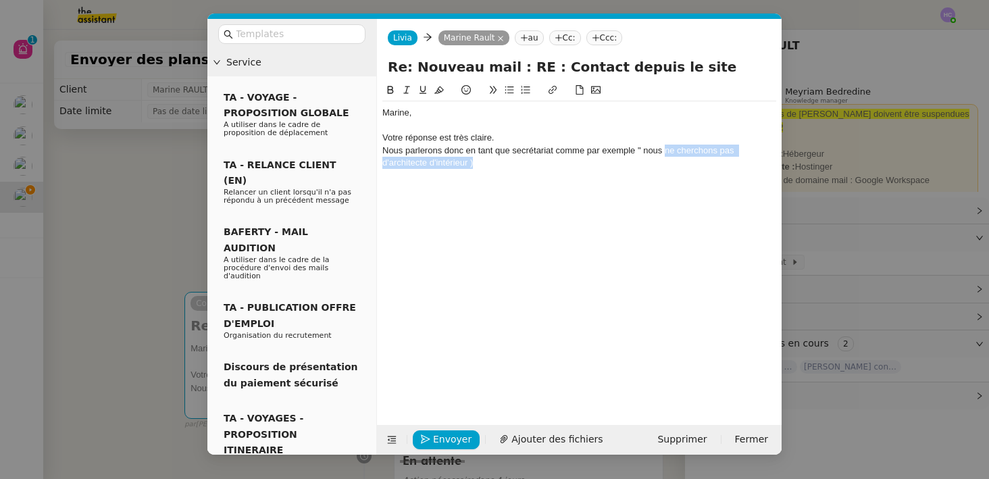
drag, startPoint x: 472, startPoint y: 165, endPoint x: 665, endPoint y: 151, distance: 193.7
click at [665, 151] on div "Nous parlerons donc en tant que secrétariat comme par exemple " nous ne chercho…" at bounding box center [579, 157] width 394 height 25
click at [596, 152] on div "Nous parlerons donc en tant que secrétariat comme par exemple " nous vous remer…" at bounding box center [579, 157] width 394 height 25
click at [0, 0] on lt-em "par exemple" at bounding box center [0, 0] width 0 height 0
click at [554, 153] on div "Nous parlerons donc en tant que secrétariat par exemple " nous vous remercions …" at bounding box center [579, 157] width 394 height 25
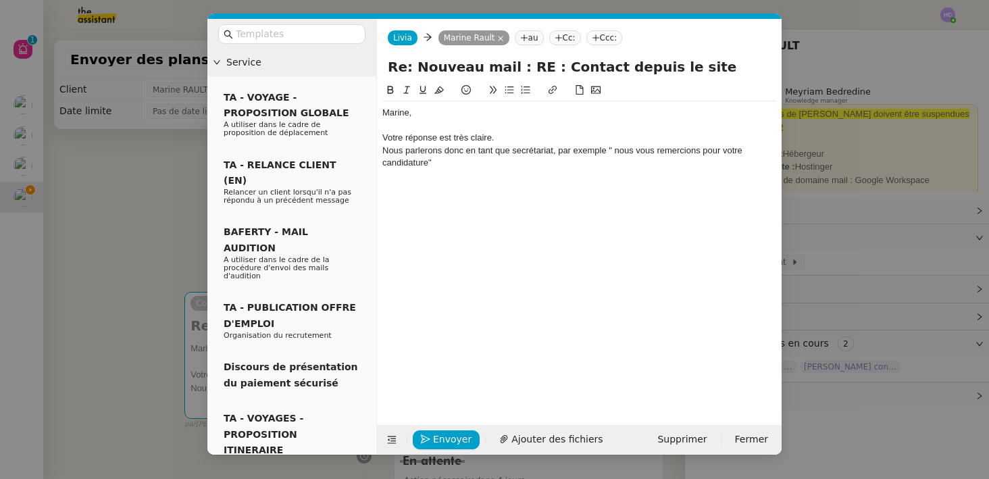
click at [427, 165] on div "Nous parlerons donc en tant que secrétariat, par exemple " nous vous remercions…" at bounding box center [579, 157] width 394 height 25
click at [614, 152] on div "Nous parlerons donc en tant que secrétariat, par exemple " nous vous remercions…" at bounding box center [579, 157] width 394 height 25
click at [469, 166] on div "Nous parlerons donc en tant que secrétariat, par exemple " nous vous remercions…" at bounding box center [579, 157] width 394 height 25
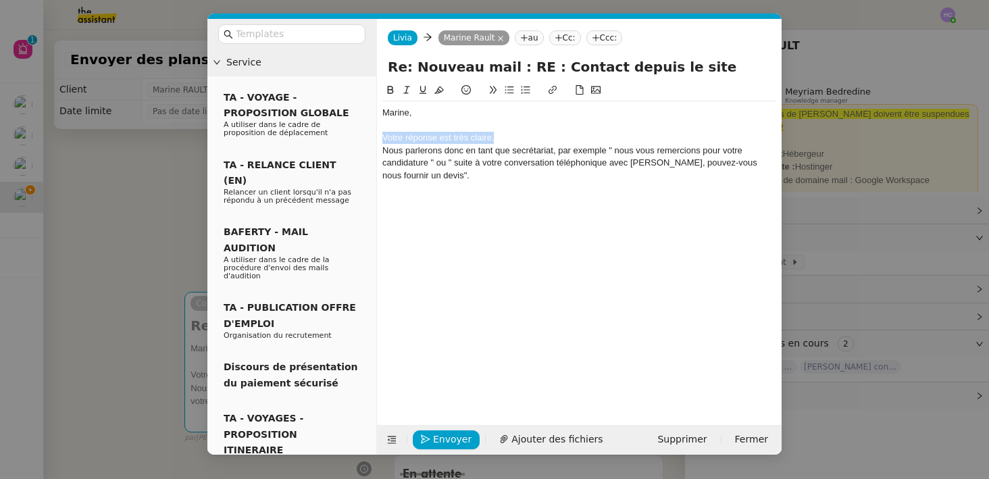
drag, startPoint x: 494, startPoint y: 138, endPoint x: 384, endPoint y: 138, distance: 110.1
click at [384, 138] on div "Votre réponse est très claire." at bounding box center [579, 138] width 394 height 12
click at [489, 184] on div "Marine, Votre réponse est très claire. Nous parlerons donc en tant que secrétar…" at bounding box center [579, 144] width 394 height 86
drag, startPoint x: 503, startPoint y: 139, endPoint x: 380, endPoint y: 139, distance: 122.9
click at [380, 139] on nz-spin "Marine, Votre réponse est très claire. Nous parlerons donc en tant que secrétar…" at bounding box center [579, 245] width 404 height 327
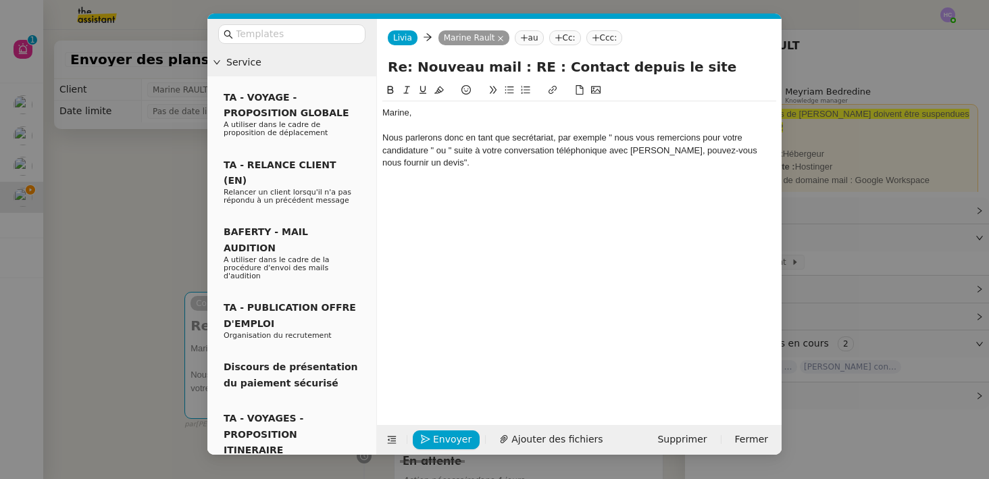
click at [608, 138] on div "Nous parlerons donc en tant que secrétariat, par exemple " nous vous remercions…" at bounding box center [579, 150] width 394 height 37
click at [465, 161] on div "Nous parlerons donc en tant que secrétariat, par exemple " nous vous remercions…" at bounding box center [579, 150] width 394 height 37
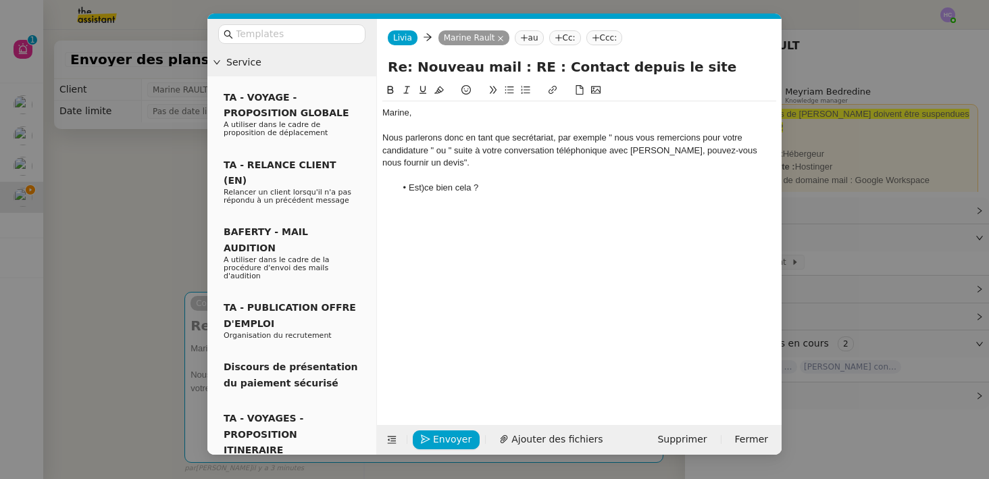
click at [423, 188] on li "Est)ce bien cela ?" at bounding box center [586, 188] width 381 height 12
click at [498, 190] on li "Est-ce bien cela ?" at bounding box center [586, 188] width 381 height 12
click at [383, 203] on div "Merci," at bounding box center [579, 200] width 394 height 12
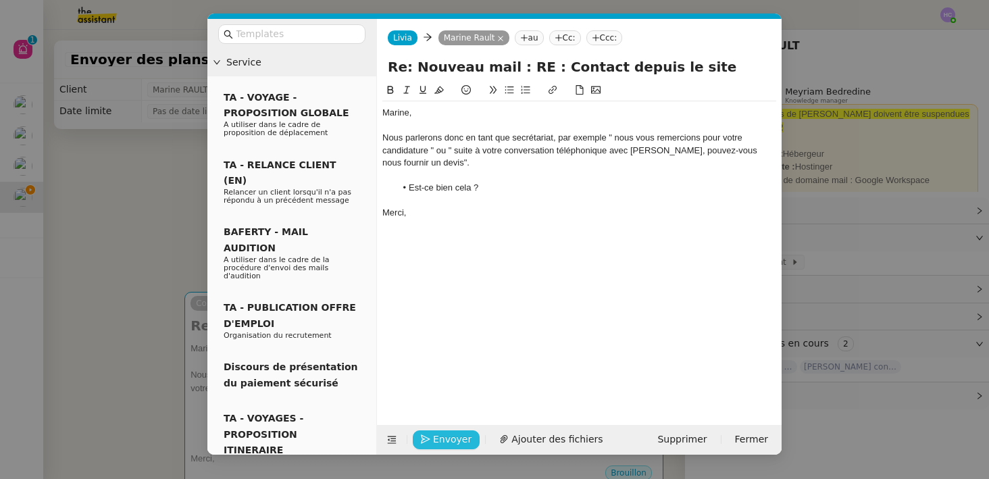
click at [429, 434] on button "Envoyer" at bounding box center [446, 439] width 67 height 19
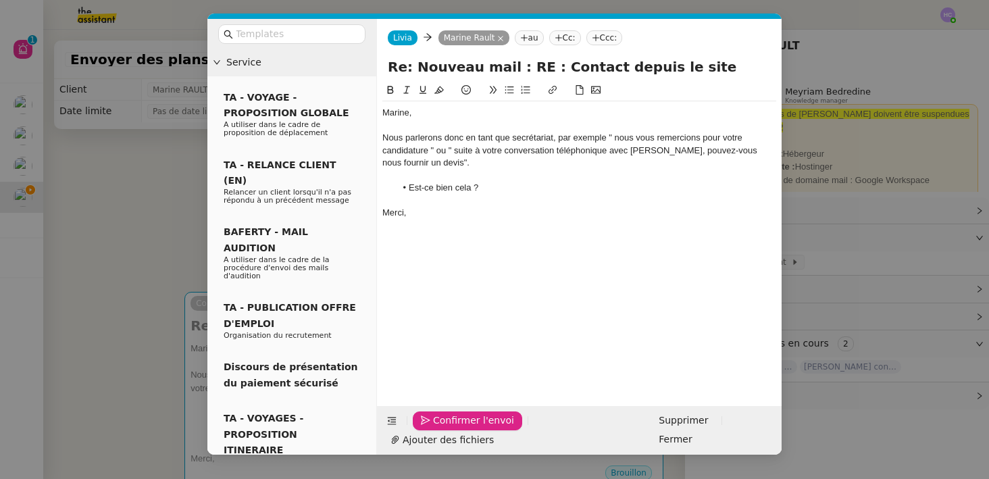
click at [429, 430] on button "Confirmer l'envoi" at bounding box center [467, 420] width 109 height 19
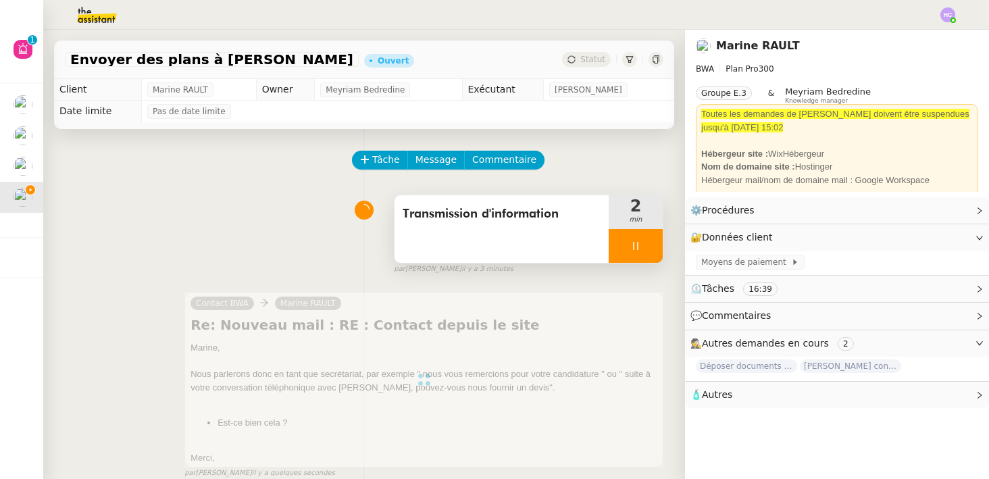
click at [640, 245] on icon at bounding box center [635, 245] width 11 height 11
click at [640, 245] on button at bounding box center [648, 246] width 27 height 34
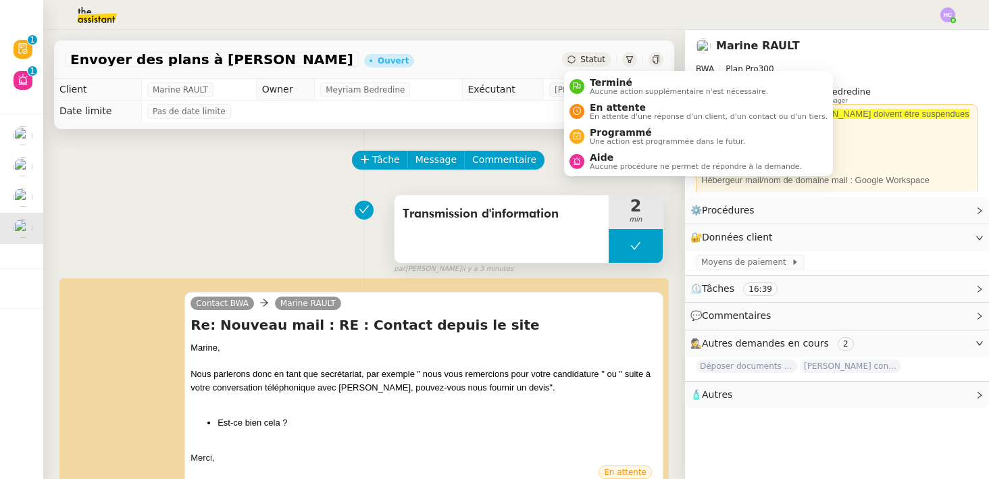
click at [600, 61] on span "Statut" at bounding box center [592, 59] width 25 height 9
click at [613, 109] on span "En attente" at bounding box center [709, 107] width 238 height 11
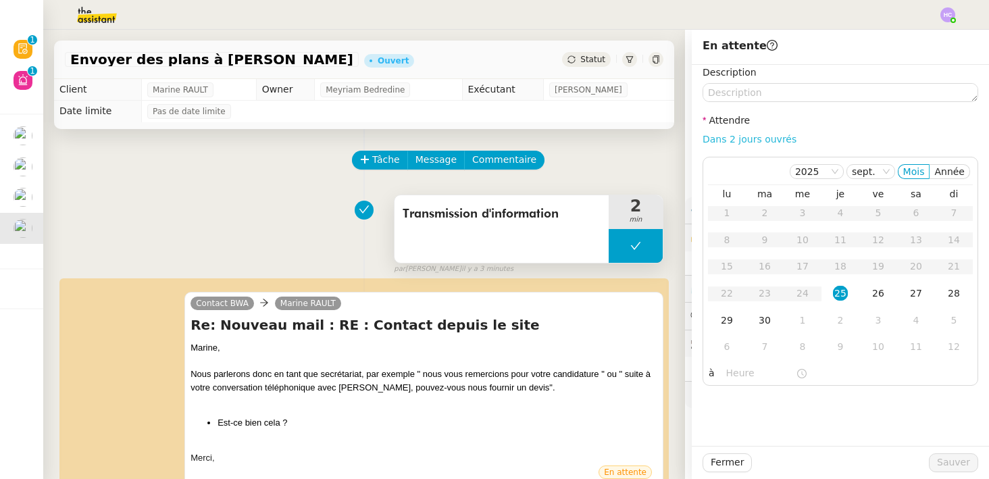
click at [748, 138] on link "Dans 2 jours ouvrés" at bounding box center [749, 139] width 94 height 11
type input "07:00"
click at [949, 463] on span "Sauver" at bounding box center [953, 462] width 33 height 16
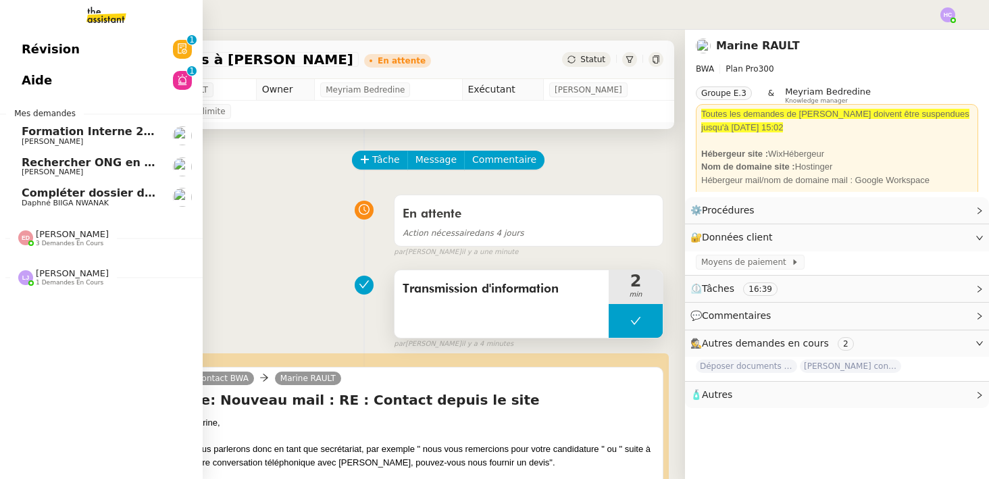
click at [70, 192] on span "Compléter dossier domiciliation asso sur Se Domicilier" at bounding box center [188, 192] width 333 height 13
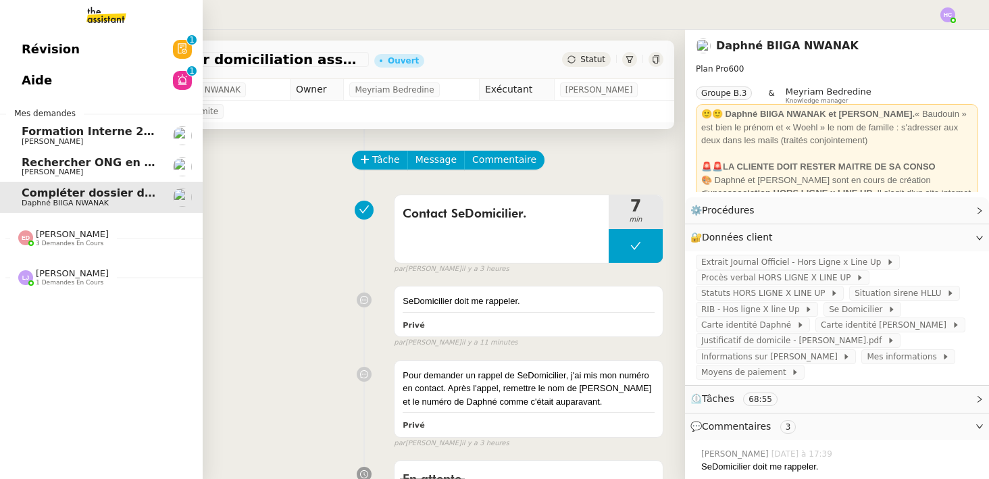
click at [42, 78] on span "Aide" at bounding box center [37, 80] width 30 height 20
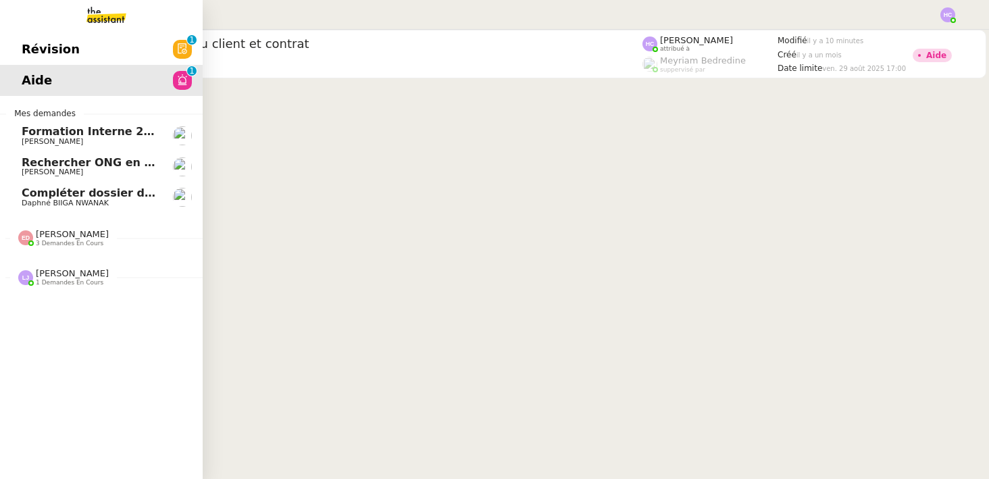
click at [55, 159] on span "Rechercher ONG en [GEOGRAPHIC_DATA] et lancer campagne" at bounding box center [208, 162] width 373 height 13
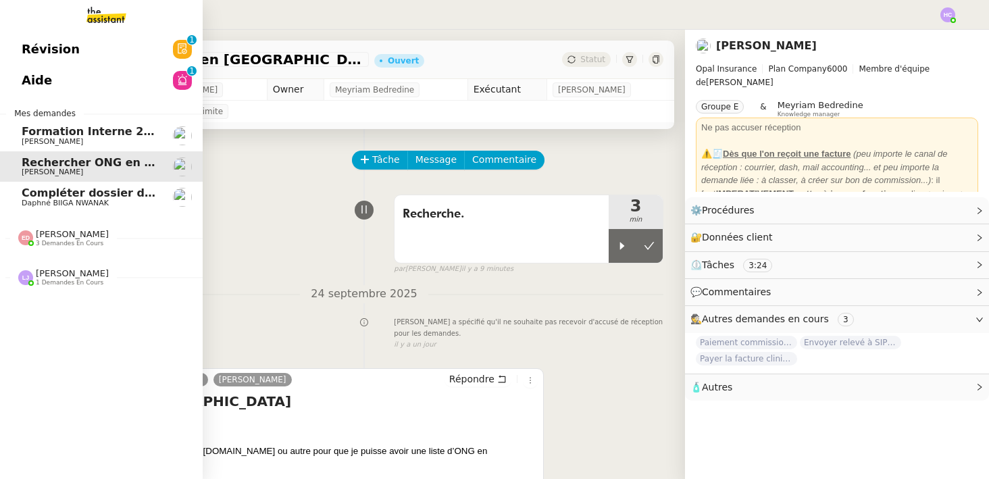
click at [58, 197] on span "Compléter dossier domiciliation asso sur Se Domicilier" at bounding box center [188, 192] width 333 height 13
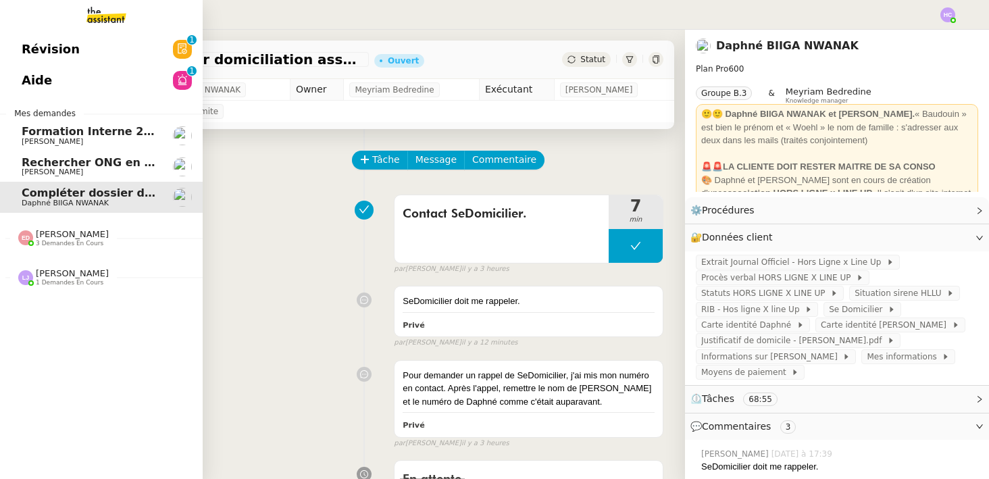
click at [57, 170] on span "[PERSON_NAME]" at bounding box center [52, 171] width 61 height 9
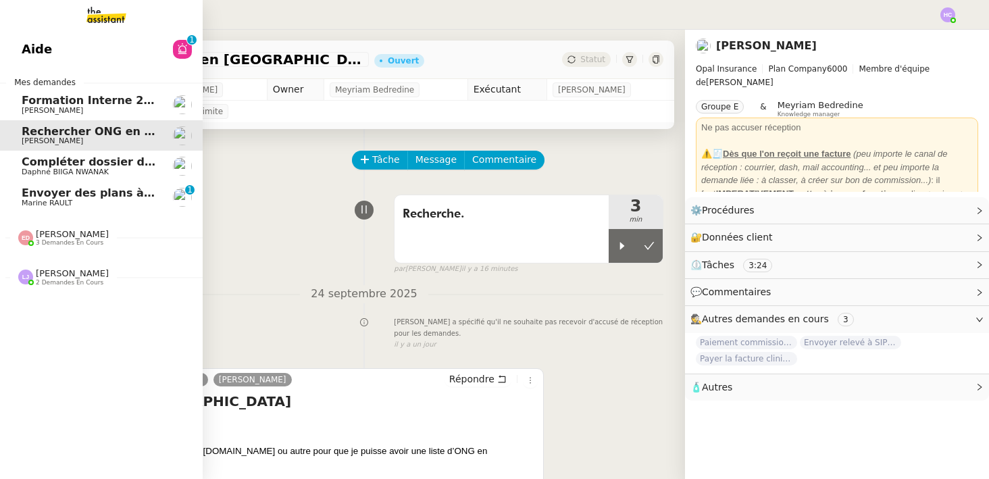
click at [40, 199] on span "Marine RAULT" at bounding box center [47, 203] width 51 height 9
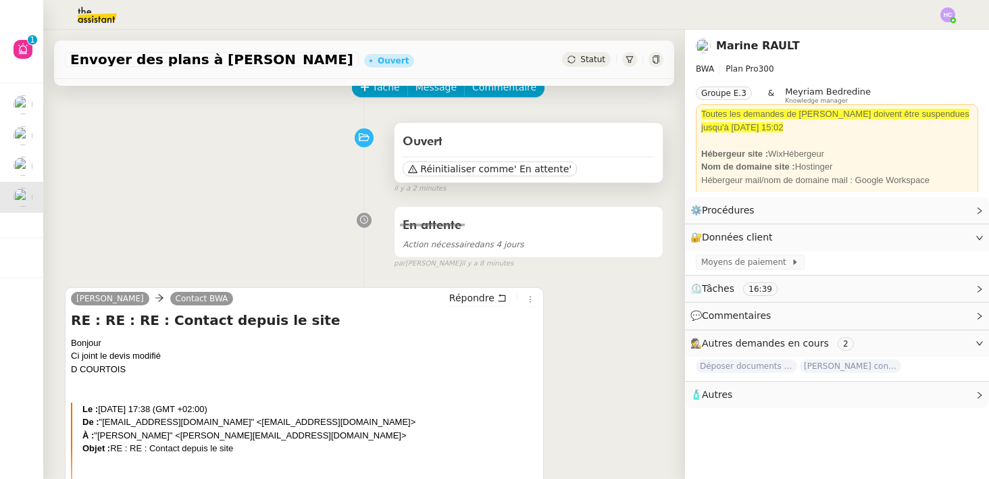
scroll to position [71, 0]
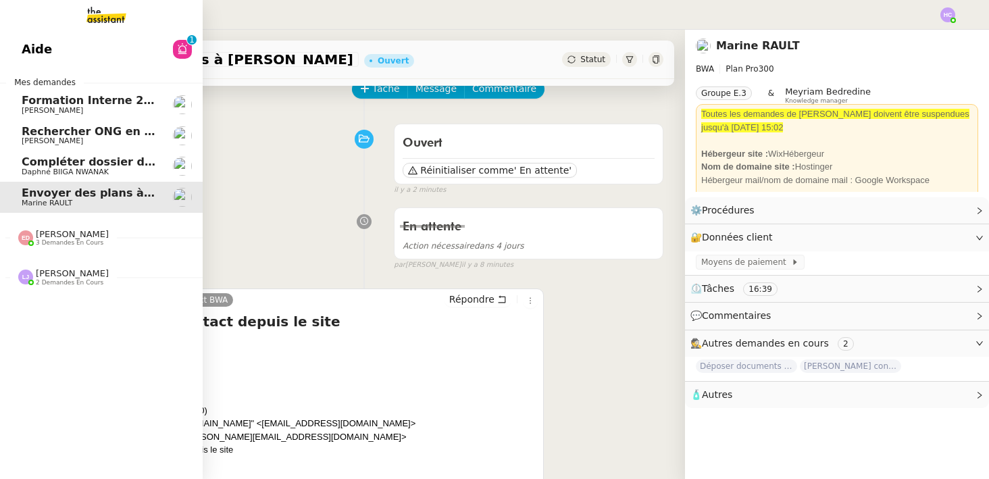
click at [43, 163] on span "Compléter dossier domiciliation asso sur Se Domicilier" at bounding box center [188, 161] width 333 height 13
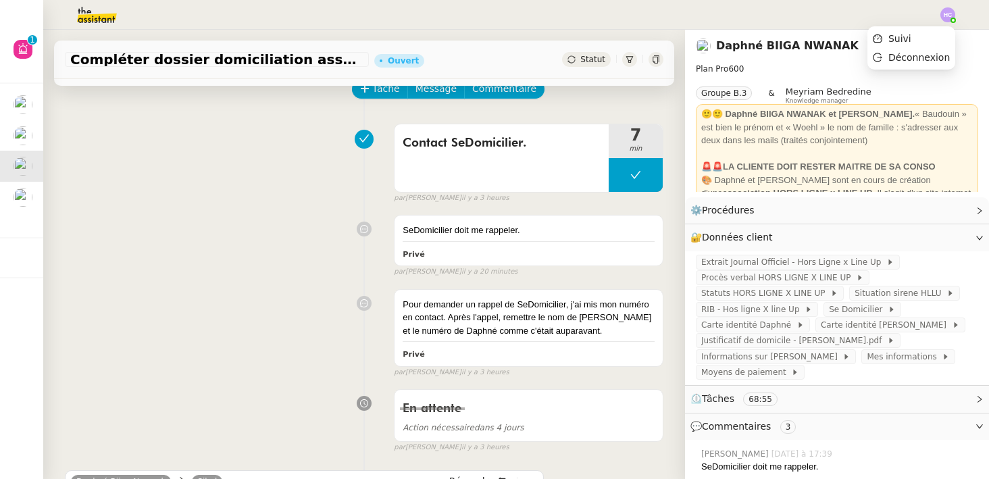
click at [948, 10] on img at bounding box center [947, 14] width 15 height 15
click at [900, 36] on span "Suivi" at bounding box center [899, 38] width 23 height 11
